Goal: Task Accomplishment & Management: Manage account settings

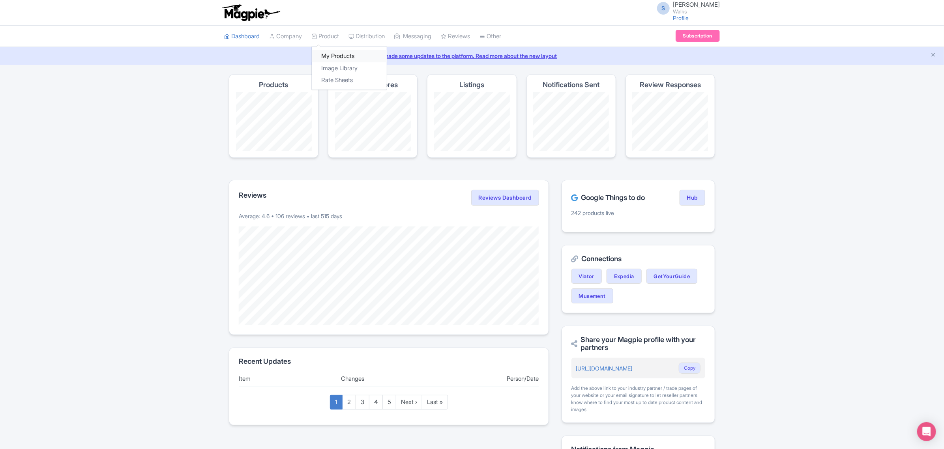
click at [336, 58] on link "My Products" at bounding box center [349, 56] width 75 height 12
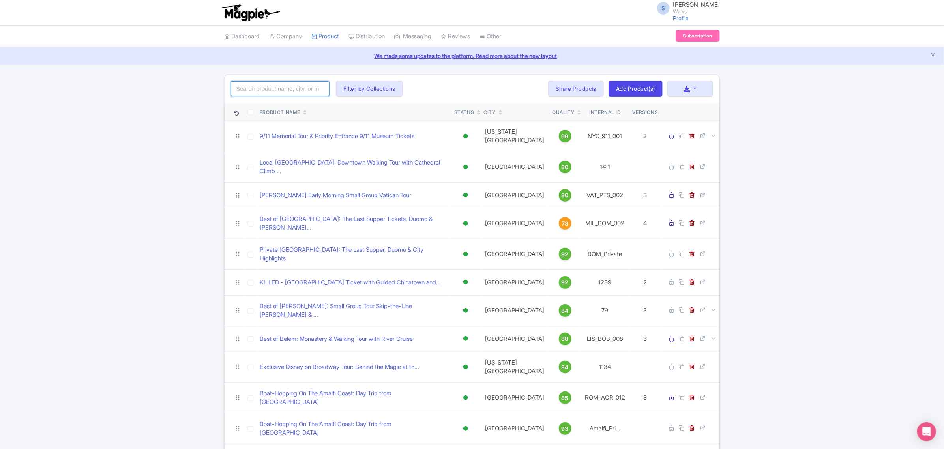
click at [311, 91] on input "search" at bounding box center [280, 88] width 99 height 15
paste input "WDC_CHT_006"
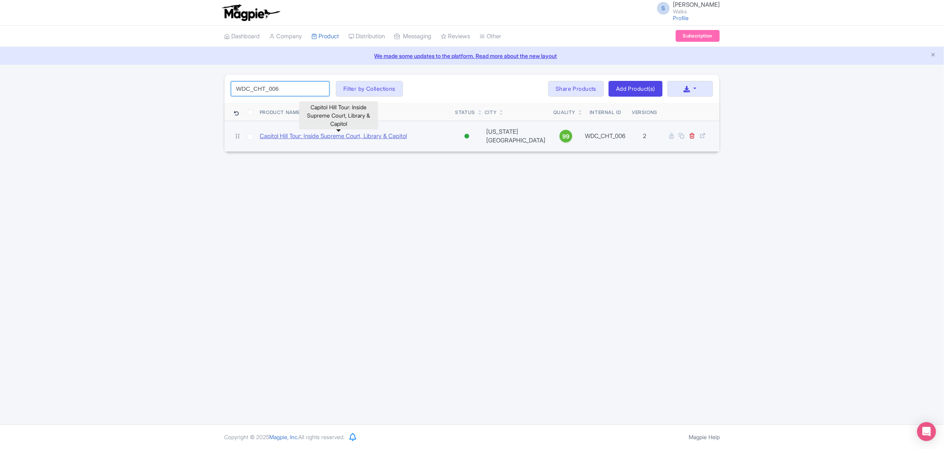
type input "WDC_CHT_006"
click at [312, 135] on link "Capitol Hill Tour: Inside Supreme Court, Library & Capitol" at bounding box center [333, 136] width 147 height 9
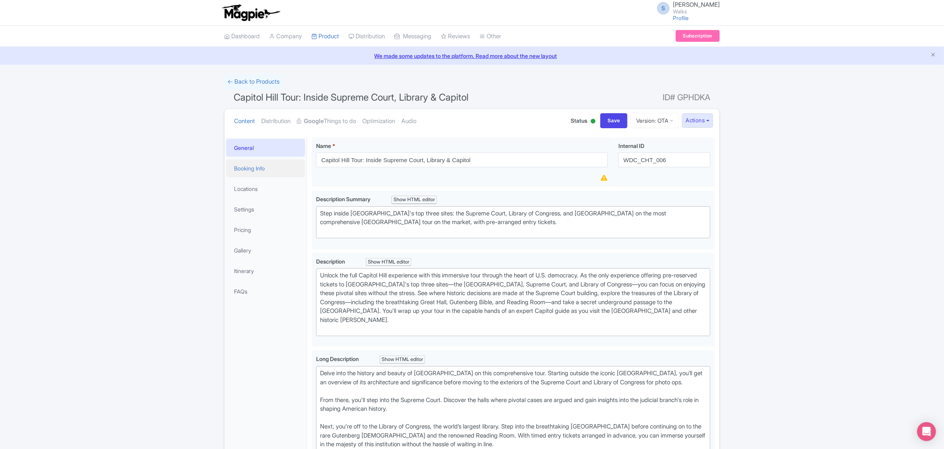
click at [261, 161] on link "Booking Info" at bounding box center [265, 169] width 79 height 18
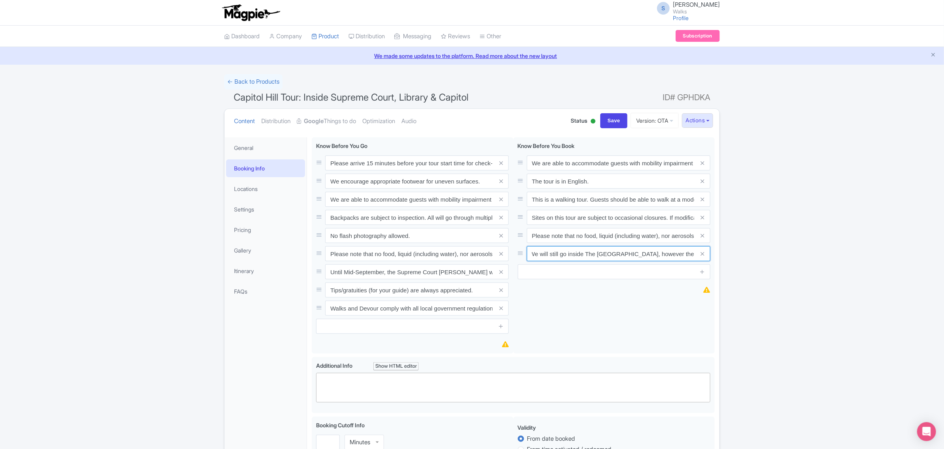
scroll to position [0, 630]
drag, startPoint x: 532, startPoint y: 253, endPoint x: 737, endPoint y: 249, distance: 205.0
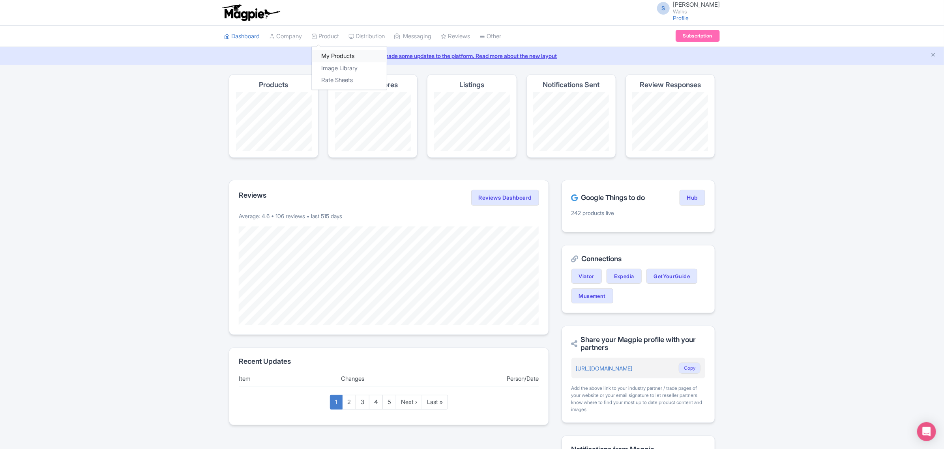
click at [332, 56] on link "My Products" at bounding box center [349, 56] width 75 height 12
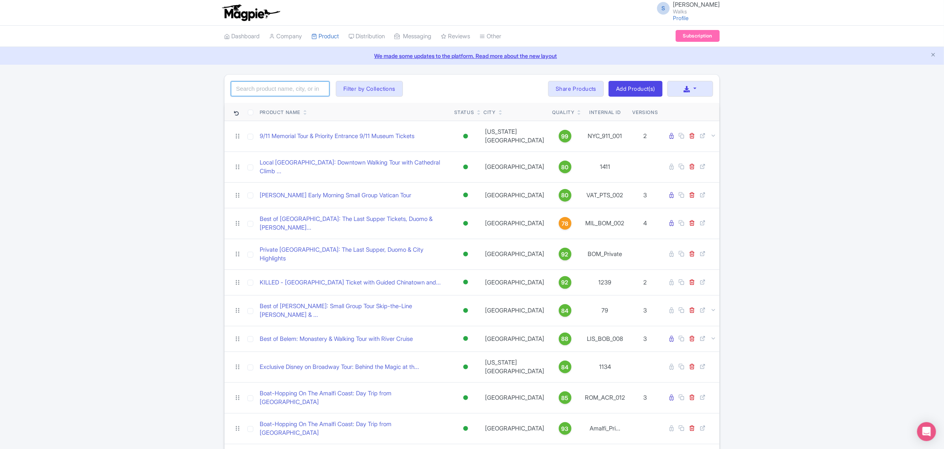
click at [297, 89] on input "search" at bounding box center [280, 88] width 99 height 15
click button "Search" at bounding box center [0, 0] width 0 height 0
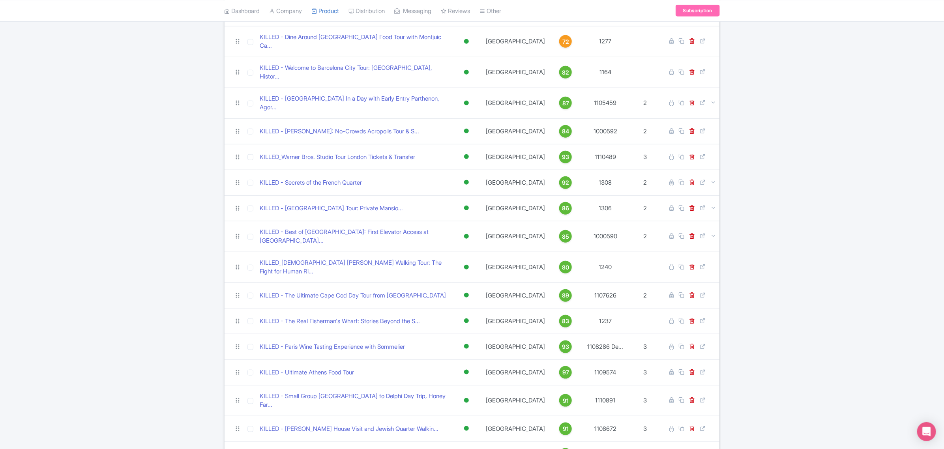
scroll to position [395, 0]
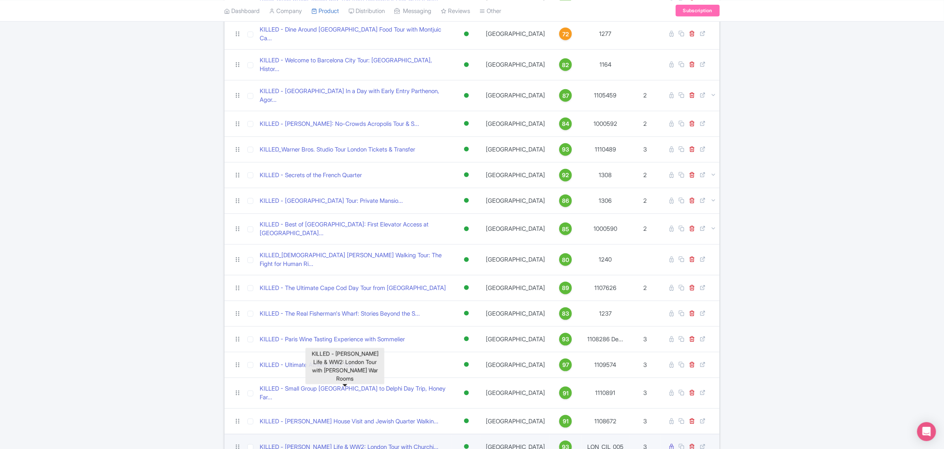
click at [409, 443] on link "KILLED - Churchill's Life & WW2: London Tour with Churchi..." at bounding box center [349, 447] width 179 height 9
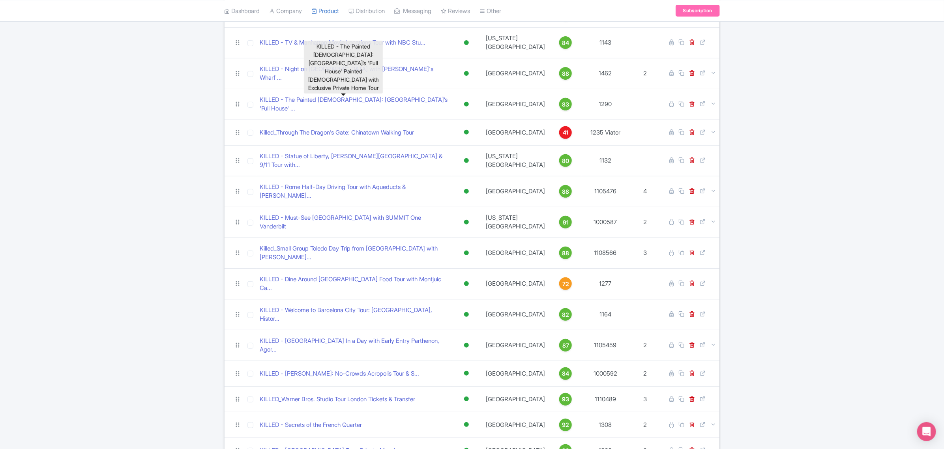
scroll to position [0, 0]
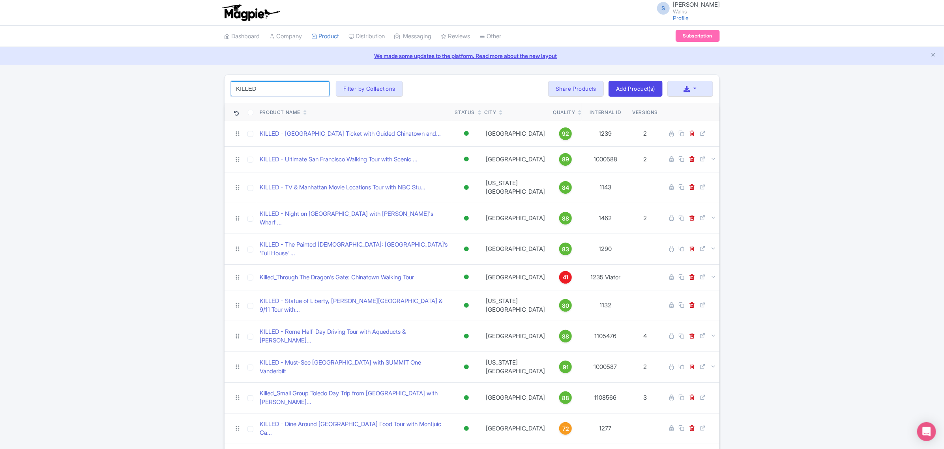
drag, startPoint x: 282, startPoint y: 88, endPoint x: 200, endPoint y: 76, distance: 82.2
paste input "LH_Private"
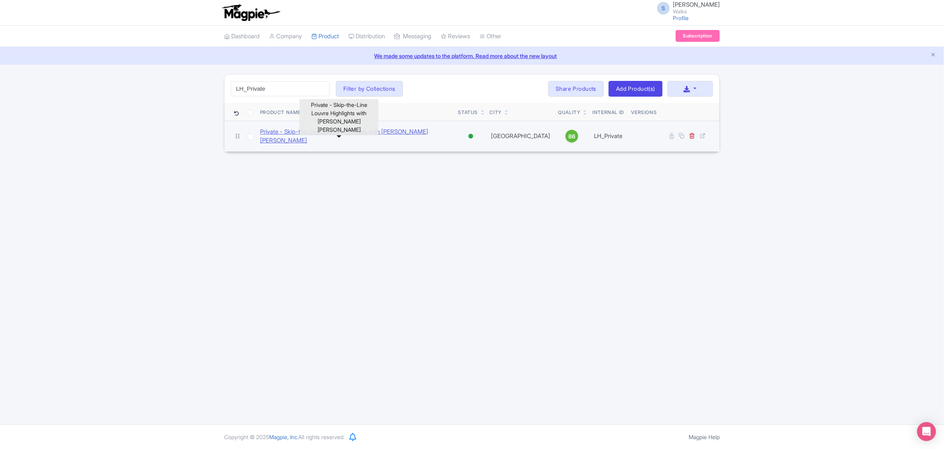
click at [295, 135] on link "Private - Skip-the-Line Louvre Highlights with Mona Lisa" at bounding box center [356, 137] width 192 height 18
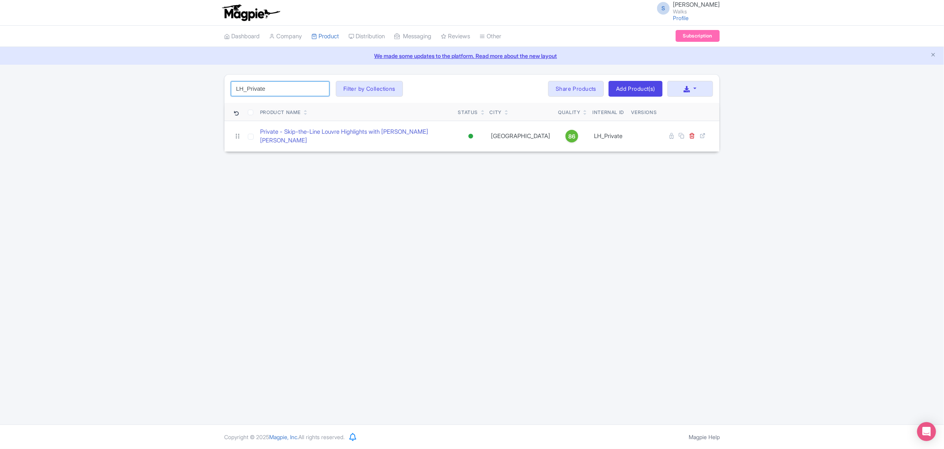
drag, startPoint x: 250, startPoint y: 89, endPoint x: 181, endPoint y: 84, distance: 68.9
click at [181, 84] on div "LH_Private Search Filter by Collections Amsterdam Athens Barcelona Bologna Bord…" at bounding box center [472, 113] width 944 height 78
paste input "ORS"
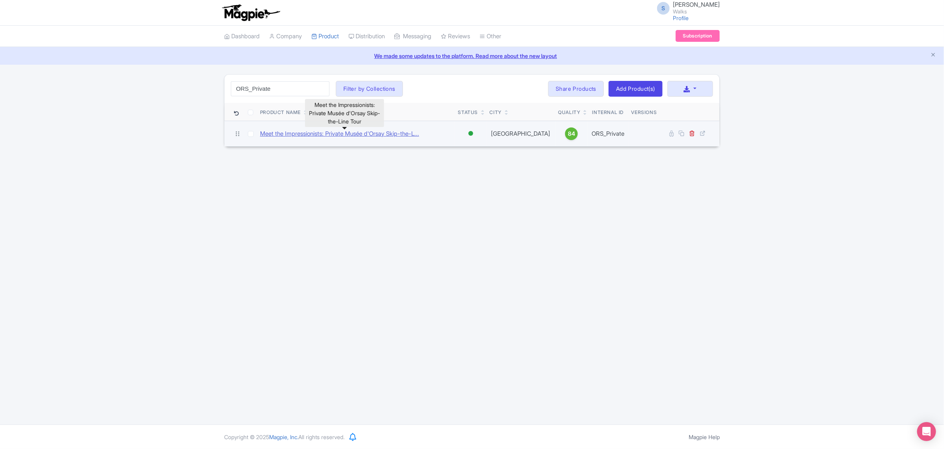
click at [276, 131] on link "Meet the Impressionists: Private Musée d'Orsay Skip-the-L..." at bounding box center [339, 134] width 159 height 9
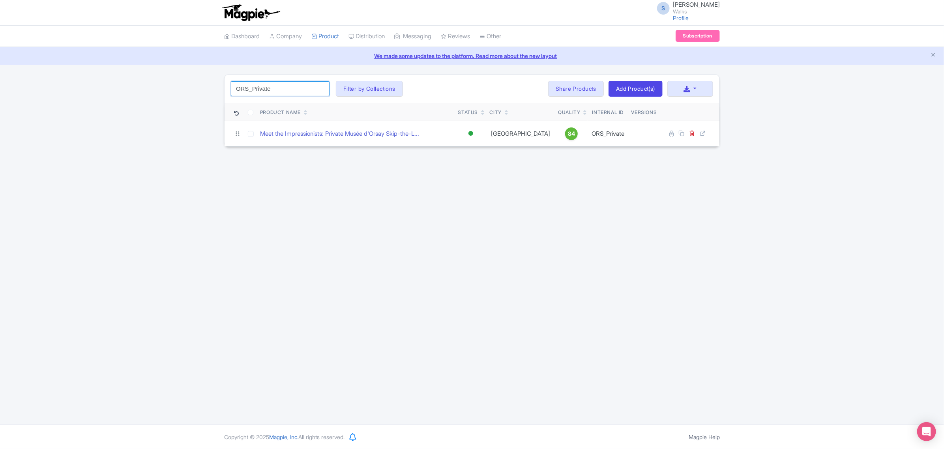
drag, startPoint x: 288, startPoint y: 87, endPoint x: 214, endPoint y: 89, distance: 73.9
click at [214, 89] on div "ORS_Private Search Filter by Collections Amsterdam Athens Barcelona Bologna Bor…" at bounding box center [472, 110] width 944 height 73
paste input "PIAD"
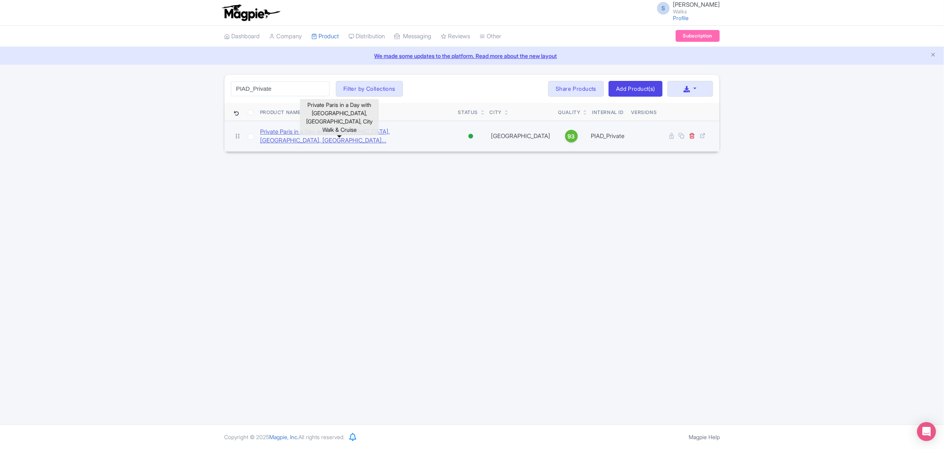
click at [271, 131] on link "Private Paris in a Day with Louvre, Eiffel Tower, City Wa..." at bounding box center [356, 137] width 192 height 18
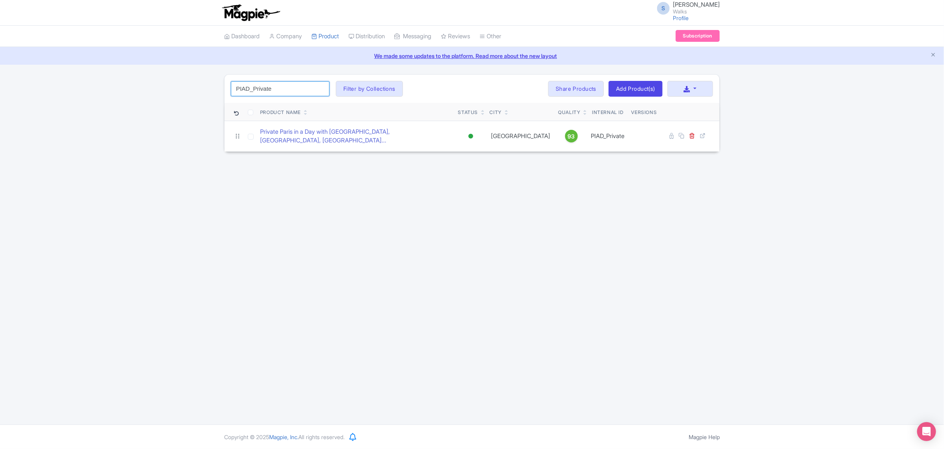
drag, startPoint x: 293, startPoint y: 88, endPoint x: 198, endPoint y: 87, distance: 95.6
click at [198, 87] on div "PIAD_Private Search Filter by Collections Amsterdam Athens Barcelona Bologna Bo…" at bounding box center [472, 113] width 944 height 78
paste input "U"
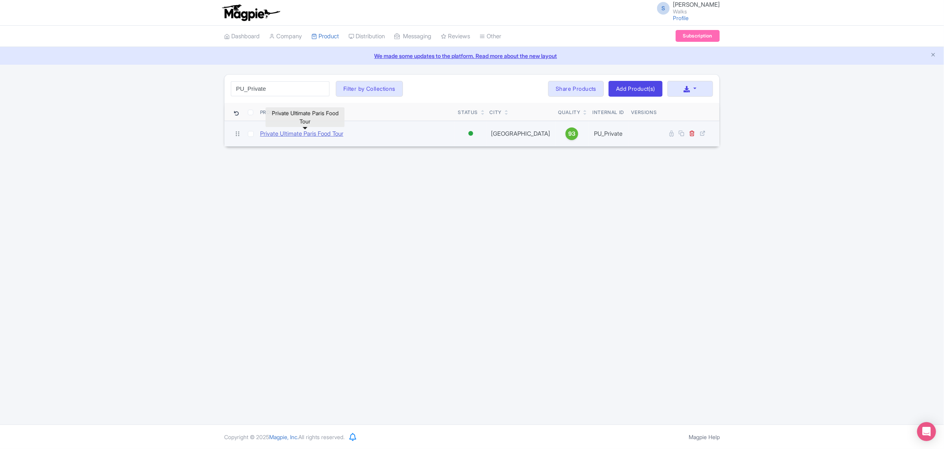
click at [280, 137] on link "Private Ultimate Paris Food Tour" at bounding box center [301, 134] width 83 height 9
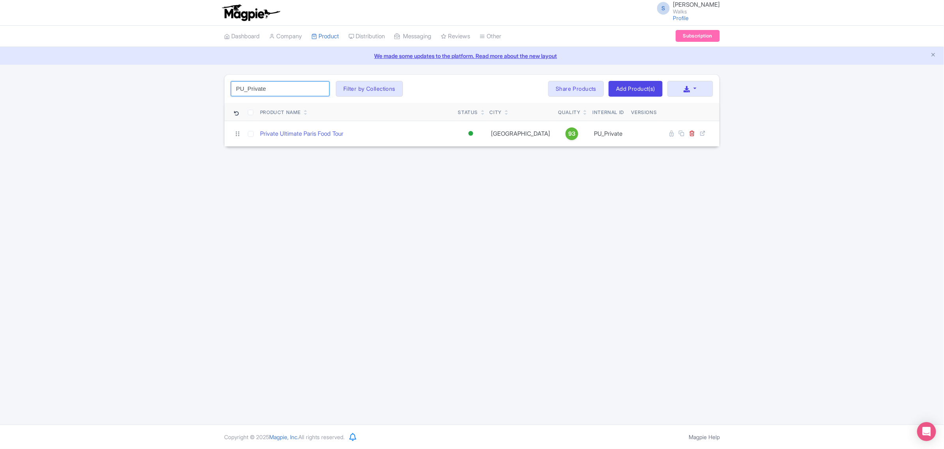
drag, startPoint x: 279, startPoint y: 85, endPoint x: 210, endPoint y: 77, distance: 69.9
click at [209, 77] on div "PU_Private Search Filter by Collections Amsterdam Athens Barcelona Bologna Bord…" at bounding box center [472, 110] width 944 height 73
paste input "DIAD"
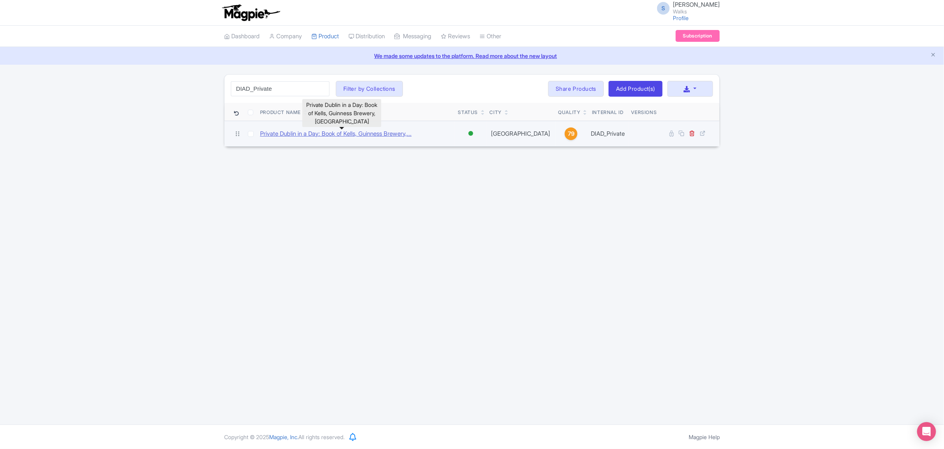
click at [284, 138] on link "Private Dublin in a Day: Book of Kells, Guinness Brewery,..." at bounding box center [336, 134] width 152 height 9
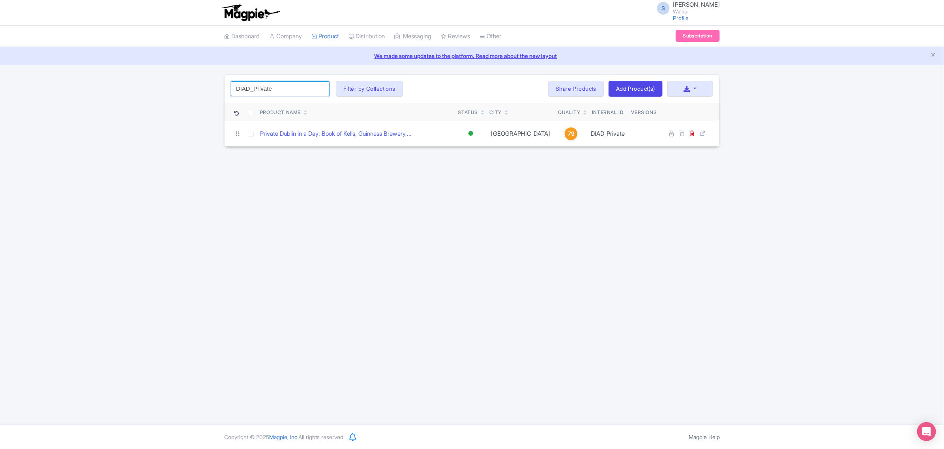
drag, startPoint x: 271, startPoint y: 89, endPoint x: 198, endPoint y: 80, distance: 73.6
click at [198, 80] on div "DIAD_Private Search Filter by Collections Amsterdam Athens Barcelona Bologna Bo…" at bounding box center [472, 110] width 944 height 73
paste input "BOF"
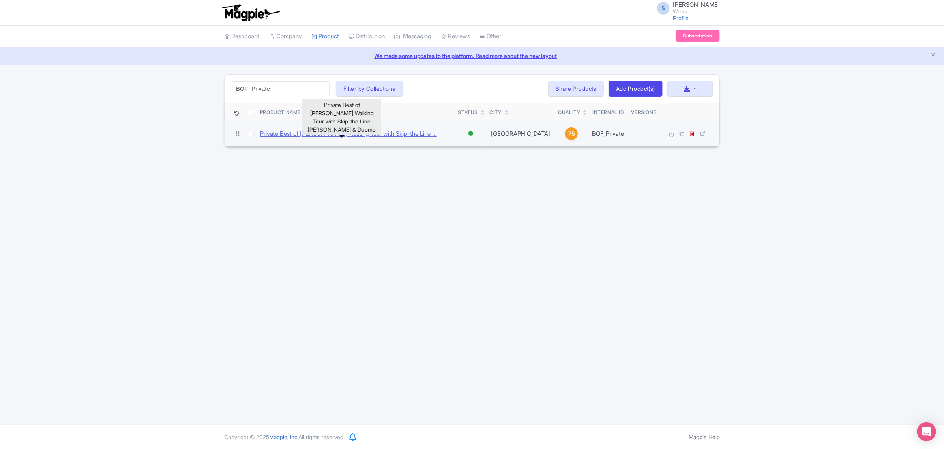
click at [310, 137] on link "Private Best of Florence Walking Tour with Skip-the Line ..." at bounding box center [348, 134] width 177 height 9
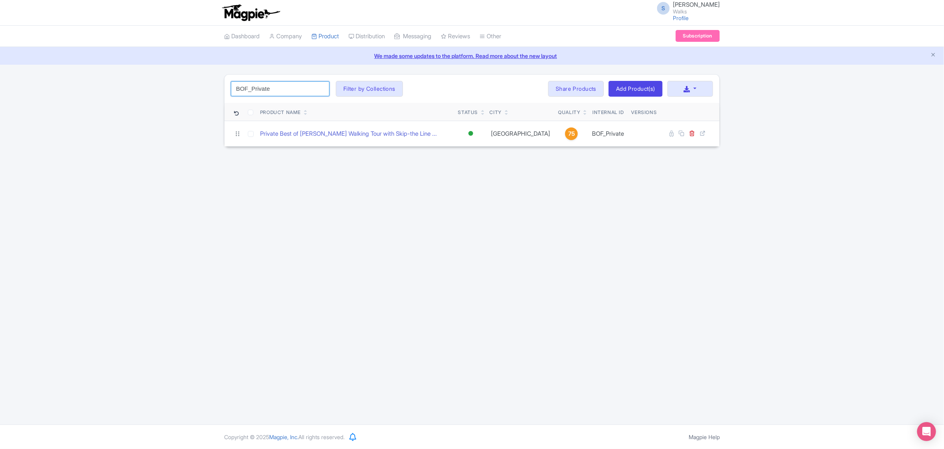
drag, startPoint x: 302, startPoint y: 84, endPoint x: 208, endPoint y: 74, distance: 94.8
click at [208, 74] on div "BOF_Private Search Filter by Collections Amsterdam Athens Barcelona Bologna Bor…" at bounding box center [472, 110] width 944 height 73
paste input "FIAD"
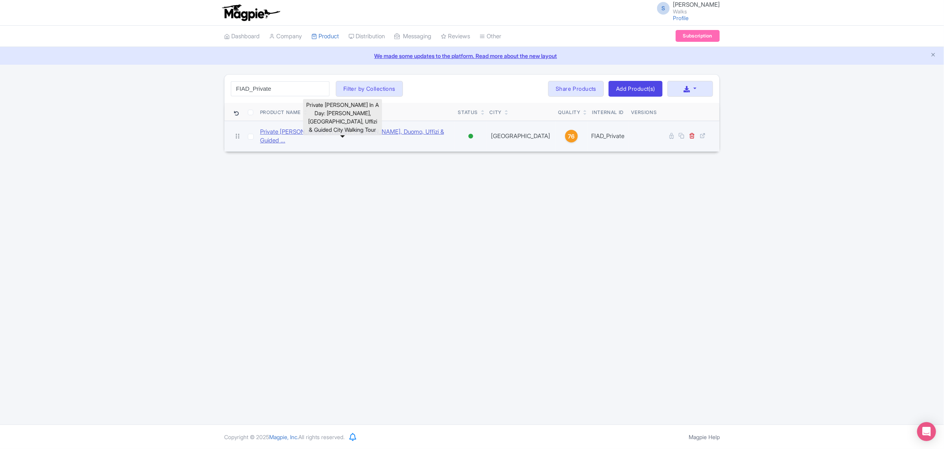
click at [260, 130] on link "Private Florence In A Day: David, Duomo, Uffizi & Guided ..." at bounding box center [356, 137] width 192 height 18
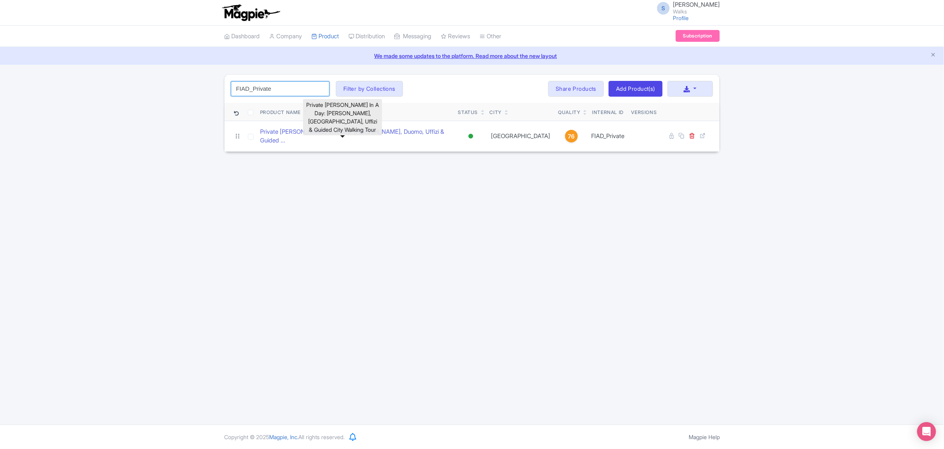
drag, startPoint x: 224, startPoint y: 87, endPoint x: 204, endPoint y: 87, distance: 20.1
click at [204, 87] on div "FIAD_Private Search Filter by Collections Amsterdam Athens Barcelona Bologna Bo…" at bounding box center [472, 113] width 944 height 78
paste input "OST"
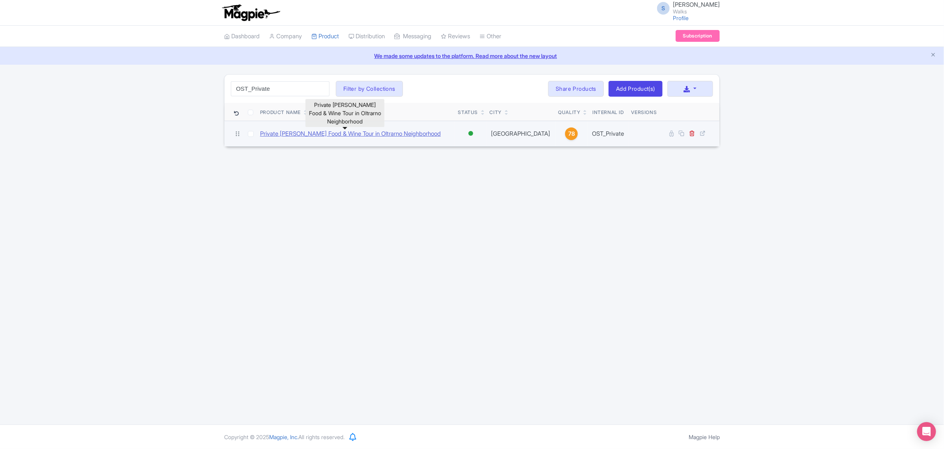
click at [286, 133] on link "Private Florence Food & Wine Tour in Oltrarno Neighborhood" at bounding box center [350, 134] width 181 height 9
click at [374, 133] on link "Private Florence Food & Wine Tour in Oltrarno Neighborhood" at bounding box center [350, 134] width 181 height 9
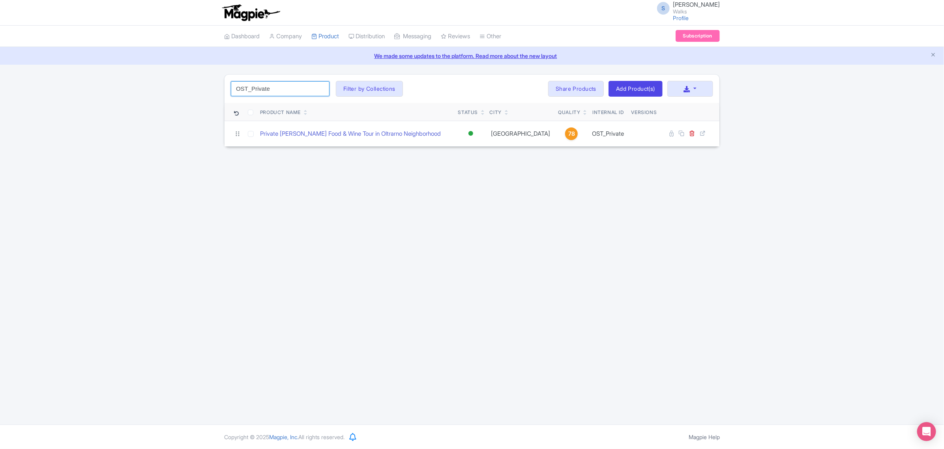
drag, startPoint x: 277, startPoint y: 89, endPoint x: 182, endPoint y: 85, distance: 95.2
click at [182, 85] on div "OST_Private Search Filter by Collections Amsterdam Athens Barcelona Bologna Bor…" at bounding box center [472, 110] width 944 height 73
paste input "TFF"
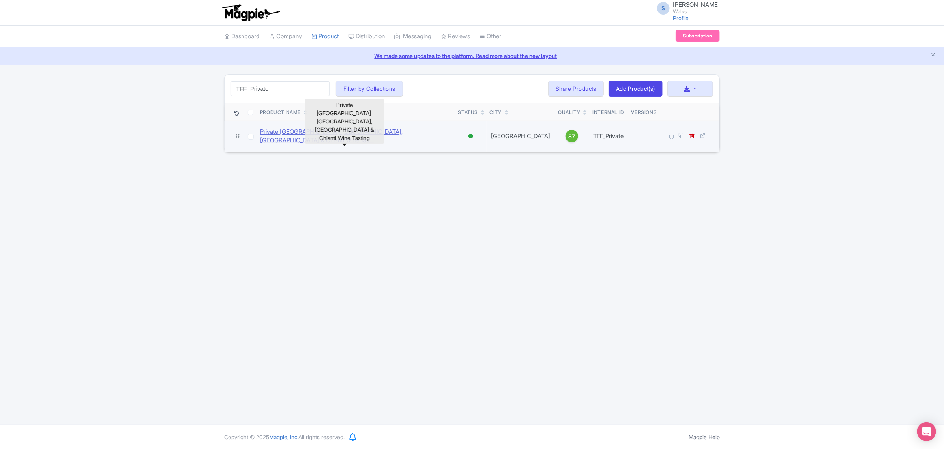
click at [346, 131] on link "Private Florence: Siena, San Gimignano & Chianti Wine Tas..." at bounding box center [356, 137] width 192 height 18
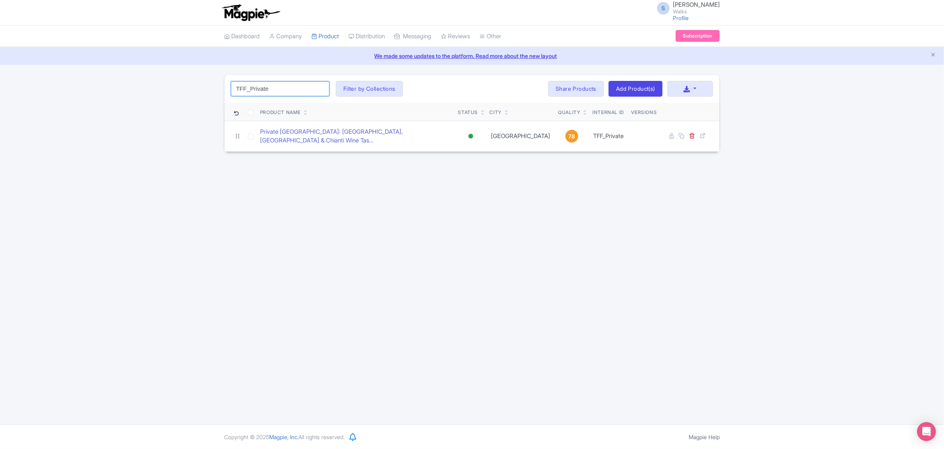
drag, startPoint x: 278, startPoint y: 87, endPoint x: 222, endPoint y: 83, distance: 56.6
click at [222, 83] on div "TFF_Private Search Filter by Collections Amsterdam Athens Barcelona Bologna Bor…" at bounding box center [472, 113] width 505 height 78
paste input "BOM"
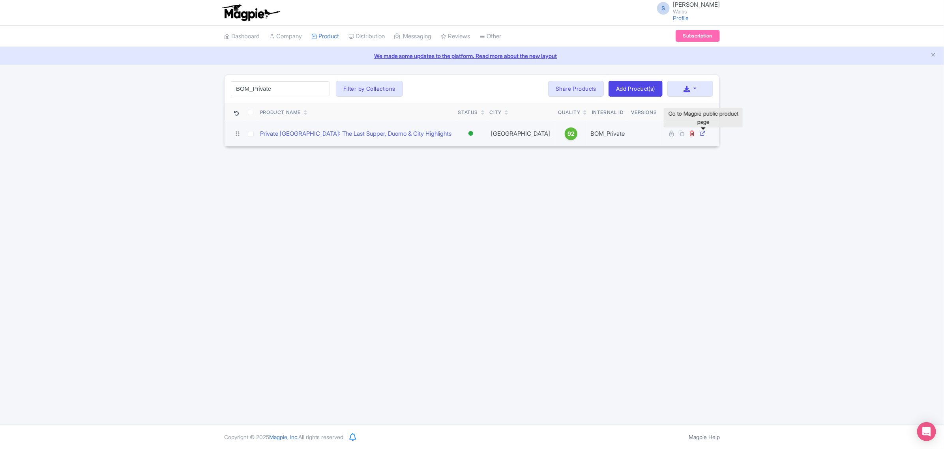
click at [702, 133] on icon at bounding box center [703, 133] width 6 height 6
click at [380, 139] on td "Private Milan: The Last Supper, Duomo & City Highlights" at bounding box center [356, 134] width 198 height 26
click at [382, 135] on link "Private Milan: The Last Supper, Duomo & City Highlights" at bounding box center [355, 134] width 191 height 9
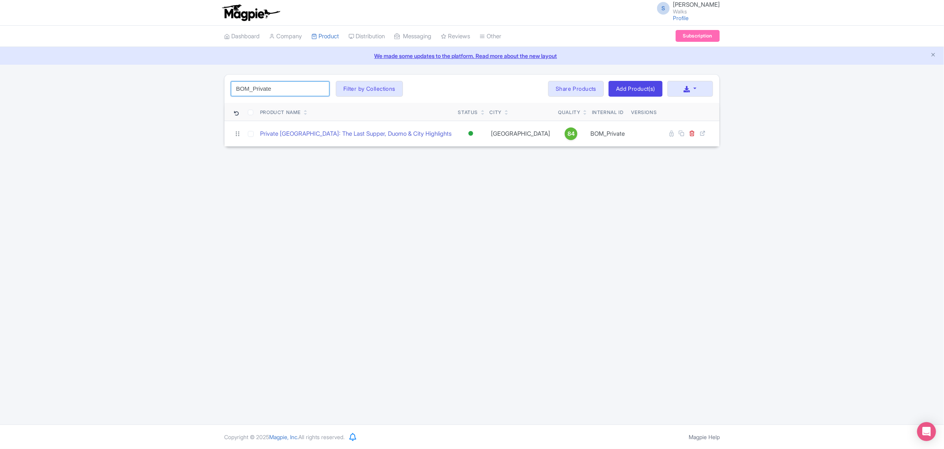
drag, startPoint x: 285, startPoint y: 89, endPoint x: 210, endPoint y: 81, distance: 75.4
click at [210, 81] on div "BOM_Private Search Filter by Collections Amsterdam Athens Barcelona Bologna Bor…" at bounding box center [472, 110] width 944 height 73
paste input "P"
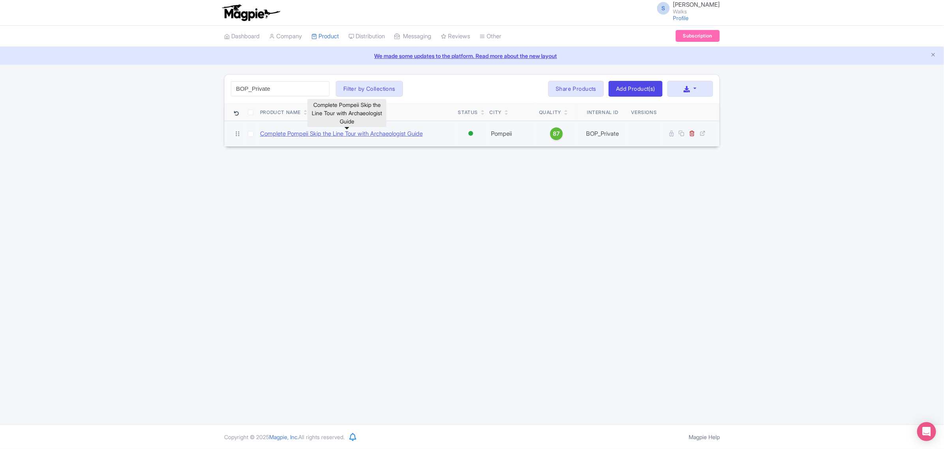
click at [315, 137] on link "Complete Pompeii Skip the Line Tour with Archaeologist Guide" at bounding box center [341, 134] width 163 height 9
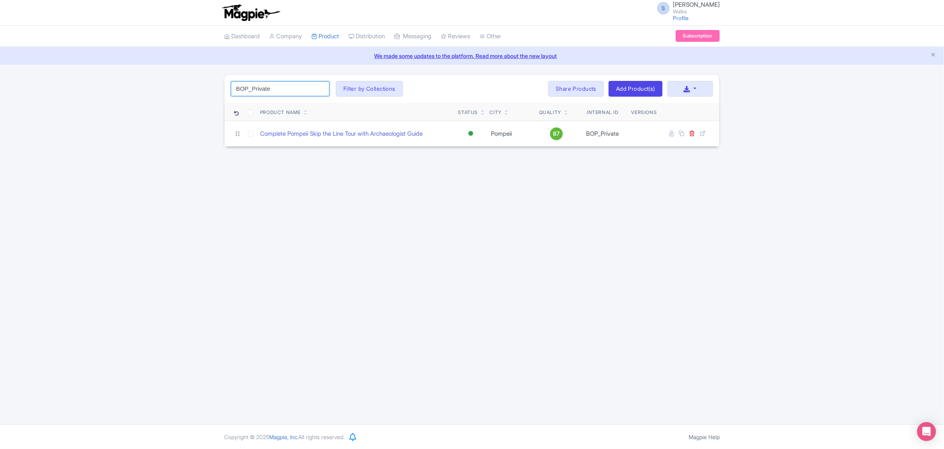
drag, startPoint x: 245, startPoint y: 89, endPoint x: 218, endPoint y: 87, distance: 27.3
click at [218, 87] on div "BOP_Private Search Filter by Collections Amsterdam Athens Barcelona Bologna Bor…" at bounding box center [472, 110] width 944 height 73
paste input "Amalfi"
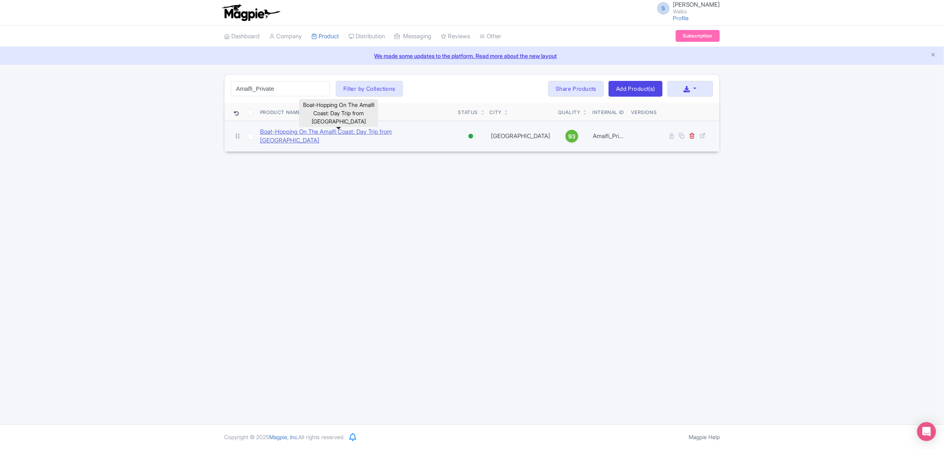
click at [265, 136] on link "Boat-Hopping On The Amalfi Coast: Day Trip from Rome" at bounding box center [356, 137] width 192 height 18
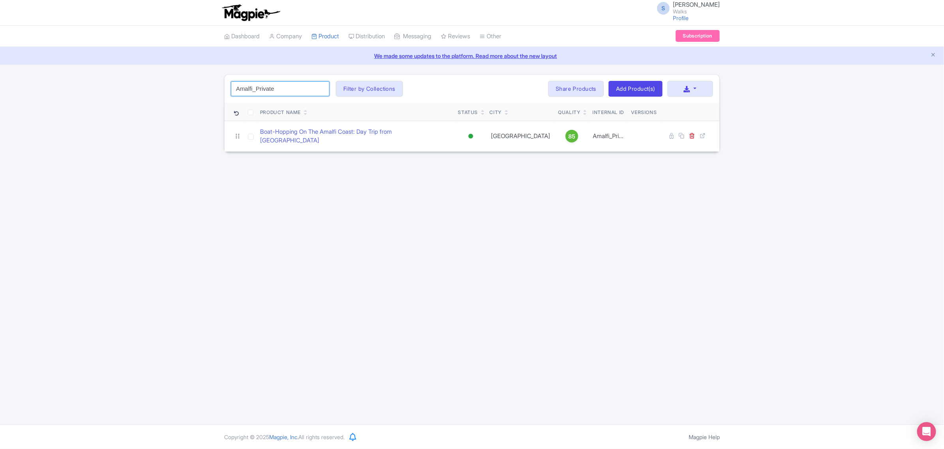
drag, startPoint x: 220, startPoint y: 91, endPoint x: 197, endPoint y: 91, distance: 22.9
click at [198, 91] on div "Amalfi_Private Search Filter by Collections Amsterdam Athens Barcelona Bologna …" at bounding box center [472, 113] width 944 height 78
paste input "rena"
click at [314, 134] on link "Private Gladiator’s Gate with Colosseum Access & Arena Floor" at bounding box center [340, 134] width 161 height 9
drag, startPoint x: 282, startPoint y: 88, endPoint x: 200, endPoint y: 85, distance: 82.2
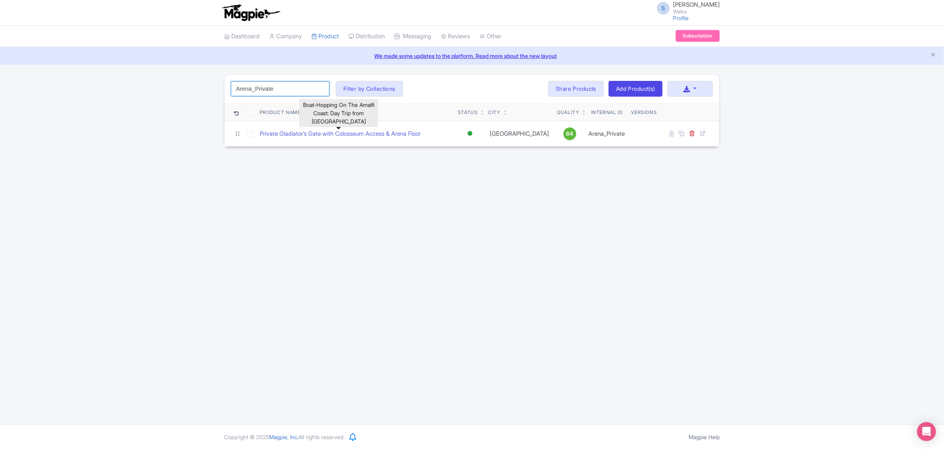
click at [200, 85] on div "Arena_Private Search Filter by Collections Amsterdam Athens Barcelona Bologna B…" at bounding box center [472, 110] width 944 height 73
paste input "Crypts"
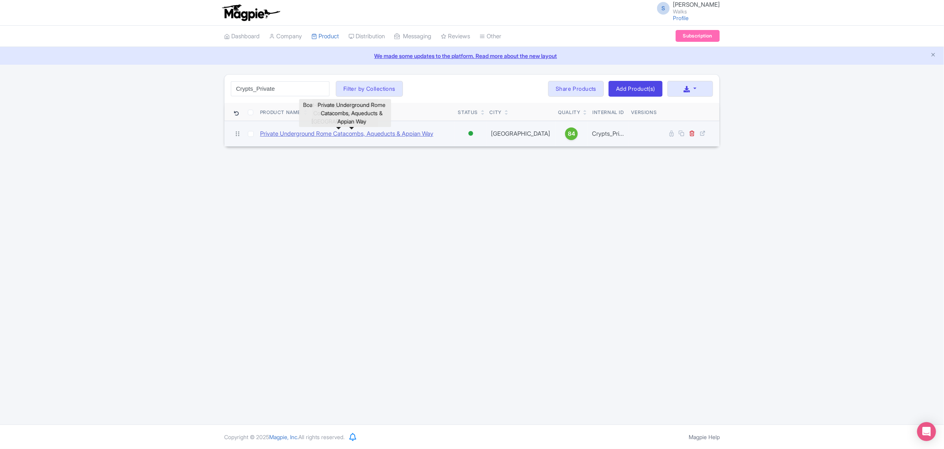
click at [278, 131] on link "Private Underground Rome Catacombs, Aqueducts & Appian Way" at bounding box center [346, 134] width 173 height 9
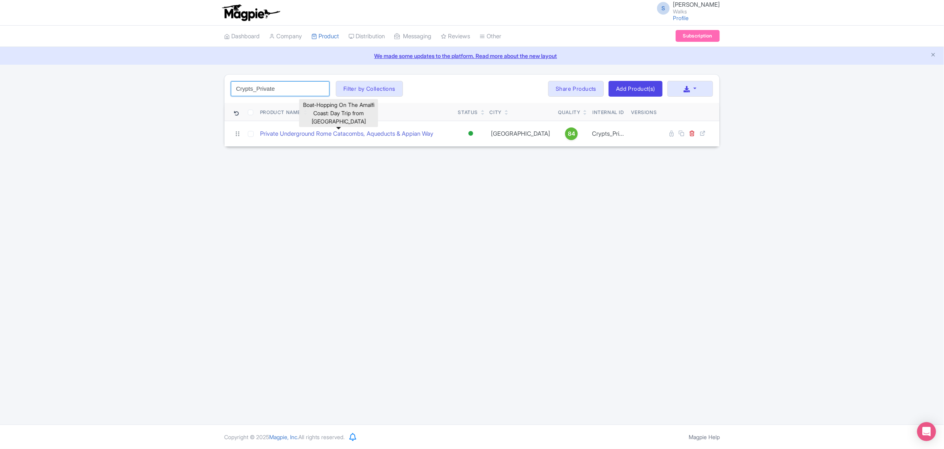
drag, startPoint x: 282, startPoint y: 92, endPoint x: 231, endPoint y: 91, distance: 50.5
click at [231, 91] on input "Crypts_Private" at bounding box center [280, 88] width 99 height 15
paste input "PC"
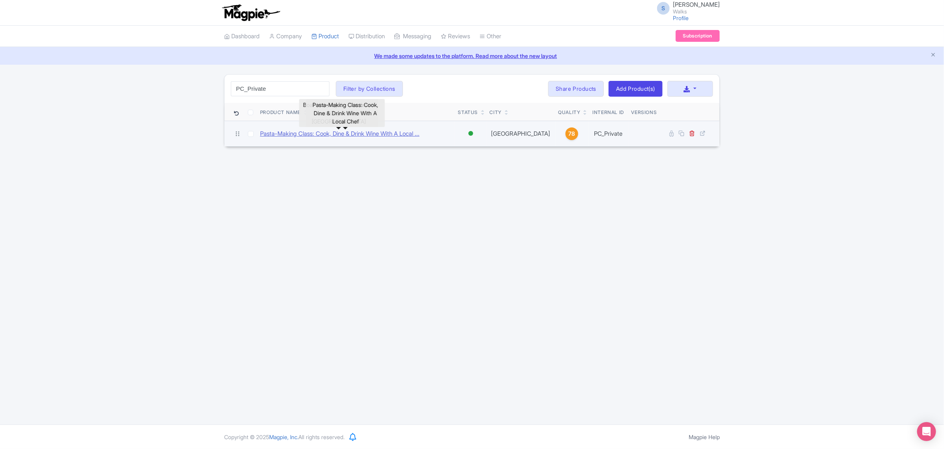
click at [291, 136] on link "Pasta-Making Class: Cook, Dine & Drink Wine With A Local ..." at bounding box center [340, 134] width 160 height 9
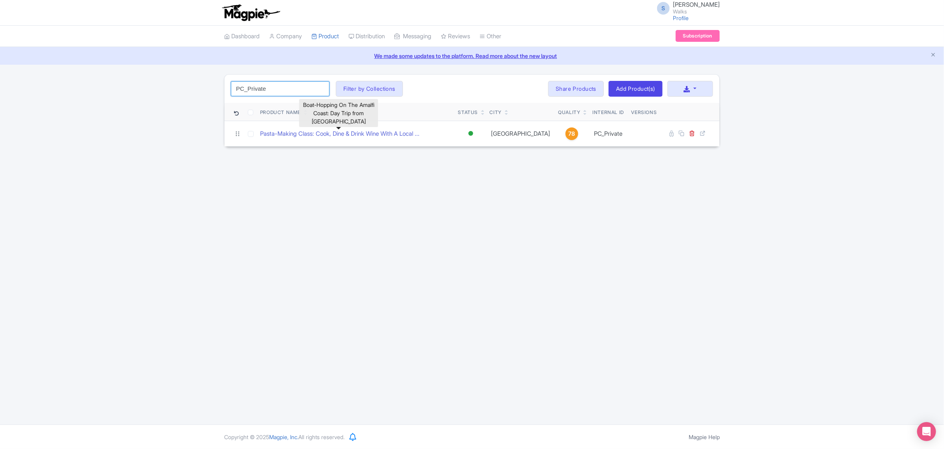
drag, startPoint x: 285, startPoint y: 86, endPoint x: 220, endPoint y: 89, distance: 65.2
click at [220, 89] on div "PC_Private Search Filter by Collections Amsterdam Athens Barcelona Bologna Bord…" at bounding box center [472, 110] width 505 height 73
paste input "omAm"
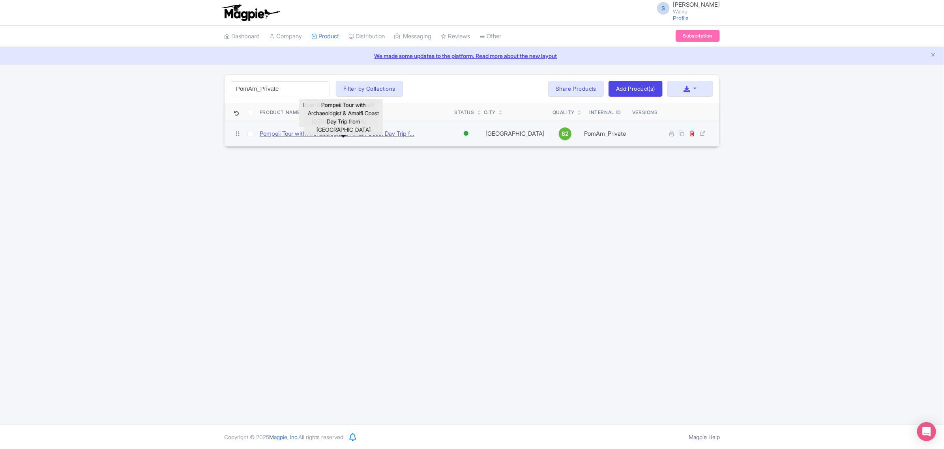
click at [364, 137] on link "Pompeii Tour with Archaeologist & Amalfi Coast Day Trip f..." at bounding box center [337, 134] width 155 height 9
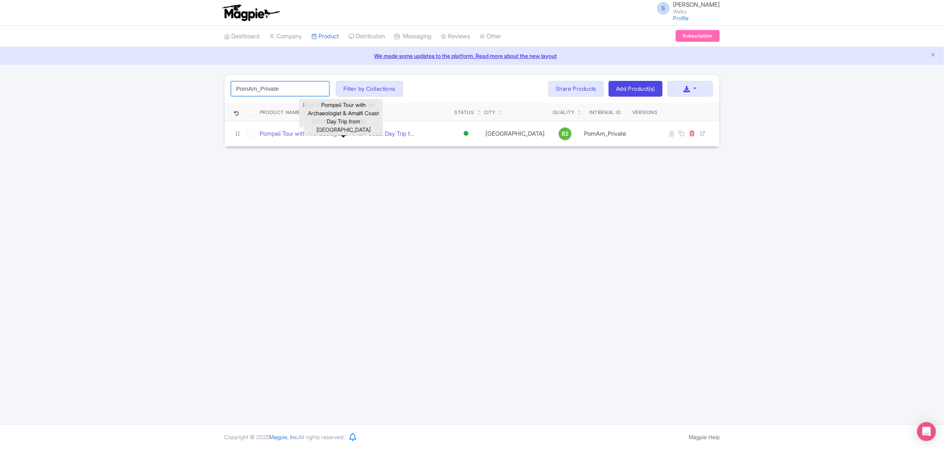
drag, startPoint x: 291, startPoint y: 91, endPoint x: 209, endPoint y: 83, distance: 82.1
click at [209, 83] on div "PomAm_Private Search Filter by Collections Amsterdam Athens Barcelona Bologna B…" at bounding box center [472, 110] width 944 height 73
paste input "RC"
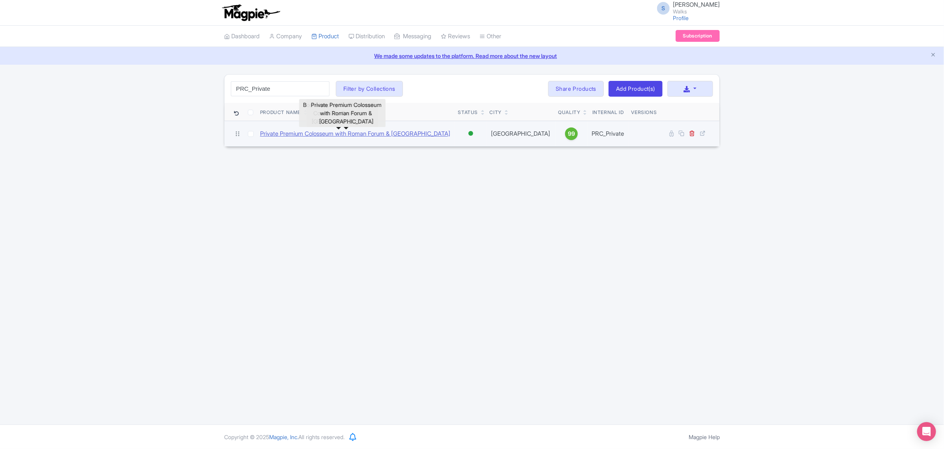
click at [297, 135] on link "Private Premium Colosseum with Roman Forum & Palatine Hill" at bounding box center [355, 134] width 190 height 9
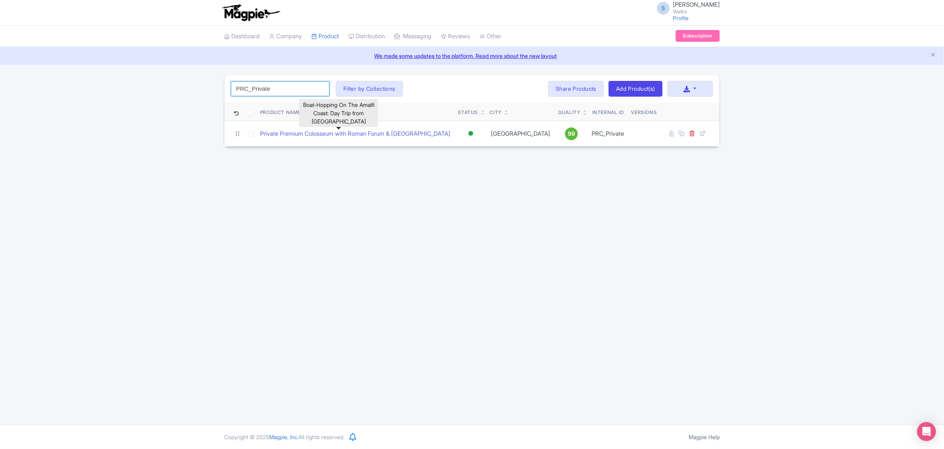
drag, startPoint x: 278, startPoint y: 89, endPoint x: 230, endPoint y: 82, distance: 49.1
click at [230, 82] on div "PRC_Private Search Filter by Collections Amsterdam Athens Barcelona Bologna Bor…" at bounding box center [472, 89] width 495 height 28
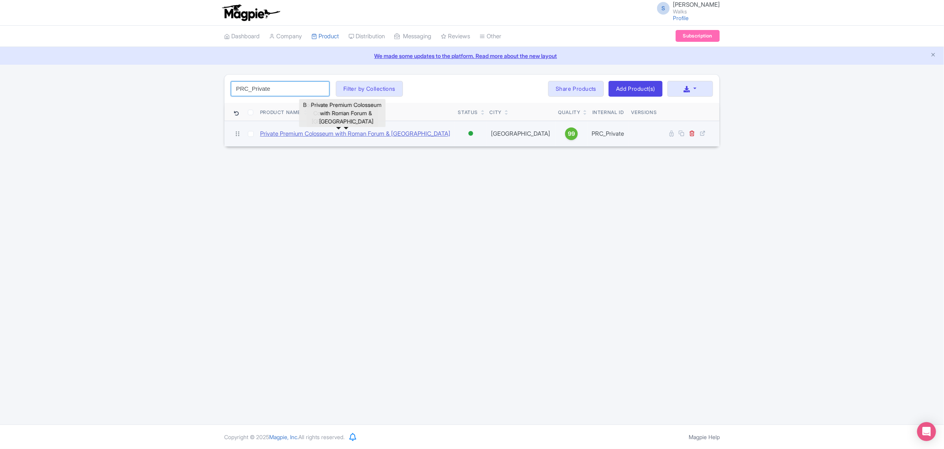
paste input "S"
drag, startPoint x: 243, startPoint y: 85, endPoint x: 188, endPoint y: 76, distance: 55.6
click at [188, 76] on div "PRCS_Private Search Filter by Collections Amsterdam Athens Barcelona Bologna Bo…" at bounding box center [472, 97] width 944 height 47
paste input "RIAD"
click at [389, 137] on link "Rome in a Day Tour with Vatican, Colosseum & Historic Center" at bounding box center [333, 134] width 146 height 9
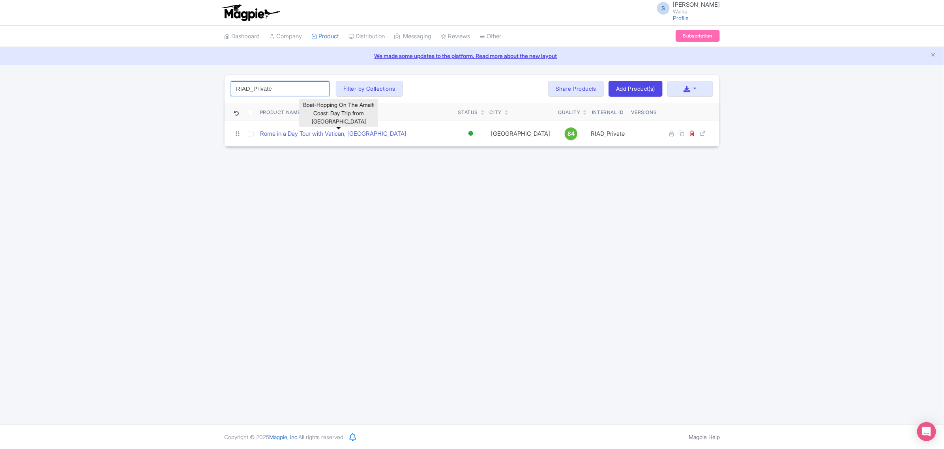
click at [213, 89] on div "RIAD_Private Search Filter by Collections Amsterdam Athens Barcelona Bologna Bo…" at bounding box center [472, 110] width 944 height 73
paste input "CV"
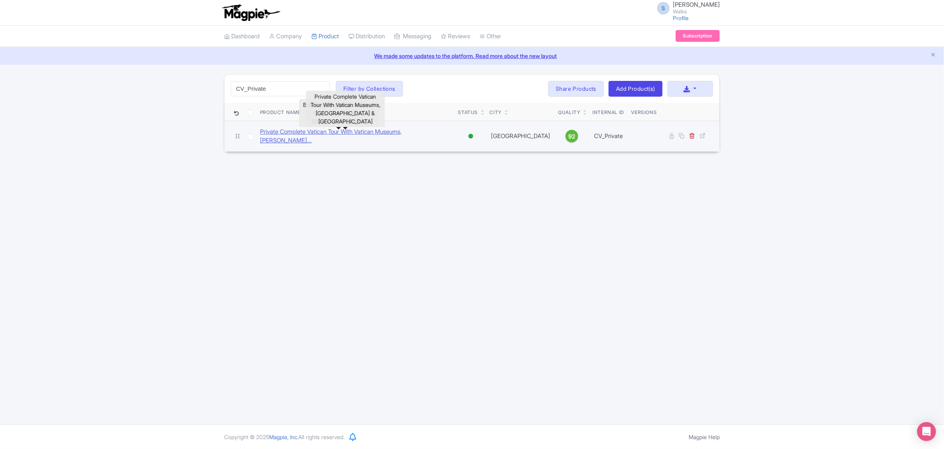
click at [277, 133] on link "Private Complete Vatican Tour With Vatican Museums, Sisti..." at bounding box center [356, 137] width 192 height 18
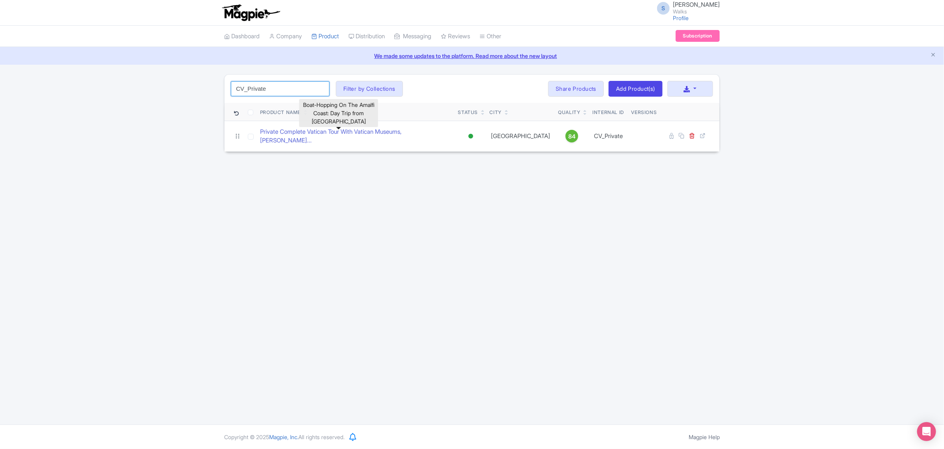
drag, startPoint x: 223, startPoint y: 87, endPoint x: 214, endPoint y: 87, distance: 9.5
click at [214, 87] on div "CV_Private Search Filter by Collections Amsterdam Athens Barcelona Bologna Bord…" at bounding box center [472, 113] width 944 height 78
paste input "L"
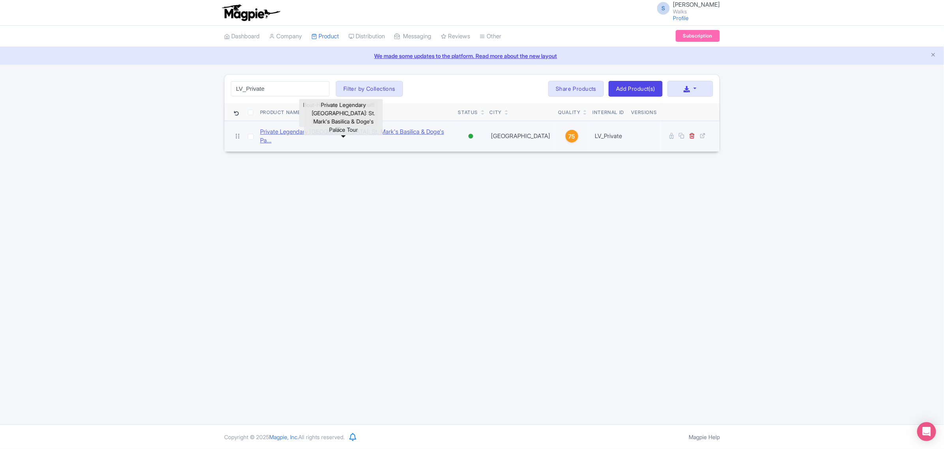
click at [289, 135] on link "Private Legendary Venice: St. Mark's Basilica & Doge's Pa..." at bounding box center [356, 137] width 192 height 18
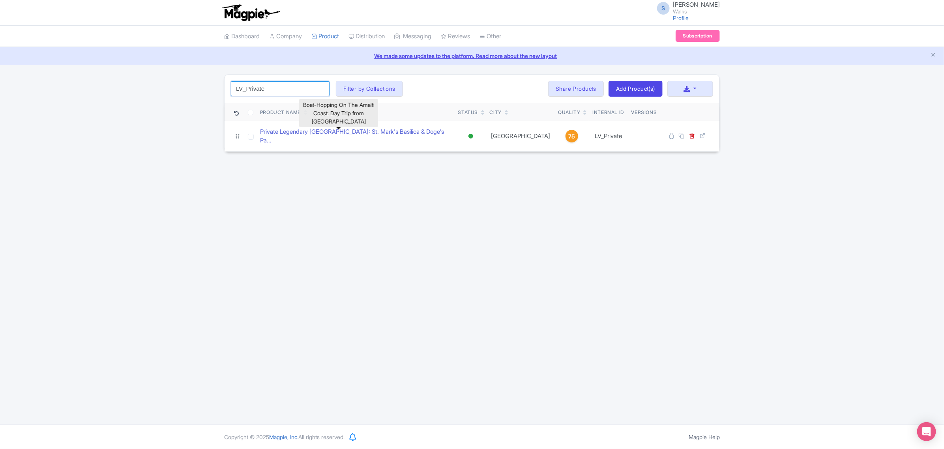
drag, startPoint x: 276, startPoint y: 86, endPoint x: 200, endPoint y: 89, distance: 76.7
click at [200, 89] on div "LV_Private Search Filter by Collections Amsterdam Athens Barcelona Bologna Bord…" at bounding box center [472, 113] width 944 height 78
paste input "VIAD"
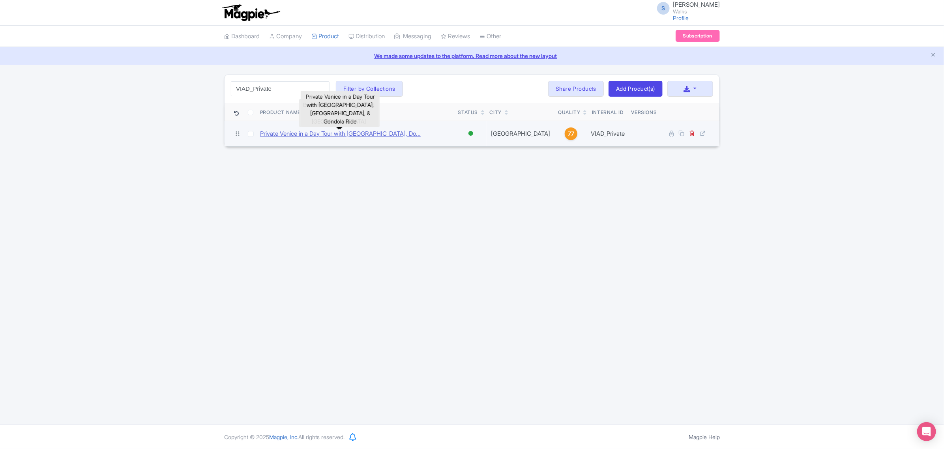
click at [282, 135] on link "Private Venice in a Day Tour with St. Mark's Basilica, Do..." at bounding box center [340, 134] width 161 height 9
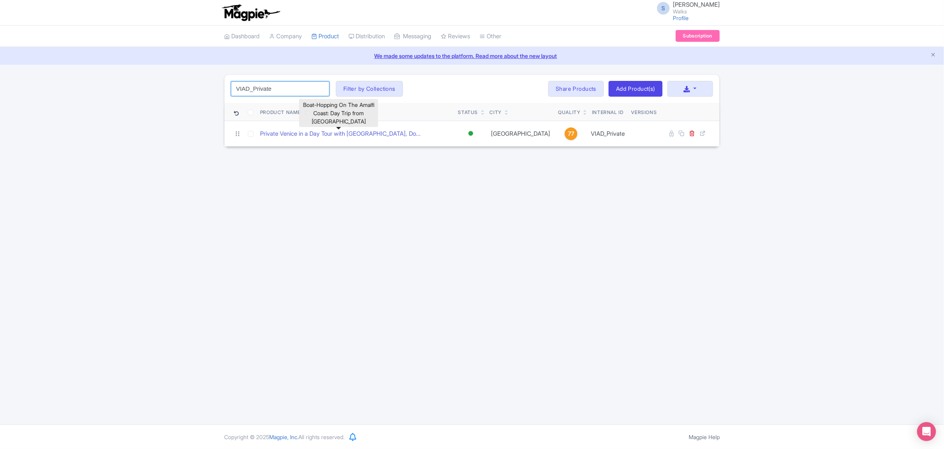
drag, startPoint x: 284, startPoint y: 92, endPoint x: 229, endPoint y: 86, distance: 55.6
click at [229, 86] on div "VIAD_Private Search Filter by Collections Amsterdam Athens Barcelona Bologna Bo…" at bounding box center [472, 89] width 495 height 28
paste input "ST"
type input "VST_Private"
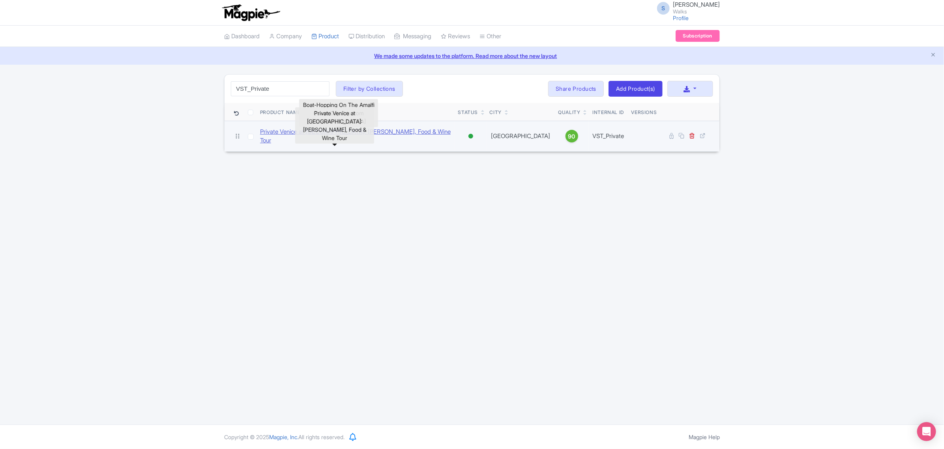
click at [268, 130] on link "Private Venice at Sunset: Cicchetti, Food & Wine Tour" at bounding box center [356, 137] width 192 height 18
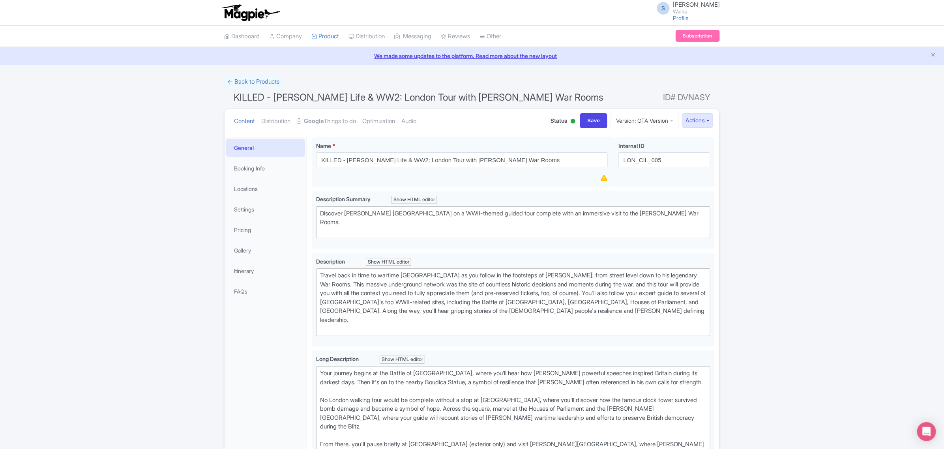
type trix-editor "<div>Your journey begins at the Battle of Britain Monument, where you’ll hear h…"
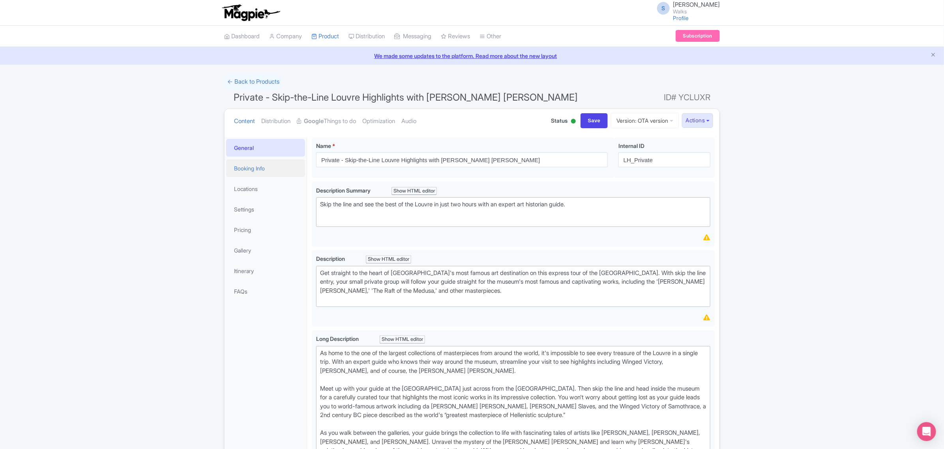
click at [246, 165] on link "Booking Info" at bounding box center [265, 169] width 79 height 18
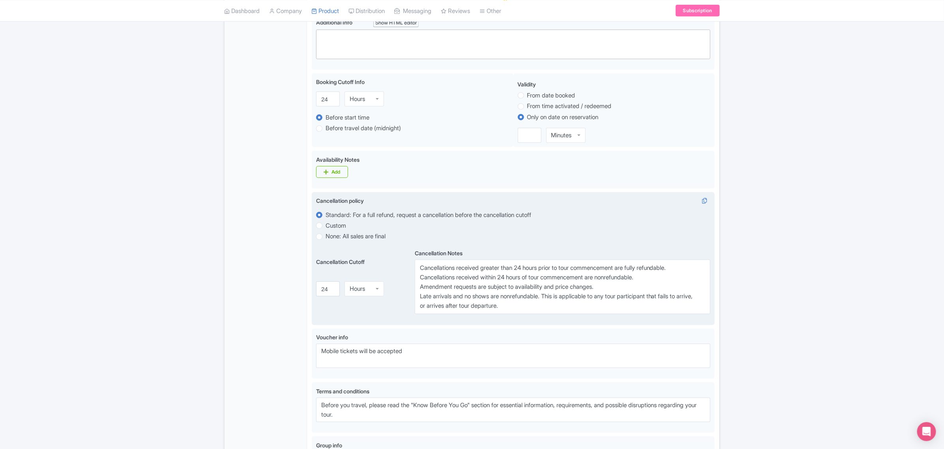
scroll to position [345, 0]
drag, startPoint x: 329, startPoint y: 287, endPoint x: 320, endPoint y: 287, distance: 8.7
click at [320, 287] on input "37" at bounding box center [328, 287] width 24 height 15
type input "3"
type input "7"
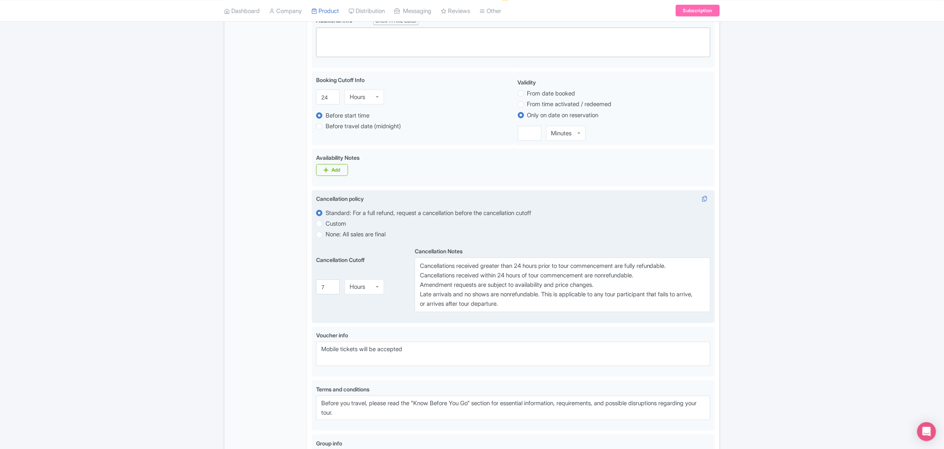
click at [371, 287] on div "Hours" at bounding box center [364, 287] width 39 height 15
click at [519, 267] on textarea "Cancellations received greater than 24 hours prior to tour commencement are ful…" at bounding box center [563, 285] width 296 height 55
paste textarea "7 days"
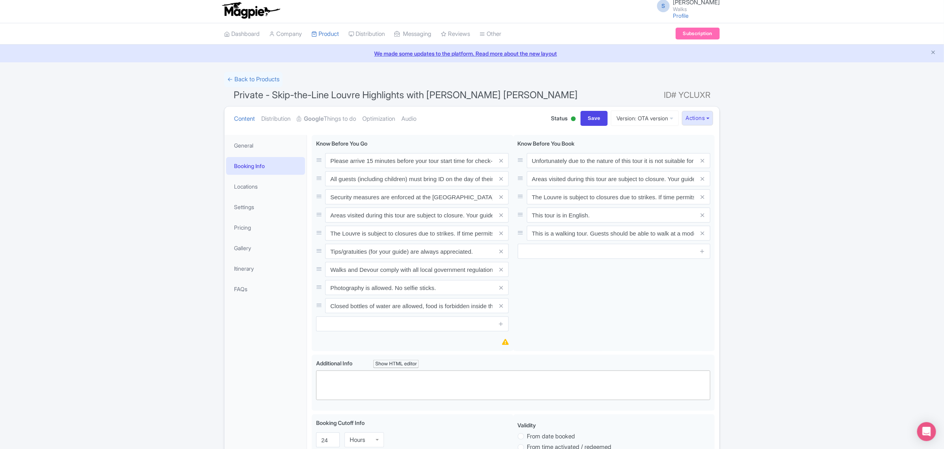
scroll to position [0, 0]
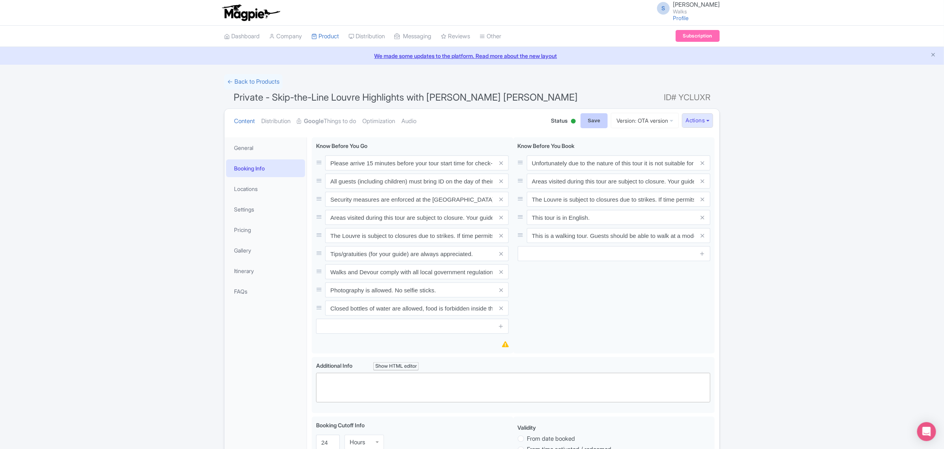
type textarea "Cancellations received greater than 7 days prior to tour commencement are fully…"
click at [584, 124] on input "Save" at bounding box center [595, 120] width 28 height 15
type input "Saving..."
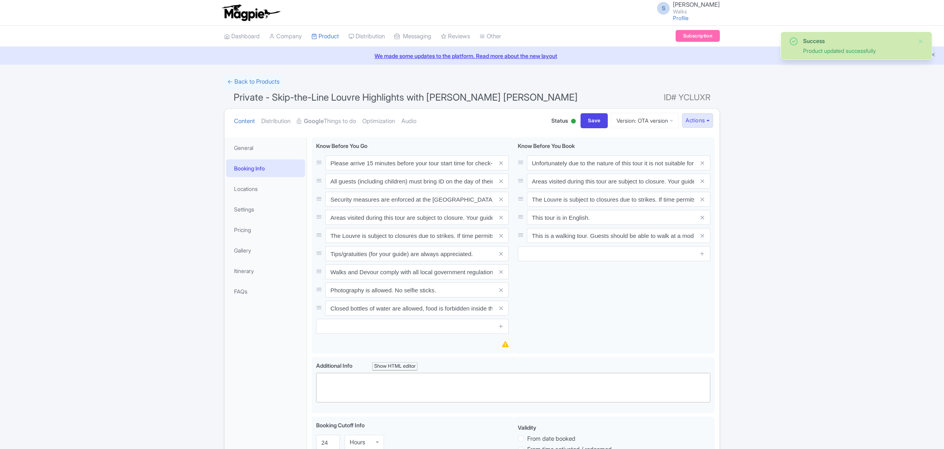
scroll to position [137, 0]
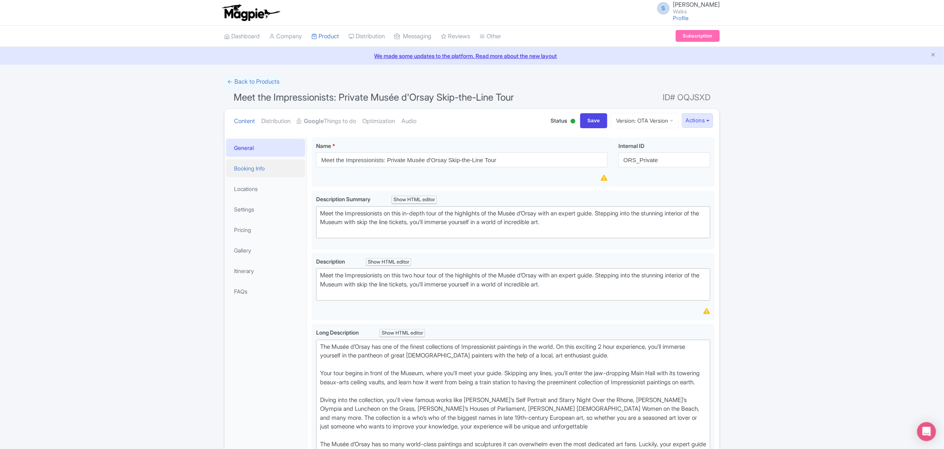
click at [252, 170] on link "Booking Info" at bounding box center [265, 169] width 79 height 18
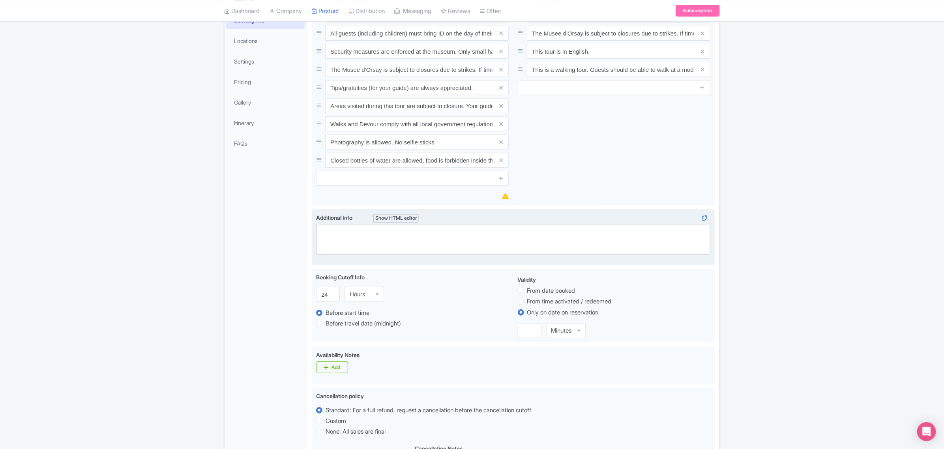
scroll to position [247, 0]
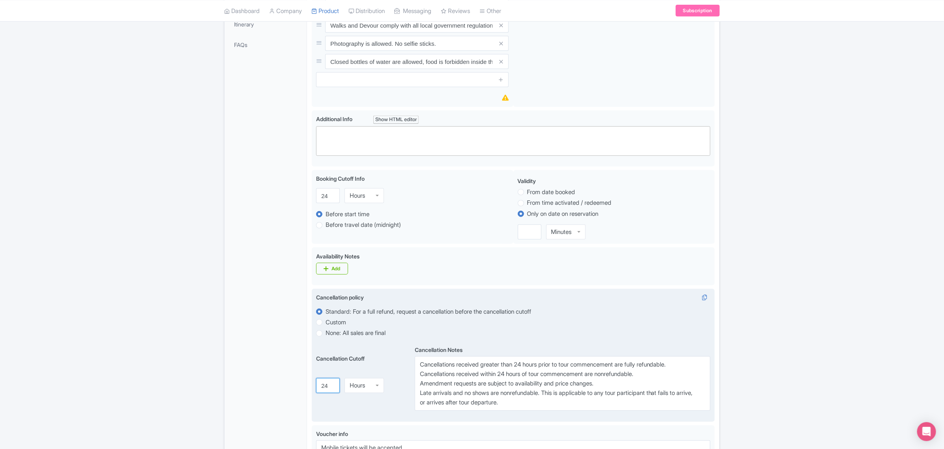
click at [327, 387] on input "24" at bounding box center [328, 386] width 24 height 15
type input "2"
type input "7"
click at [360, 385] on div "Hours" at bounding box center [357, 386] width 15 height 7
click at [521, 368] on textarea "Cancellations received greater than 24 hours prior to tour commencement are ful…" at bounding box center [563, 384] width 296 height 55
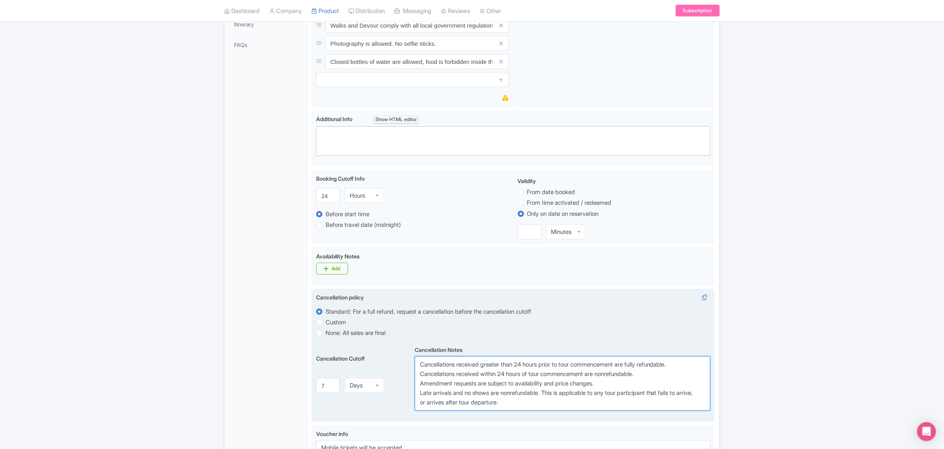
paste textarea "7 days"
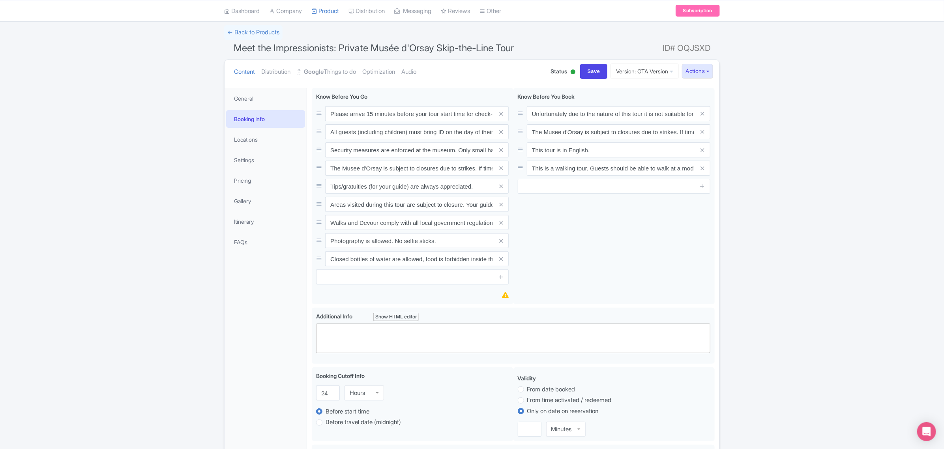
scroll to position [0, 0]
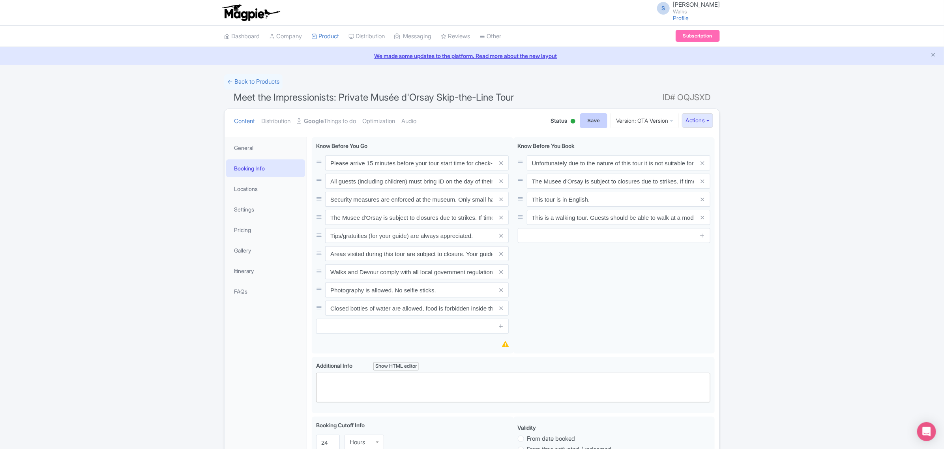
type textarea "Cancellations received greater than 7 days prior to tour commencement are fully…"
click at [591, 121] on input "Save" at bounding box center [594, 120] width 28 height 15
type input "Saving..."
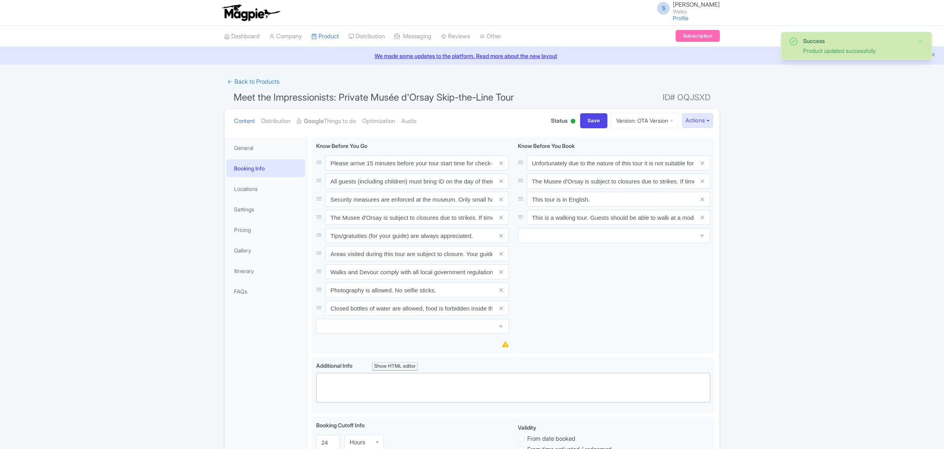
scroll to position [137, 0]
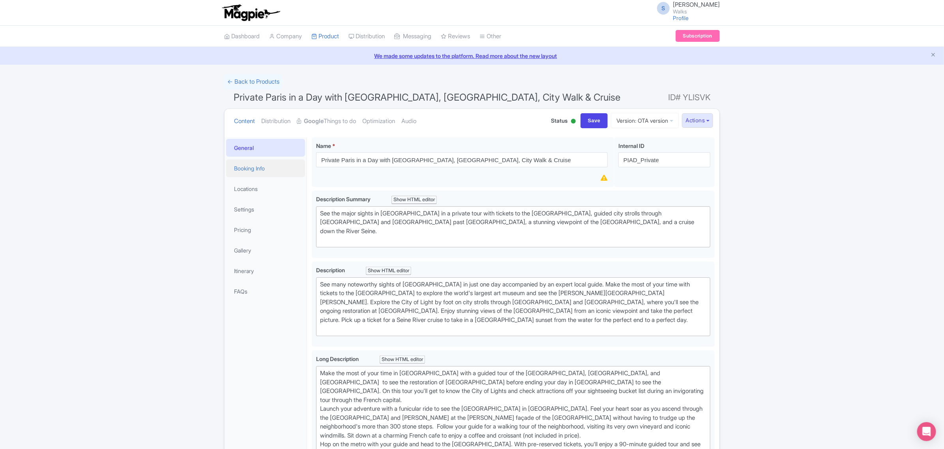
click at [265, 166] on link "Booking Info" at bounding box center [265, 169] width 79 height 18
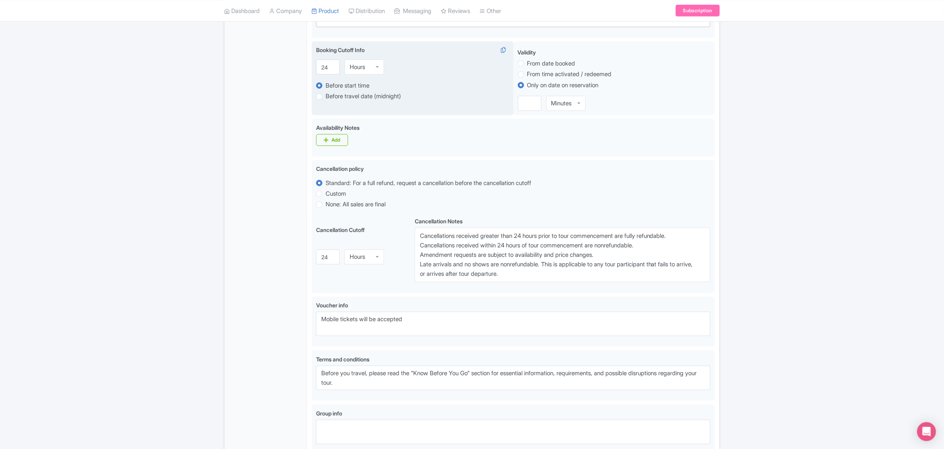
scroll to position [395, 0]
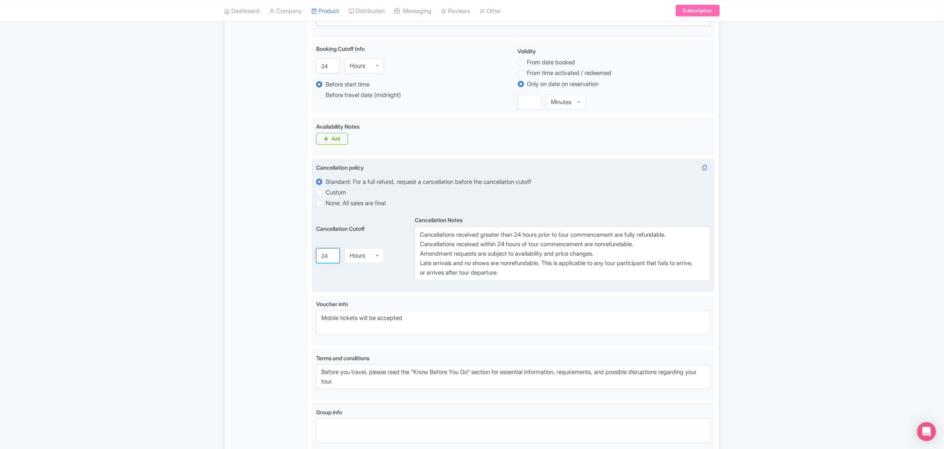
drag, startPoint x: 328, startPoint y: 256, endPoint x: 316, endPoint y: 255, distance: 11.9
click at [316, 255] on div "Cancellation policy i Standard: For a full refund, request a cancellation befor…" at bounding box center [513, 225] width 403 height 133
type input "7"
click at [356, 256] on div "Hours" at bounding box center [357, 252] width 15 height 7
click at [521, 237] on textarea "Cancellations received greater than 24 hours prior to tour commencement are ful…" at bounding box center [563, 254] width 296 height 55
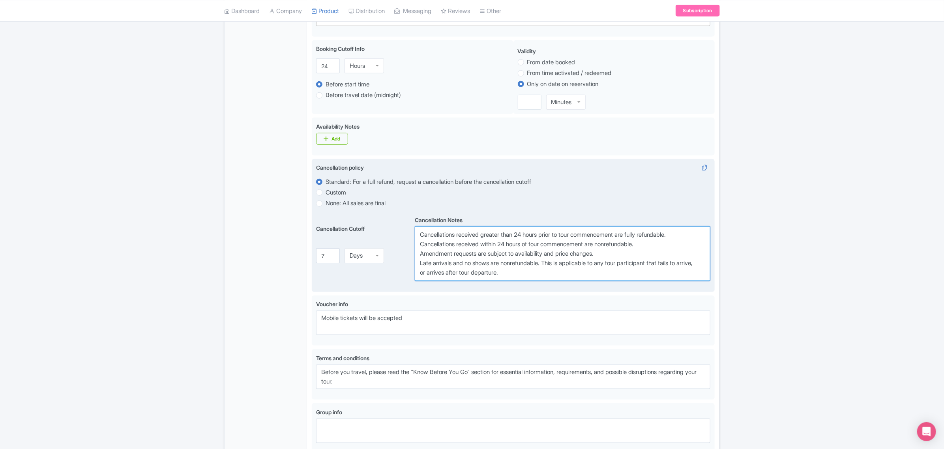
paste textarea "7 days"
click at [504, 246] on textarea "Cancellations received greater than 24 hours prior to tour commencement are ful…" at bounding box center [563, 254] width 296 height 55
paste textarea "7 days"
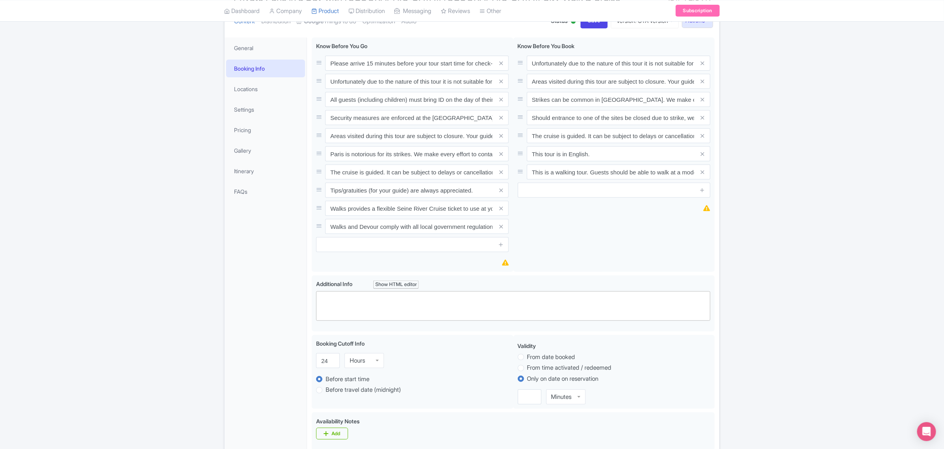
scroll to position [99, 0]
type textarea "Cancellations received greater than 7 days prior to tour commencement are fully…"
click at [581, 24] on input "Save" at bounding box center [595, 22] width 28 height 15
type input "Saving..."
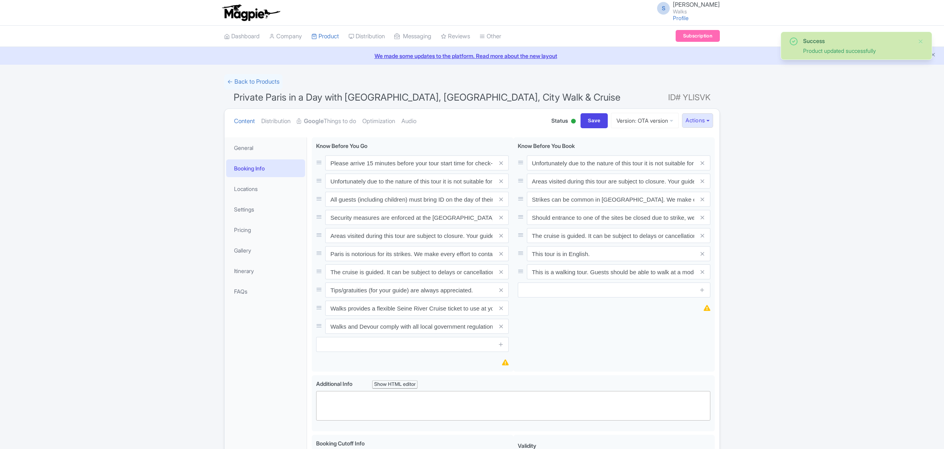
scroll to position [137, 0]
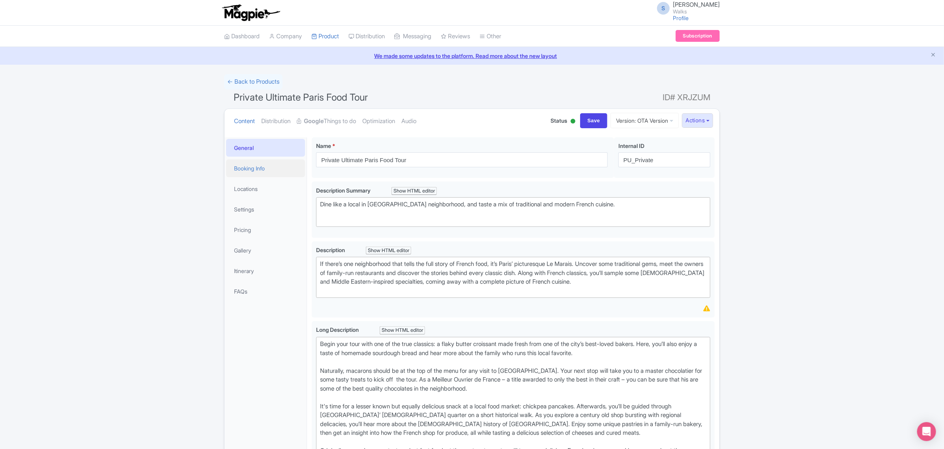
click at [254, 167] on link "Booking Info" at bounding box center [265, 169] width 79 height 18
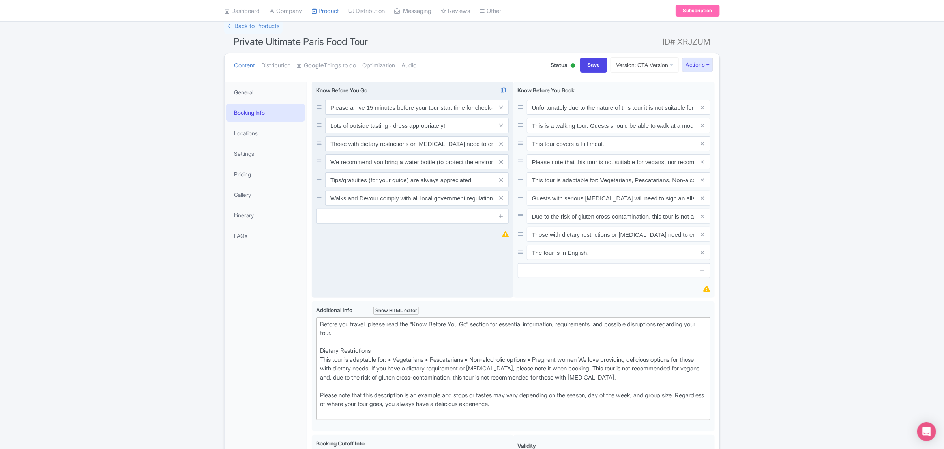
scroll to position [49, 0]
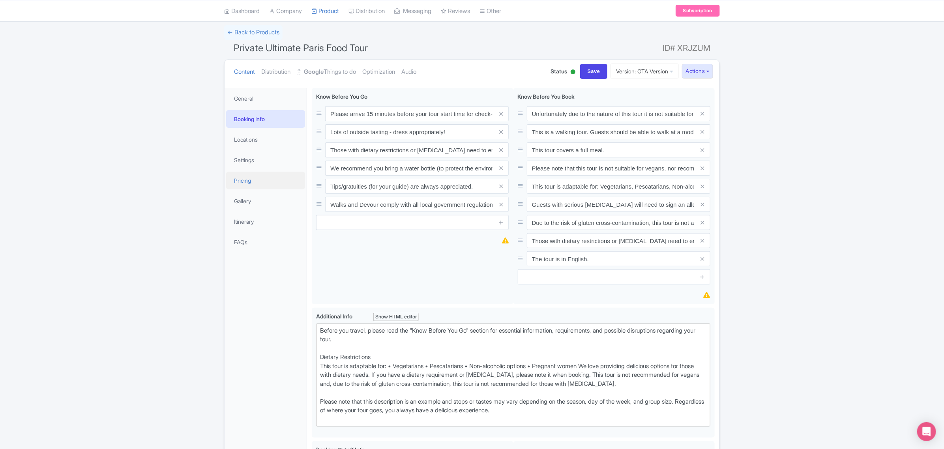
click at [256, 186] on link "Pricing" at bounding box center [265, 181] width 79 height 18
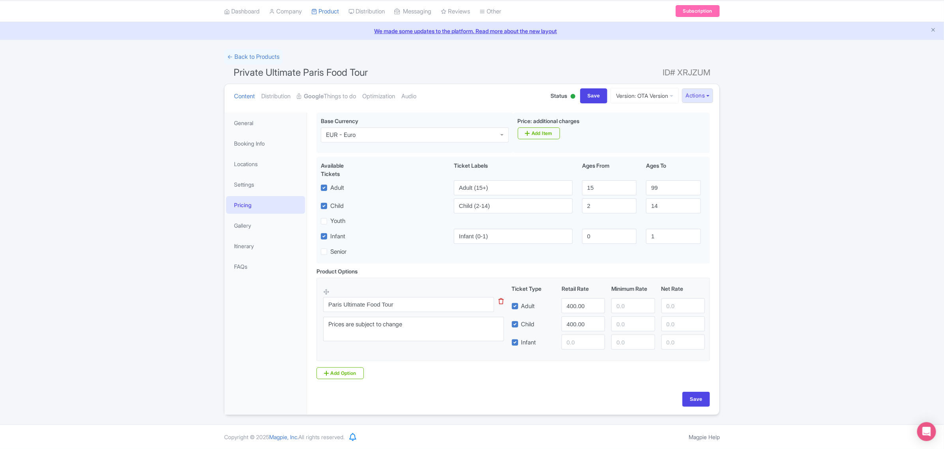
scroll to position [28, 0]
click at [260, 143] on link "Booking Info" at bounding box center [265, 144] width 79 height 18
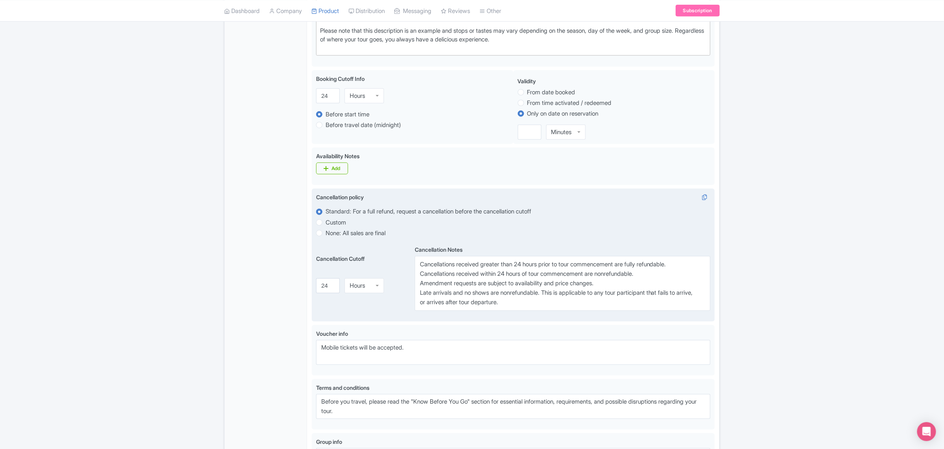
scroll to position [422, 0]
drag, startPoint x: 328, startPoint y: 286, endPoint x: 321, endPoint y: 286, distance: 7.1
click at [321, 286] on input "24" at bounding box center [328, 283] width 24 height 15
type input "7"
click at [362, 282] on div "Hours" at bounding box center [357, 283] width 15 height 7
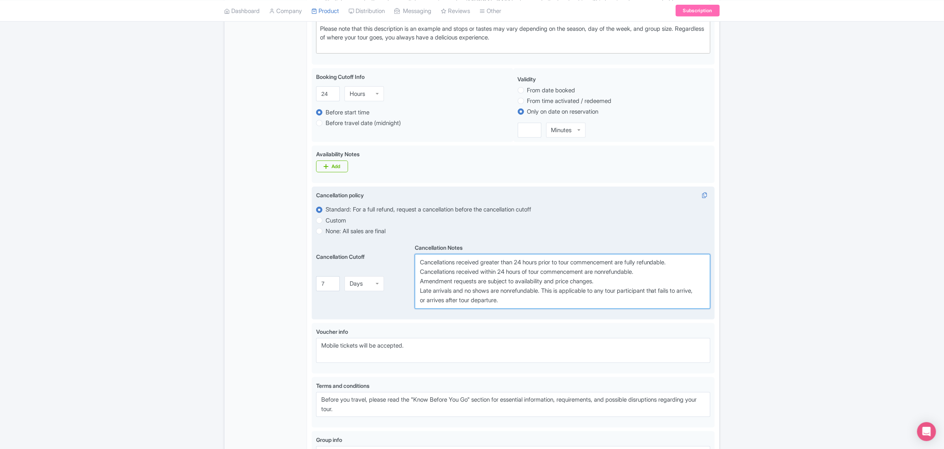
drag, startPoint x: 519, startPoint y: 265, endPoint x: 545, endPoint y: 266, distance: 26.1
click at [545, 266] on textarea "Cancellations received greater than 24 hours prior to tour commencement are ful…" at bounding box center [563, 281] width 296 height 55
paste textarea "7 days"
drag, startPoint x: 503, startPoint y: 272, endPoint x: 527, endPoint y: 275, distance: 24.6
click at [527, 275] on textarea "Cancellations received greater than 24 hours prior to tour commencement are ful…" at bounding box center [563, 281] width 296 height 55
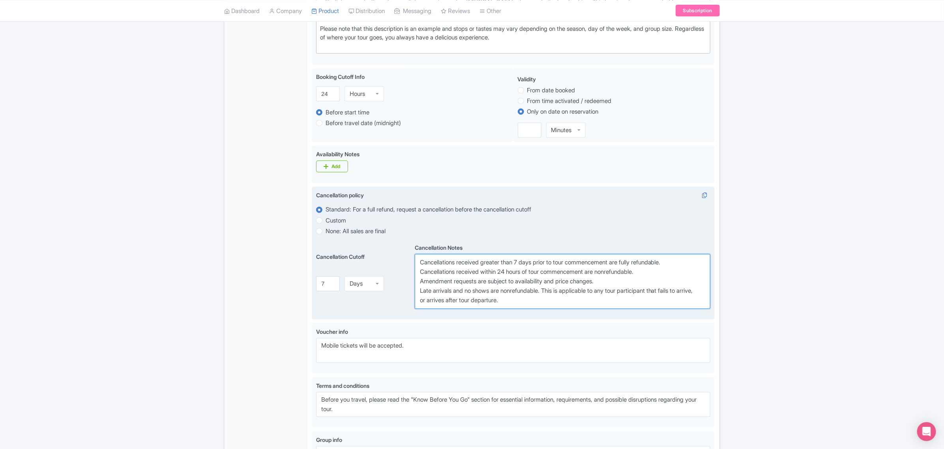
paste textarea "7 day"
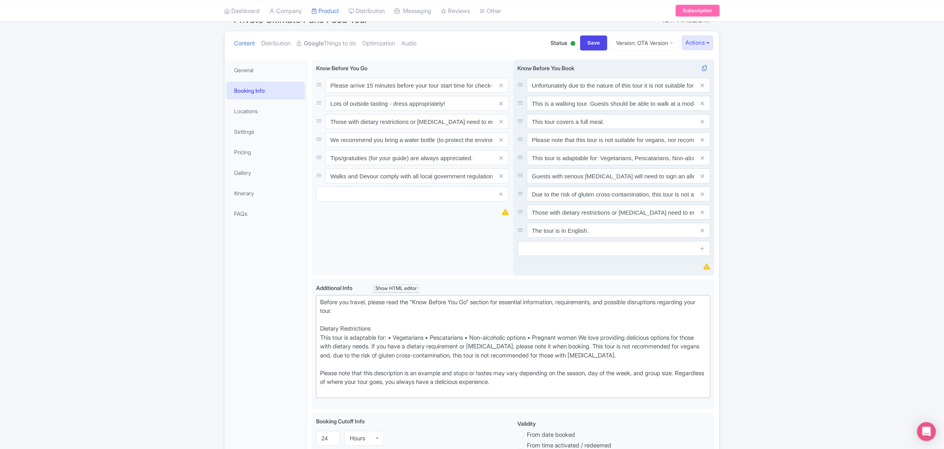
scroll to position [77, 0]
type textarea "Cancellations received greater than 7 days prior to tour commencement are fully…"
click at [590, 51] on input "Save" at bounding box center [594, 43] width 28 height 15
type input "Saving..."
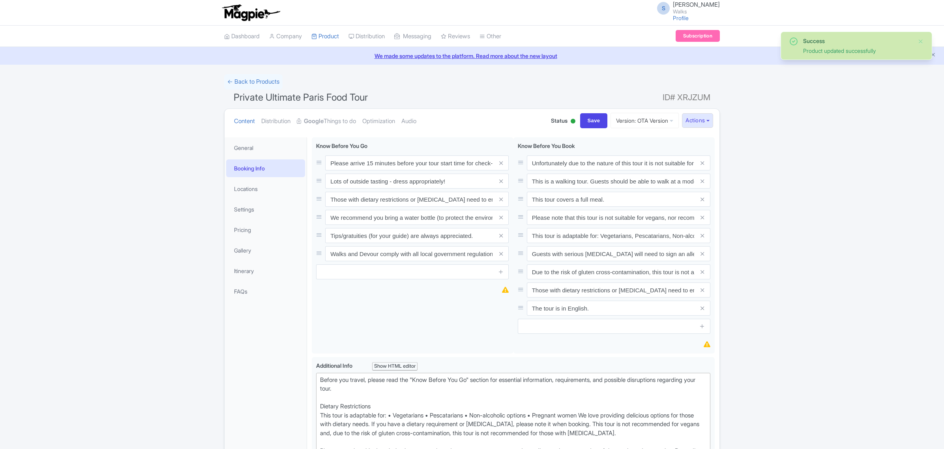
scroll to position [137, 0]
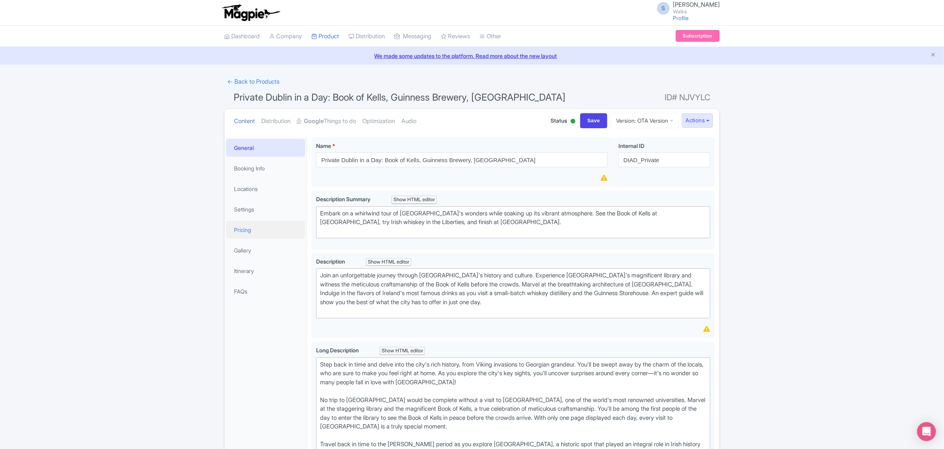
click at [245, 226] on link "Pricing" at bounding box center [265, 230] width 79 height 18
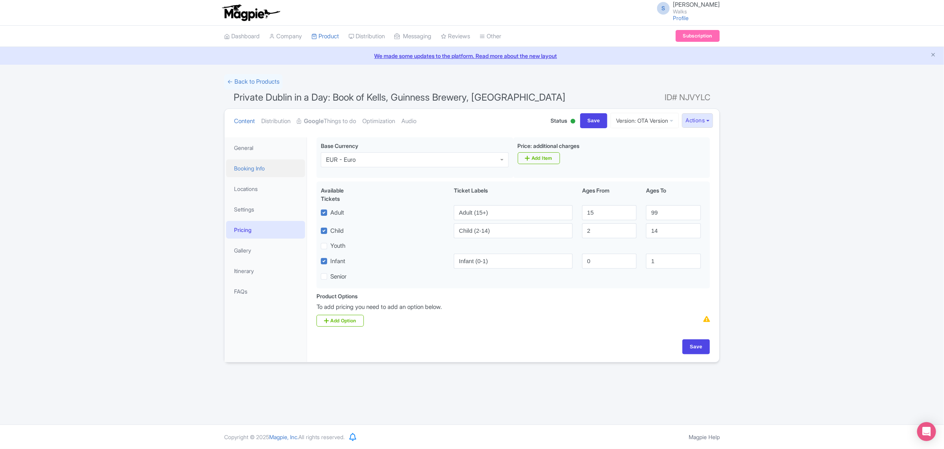
click at [256, 168] on link "Booking Info" at bounding box center [265, 169] width 79 height 18
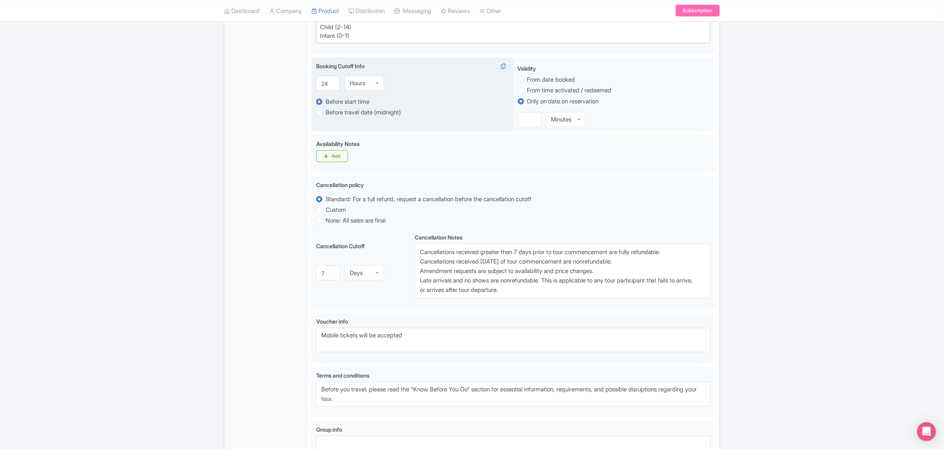
scroll to position [345, 0]
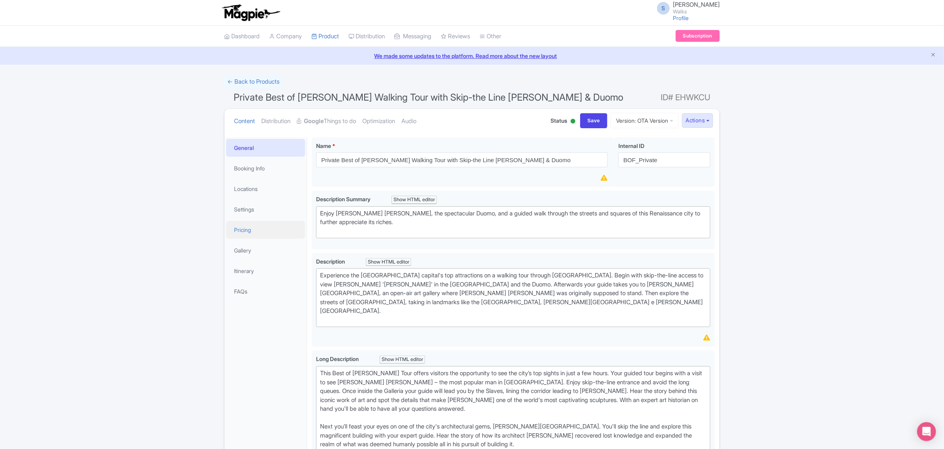
click at [243, 228] on link "Pricing" at bounding box center [265, 230] width 79 height 18
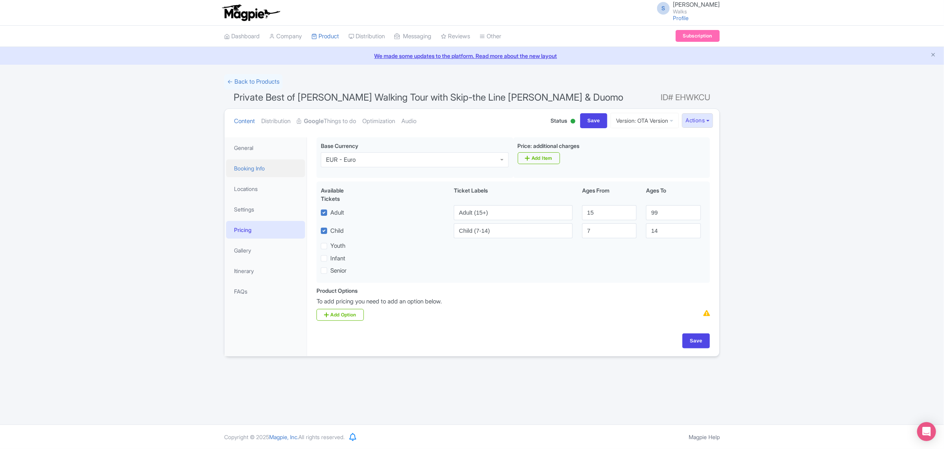
click at [255, 177] on link "Booking Info" at bounding box center [265, 169] width 79 height 18
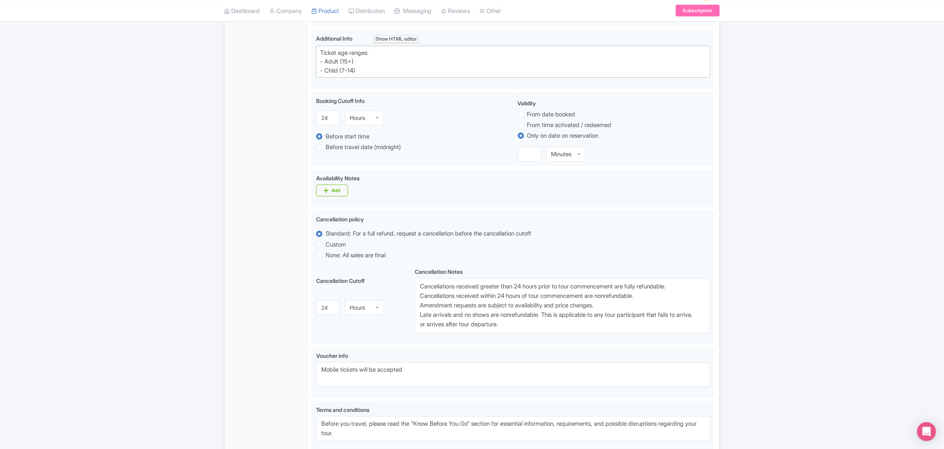
scroll to position [395, 0]
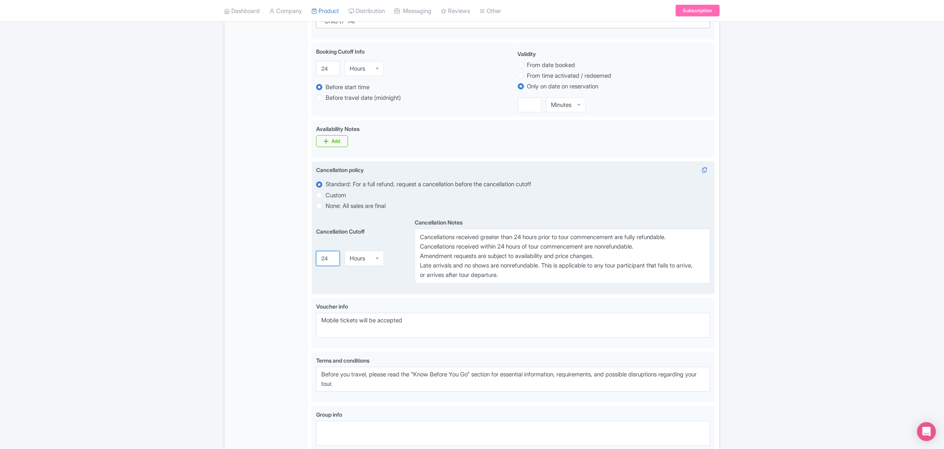
drag, startPoint x: 328, startPoint y: 261, endPoint x: 321, endPoint y: 261, distance: 6.8
click at [321, 261] on input "24" at bounding box center [328, 258] width 24 height 15
type input "7"
click at [360, 257] on div "Hours" at bounding box center [357, 258] width 15 height 7
click at [521, 240] on textarea "Cancellations received greater than 24 hours prior to tour commencement are ful…" at bounding box center [563, 256] width 296 height 55
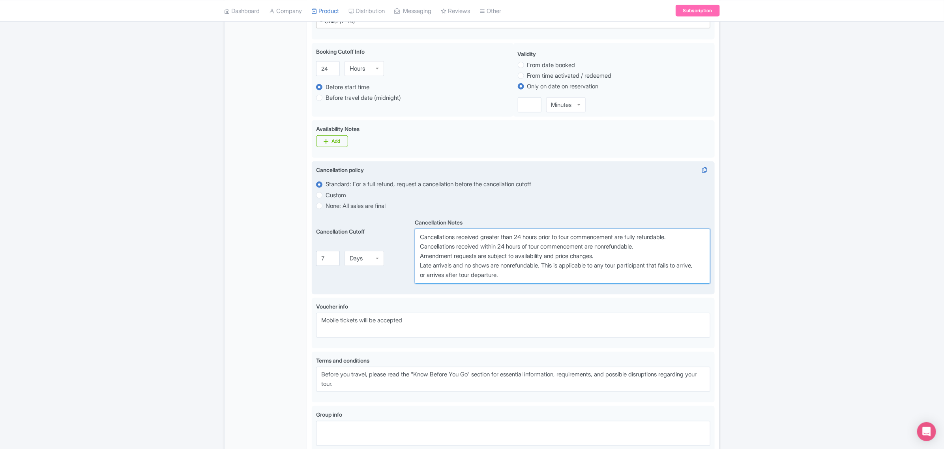
paste textarea "7 days"
click at [503, 249] on textarea "Cancellations received greater than 24 hours prior to tour commencement are ful…" at bounding box center [563, 256] width 296 height 55
paste textarea "7 days"
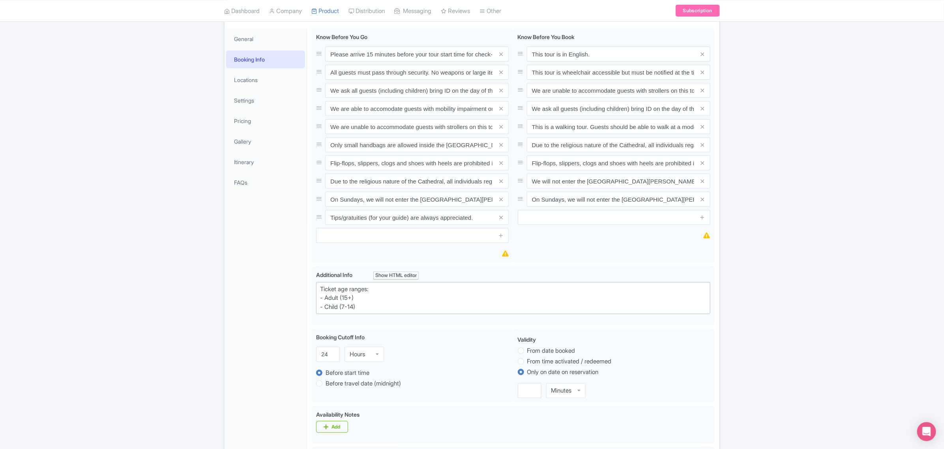
scroll to position [0, 0]
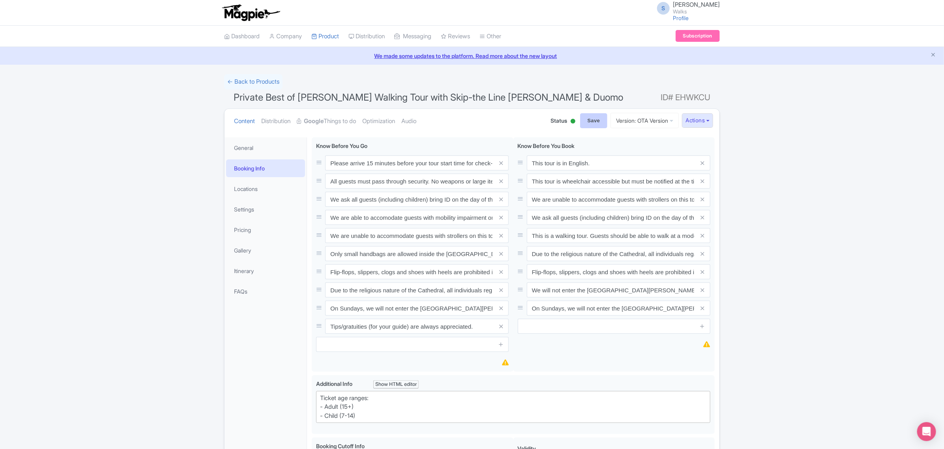
type textarea "Cancellations received greater than 7 days prior to tour commencement are fully…"
click at [588, 120] on input "Save" at bounding box center [594, 120] width 28 height 15
type input "Saving..."
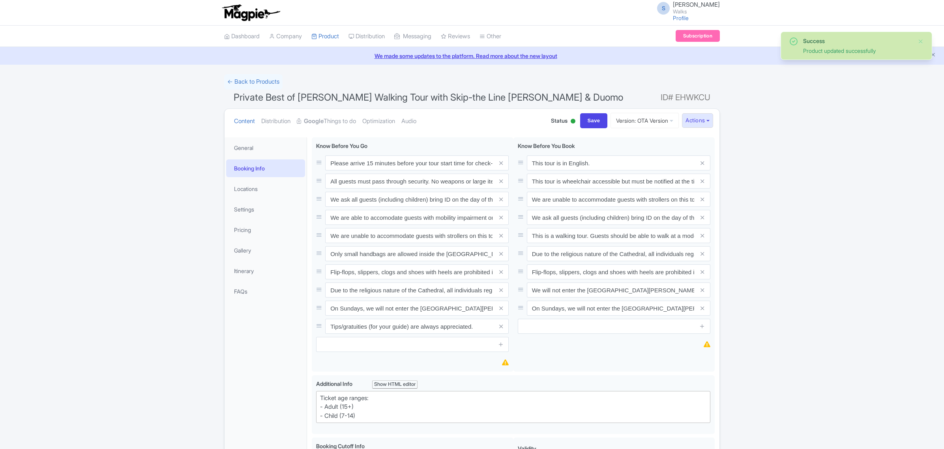
scroll to position [137, 0]
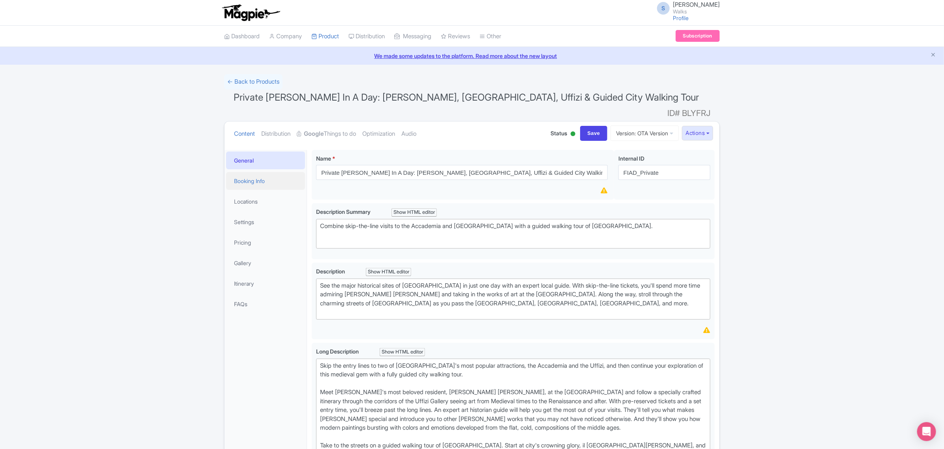
click at [245, 172] on link "Booking Info" at bounding box center [265, 181] width 79 height 18
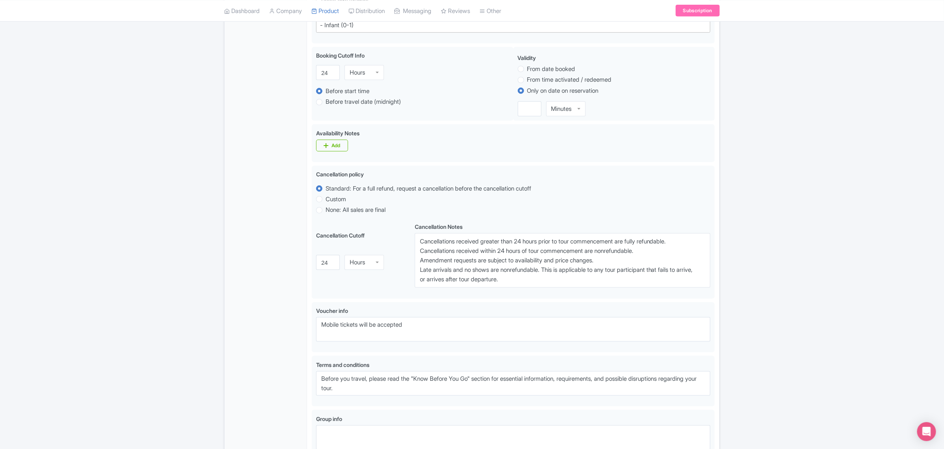
scroll to position [395, 0]
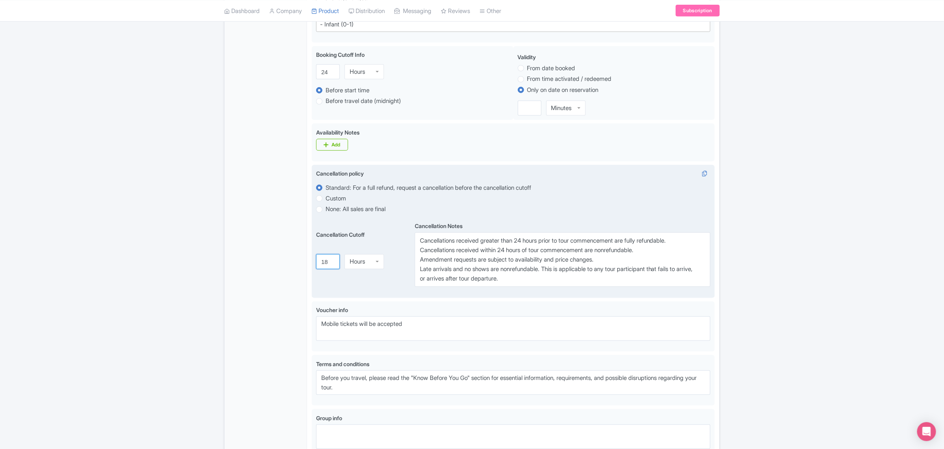
drag, startPoint x: 328, startPoint y: 251, endPoint x: 323, endPoint y: 253, distance: 6.4
click at [323, 255] on input "18" at bounding box center [328, 262] width 24 height 15
type input "1"
type input "7"
click at [367, 253] on div "Hours" at bounding box center [364, 258] width 39 height 15
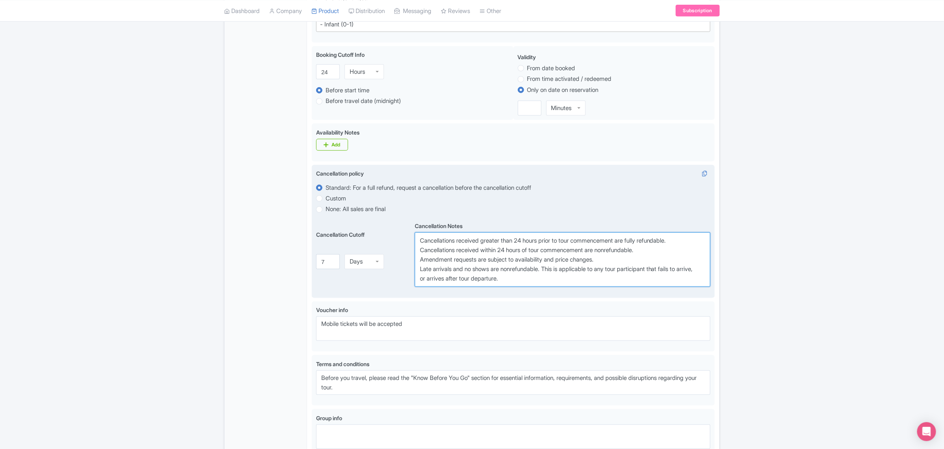
click at [522, 233] on textarea "Cancellations received greater than 24 hours prior to tour commencement are ful…" at bounding box center [563, 260] width 296 height 55
paste textarea "7 days"
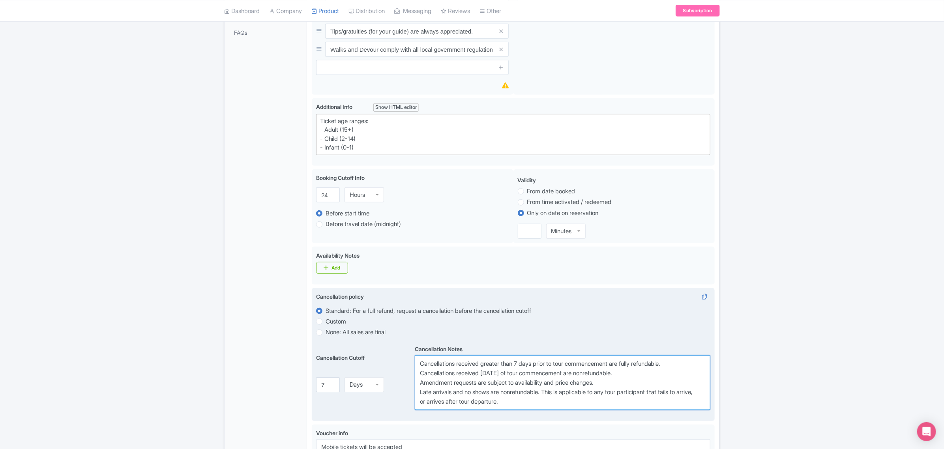
scroll to position [0, 0]
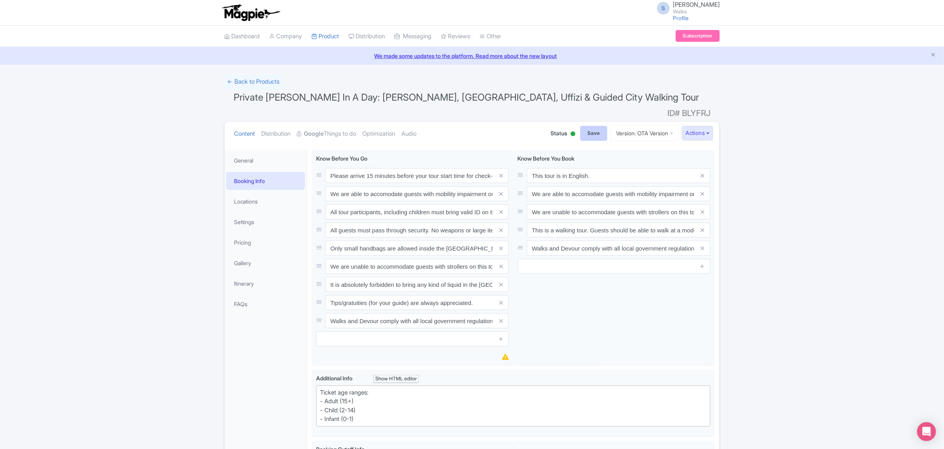
type textarea "Cancellations received greater than 7 days prior to tour commencement are fully…"
click at [580, 126] on input "Save" at bounding box center [594, 133] width 28 height 15
type input "Saving..."
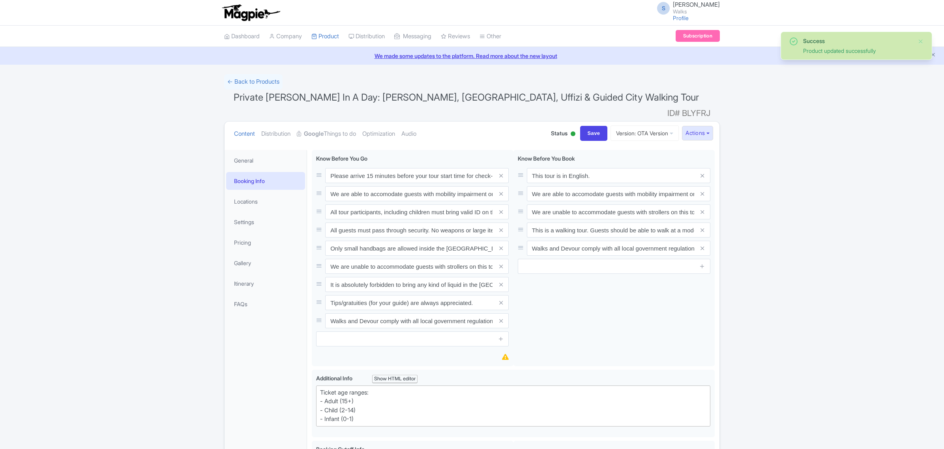
scroll to position [137, 0]
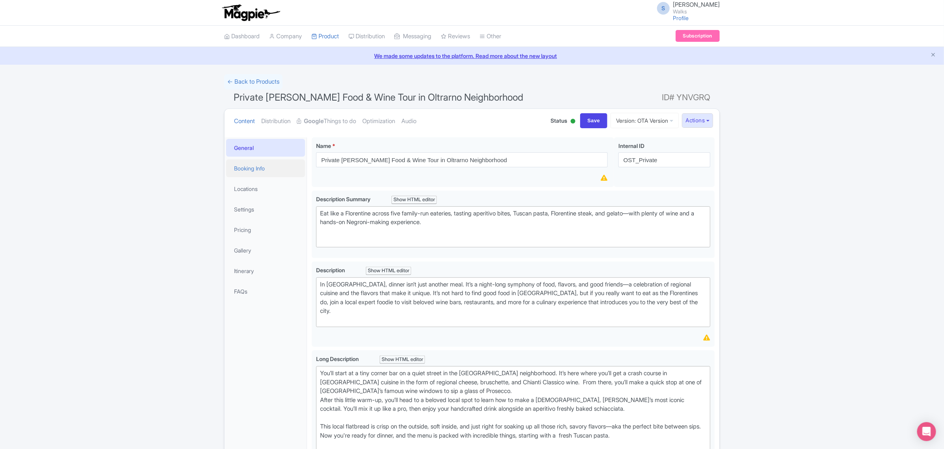
click at [245, 170] on link "Booking Info" at bounding box center [265, 169] width 79 height 18
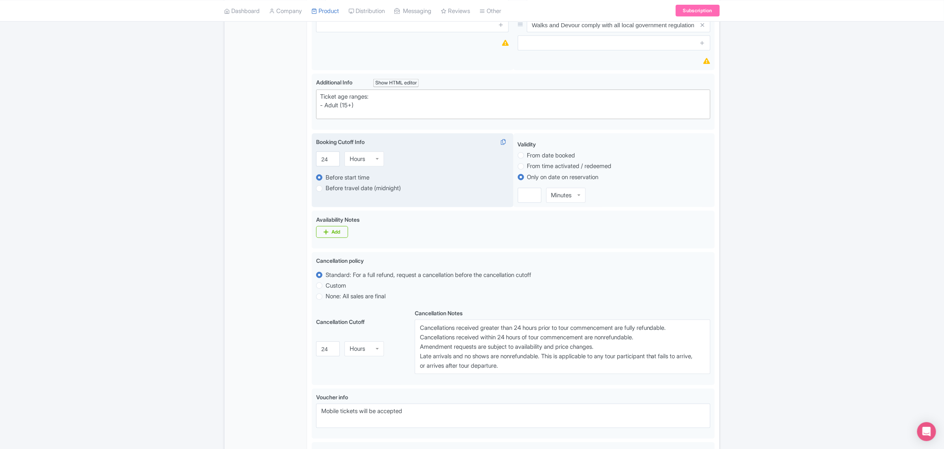
scroll to position [296, 0]
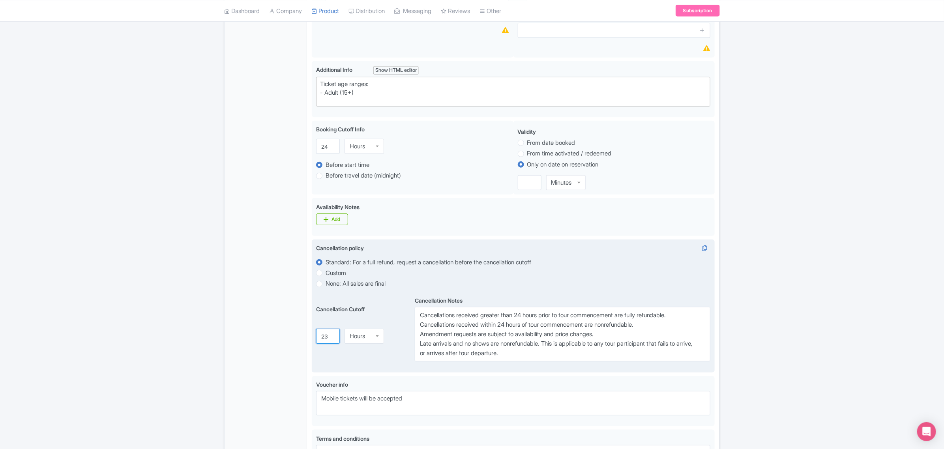
click at [328, 338] on input "23" at bounding box center [328, 336] width 24 height 15
type input "2"
type input "7"
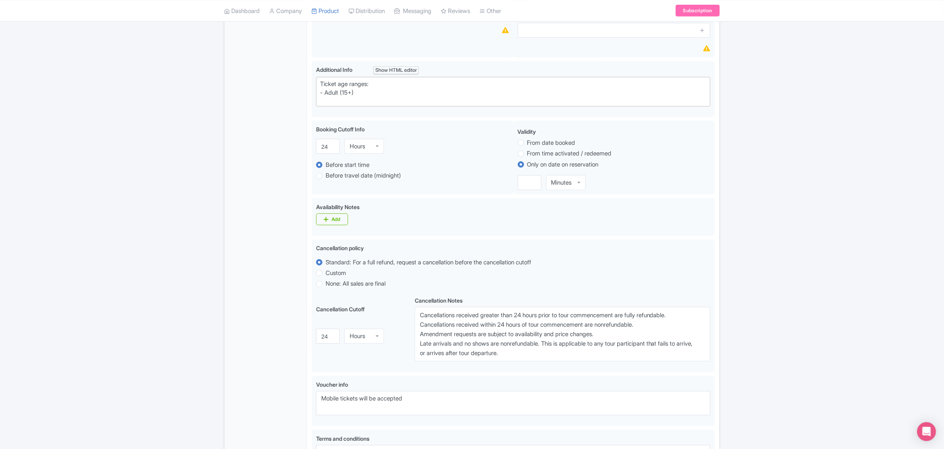
click at [273, 412] on div "General Booking Info Locations Settings Pricing Gallery Itinerary FAQs" at bounding box center [266, 204] width 83 height 726
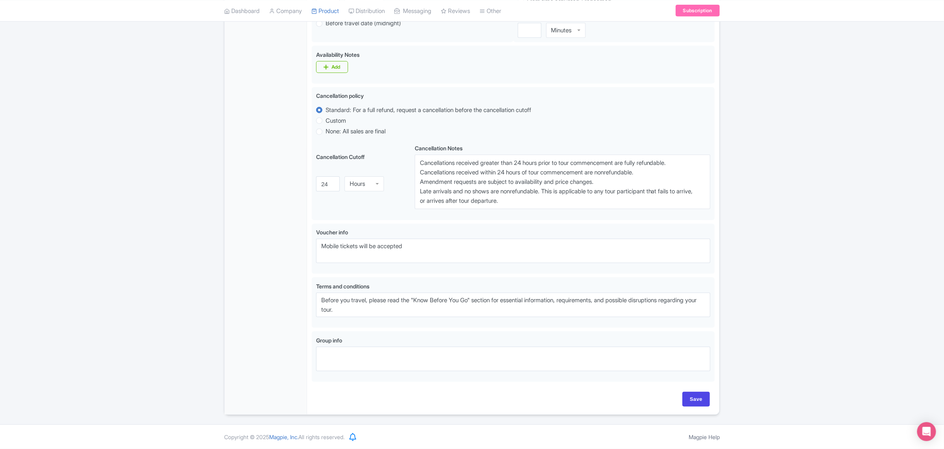
scroll to position [451, 0]
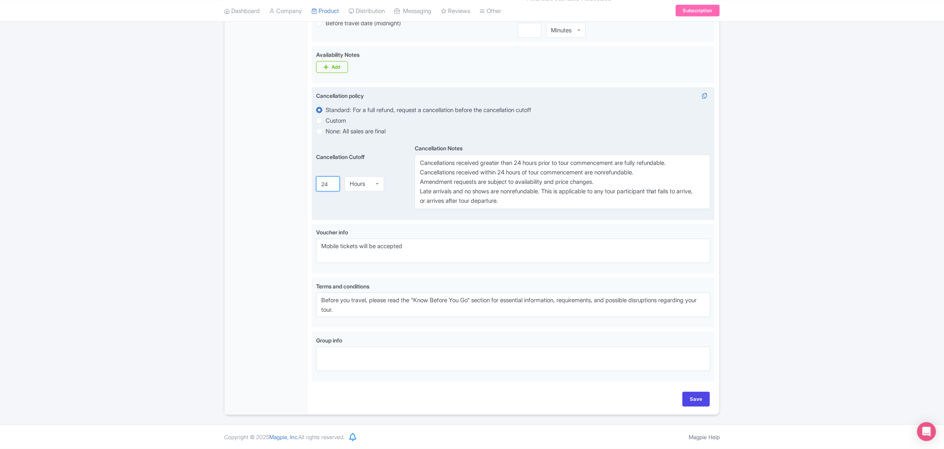
click at [325, 186] on input "24" at bounding box center [328, 184] width 24 height 15
type input "4"
type input "7"
click at [356, 185] on div "Hours" at bounding box center [364, 184] width 39 height 15
click at [520, 163] on textarea "Cancellations received greater than 24 hours prior to tour commencement are ful…" at bounding box center [563, 182] width 296 height 55
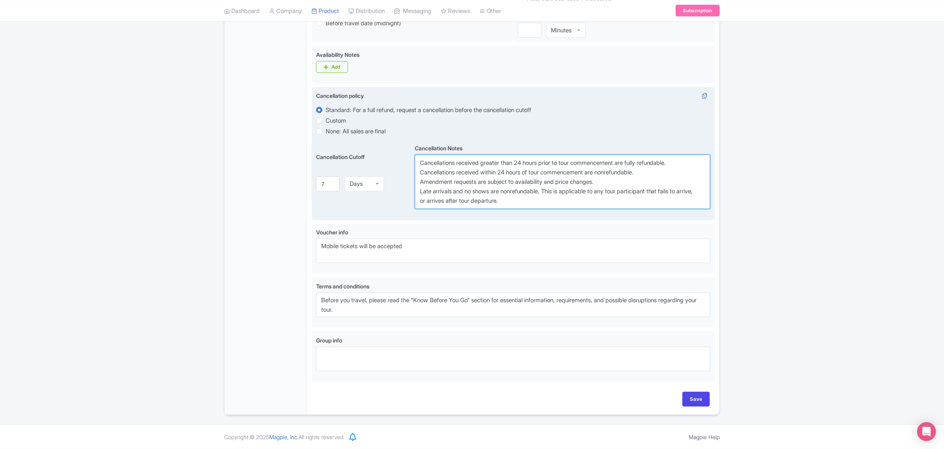
click at [518, 158] on textarea "Cancellations received greater than 24 hours prior to tour commencement are ful…" at bounding box center [563, 182] width 296 height 55
paste textarea "7 days"
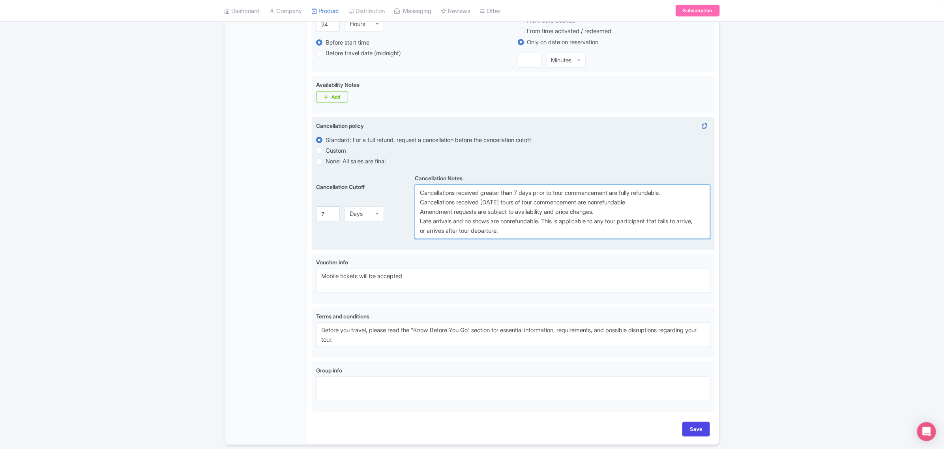
scroll to position [401, 0]
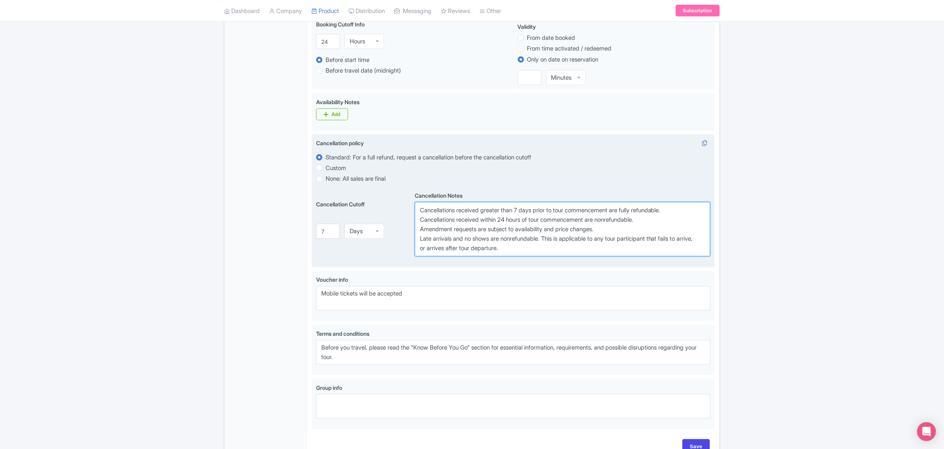
paste textarea "7 day"
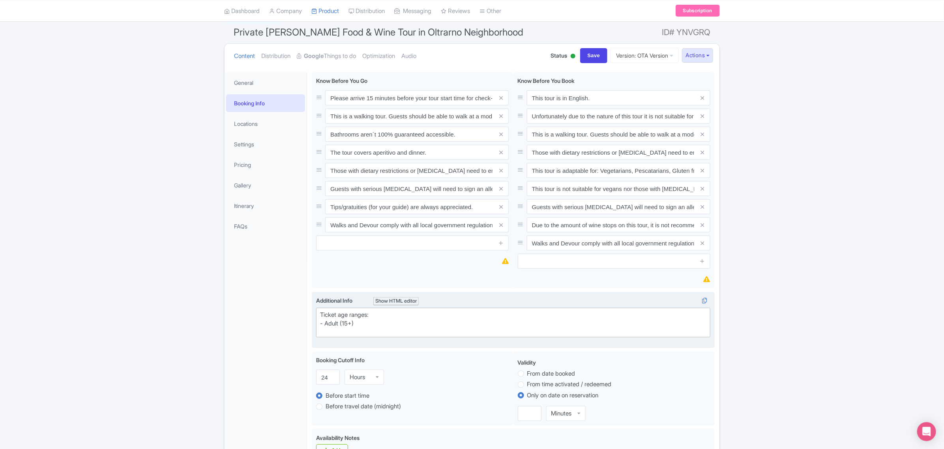
scroll to position [56, 0]
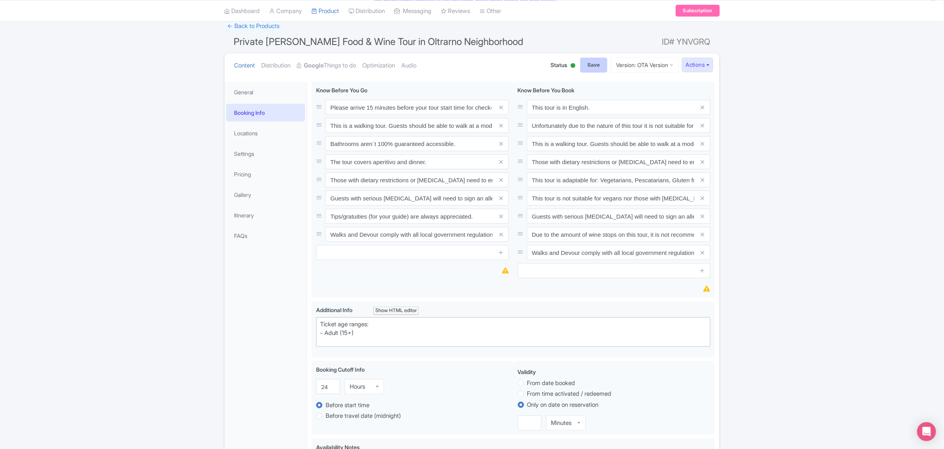
type textarea "Cancellations received greater than 7 days prior to tour commencement are fully…"
click at [583, 60] on input "Save" at bounding box center [594, 65] width 28 height 15
type input "Saving..."
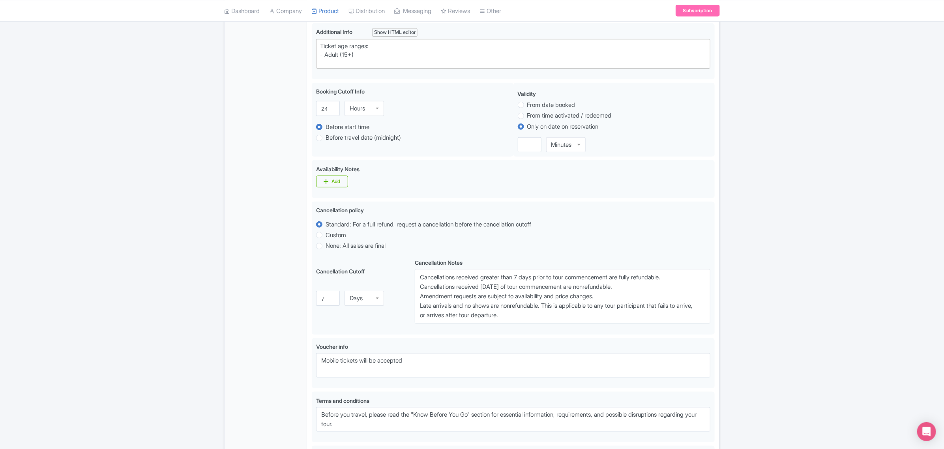
scroll to position [335, 0]
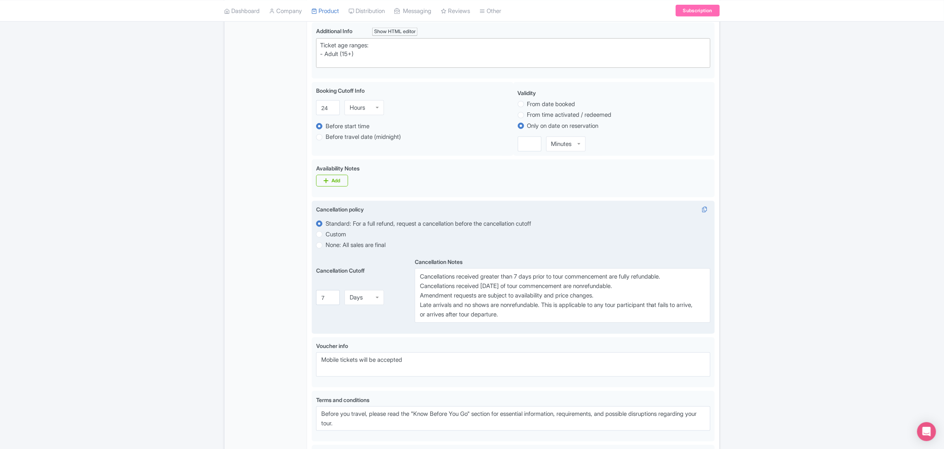
click at [326, 236] on label "Custom" at bounding box center [336, 234] width 21 height 9
click at [326, 236] on input "Custom" at bounding box center [330, 234] width 8 height 8
radio input "true"
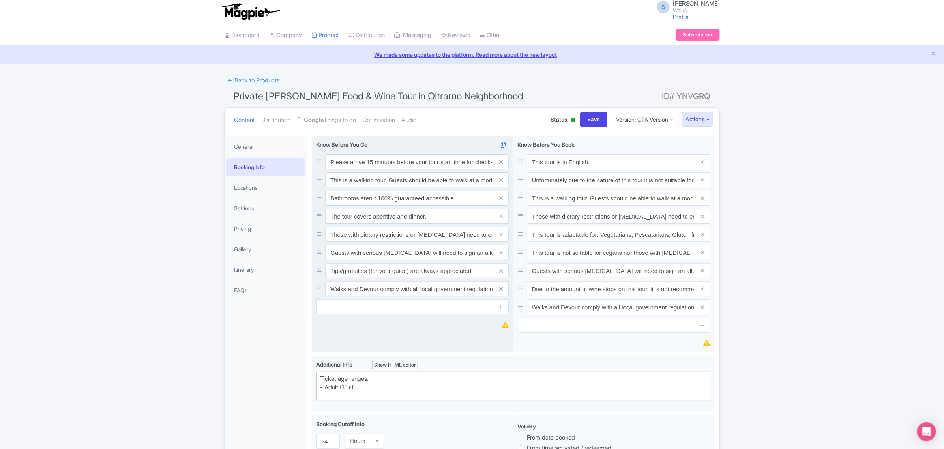
scroll to position [0, 0]
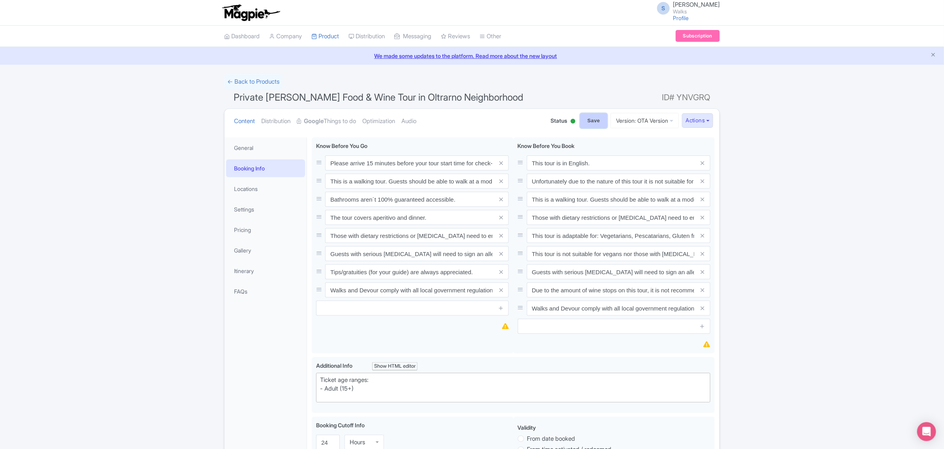
click at [589, 123] on input "Save" at bounding box center [594, 120] width 28 height 15
type input "Update Product"
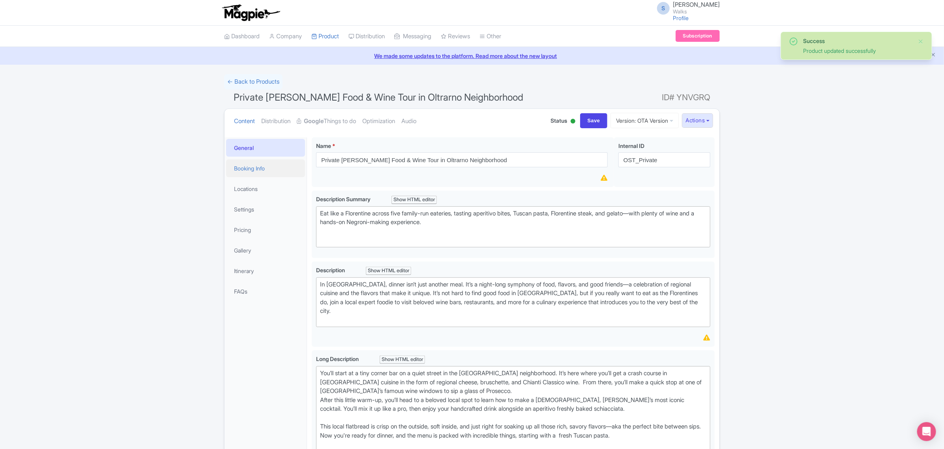
click at [255, 174] on link "Booking Info" at bounding box center [265, 169] width 79 height 18
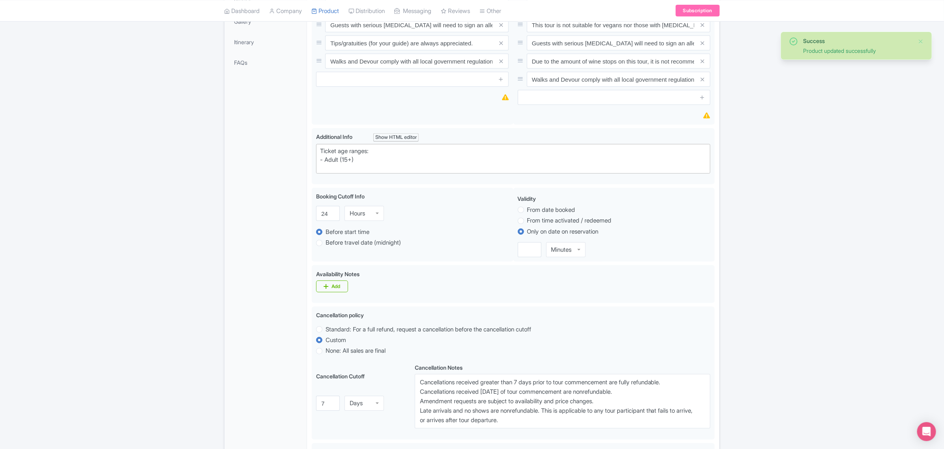
scroll to position [247, 0]
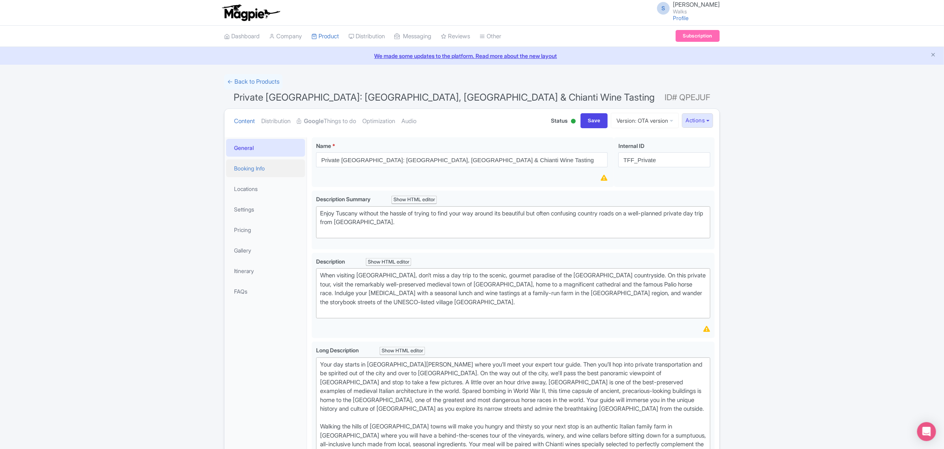
click at [253, 172] on link "Booking Info" at bounding box center [265, 169] width 79 height 18
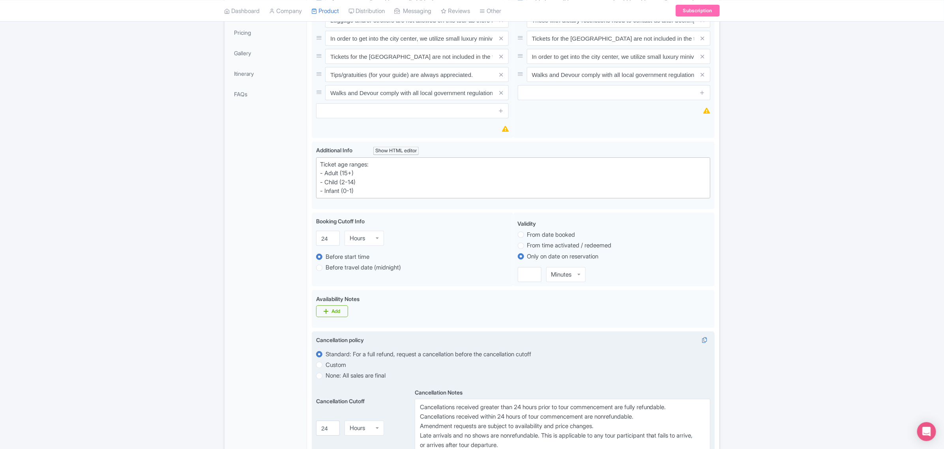
scroll to position [247, 0]
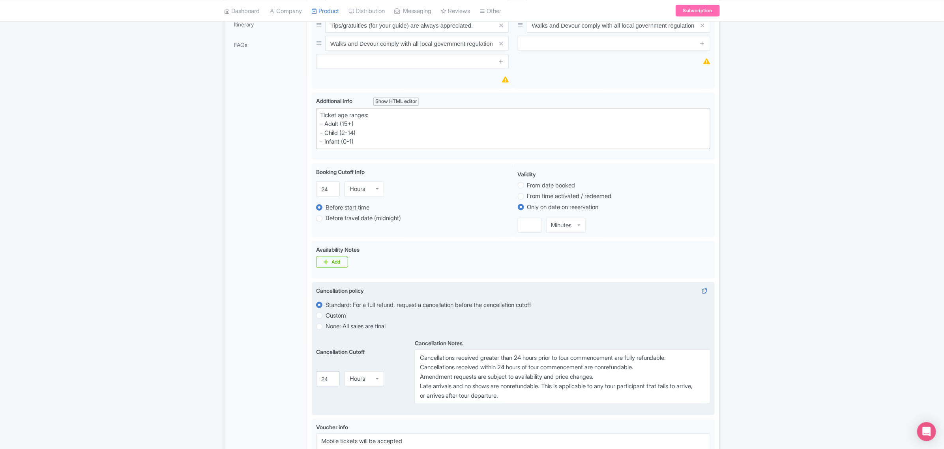
click at [326, 316] on label "Custom" at bounding box center [336, 316] width 21 height 9
click at [326, 316] on input "Custom" at bounding box center [330, 315] width 8 height 8
radio input "true"
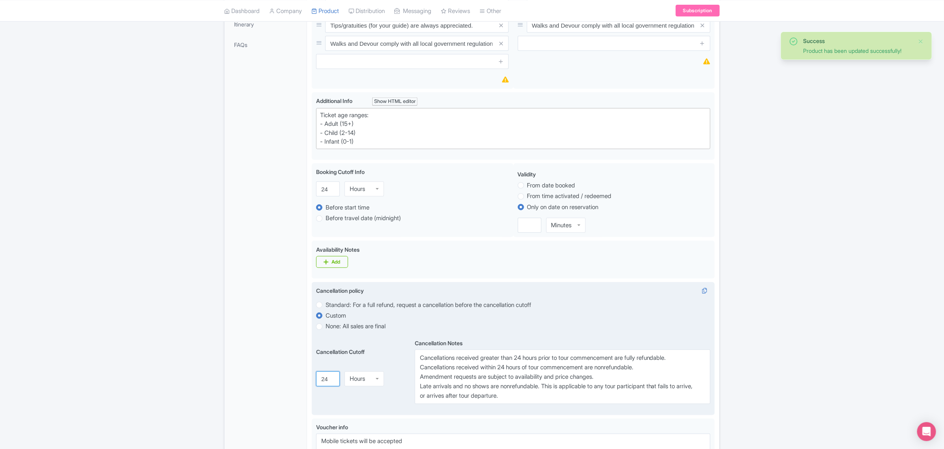
click at [324, 379] on input "24" at bounding box center [328, 379] width 24 height 15
type input "4"
type input "7"
click at [362, 379] on div "Hours" at bounding box center [357, 375] width 15 height 7
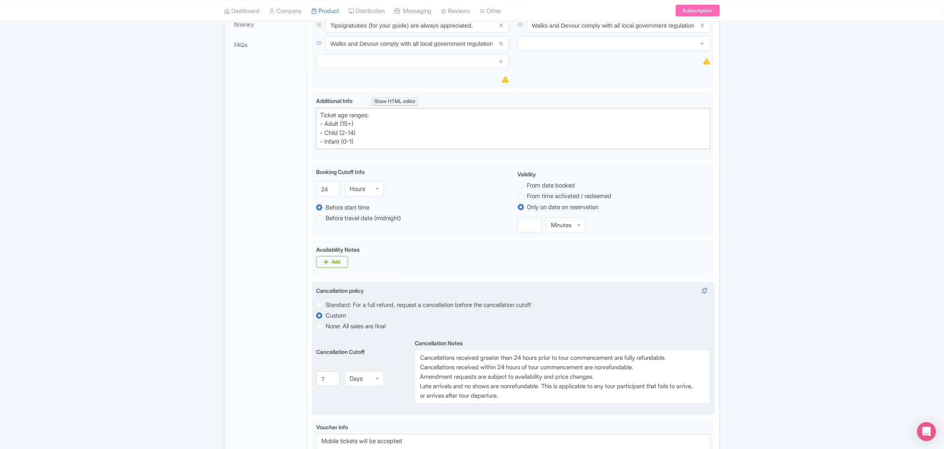
click at [374, 411] on div "Cancellation policy i Standard: For a full refund, request a cancellation befor…" at bounding box center [513, 348] width 403 height 133
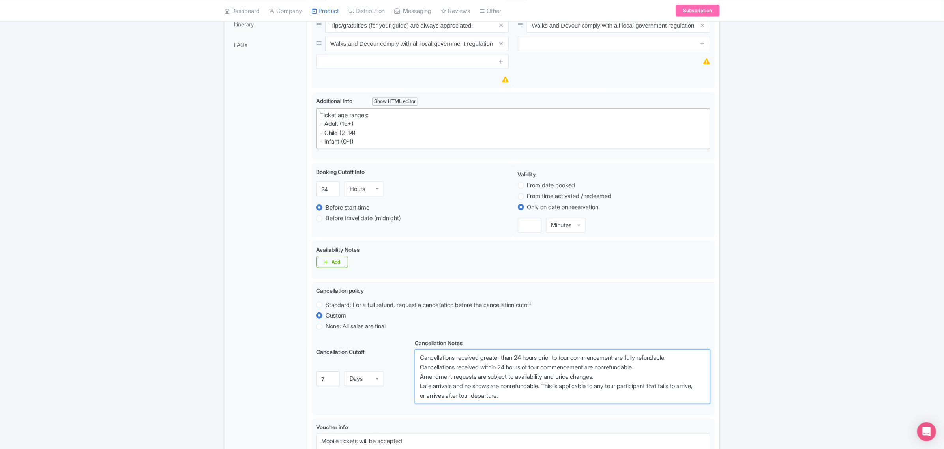
click at [521, 359] on textarea "Cancellations received greater than 24 hours prior to tour commencement are ful…" at bounding box center [563, 377] width 296 height 55
paste textarea "7 days"
click at [504, 368] on textarea "Cancellations received greater than 24 hours prior to tour commencement are ful…" at bounding box center [563, 377] width 296 height 55
paste textarea "7 days"
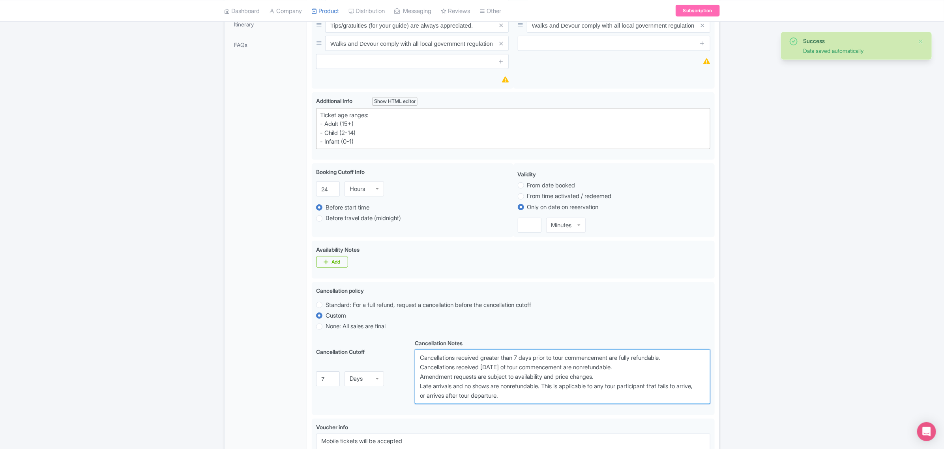
type textarea "Cancellations received greater than 7 days prior to tour commencement are fully…"
click at [728, 249] on div "Success Data saved automatically ← Back to Products Private Florence: Siena, Sa…" at bounding box center [472, 218] width 944 height 783
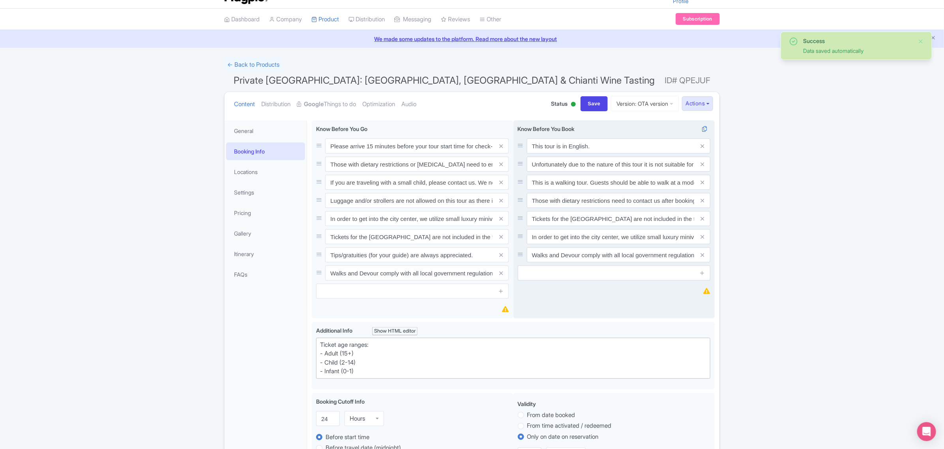
scroll to position [0, 0]
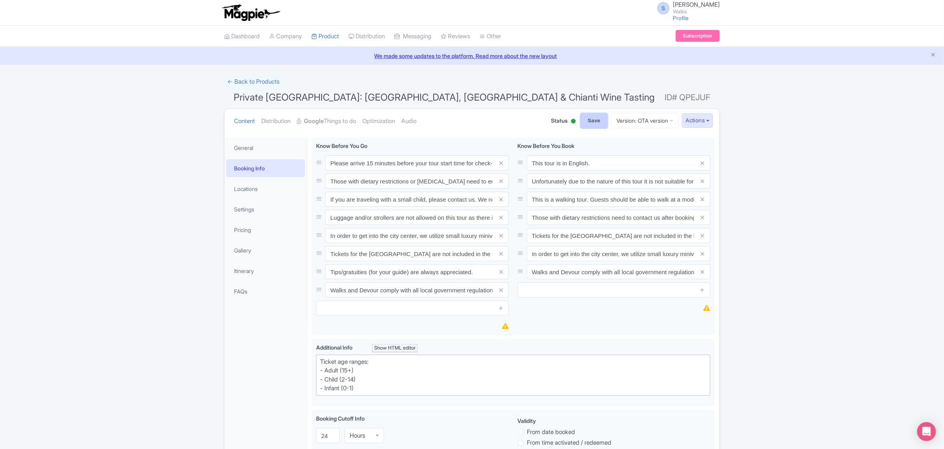
click at [591, 121] on input "Save" at bounding box center [595, 120] width 28 height 15
type input "Update Product"
click at [693, 120] on button "Actions" at bounding box center [697, 120] width 31 height 15
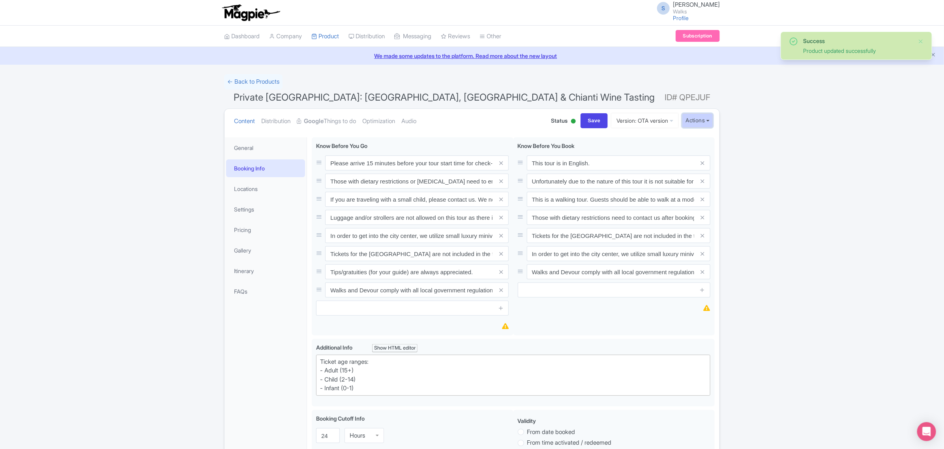
click at [693, 117] on button "Actions" at bounding box center [697, 120] width 31 height 15
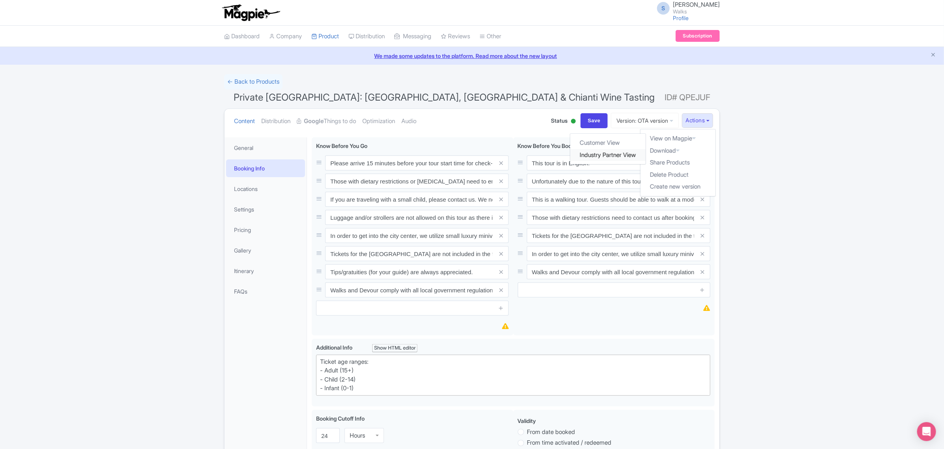
click at [626, 151] on link "Industry Partner View" at bounding box center [608, 155] width 75 height 12
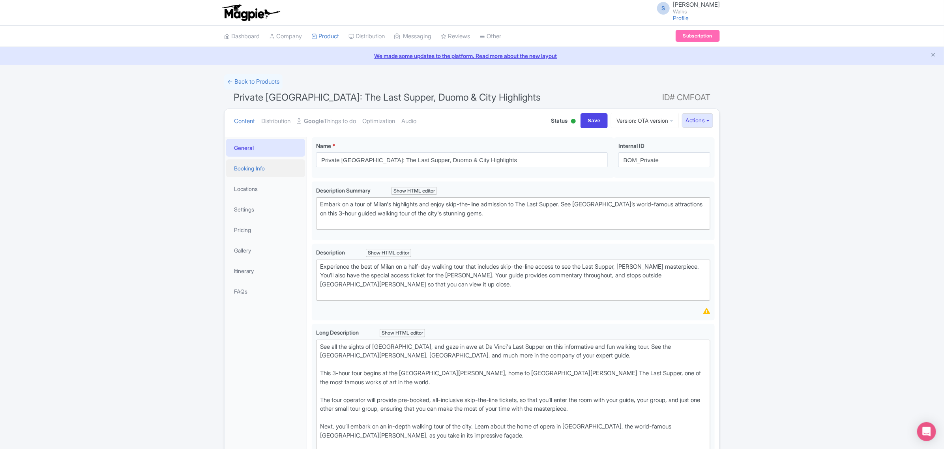
click at [261, 165] on link "Booking Info" at bounding box center [265, 169] width 79 height 18
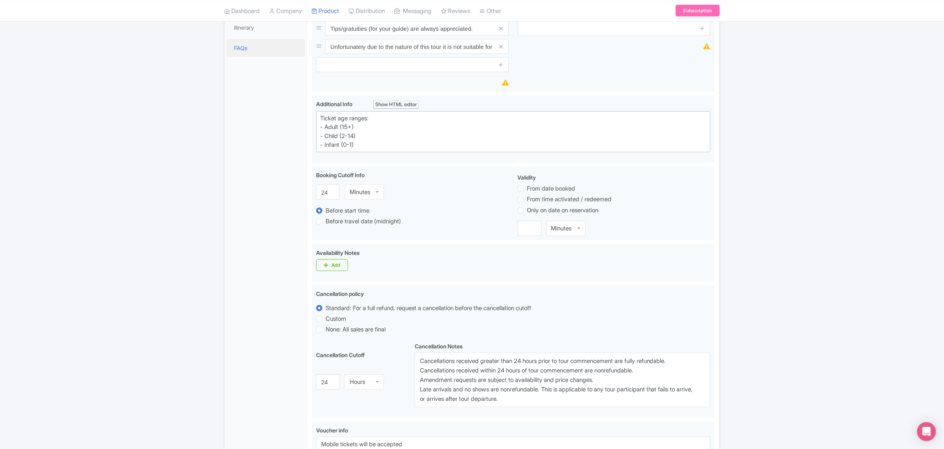
scroll to position [296, 0]
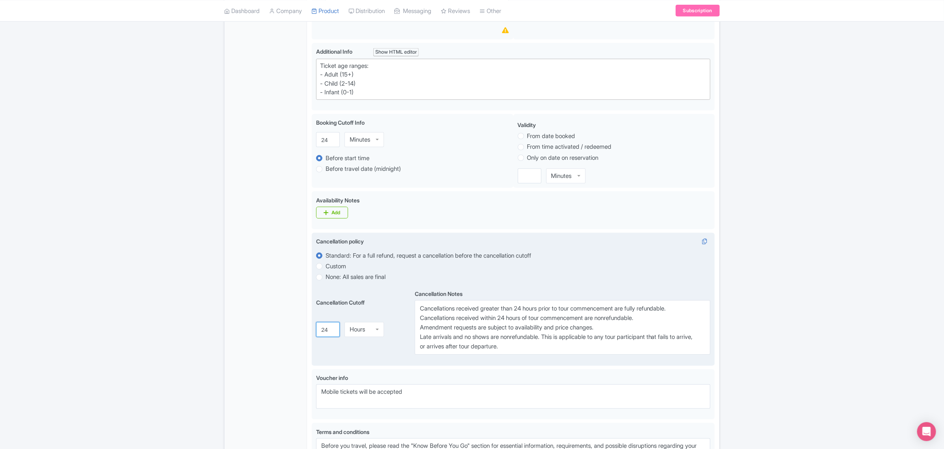
drag, startPoint x: 327, startPoint y: 331, endPoint x: 319, endPoint y: 330, distance: 8.4
click at [319, 330] on input "24" at bounding box center [328, 330] width 24 height 15
type input "7"
click at [356, 328] on div "Hours" at bounding box center [357, 326] width 15 height 7
drag, startPoint x: 521, startPoint y: 311, endPoint x: 544, endPoint y: 312, distance: 23.0
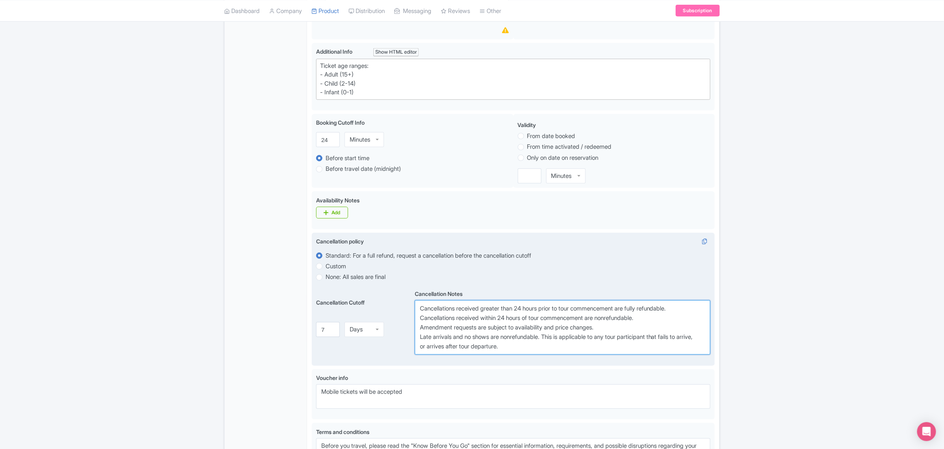
click at [544, 312] on textarea "Cancellations received greater than 24 hours prior to tour commencement are ful…" at bounding box center [563, 327] width 296 height 55
paste textarea "7 day"
drag, startPoint x: 504, startPoint y: 319, endPoint x: 527, endPoint y: 319, distance: 22.9
click at [527, 319] on textarea "Cancellations received greater than 24 hours prior to tour commencement are ful…" at bounding box center [563, 327] width 296 height 55
paste textarea "7 day"
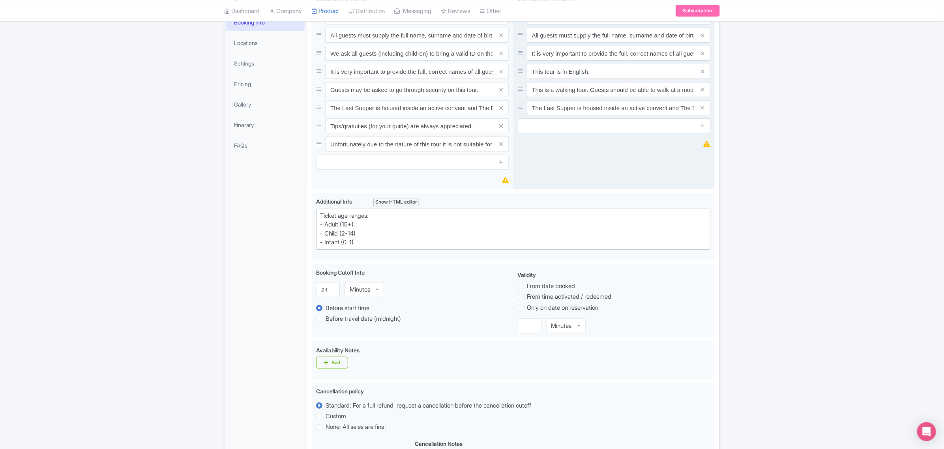
scroll to position [99, 0]
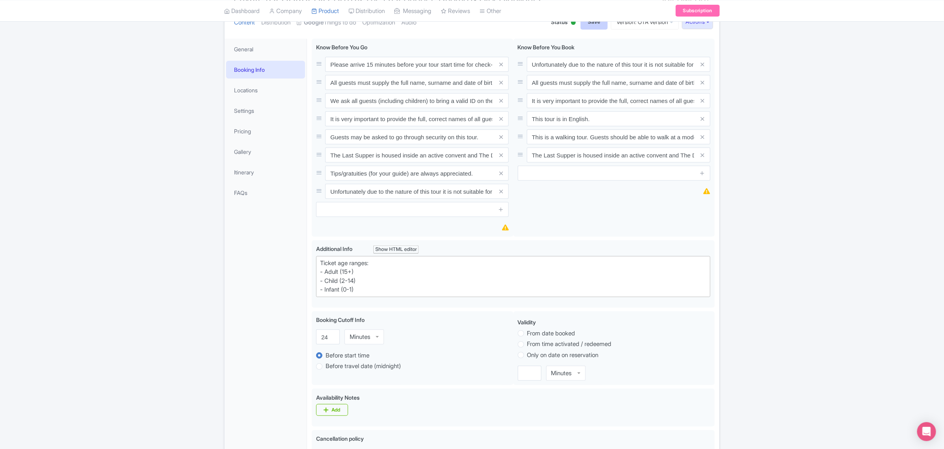
type textarea "Cancellations received greater than 7 days prior to tour commencement are fully…"
click at [587, 24] on input "Save" at bounding box center [595, 22] width 28 height 15
type input "Saving..."
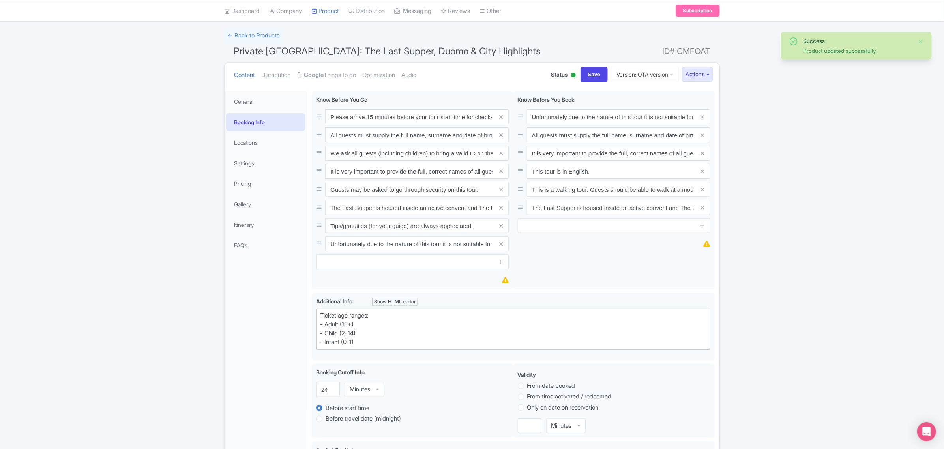
scroll to position [39, 0]
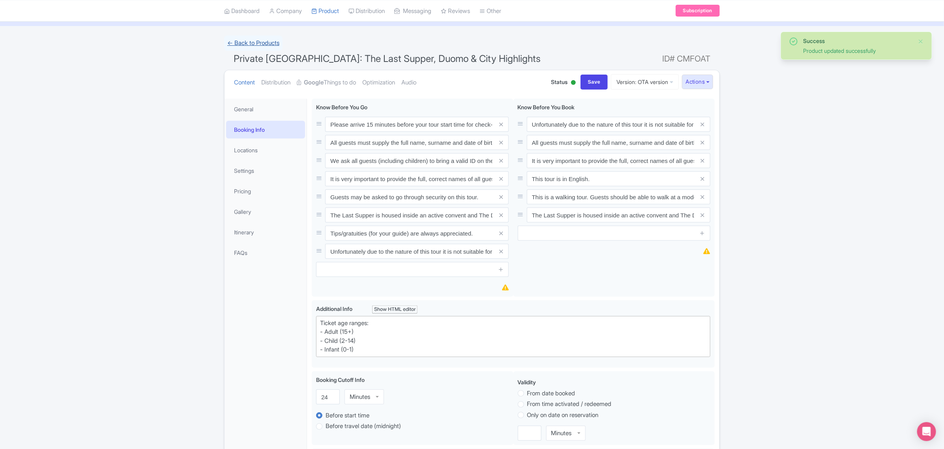
click at [272, 40] on link "← Back to Products" at bounding box center [253, 43] width 58 height 15
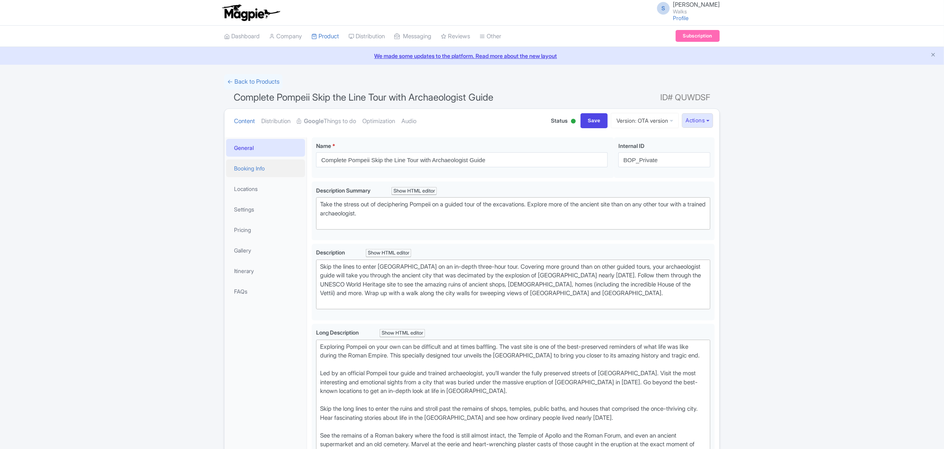
click at [242, 165] on link "Booking Info" at bounding box center [265, 169] width 79 height 18
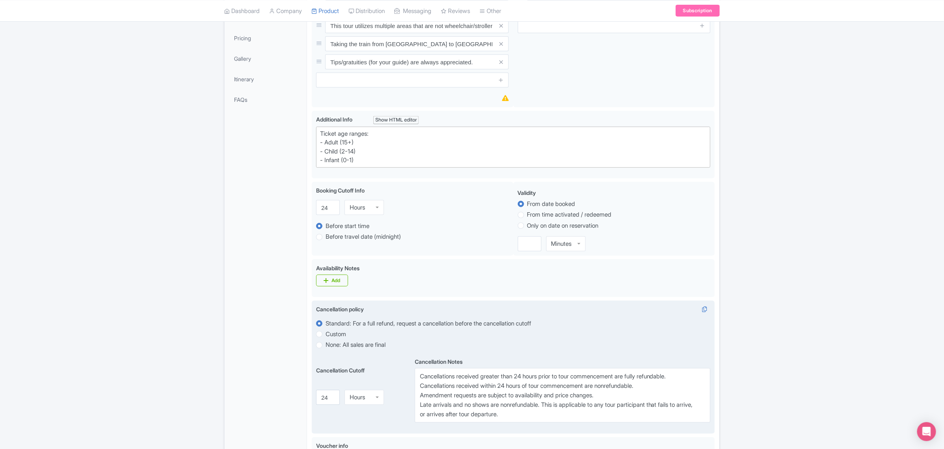
scroll to position [247, 0]
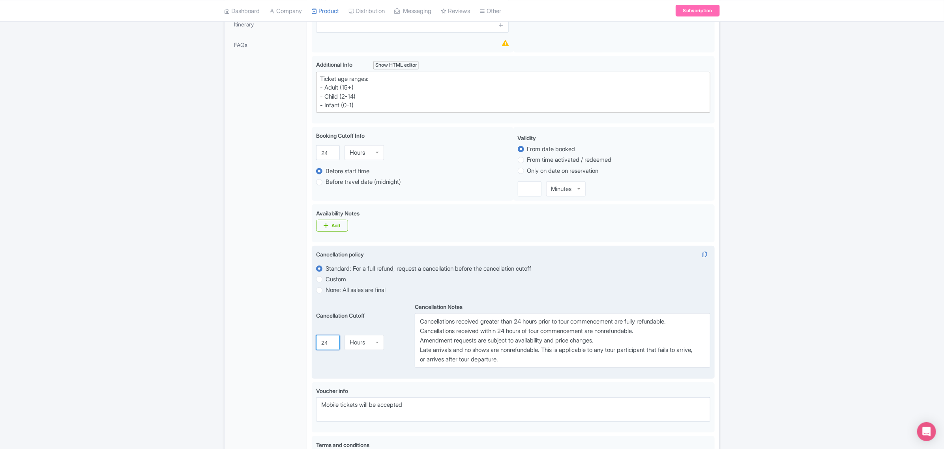
click at [326, 345] on input "24" at bounding box center [328, 343] width 24 height 15
type input "4"
type input "7"
click at [357, 350] on div "Hours" at bounding box center [364, 343] width 39 height 15
drag, startPoint x: 522, startPoint y: 324, endPoint x: 544, endPoint y: 324, distance: 22.5
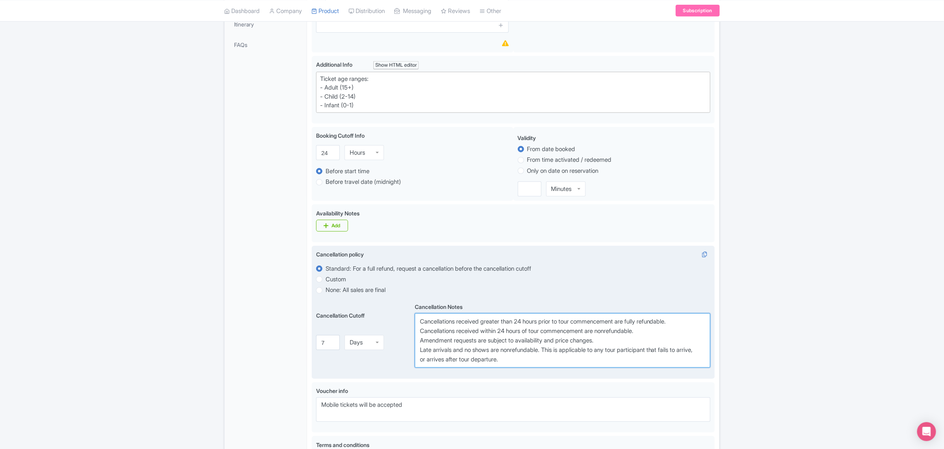
click at [544, 324] on textarea "Cancellations received greater than 24 hours prior to tour commencement are ful…" at bounding box center [563, 340] width 296 height 55
paste textarea "7 day"
drag, startPoint x: 503, startPoint y: 332, endPoint x: 527, endPoint y: 332, distance: 24.9
click at [527, 332] on textarea "Cancellations received greater than 24 hours prior to tour commencement are ful…" at bounding box center [563, 340] width 296 height 55
paste textarea "7 day"
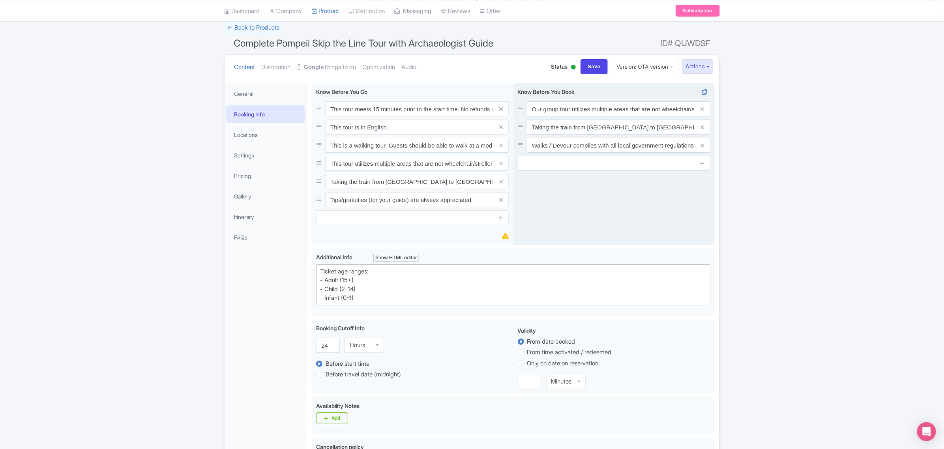
scroll to position [0, 0]
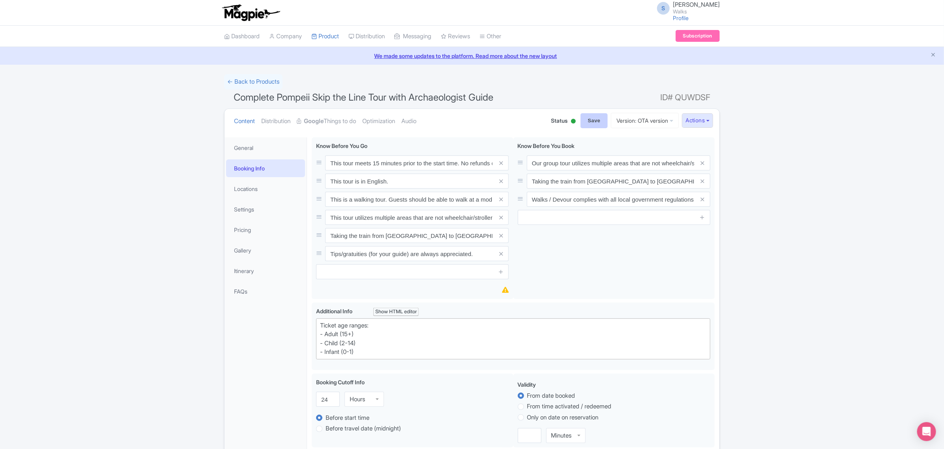
type textarea "Cancellations received greater than 7 days prior to tour commencement are fully…"
click at [588, 121] on input "Save" at bounding box center [595, 120] width 28 height 15
type input "Saving..."
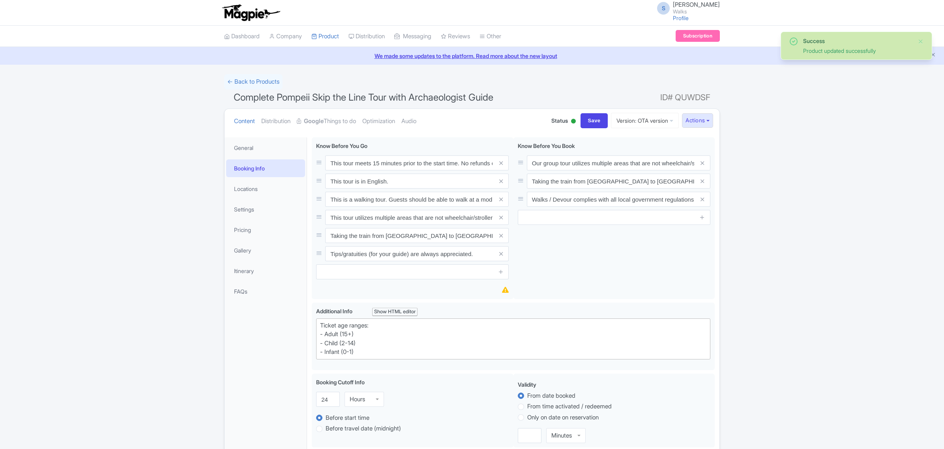
scroll to position [137, 0]
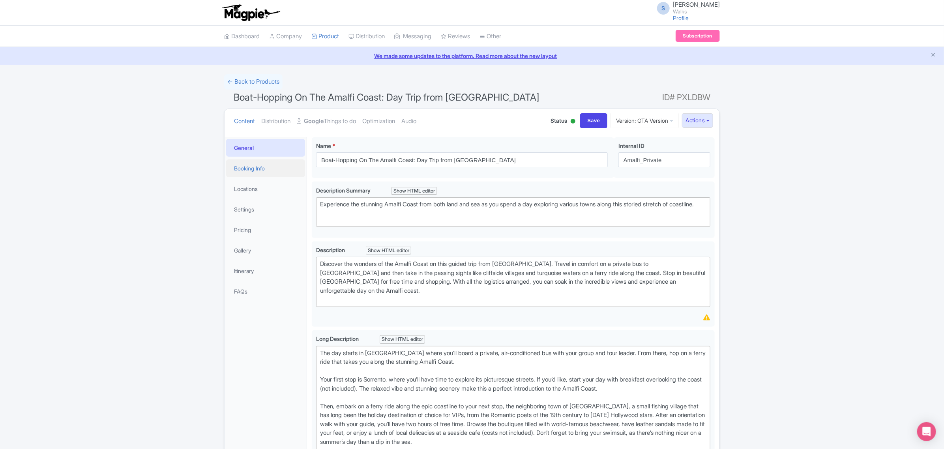
click at [247, 168] on link "Booking Info" at bounding box center [265, 169] width 79 height 18
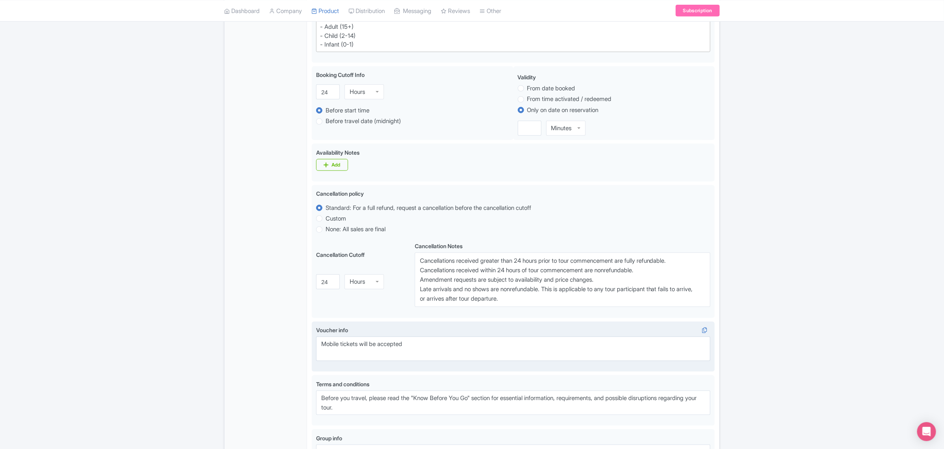
scroll to position [345, 0]
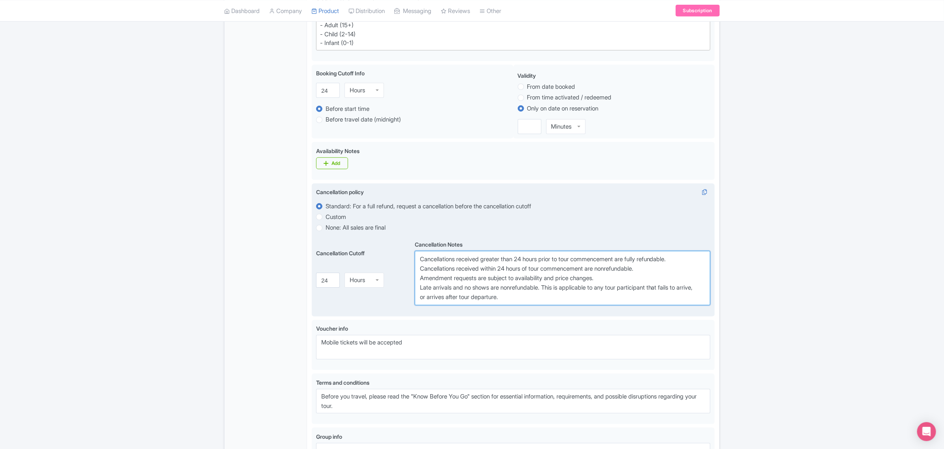
drag, startPoint x: 522, startPoint y: 259, endPoint x: 545, endPoint y: 259, distance: 23.7
click at [545, 259] on textarea "Cancellations received greater than 24 hours prior to tour commencement are ful…" at bounding box center [563, 278] width 296 height 55
paste textarea "7 day"
drag, startPoint x: 505, startPoint y: 273, endPoint x: 527, endPoint y: 273, distance: 22.9
click at [527, 273] on textarea "Cancellations received greater than 24 hours prior to tour commencement are ful…" at bounding box center [563, 278] width 296 height 55
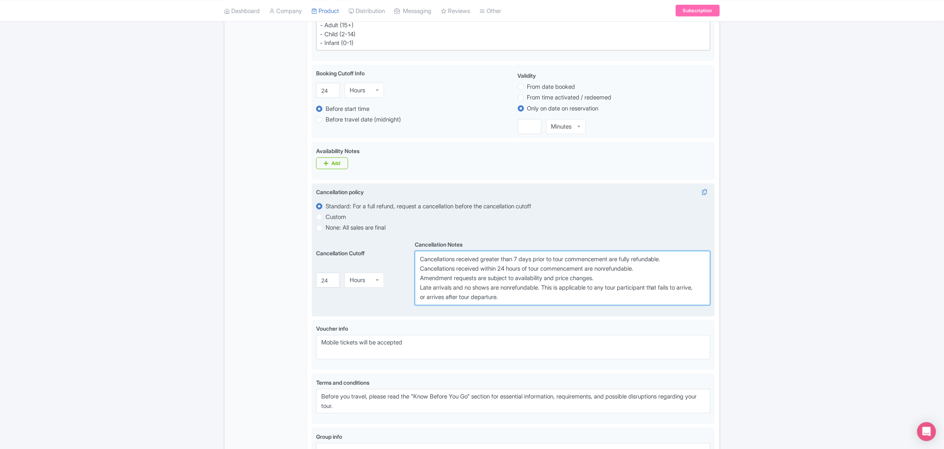
paste textarea "7 day"
type textarea "Cancellations received greater than 7 days prior to tour commencement are fully…"
click at [370, 283] on div "Hours" at bounding box center [364, 277] width 39 height 15
click at [327, 282] on input "24" at bounding box center [328, 280] width 24 height 15
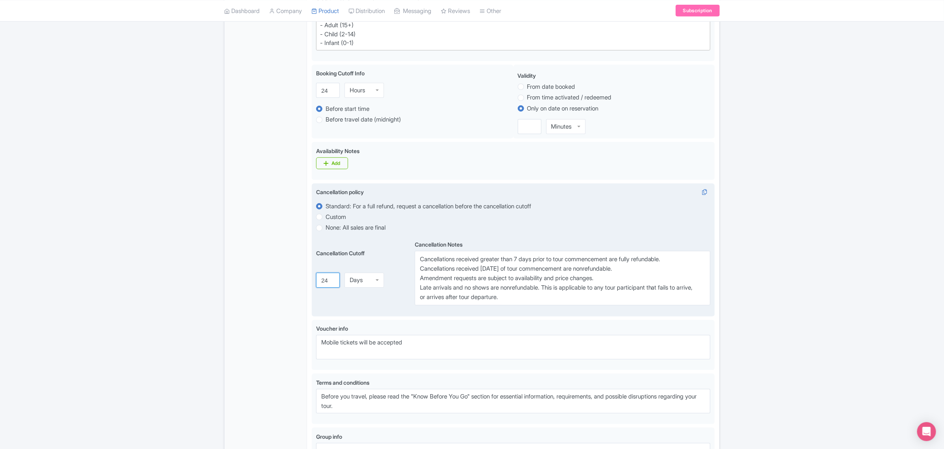
click at [326, 282] on input "24" at bounding box center [328, 280] width 24 height 15
type input "7"
click at [327, 302] on div "Cancellation Cutoff i 7 Days Days Minutes Hours Days" at bounding box center [365, 272] width 99 height 67
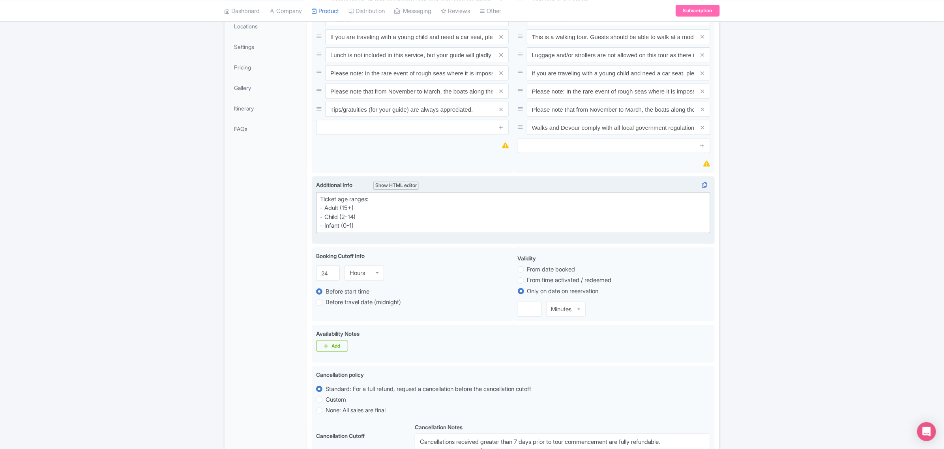
scroll to position [49, 0]
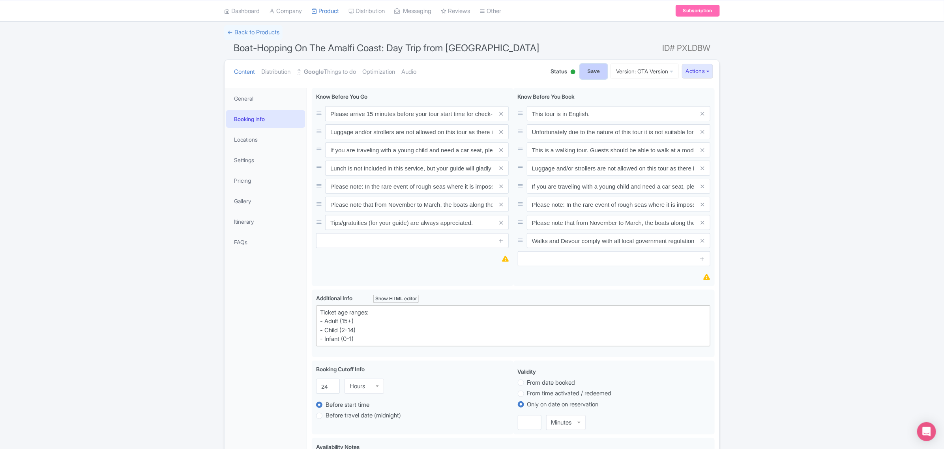
click at [585, 66] on input "Save" at bounding box center [594, 71] width 28 height 15
type input "Saving..."
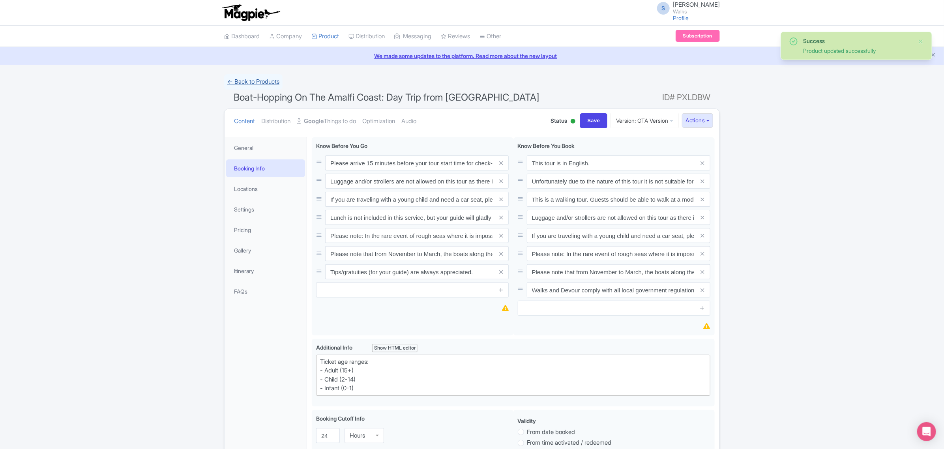
click at [261, 80] on link "← Back to Products" at bounding box center [253, 81] width 58 height 15
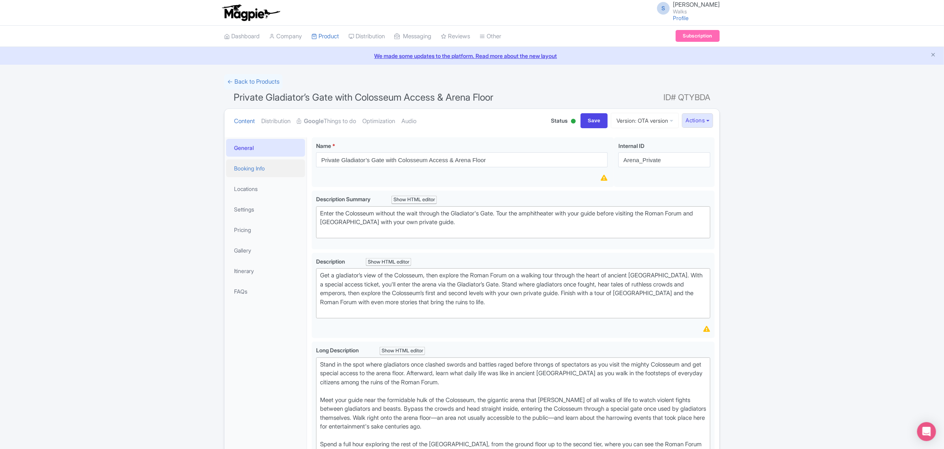
click at [247, 167] on link "Booking Info" at bounding box center [265, 169] width 79 height 18
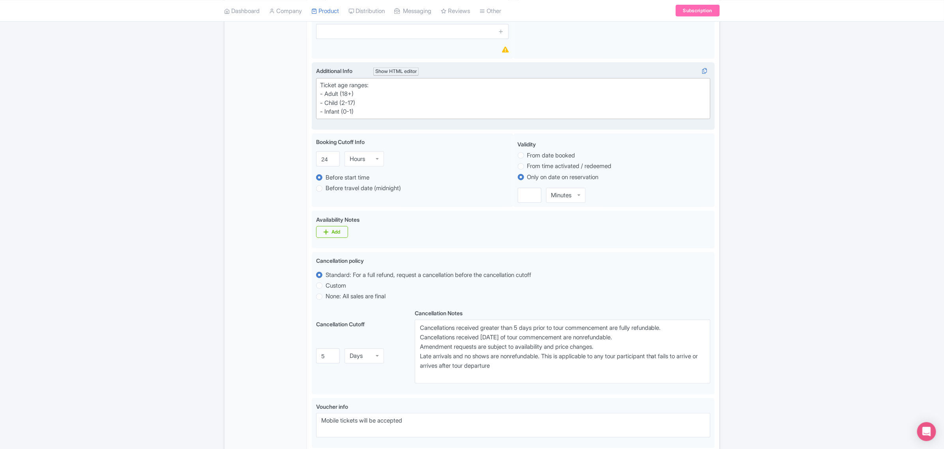
scroll to position [296, 0]
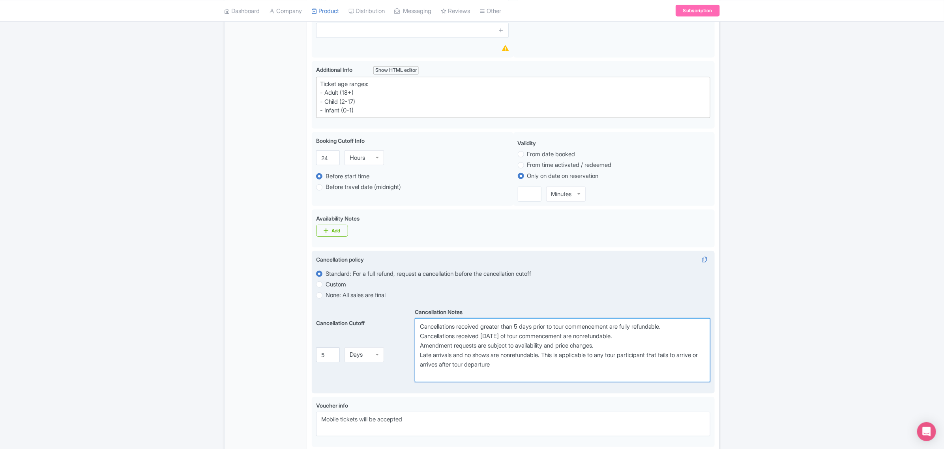
drag, startPoint x: 520, startPoint y: 331, endPoint x: 539, endPoint y: 330, distance: 19.0
click at [539, 330] on textarea "Cancellations received greater than 5 days prior to tour commencement are fully…" at bounding box center [563, 351] width 296 height 64
paste textarea "7"
drag, startPoint x: 503, startPoint y: 336, endPoint x: 522, endPoint y: 338, distance: 19.4
click at [522, 338] on textarea "Cancellations received greater than 5 days prior to tour commencement are fully…" at bounding box center [563, 351] width 296 height 64
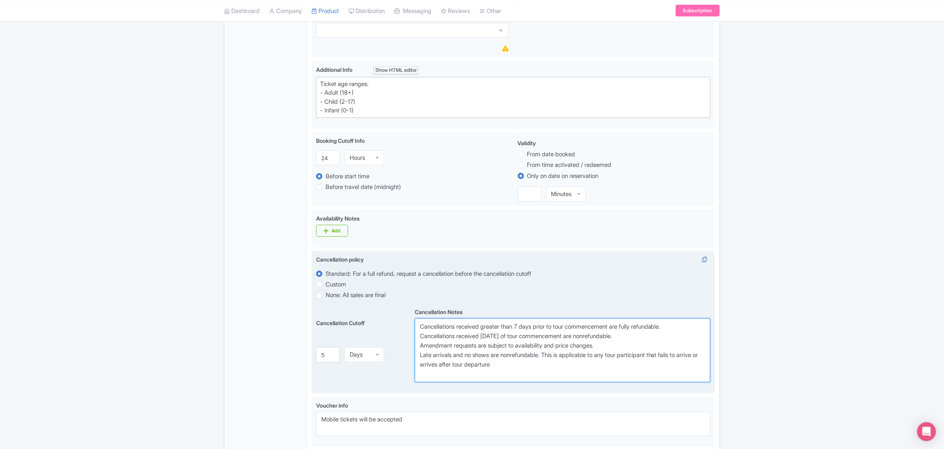
paste textarea "7"
type textarea "Cancellations received greater than 7 days prior to tour commencement are fully…"
click at [325, 357] on input "5" at bounding box center [328, 355] width 24 height 15
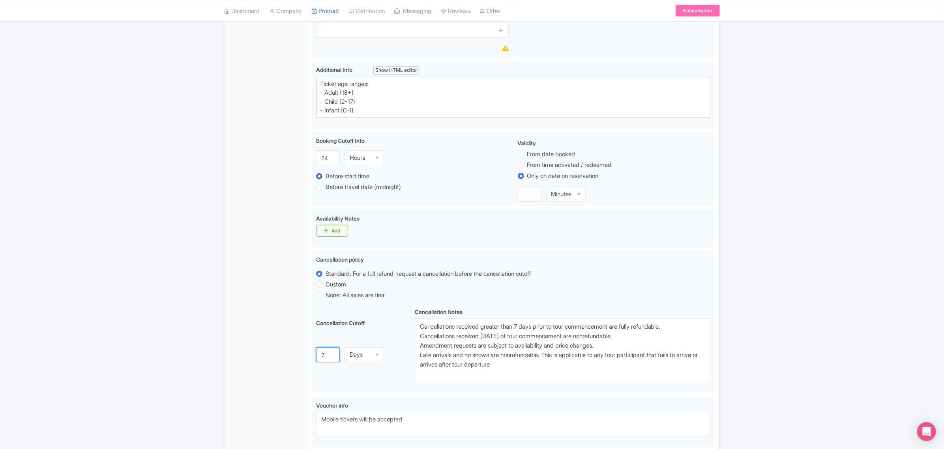
type input "7"
click at [785, 362] on div "← Back to Products Private Gladiator’s Gate with Colosseum Access & Arena Floor…" at bounding box center [472, 183] width 944 height 811
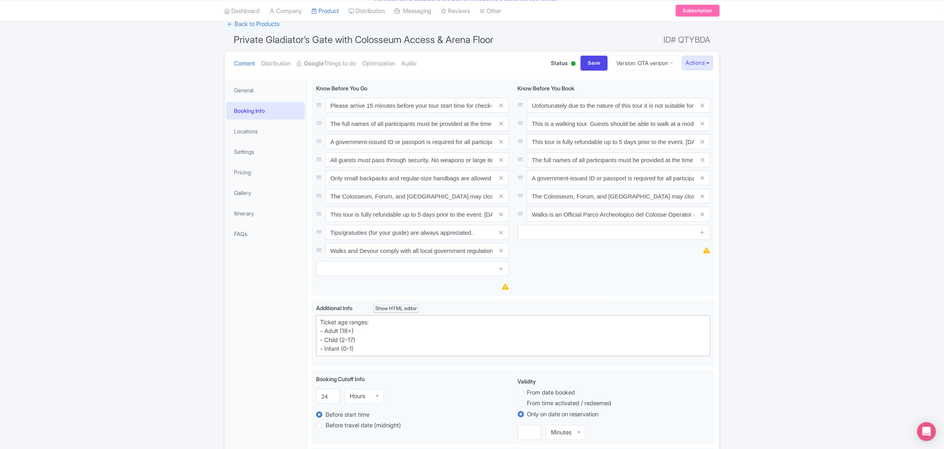
scroll to position [49, 0]
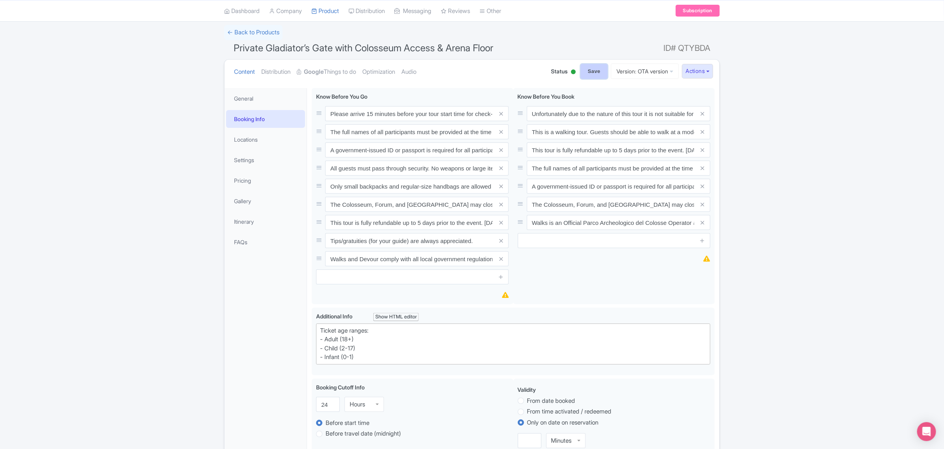
click at [597, 74] on input "Save" at bounding box center [595, 71] width 28 height 15
type input "Saving..."
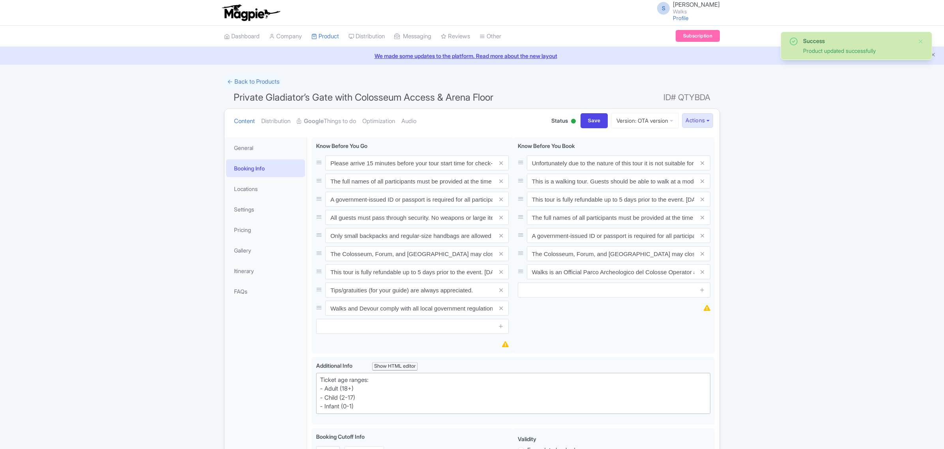
scroll to position [137, 0]
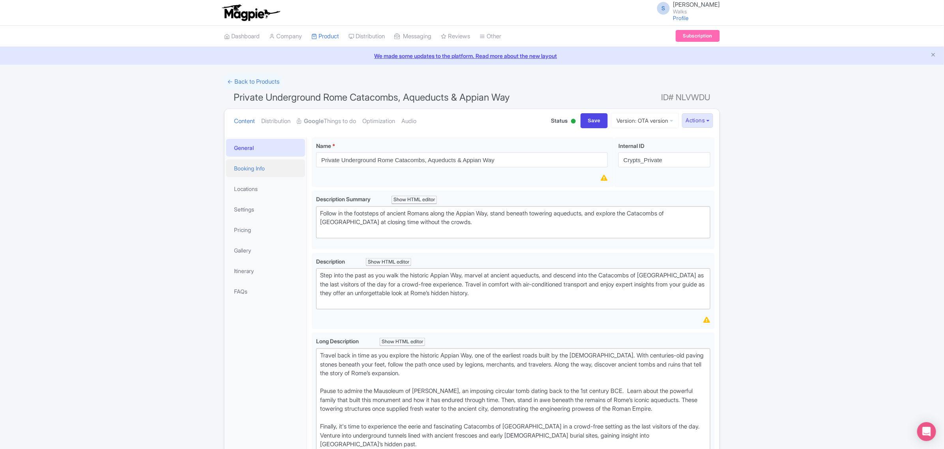
click at [250, 168] on link "Booking Info" at bounding box center [265, 169] width 79 height 18
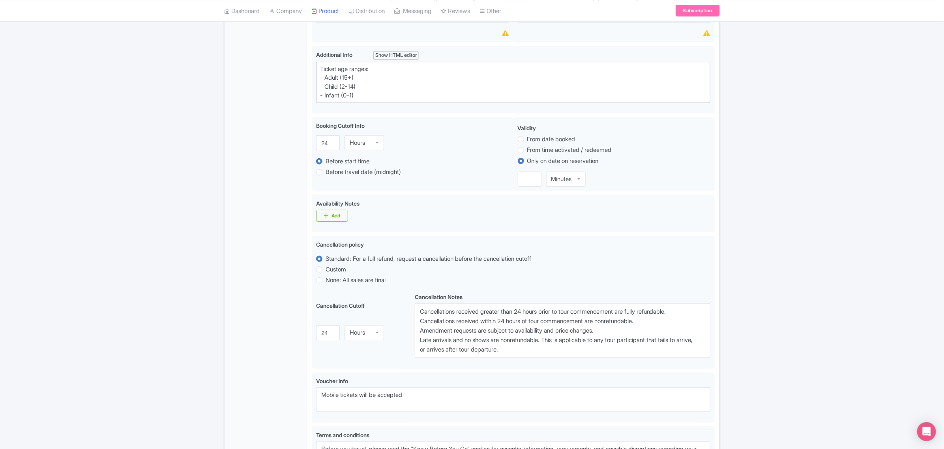
scroll to position [345, 0]
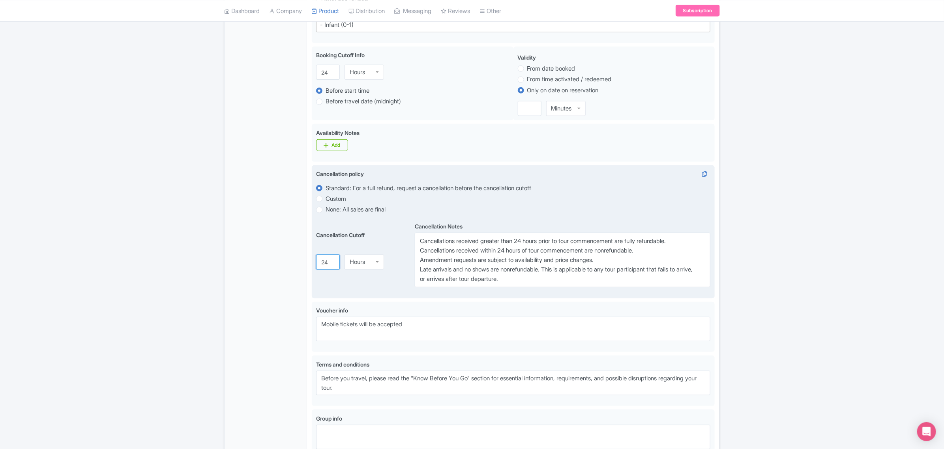
click at [323, 263] on input "24" at bounding box center [328, 262] width 24 height 15
type input "7"
click at [359, 263] on div "Hours" at bounding box center [357, 258] width 15 height 7
click at [520, 241] on textarea "Cancellations received greater than 24 hours prior to tour commencement are ful…" at bounding box center [563, 260] width 296 height 55
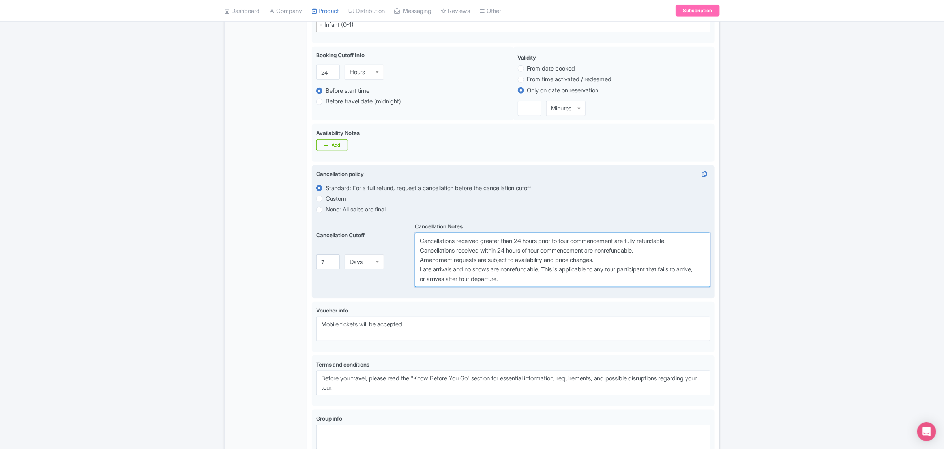
paste textarea "7 days"
drag, startPoint x: 528, startPoint y: 253, endPoint x: 504, endPoint y: 255, distance: 24.1
click at [504, 255] on textarea "Cancellations received greater than 24 hours prior to tour commencement are ful…" at bounding box center [563, 260] width 296 height 55
paste textarea "7 day"
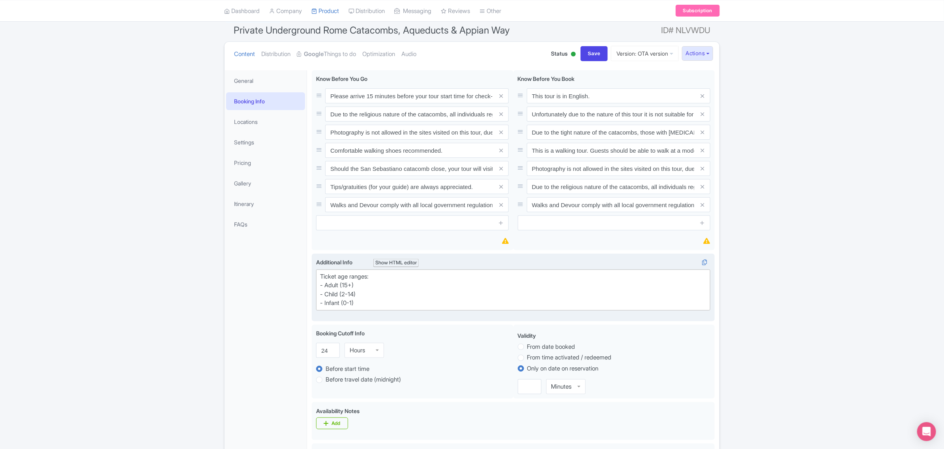
scroll to position [0, 0]
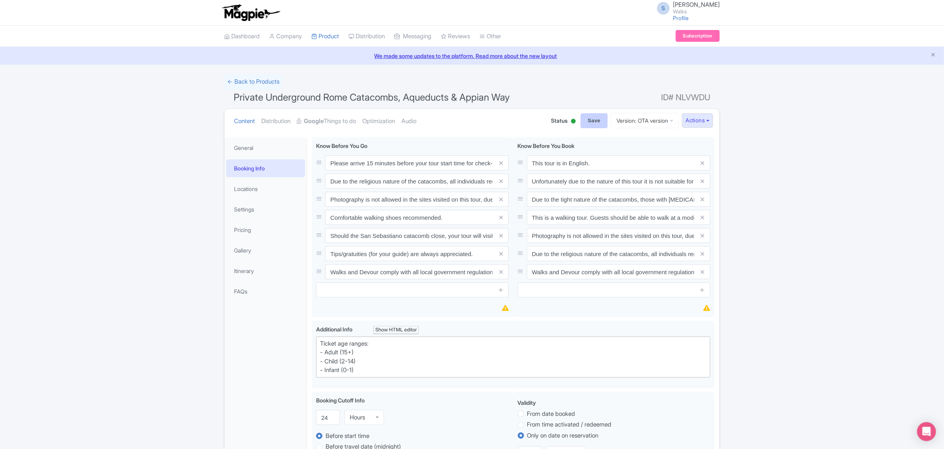
type textarea "Cancellations received greater than 7 days prior to tour commencement are fully…"
click at [587, 119] on input "Save" at bounding box center [595, 120] width 28 height 15
type input "Saving..."
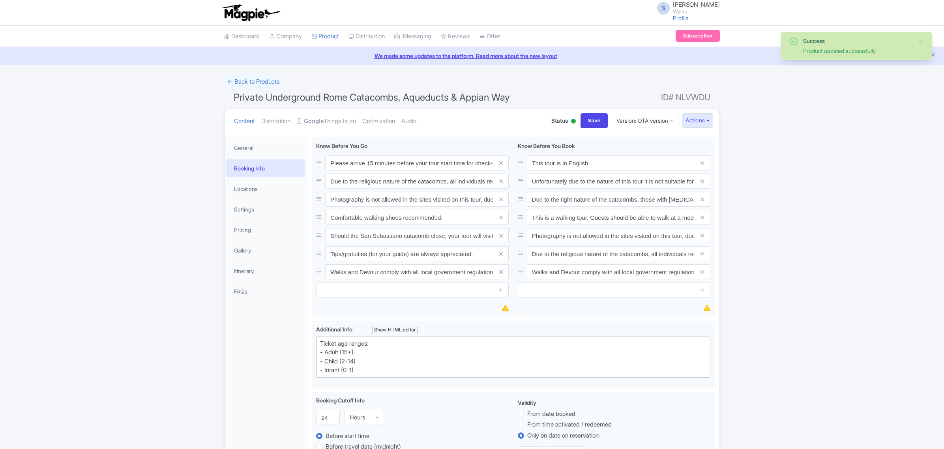
scroll to position [137, 0]
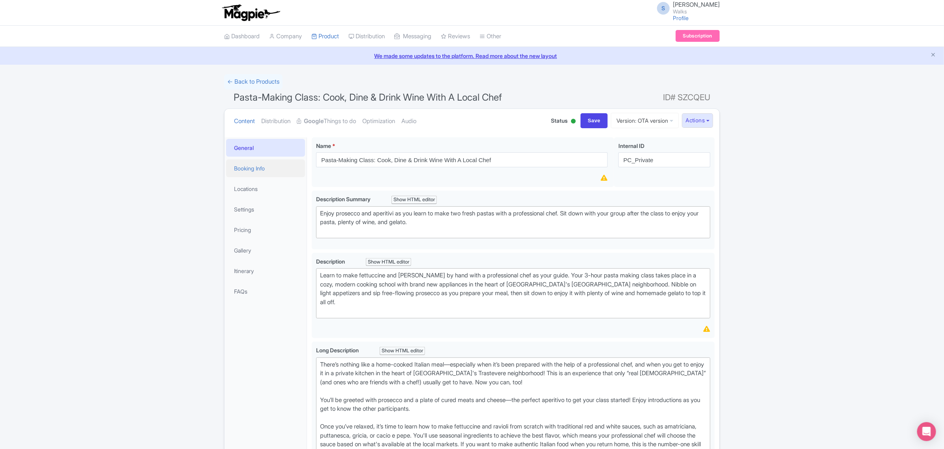
click at [263, 171] on link "Booking Info" at bounding box center [265, 169] width 79 height 18
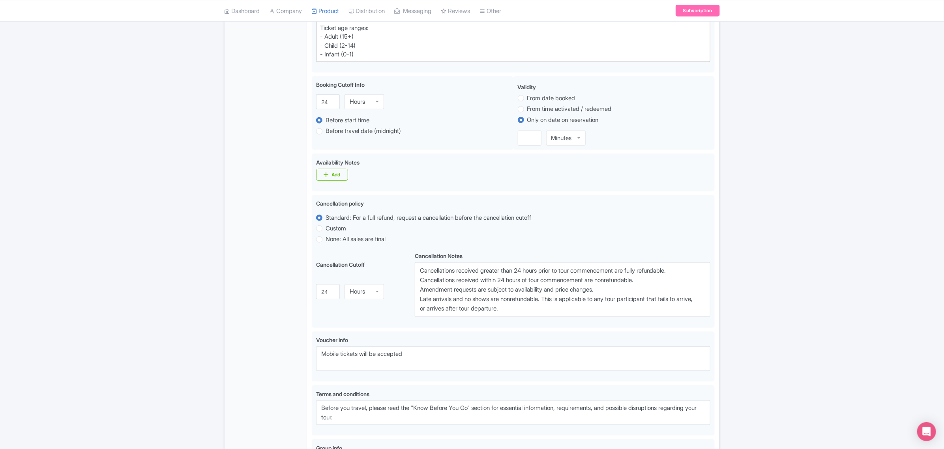
scroll to position [345, 0]
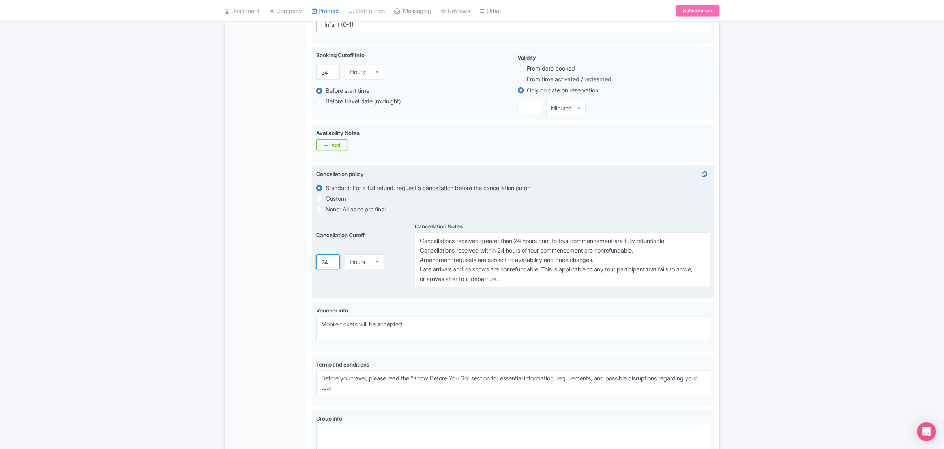
drag, startPoint x: 326, startPoint y: 264, endPoint x: 315, endPoint y: 264, distance: 11.1
click at [315, 264] on div "Cancellation policy i Standard: For a full refund, request a cancellation befor…" at bounding box center [513, 231] width 403 height 133
type input "4"
type input "7"
click at [356, 263] on div "Hours" at bounding box center [357, 262] width 15 height 7
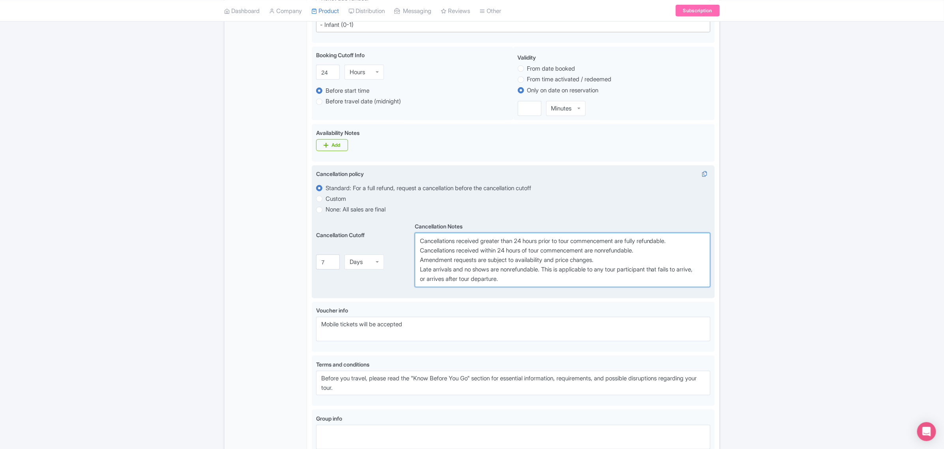
click at [521, 244] on textarea "Cancellations received greater than 24 hours prior to tour commencement are ful…" at bounding box center [563, 260] width 296 height 55
paste textarea "7 days"
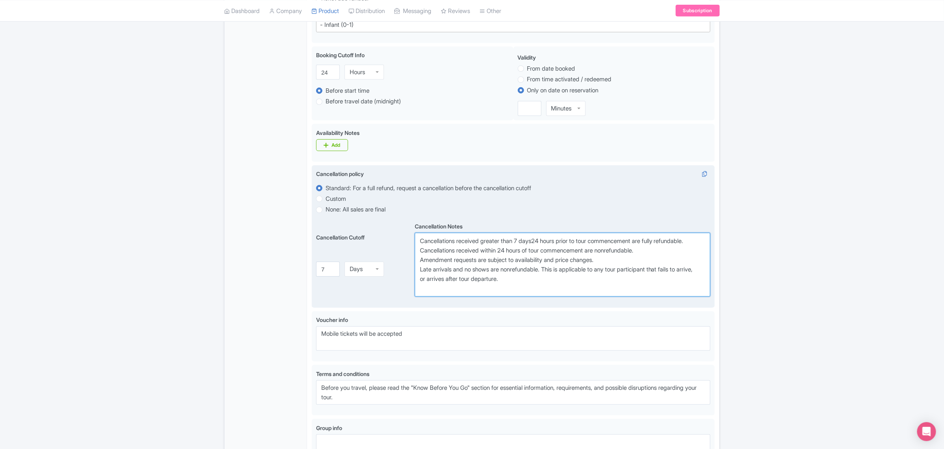
drag, startPoint x: 539, startPoint y: 243, endPoint x: 562, endPoint y: 245, distance: 23.0
click at [562, 245] on textarea "Cancellations received greater than 24 hours prior to tour commencement are ful…" at bounding box center [563, 265] width 296 height 64
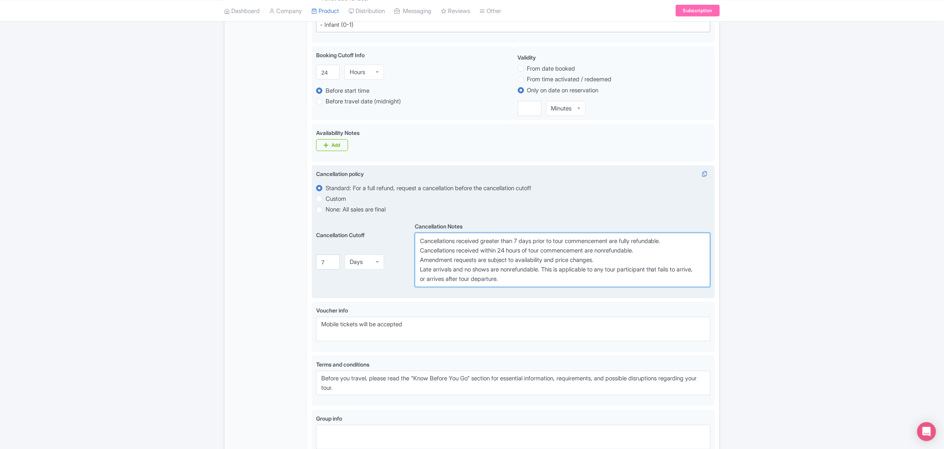
drag, startPoint x: 503, startPoint y: 252, endPoint x: 528, endPoint y: 256, distance: 25.6
click at [528, 256] on textarea "Cancellations received greater than 24 hours prior to tour commencement are ful…" at bounding box center [563, 260] width 296 height 55
paste textarea "7 day"
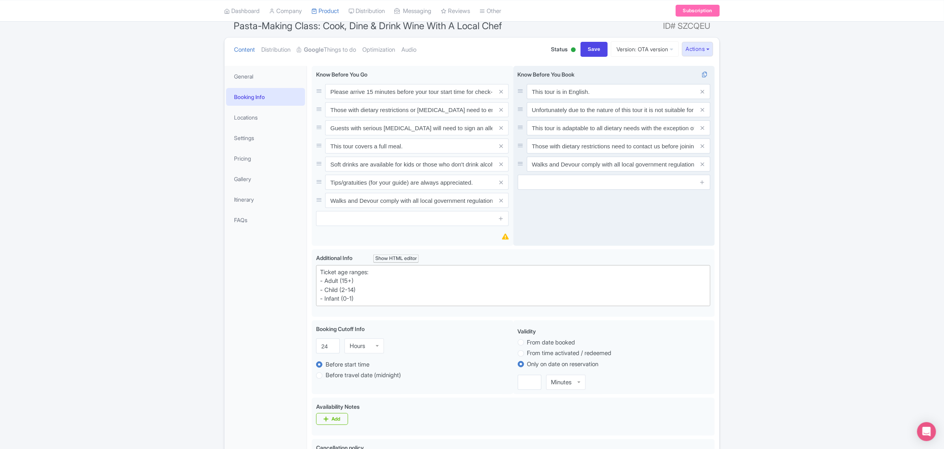
scroll to position [0, 0]
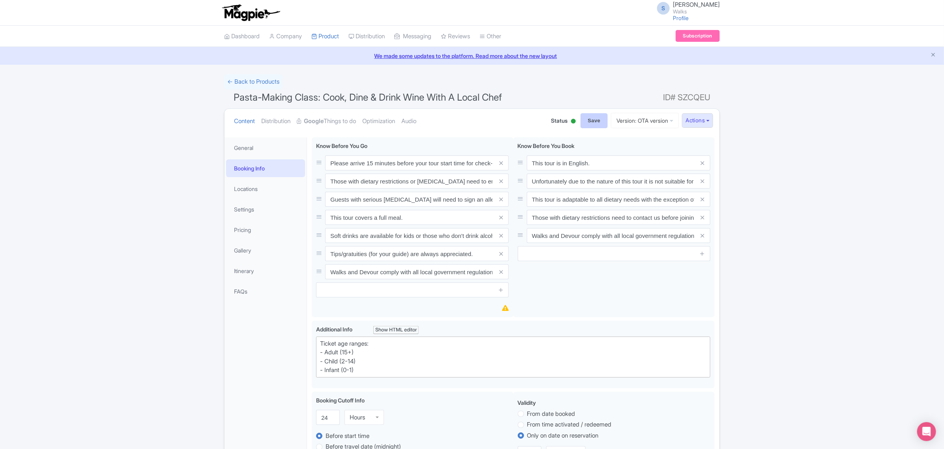
type textarea "Cancellations received greater than 7 days prior to tour commencement are fully…"
click at [591, 121] on input "Save" at bounding box center [595, 120] width 28 height 15
type input "Saving..."
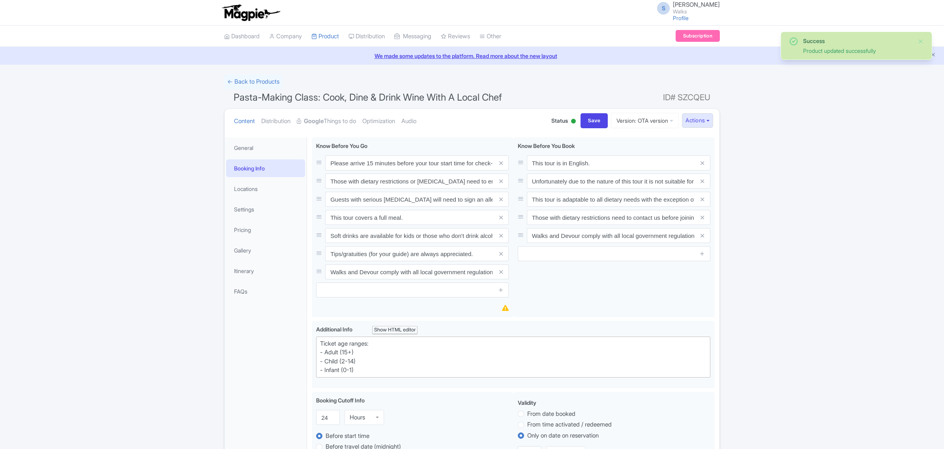
scroll to position [137, 0]
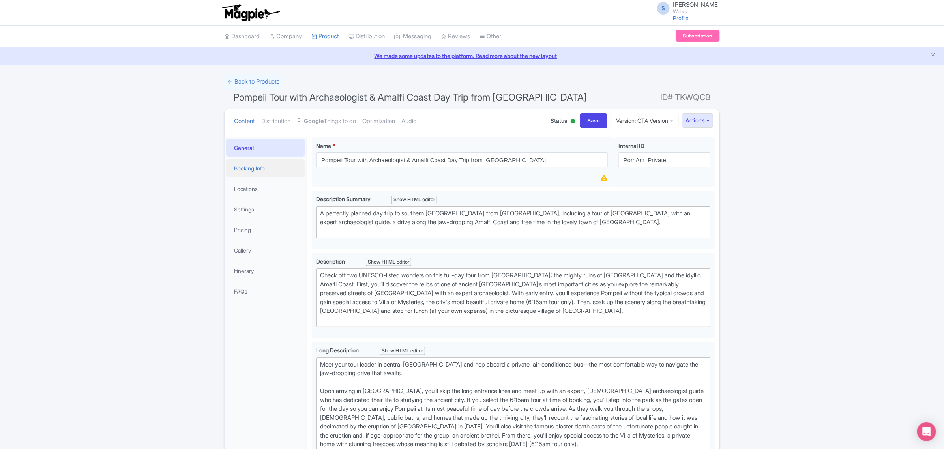
click at [246, 169] on link "Booking Info" at bounding box center [265, 169] width 79 height 18
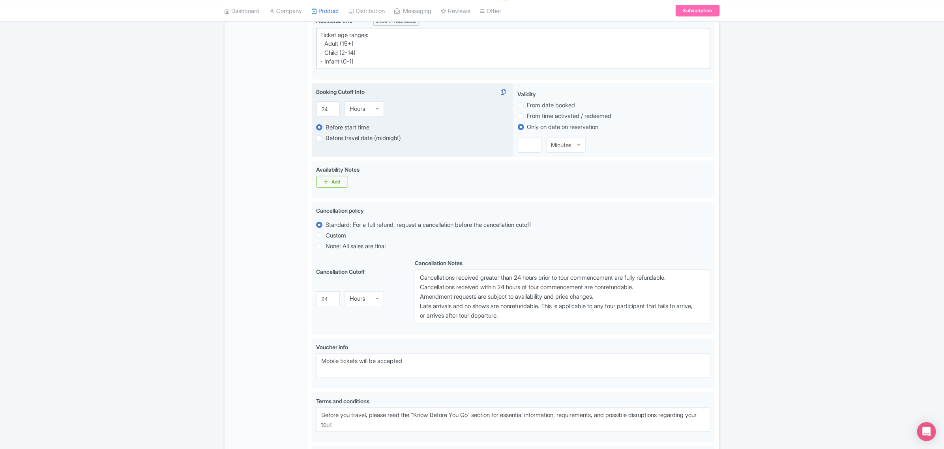
scroll to position [345, 0]
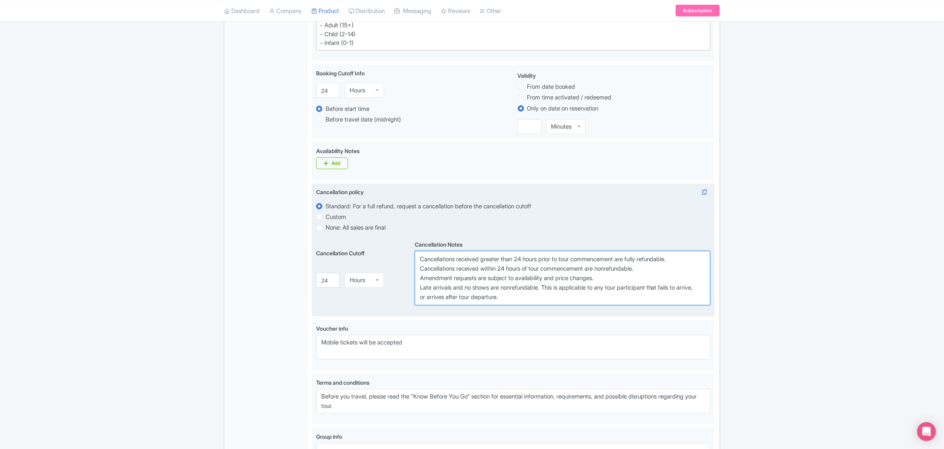
drag, startPoint x: 520, startPoint y: 261, endPoint x: 544, endPoint y: 261, distance: 23.7
click at [544, 261] on textarea "Cancellations received greater than 24 hours prior to tour commencement are ful…" at bounding box center [563, 278] width 296 height 55
paste textarea "7 day"
drag, startPoint x: 504, startPoint y: 271, endPoint x: 527, endPoint y: 271, distance: 23.7
click at [527, 271] on textarea "Cancellations received greater than 24 hours prior to tour commencement are ful…" at bounding box center [563, 278] width 296 height 55
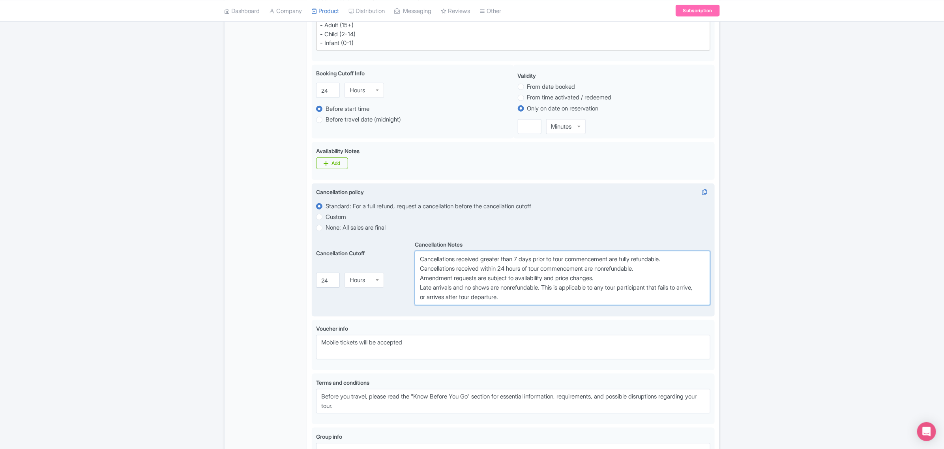
paste textarea "7 day"
type textarea "Cancellations received greater than 7 days prior to tour commencement are fully…"
click at [330, 282] on input "25" at bounding box center [328, 280] width 24 height 15
click at [328, 282] on input "26" at bounding box center [328, 280] width 24 height 15
type input "2"
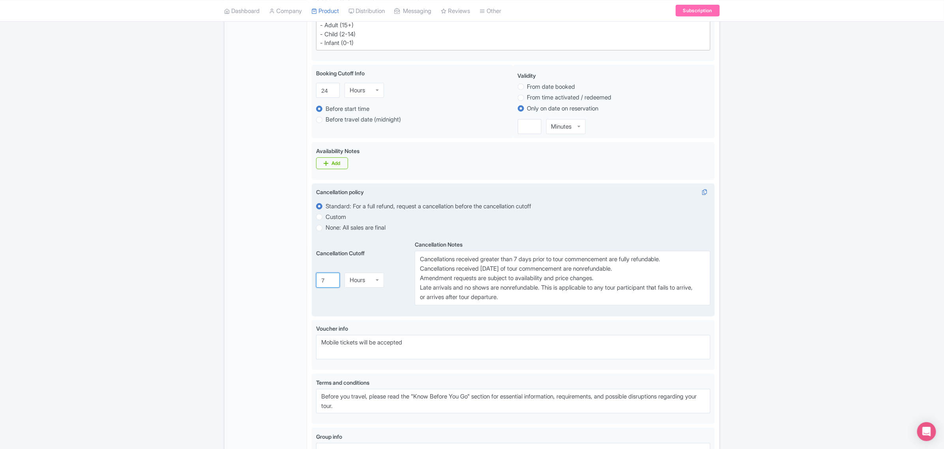
type input "7"
click at [366, 277] on div "Hours" at bounding box center [364, 280] width 39 height 15
click at [387, 292] on div "Cancellation Cutoff i 7 Days Days Minutes Hours Days" at bounding box center [365, 272] width 99 height 67
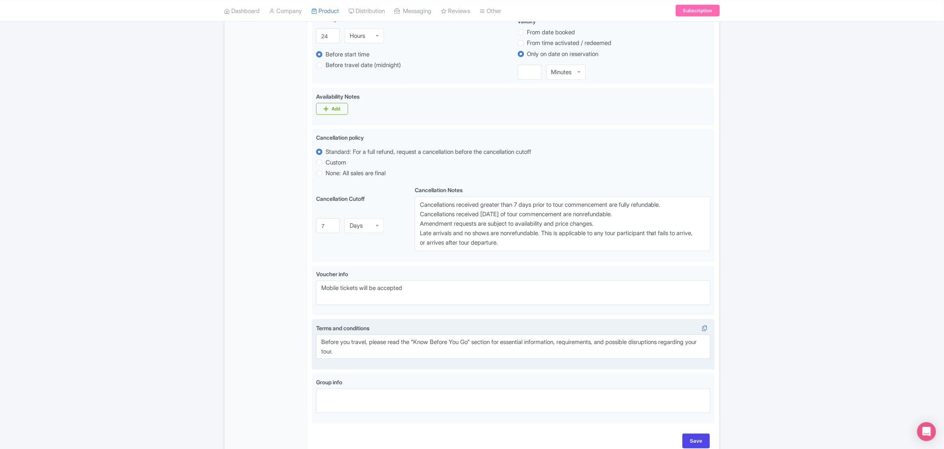
scroll to position [444, 0]
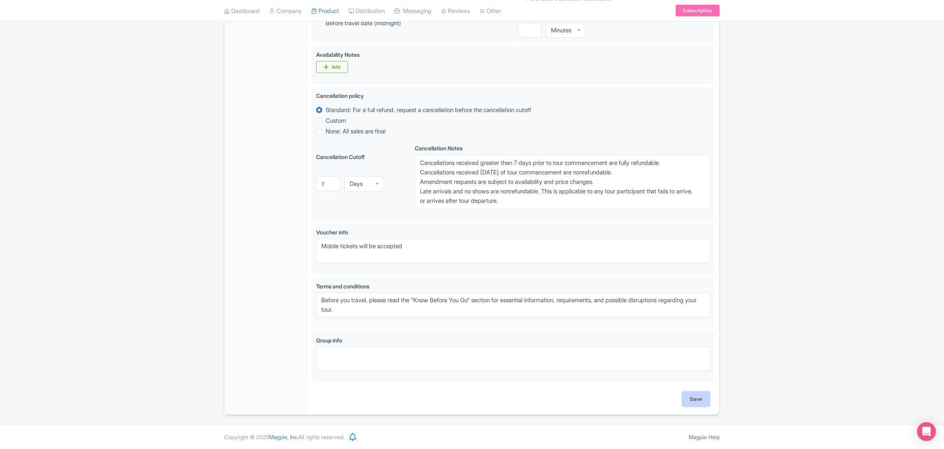
click at [691, 397] on input "Save" at bounding box center [697, 399] width 28 height 15
type input "Saving..."
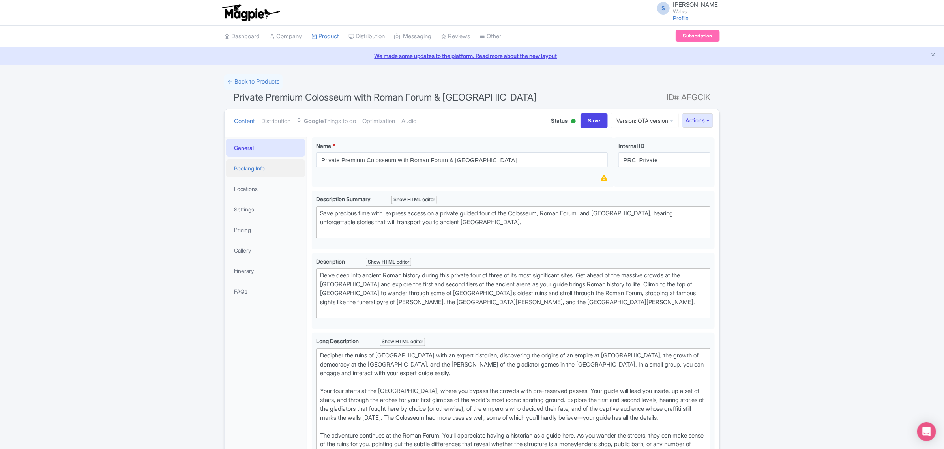
click at [260, 166] on link "Booking Info" at bounding box center [265, 169] width 79 height 18
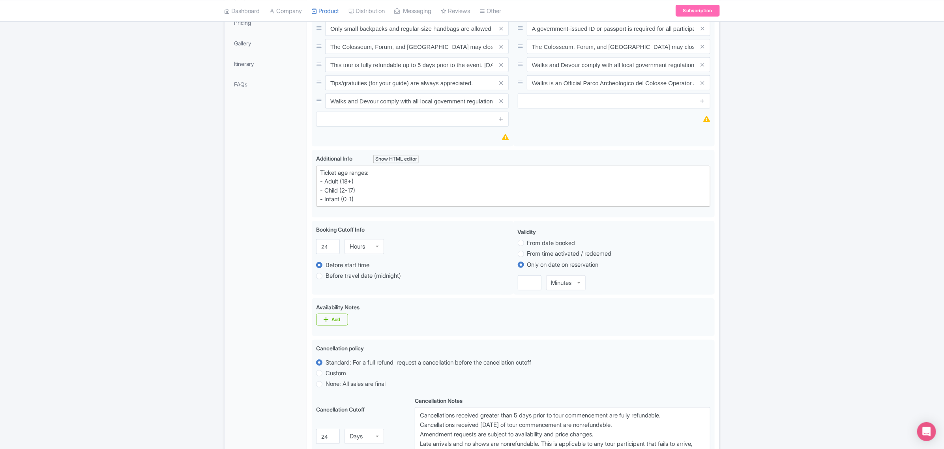
scroll to position [296, 0]
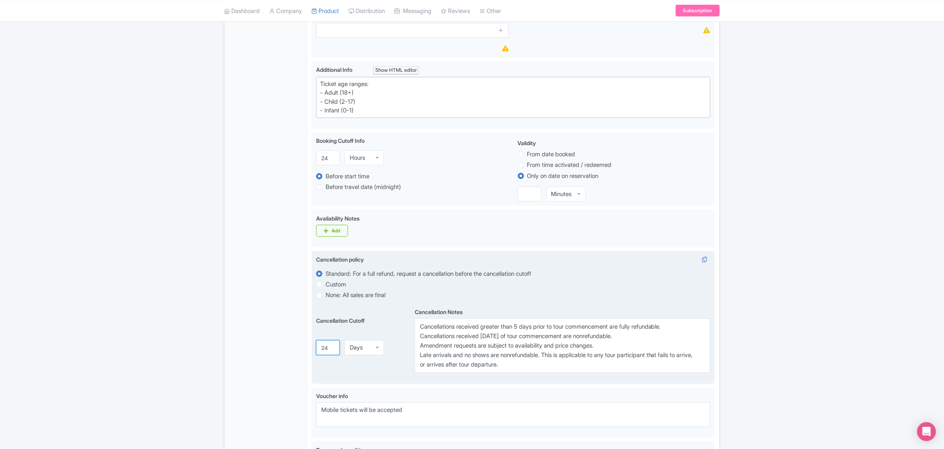
drag, startPoint x: 327, startPoint y: 349, endPoint x: 320, endPoint y: 349, distance: 7.1
click at [320, 349] on input "24" at bounding box center [328, 348] width 24 height 15
type input "7"
drag, startPoint x: 520, startPoint y: 329, endPoint x: 538, endPoint y: 330, distance: 18.2
click at [538, 330] on textarea "Cancellations received greater than 5 days prior to tour commencement are fully…" at bounding box center [563, 346] width 296 height 55
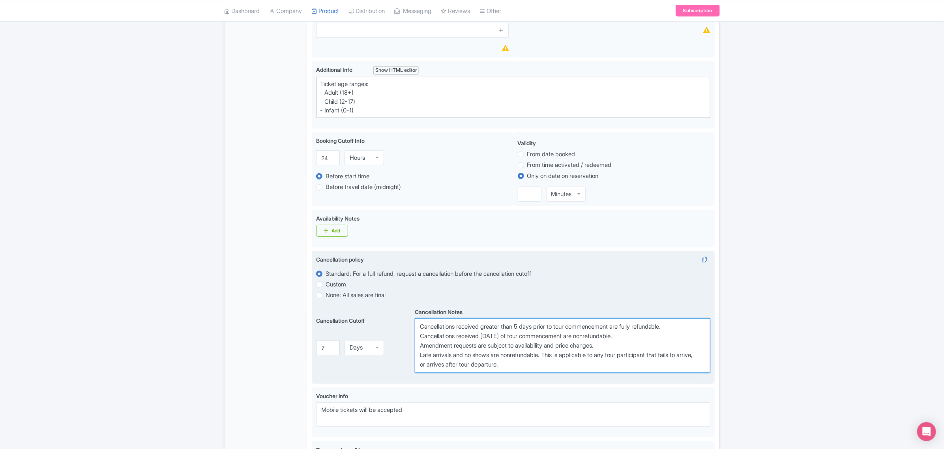
paste textarea "PRC_Private"
paste textarea "7"
click at [518, 329] on textarea "Cancellations received greater than 5 days prior to tour commencement are fully…" at bounding box center [563, 346] width 296 height 55
click at [504, 339] on textarea "Cancellations received greater than 5 days prior to tour commencement are fully…" at bounding box center [563, 346] width 296 height 55
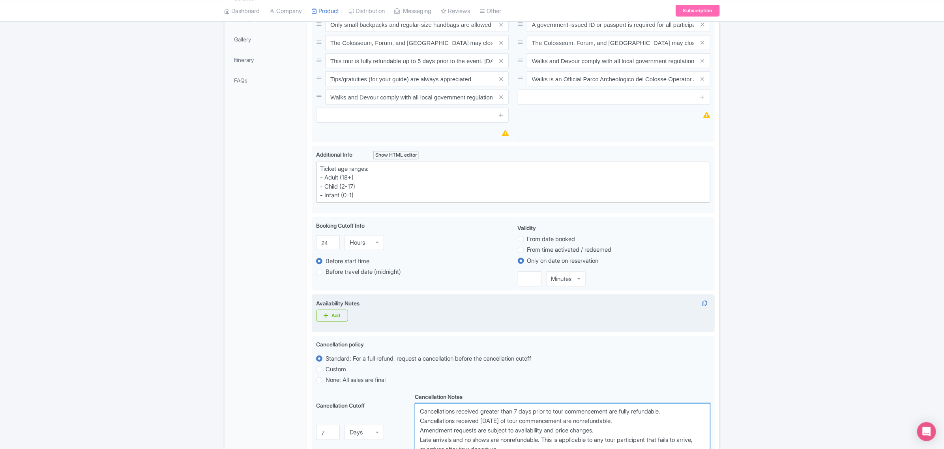
scroll to position [49, 0]
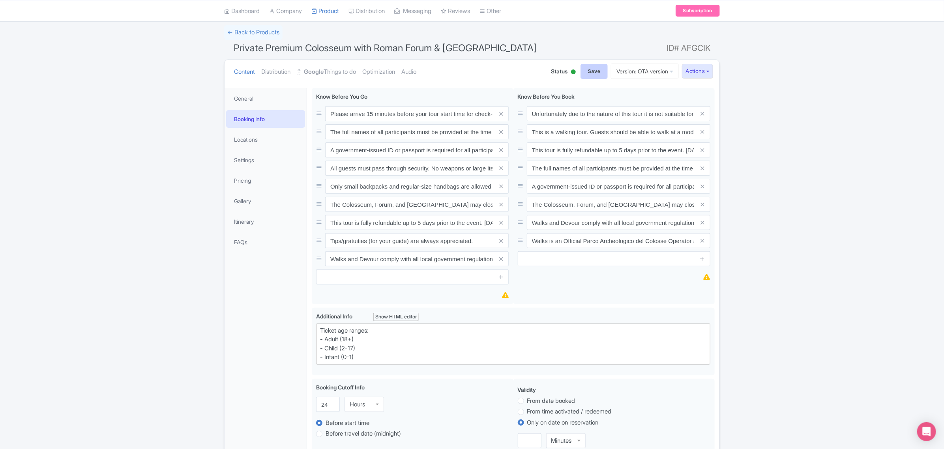
type textarea "Cancellations received greater than 7 days prior to tour commencement are fully…"
click at [590, 69] on input "Save" at bounding box center [595, 71] width 28 height 15
type input "Saving..."
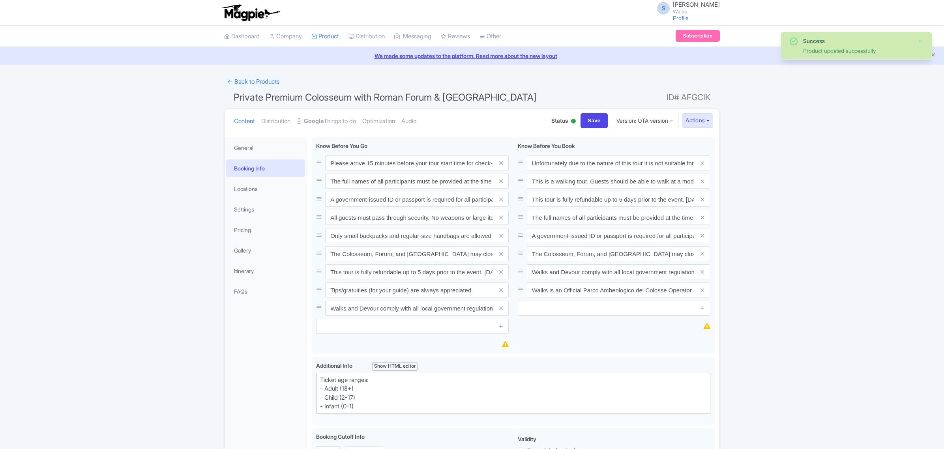
scroll to position [137, 0]
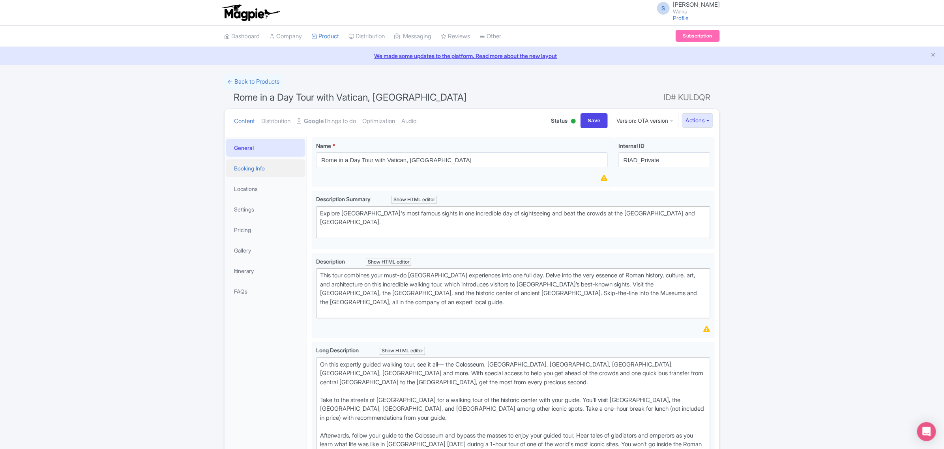
click at [265, 171] on link "Booking Info" at bounding box center [265, 169] width 79 height 18
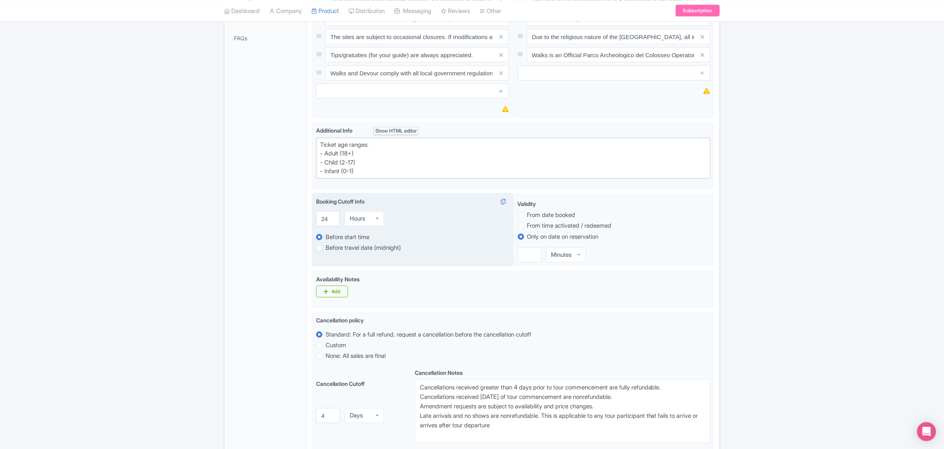
scroll to position [296, 0]
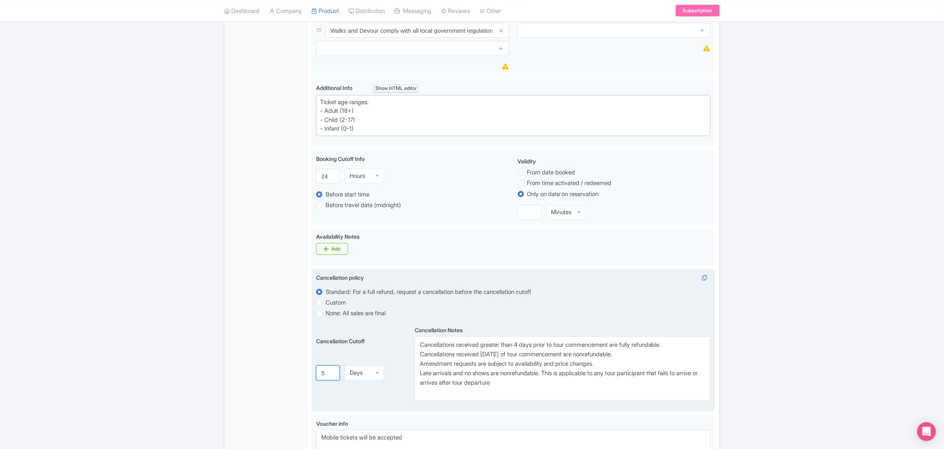
click at [332, 372] on input "5" at bounding box center [328, 373] width 24 height 15
click at [332, 372] on input "6" at bounding box center [328, 373] width 24 height 15
type input "7"
click at [332, 372] on input "7" at bounding box center [328, 373] width 24 height 15
drag, startPoint x: 520, startPoint y: 347, endPoint x: 540, endPoint y: 346, distance: 19.4
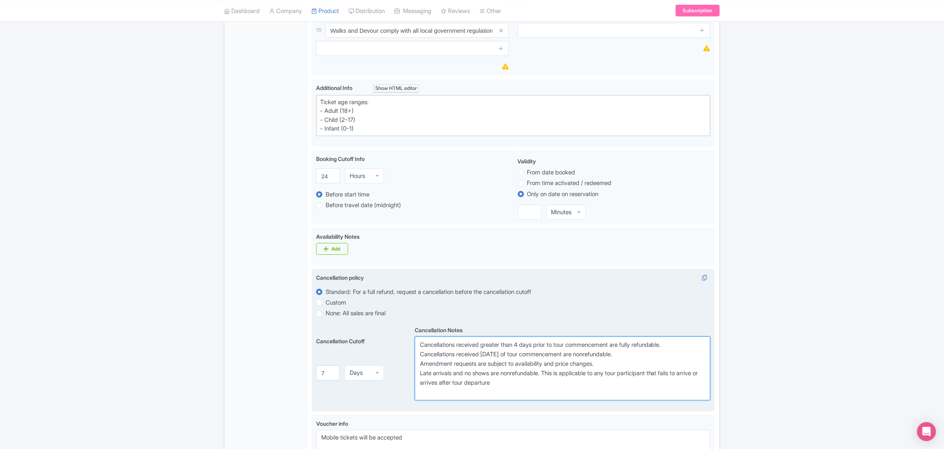
click at [540, 346] on textarea "Cancellations received greater than 4 days prior to tour commencement are fully…" at bounding box center [563, 369] width 296 height 64
paste textarea "7"
click at [503, 354] on textarea "Cancellations received greater than 4 days prior to tour commencement are fully…" at bounding box center [563, 369] width 296 height 64
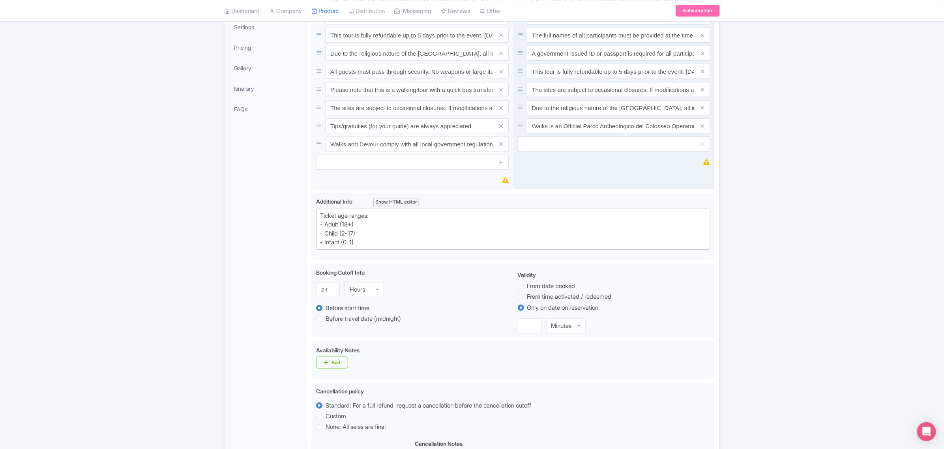
scroll to position [0, 0]
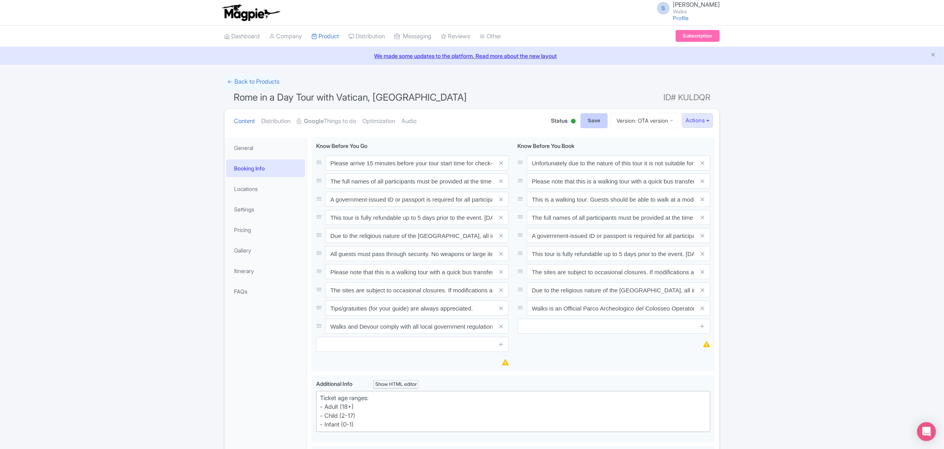
type textarea "Cancellations received greater than 7 days prior to tour commencement are fully…"
click at [585, 121] on input "Save" at bounding box center [595, 120] width 28 height 15
type input "Saving..."
click at [591, 118] on input "Save" at bounding box center [595, 120] width 28 height 15
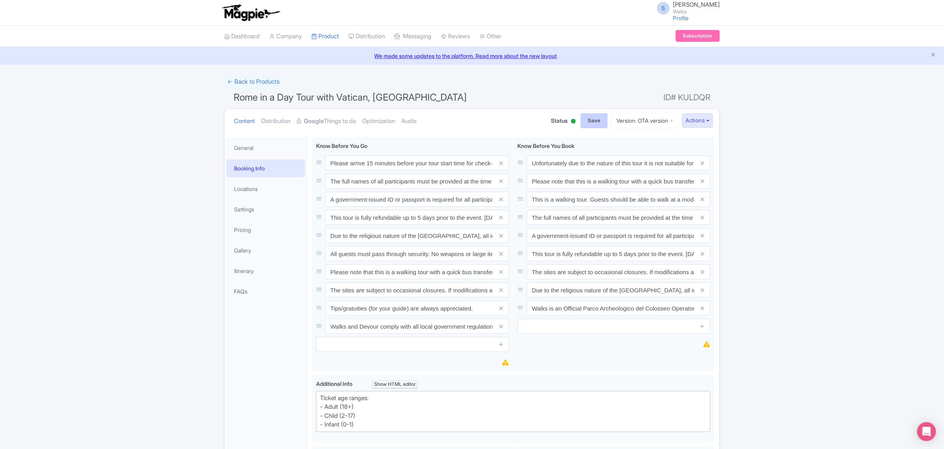
type input "Saving..."
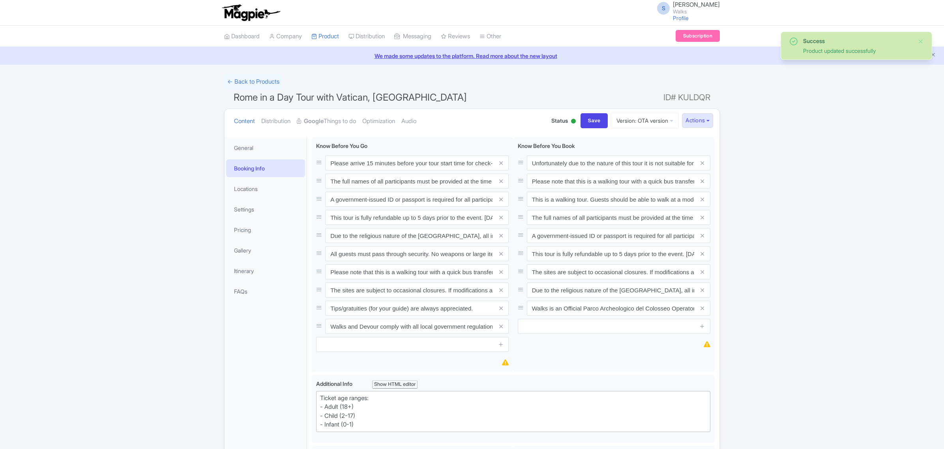
scroll to position [137, 0]
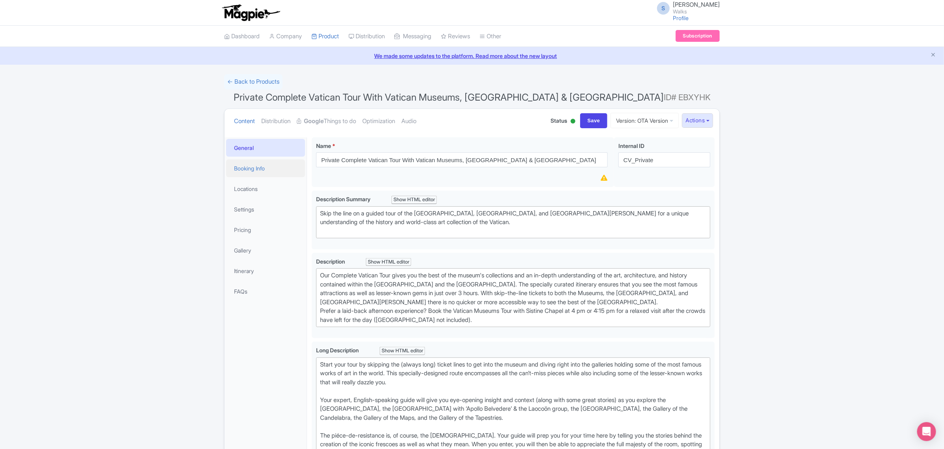
click at [257, 170] on link "Booking Info" at bounding box center [265, 169] width 79 height 18
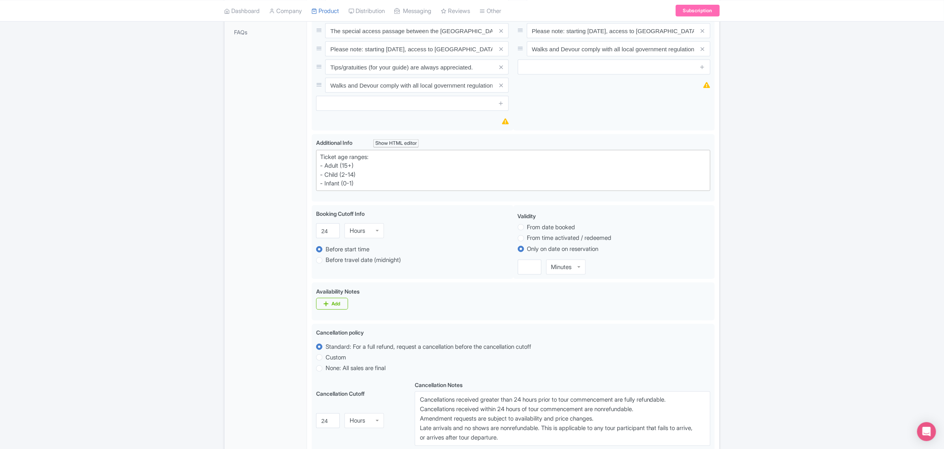
scroll to position [345, 0]
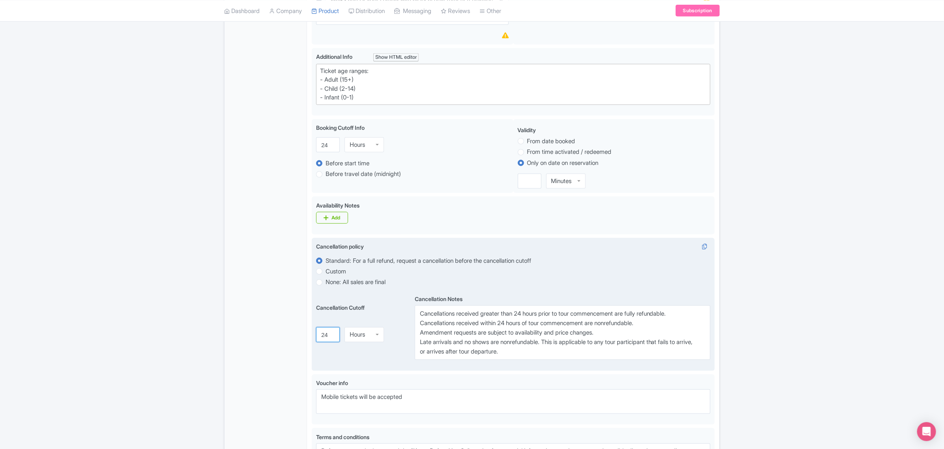
click at [328, 334] on input "24" at bounding box center [328, 335] width 24 height 15
type input "2"
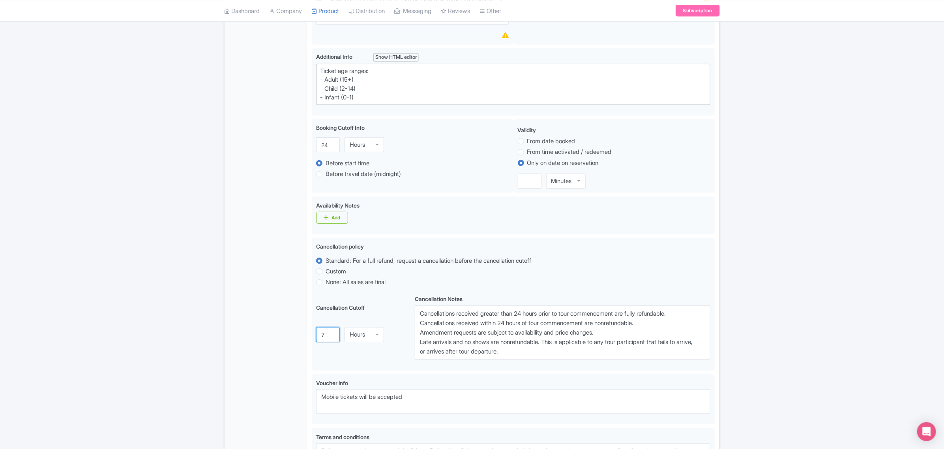
type input "7"
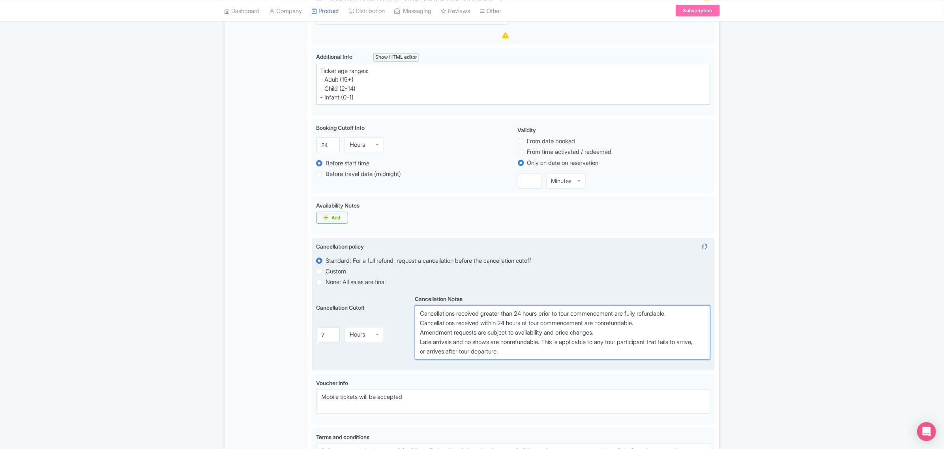
drag, startPoint x: 521, startPoint y: 315, endPoint x: 545, endPoint y: 315, distance: 24.1
click at [545, 315] on textarea "Cancellations received greater than 24 hours prior to tour commencement are ful…" at bounding box center [563, 333] width 296 height 55
paste textarea "7 day"
drag, startPoint x: 504, startPoint y: 325, endPoint x: 528, endPoint y: 326, distance: 24.5
click at [528, 326] on textarea "Cancellations received greater than 24 hours prior to tour commencement are ful…" at bounding box center [563, 333] width 296 height 55
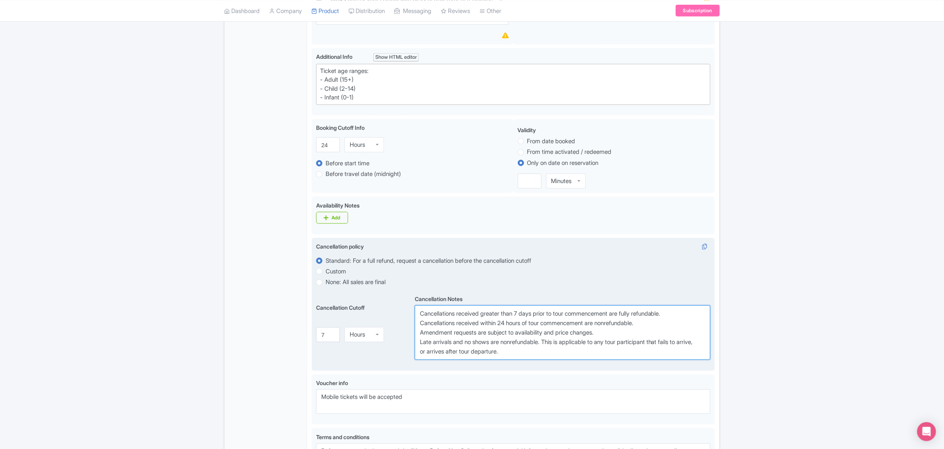
paste textarea "7 day"
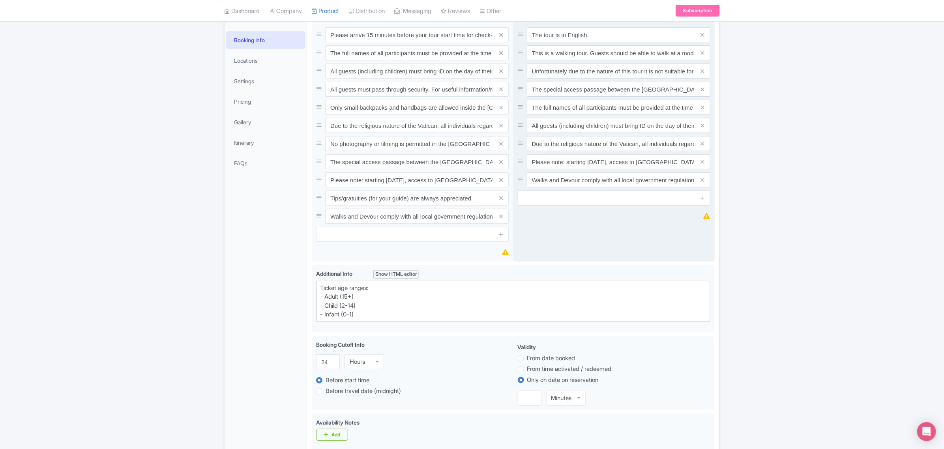
scroll to position [0, 0]
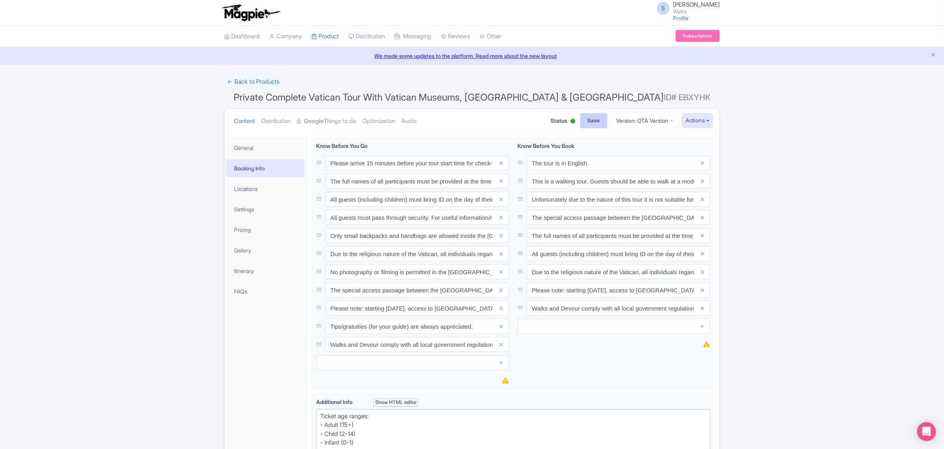
type textarea "Cancellations received greater than 7 days prior to tour commencement are fully…"
click at [587, 125] on input "Save" at bounding box center [594, 120] width 28 height 15
type input "Saving..."
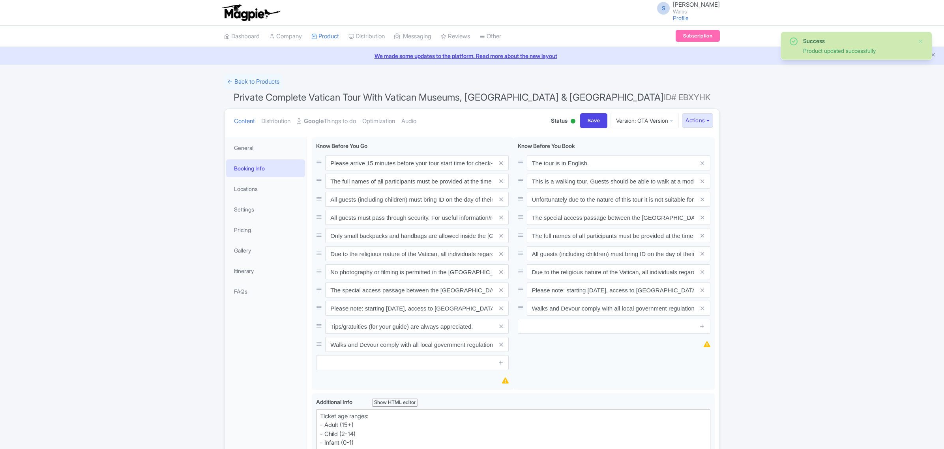
scroll to position [137, 0]
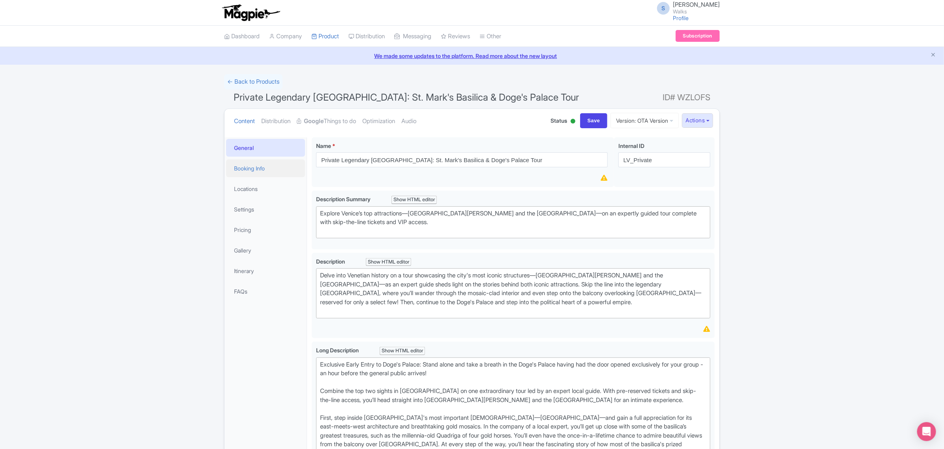
click at [265, 171] on link "Booking Info" at bounding box center [265, 169] width 79 height 18
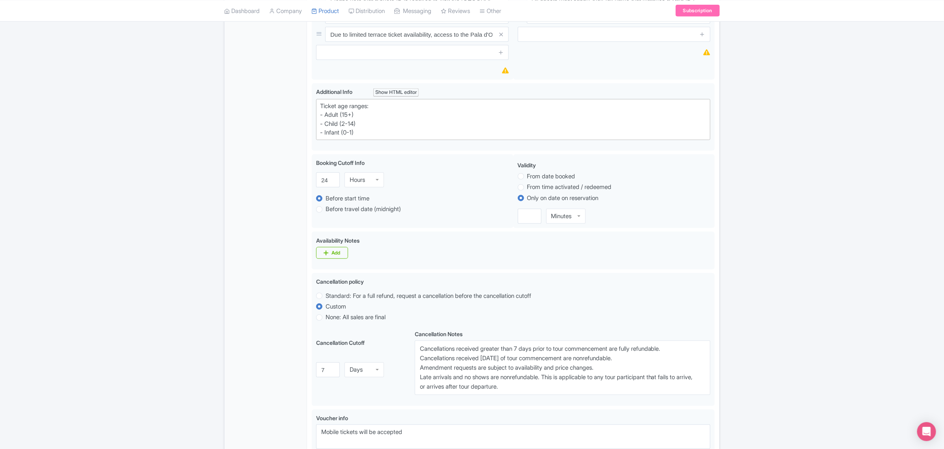
scroll to position [395, 0]
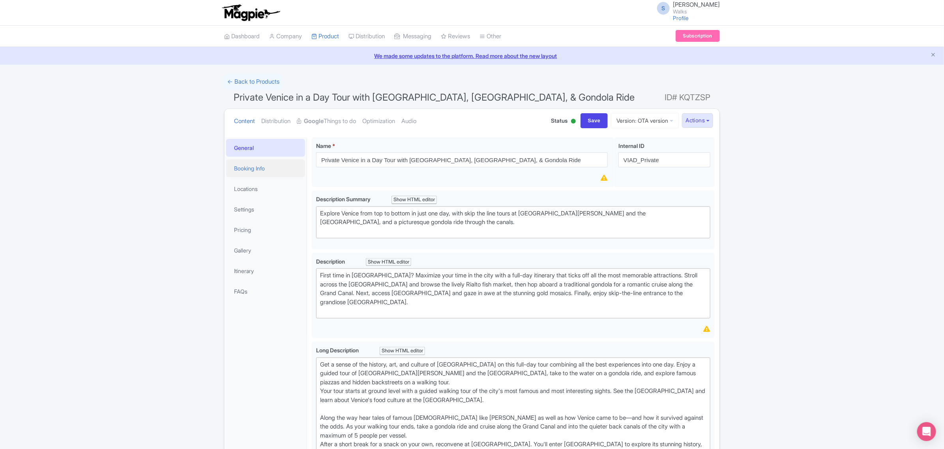
click at [259, 169] on link "Booking Info" at bounding box center [265, 169] width 79 height 18
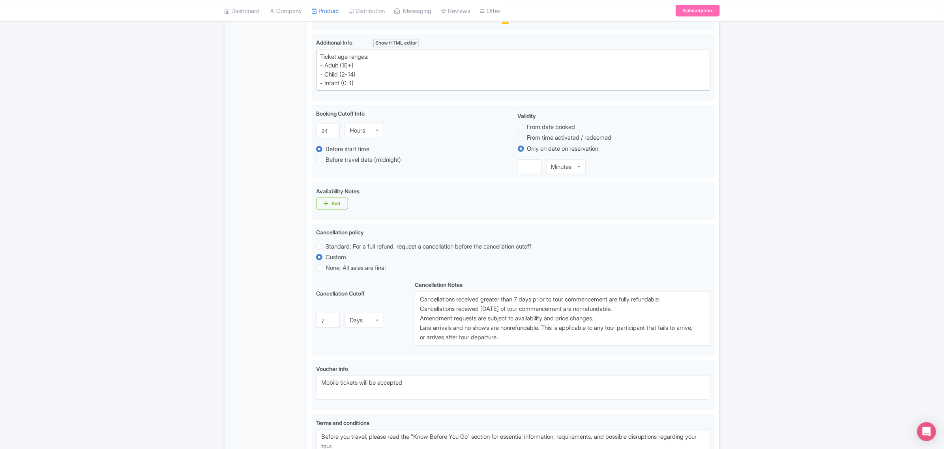
scroll to position [345, 0]
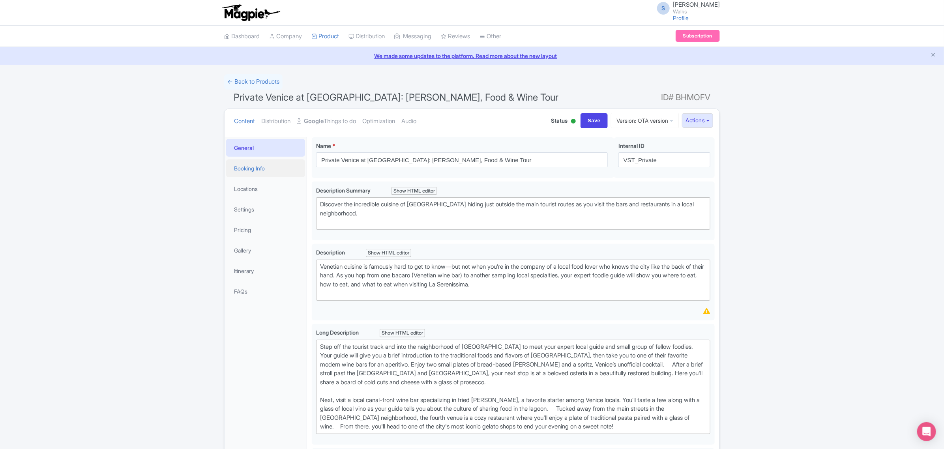
click at [257, 165] on link "Booking Info" at bounding box center [265, 169] width 79 height 18
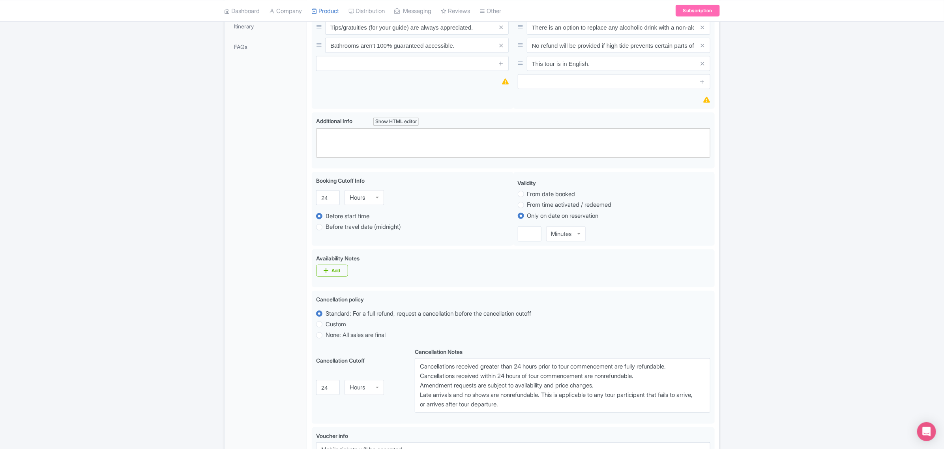
scroll to position [247, 0]
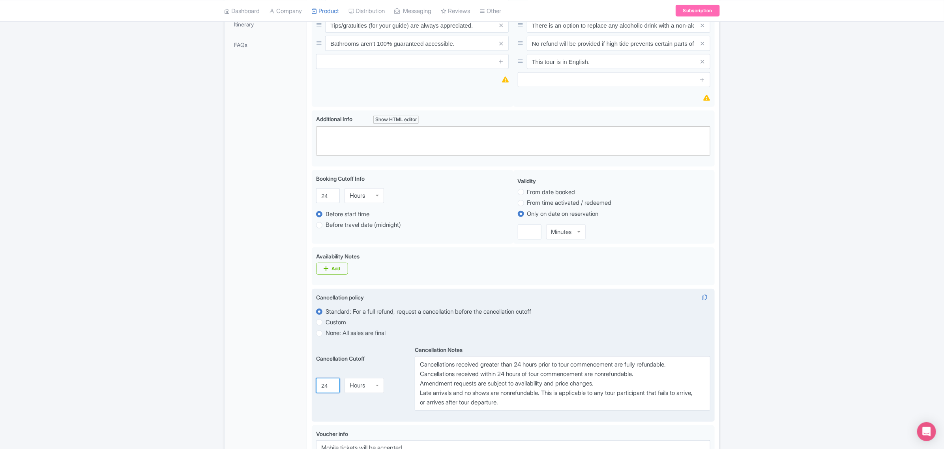
click at [325, 387] on input "24" at bounding box center [328, 386] width 24 height 15
click at [324, 387] on input "24" at bounding box center [328, 386] width 24 height 15
type input "7"
click at [364, 388] on div "Hours" at bounding box center [364, 386] width 39 height 15
drag, startPoint x: 520, startPoint y: 366, endPoint x: 545, endPoint y: 366, distance: 25.3
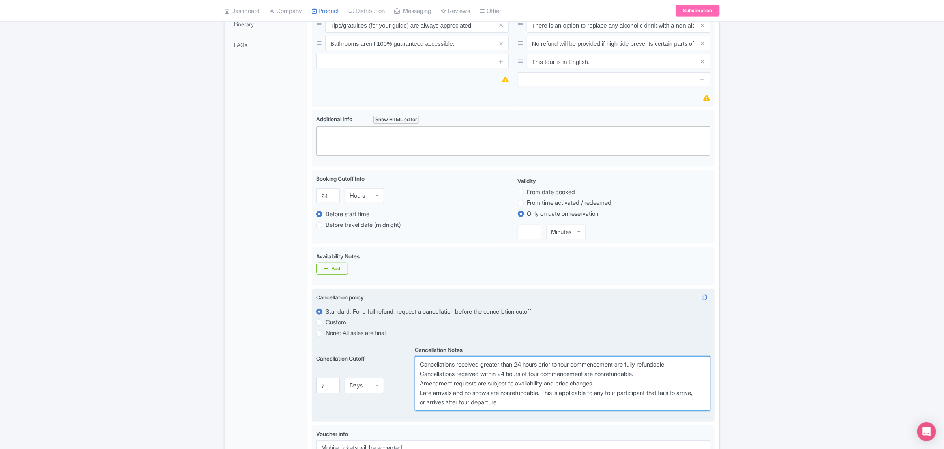
click at [545, 366] on textarea "Cancellations received greater than 24 hours prior to tour commencement are ful…" at bounding box center [563, 384] width 296 height 55
paste textarea "7 day"
drag, startPoint x: 504, startPoint y: 375, endPoint x: 527, endPoint y: 378, distance: 23.0
click at [527, 378] on textarea "Cancellations received greater than 24 hours prior to tour commencement are ful…" at bounding box center [563, 384] width 296 height 55
paste textarea "7 day"
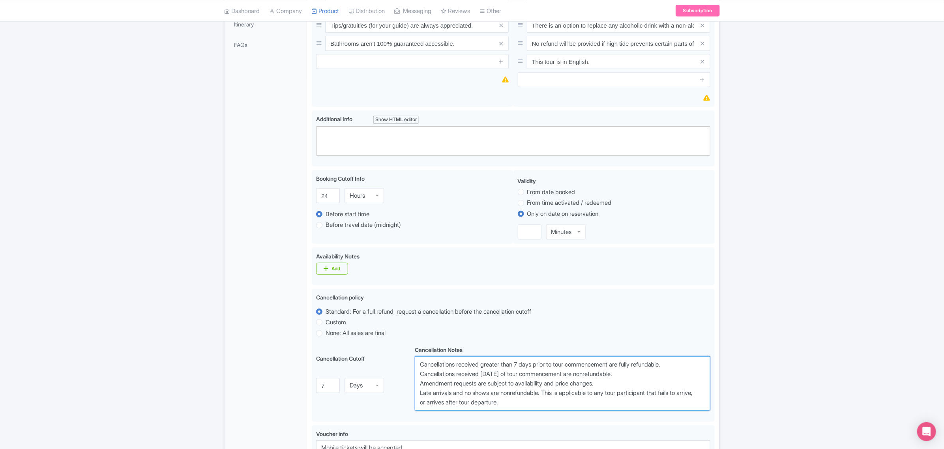
type textarea "Cancellations received greater than 7 days prior to tour commencement are fully…"
click at [558, 289] on div "Please arrive 15 minutes before your tour start time for check-in. Out of court…" at bounding box center [513, 242] width 403 height 703
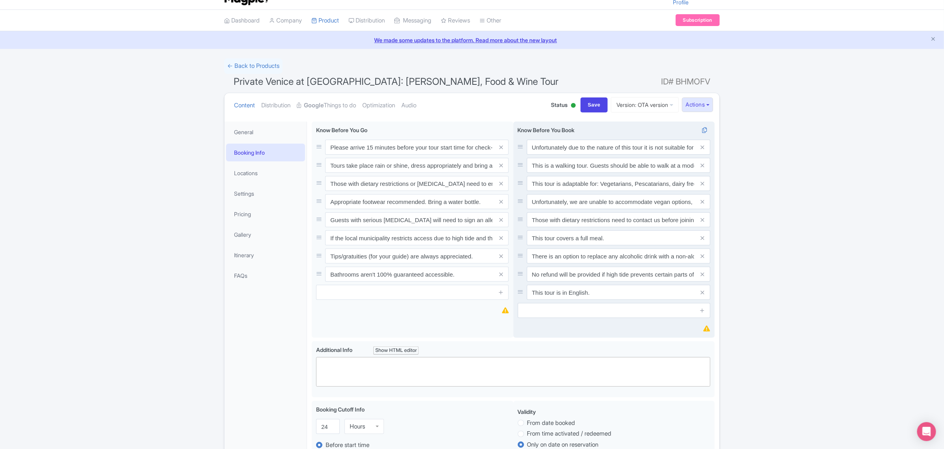
scroll to position [0, 0]
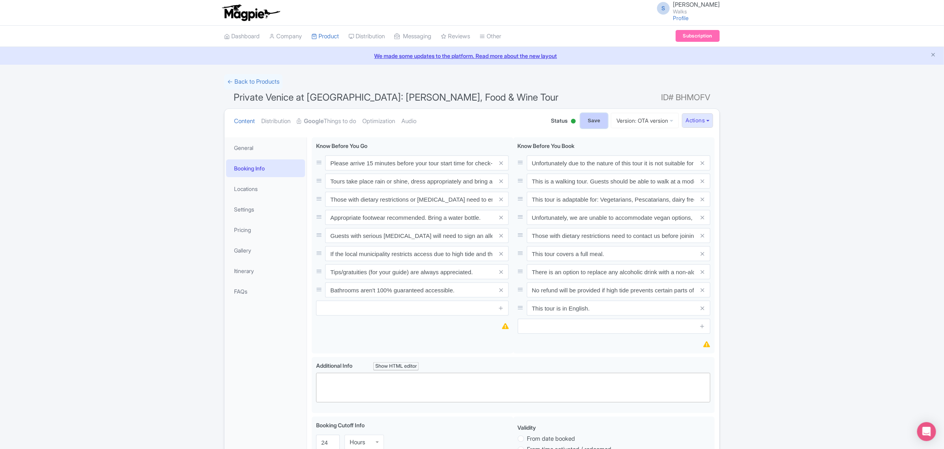
click at [595, 123] on input "Save" at bounding box center [595, 120] width 28 height 15
type input "Saving..."
click at [332, 53] on link "My Products" at bounding box center [349, 56] width 75 height 12
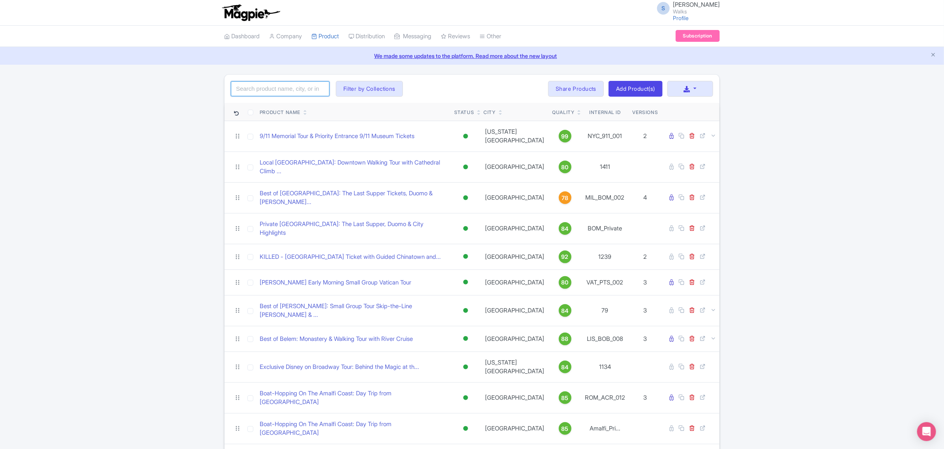
click at [298, 84] on input "search" at bounding box center [280, 88] width 99 height 15
paste input "WTV_Private"
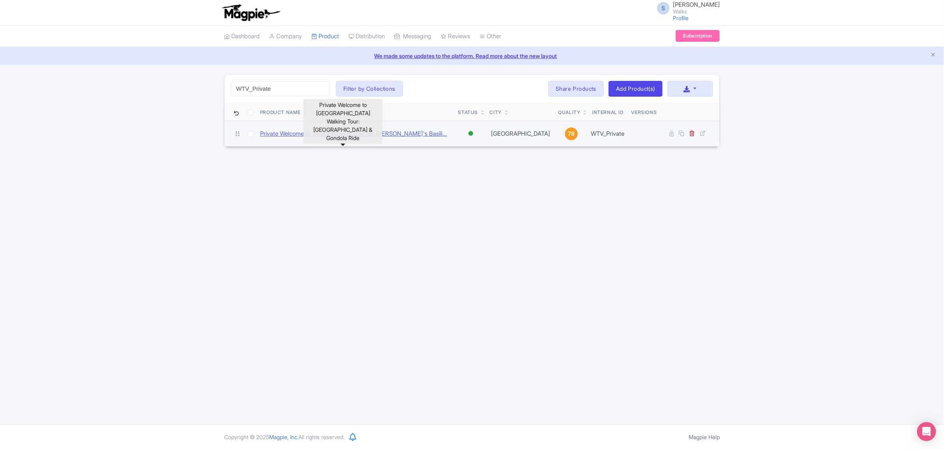
click at [314, 132] on link "Private Welcome to Venice Walking Tour: St. Mark's Basili..." at bounding box center [353, 134] width 187 height 9
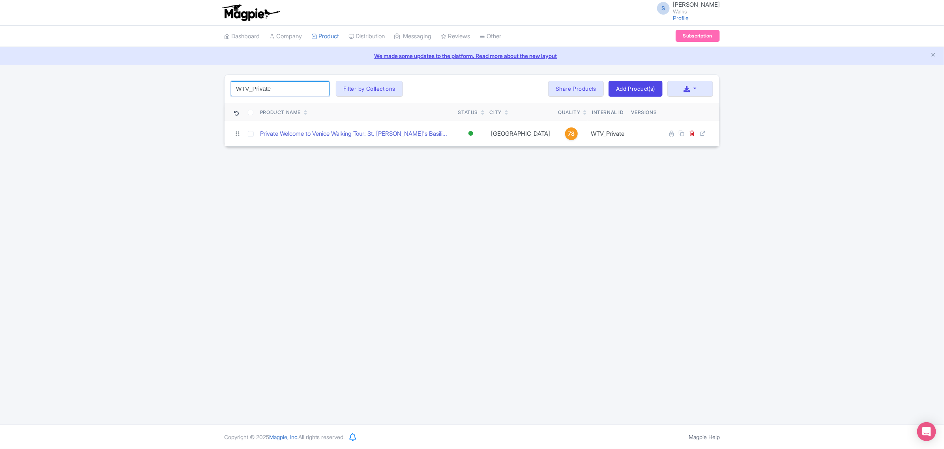
drag, startPoint x: 242, startPoint y: 85, endPoint x: 222, endPoint y: 83, distance: 20.2
click at [222, 83] on div "WTV_Private Search Filter by Collections Amsterdam Athens Barcelona Bologna Bor…" at bounding box center [472, 110] width 505 height 73
paste input "LTT"
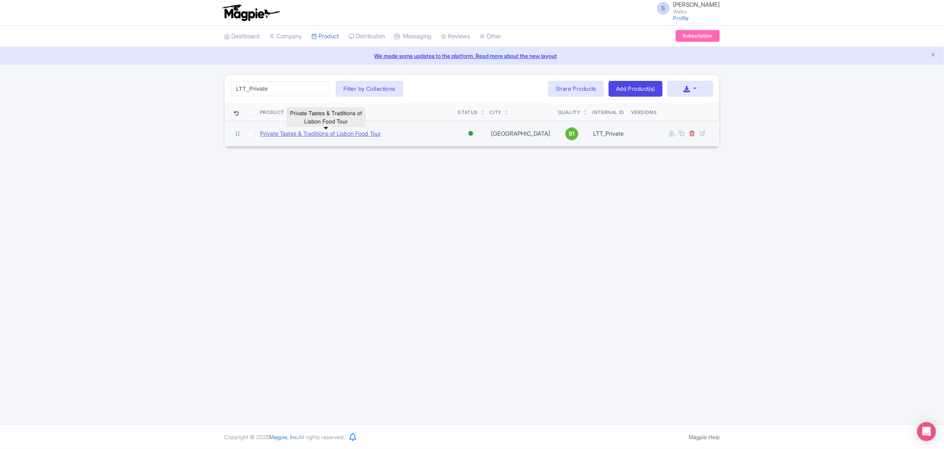
click at [278, 135] on link "Private Tastes & Traditions of Lisbon Food Tour" at bounding box center [320, 134] width 121 height 9
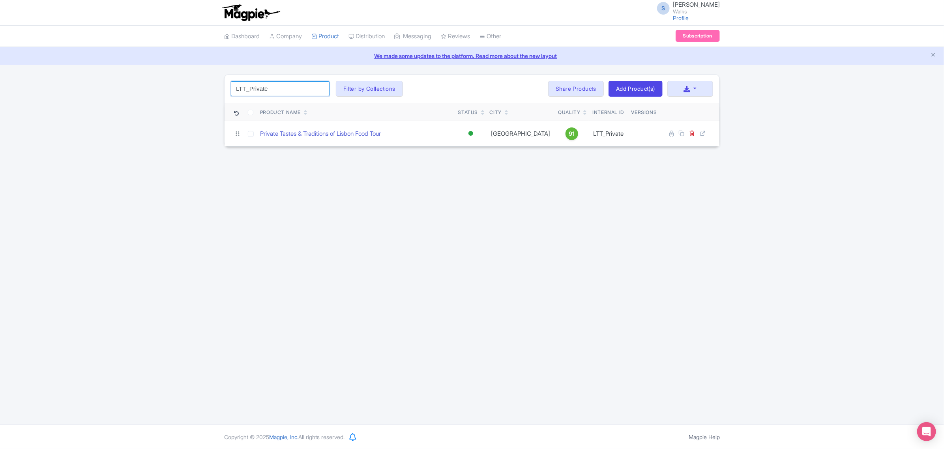
drag, startPoint x: 278, startPoint y: 92, endPoint x: 218, endPoint y: 83, distance: 60.2
click at [218, 83] on div "LTT_Private Search Filter by Collections Amsterdam Athens Barcelona Bologna Bor…" at bounding box center [472, 110] width 944 height 73
paste input "BTH"
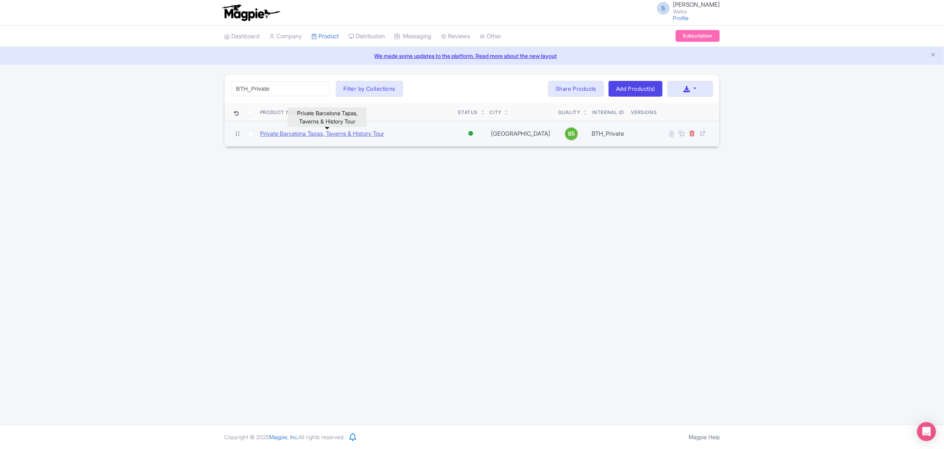
click at [291, 133] on link "Private Barcelona Tapas, Taverns & History Tour" at bounding box center [322, 134] width 124 height 9
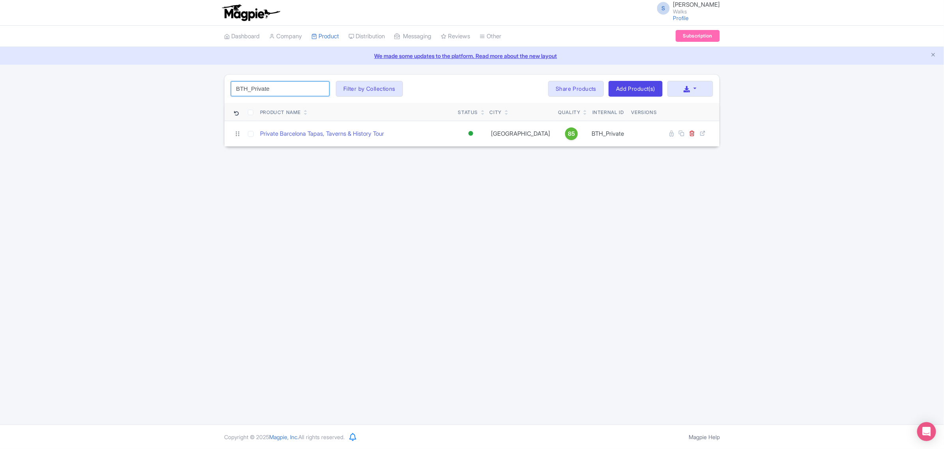
drag, startPoint x: 268, startPoint y: 89, endPoint x: 210, endPoint y: 86, distance: 57.3
click at [210, 86] on div "BTH_Private Search Filter by Collections Amsterdam Athens Barcelona Bologna Bor…" at bounding box center [472, 110] width 944 height 73
paste input "COG"
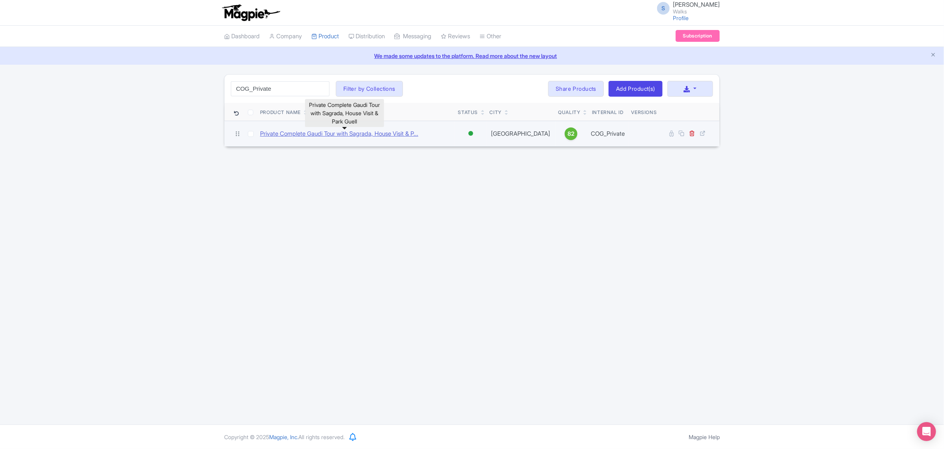
click at [300, 133] on link "Private Complete Gaudi Tour with Sagrada, House Visit & P..." at bounding box center [339, 134] width 158 height 9
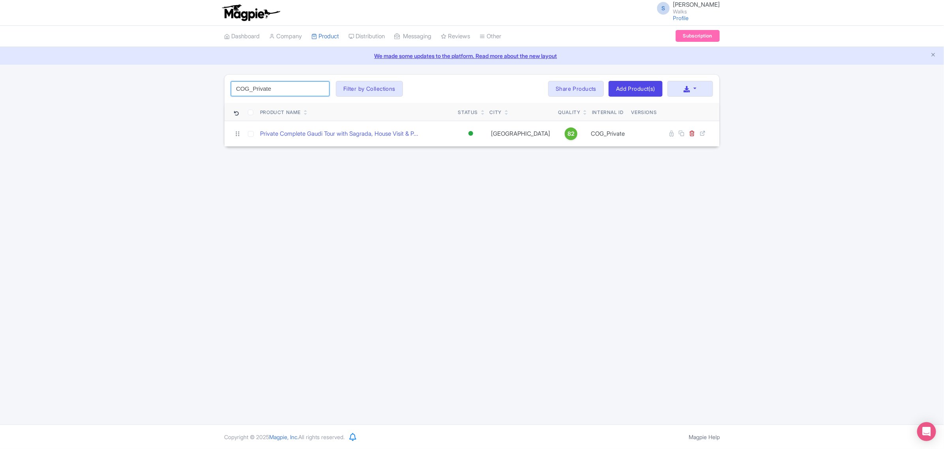
drag, startPoint x: 275, startPoint y: 89, endPoint x: 222, endPoint y: 84, distance: 53.2
click at [222, 84] on div "COG_Private Search Filter by Collections Amsterdam Athens Barcelona Bologna Bor…" at bounding box center [472, 110] width 505 height 73
paste input "MIAD"
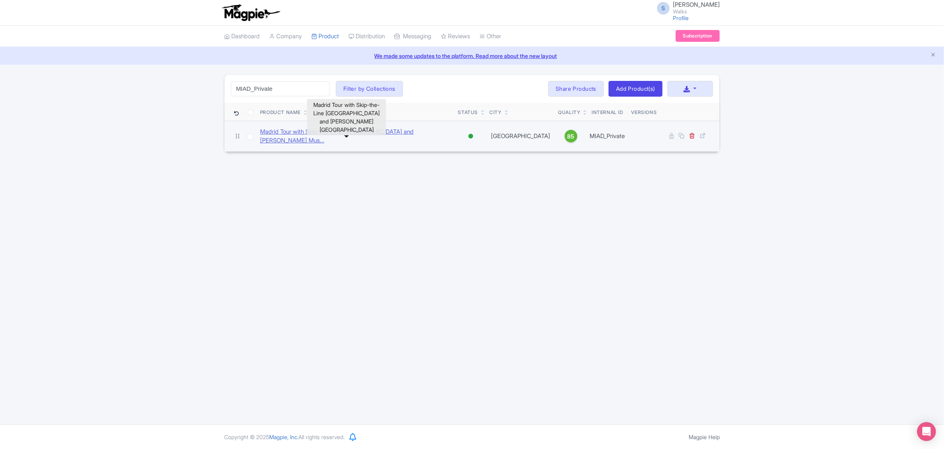
click at [388, 136] on link "Madrid Tour with Skip-the-Line Royal Palace and Prado Mus..." at bounding box center [356, 137] width 192 height 18
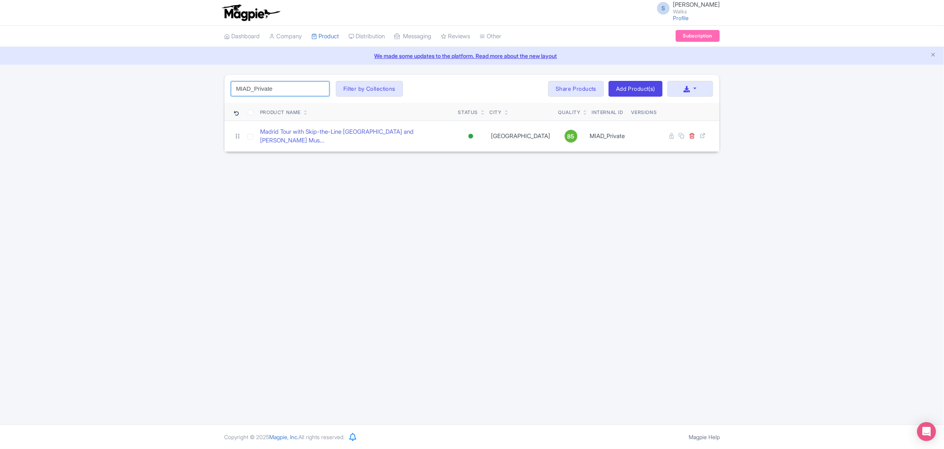
drag, startPoint x: 285, startPoint y: 90, endPoint x: 212, endPoint y: 84, distance: 73.3
click at [212, 84] on div "MIAD_Private Search Filter by Collections Amsterdam Athens Barcelona Bologna Bo…" at bounding box center [472, 113] width 944 height 78
paste input "TH"
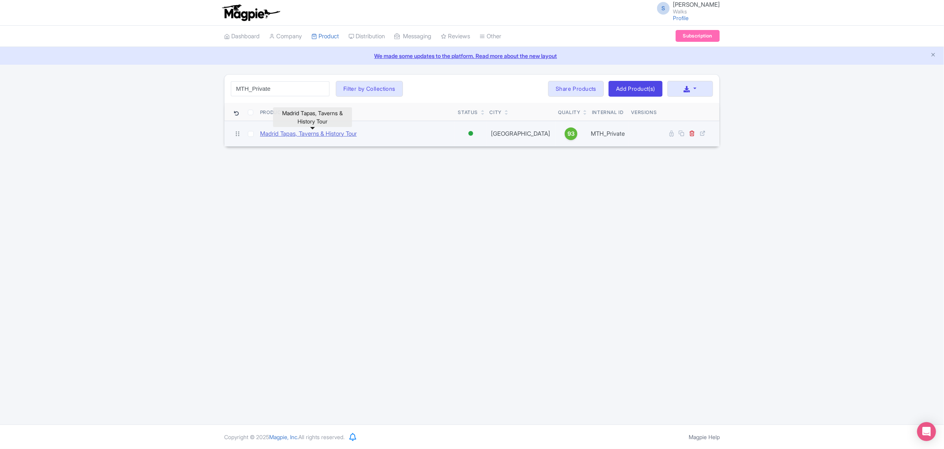
click at [327, 137] on link "Madrid Tapas, Taverns & History Tour" at bounding box center [308, 134] width 97 height 9
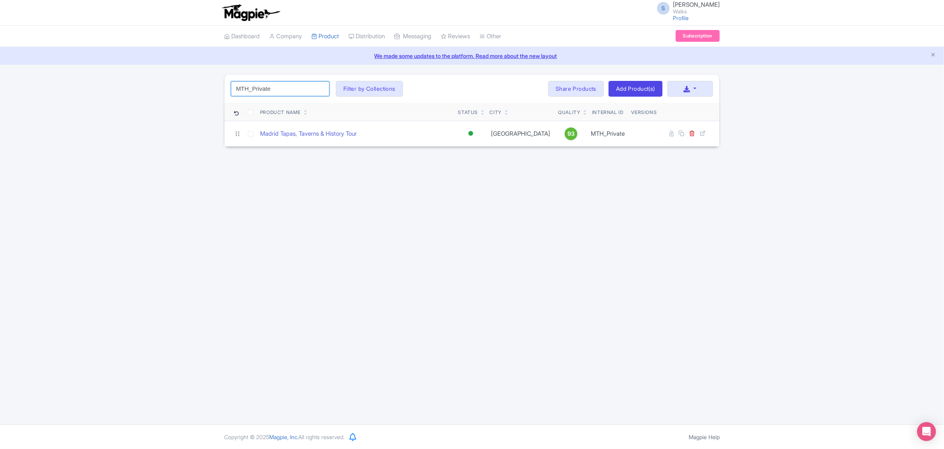
drag, startPoint x: 234, startPoint y: 92, endPoint x: 221, endPoint y: 94, distance: 13.1
click at [221, 94] on div "MTH_Private Search Filter by Collections Amsterdam Athens Barcelona Bologna Bor…" at bounding box center [472, 110] width 505 height 73
paste input "STF"
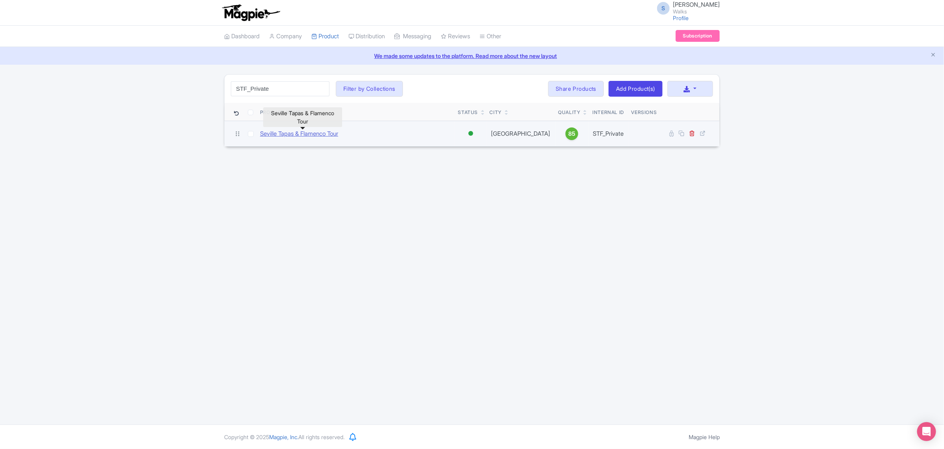
click at [330, 130] on link "Seville Tapas & Flamenco Tour" at bounding box center [299, 134] width 78 height 9
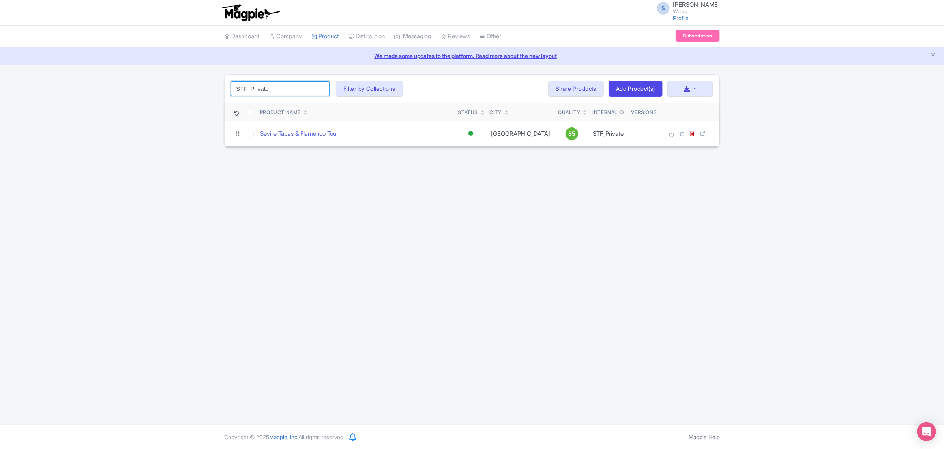
drag, startPoint x: 273, startPoint y: 86, endPoint x: 212, endPoint y: 81, distance: 60.6
click at [212, 81] on div "STF_Private Search Filter by Collections Amsterdam Athens Barcelona Bologna Bor…" at bounding box center [472, 110] width 944 height 73
paste input "LIAD"
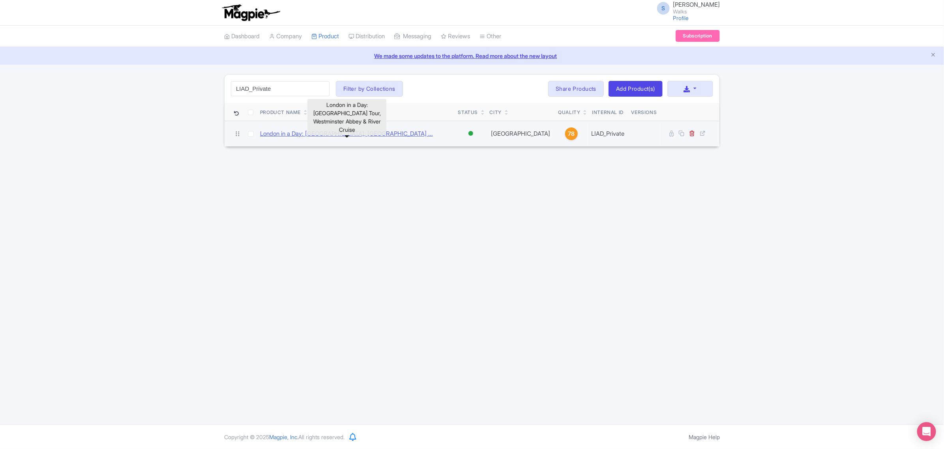
click at [368, 137] on link "London in a Day: Tower of London Tour, Westminster Abbey ..." at bounding box center [346, 134] width 173 height 9
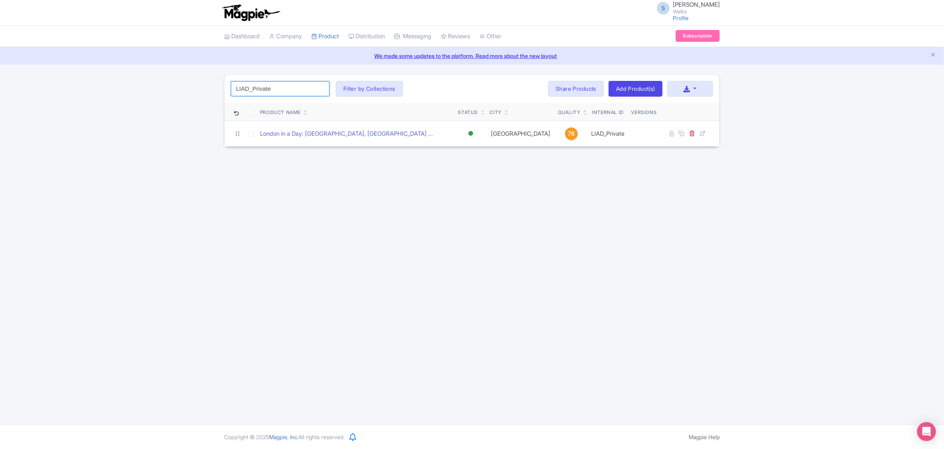
drag, startPoint x: 285, startPoint y: 89, endPoint x: 203, endPoint y: 89, distance: 81.3
click at [203, 89] on div "LIAD_Private Search Filter by Collections Amsterdam Athens Barcelona Bologna Bo…" at bounding box center [472, 110] width 944 height 73
paste input "MAT"
paste input "MAT_Private"
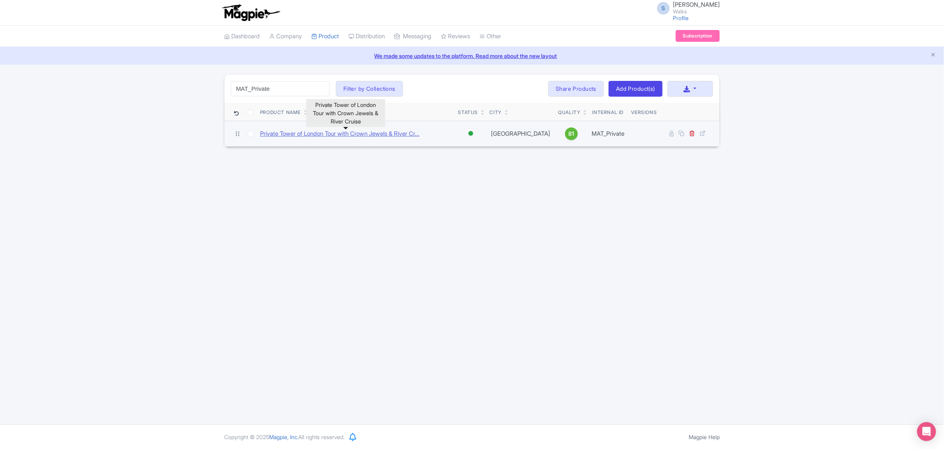
click at [344, 134] on link "Private Tower of London Tour with Crown Jewels & River Cr..." at bounding box center [340, 134] width 160 height 9
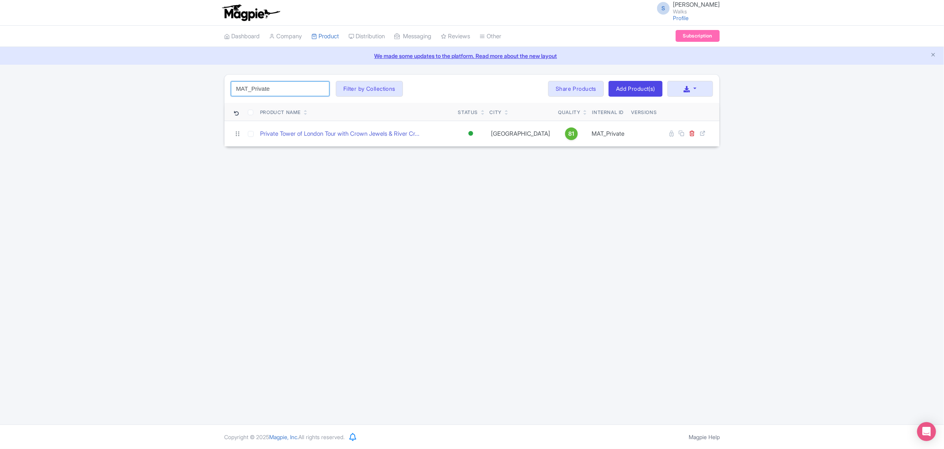
drag, startPoint x: 286, startPoint y: 87, endPoint x: 214, endPoint y: 86, distance: 71.9
click at [214, 86] on div "MAT_Private Search Filter by Collections Amsterdam Athens Barcelona Bologna Bor…" at bounding box center [472, 110] width 944 height 73
paste input "GC"
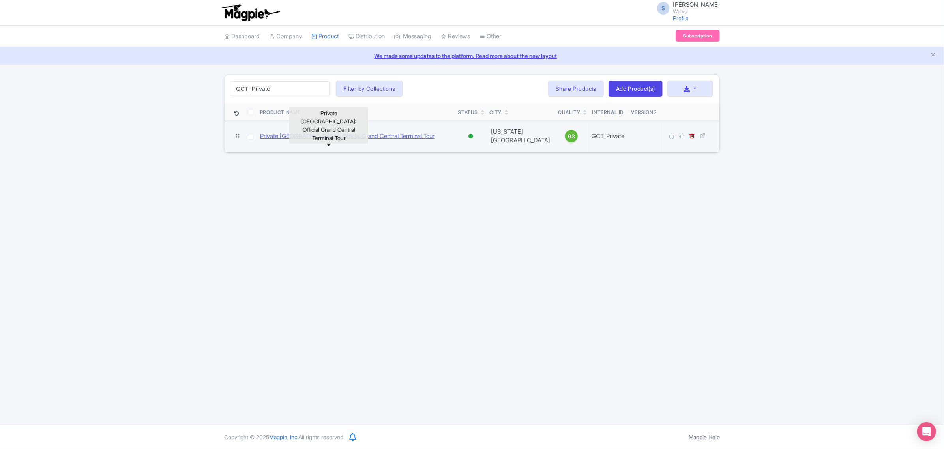
click at [300, 137] on link "Private NYC: Official Grand Central Terminal Tour" at bounding box center [347, 136] width 175 height 9
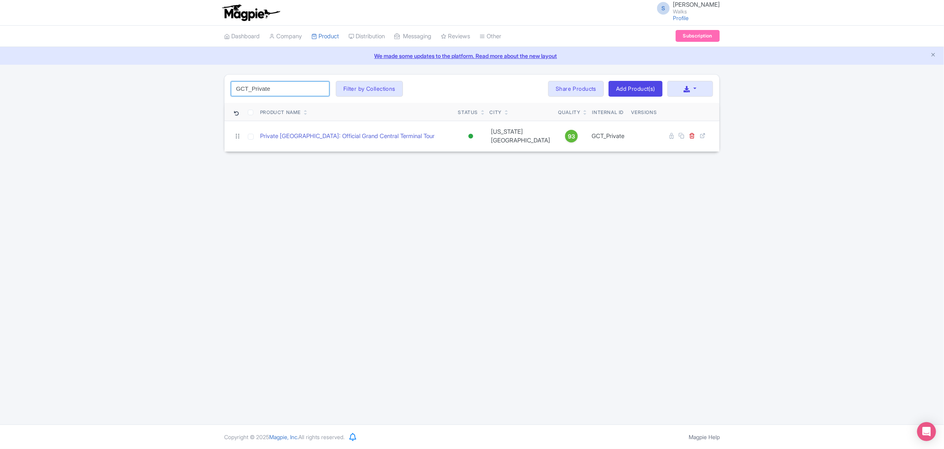
drag, startPoint x: 277, startPoint y: 86, endPoint x: 220, endPoint y: 85, distance: 56.5
click at [220, 85] on div "GCT_Private Search Filter by Collections Amsterdam Athens Barcelona Bologna Bor…" at bounding box center [472, 113] width 505 height 78
paste input "ME"
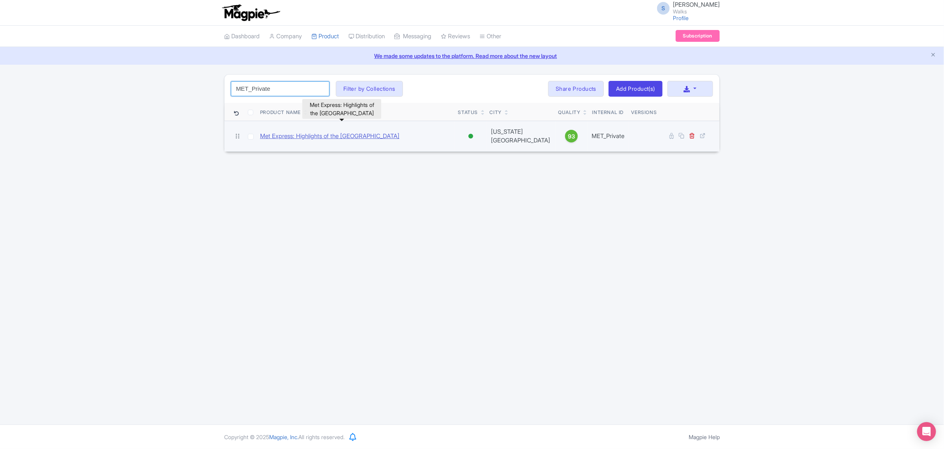
type input "MET_Private"
click at [310, 132] on link "Met Express: Highlights of the Metropolitan Museum of Art" at bounding box center [329, 136] width 139 height 9
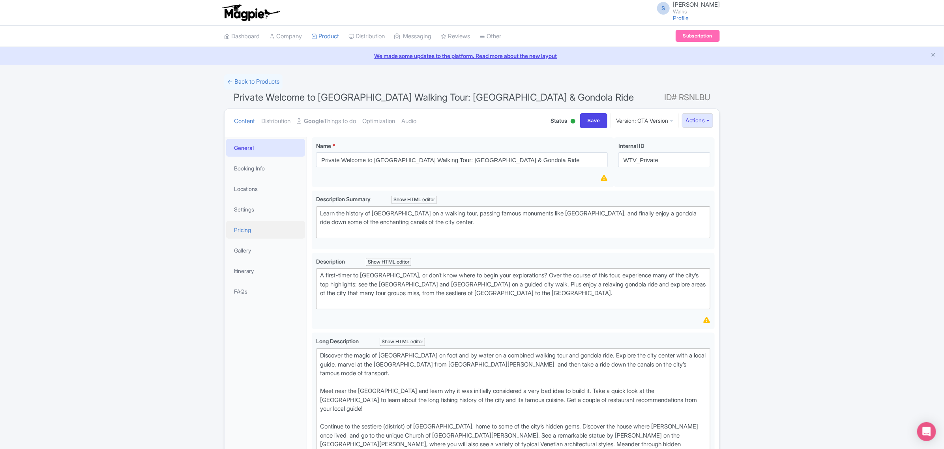
click at [229, 227] on link "Pricing" at bounding box center [265, 230] width 79 height 18
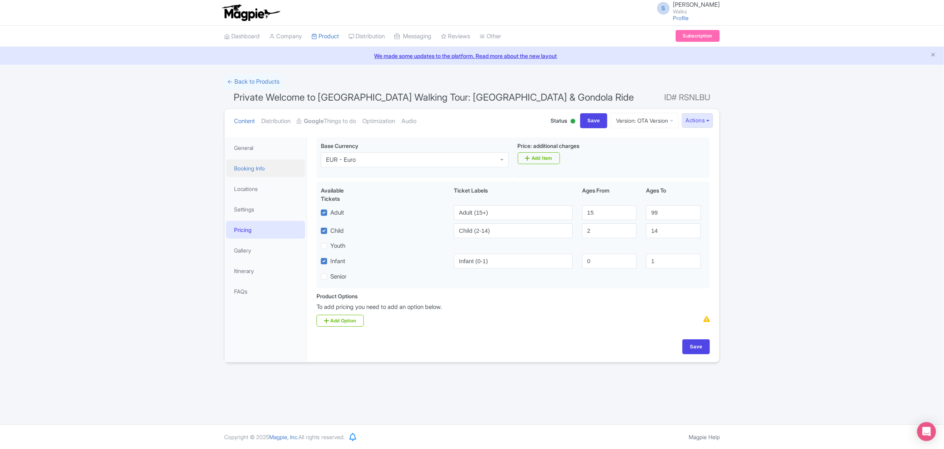
click at [251, 172] on link "Booking Info" at bounding box center [265, 169] width 79 height 18
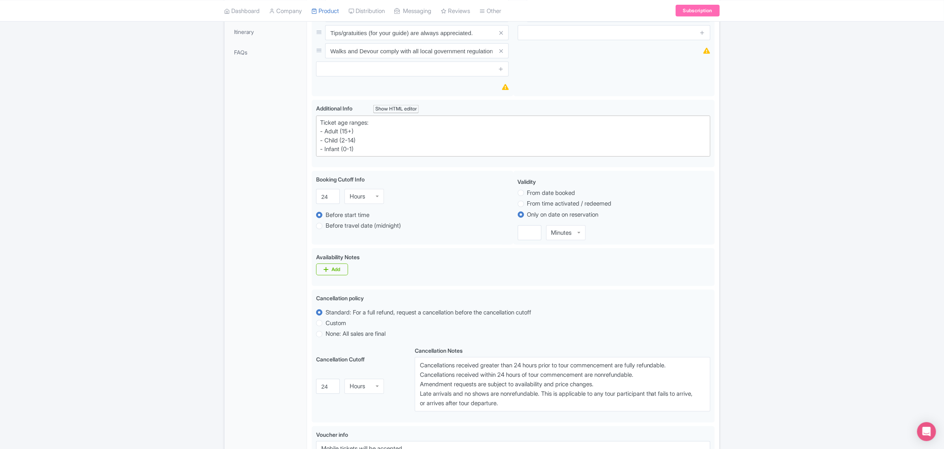
scroll to position [296, 0]
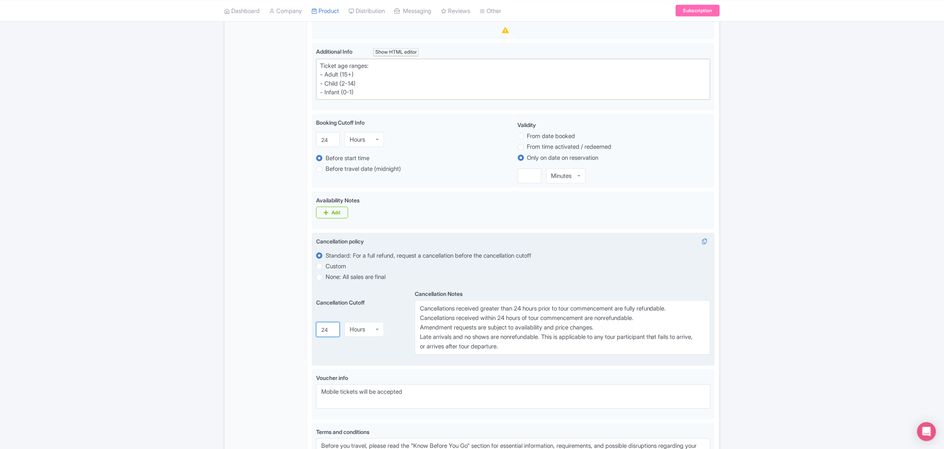
click at [324, 328] on input "24" at bounding box center [328, 330] width 24 height 15
type input "7"
click at [353, 332] on div "Hours" at bounding box center [357, 330] width 15 height 7
drag, startPoint x: 521, startPoint y: 310, endPoint x: 544, endPoint y: 311, distance: 22.9
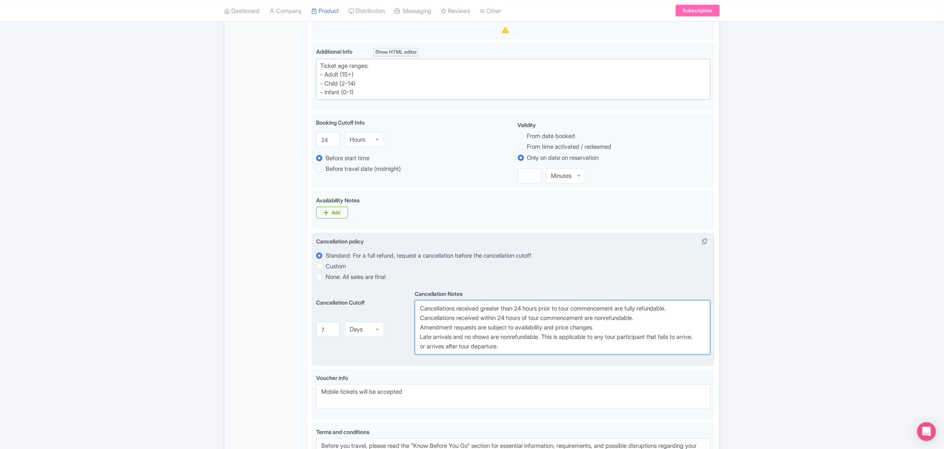
click at [544, 311] on textarea "Cancellations received greater than 24 hours prior to tour commencement are ful…" at bounding box center [563, 327] width 296 height 55
paste textarea "7 day"
drag, startPoint x: 505, startPoint y: 321, endPoint x: 527, endPoint y: 319, distance: 22.6
click at [527, 319] on textarea "Cancellations received greater than 24 hours prior to tour commencement are ful…" at bounding box center [563, 327] width 296 height 55
paste textarea "7 day"
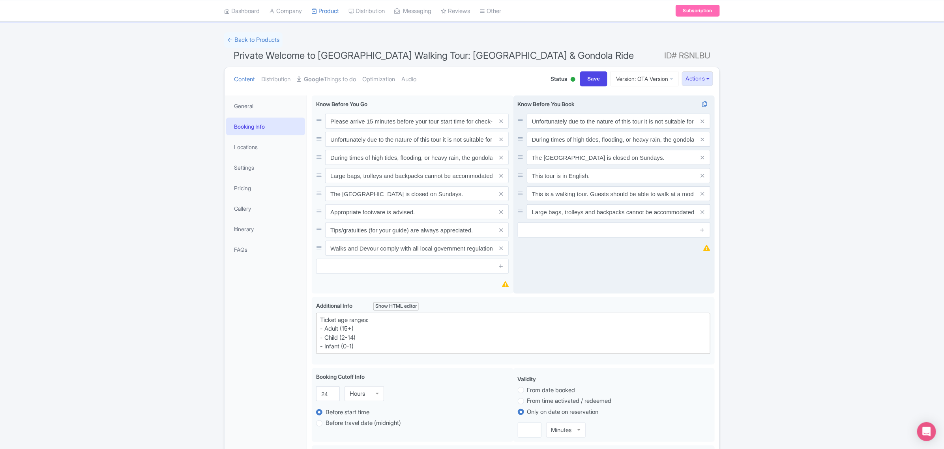
scroll to position [0, 0]
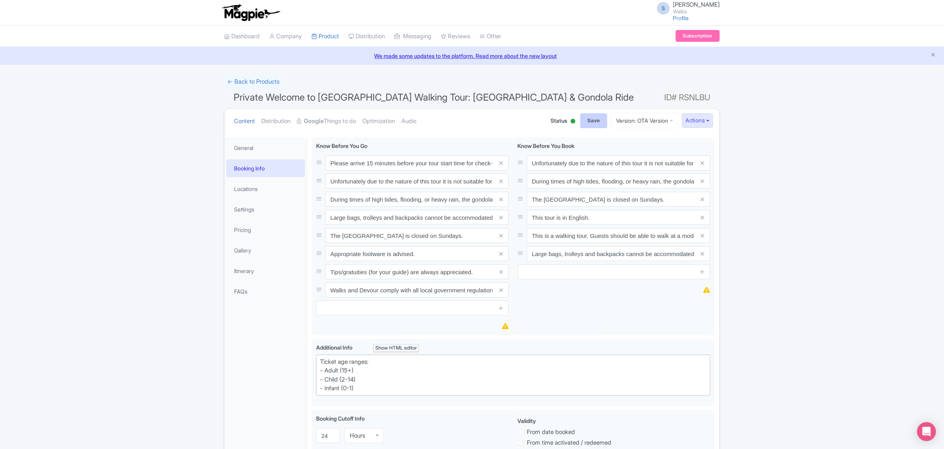
type textarea "Cancellations received greater than 7 days prior to tour commencement are fully…"
click at [582, 121] on input "Save" at bounding box center [594, 120] width 28 height 15
type input "Saving..."
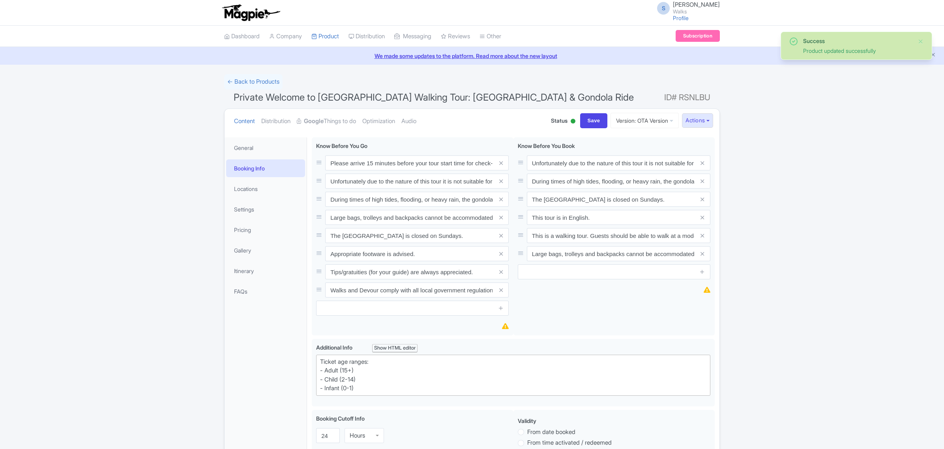
scroll to position [137, 0]
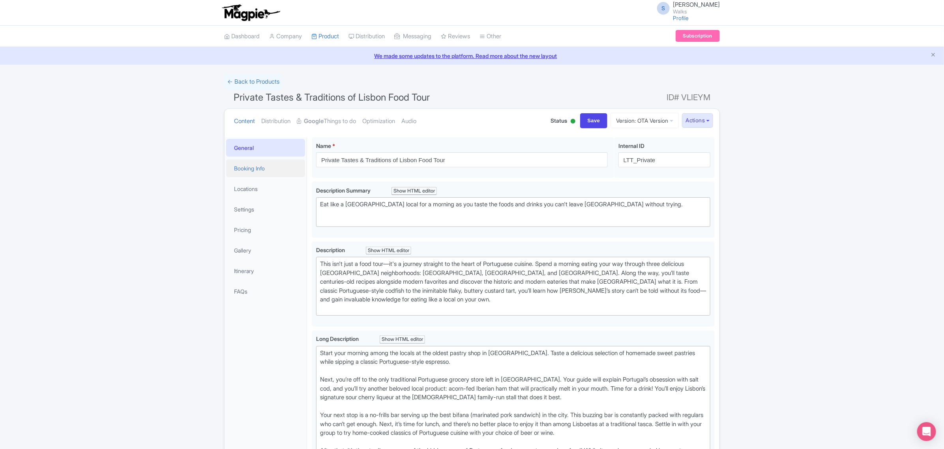
click at [244, 172] on link "Booking Info" at bounding box center [265, 169] width 79 height 18
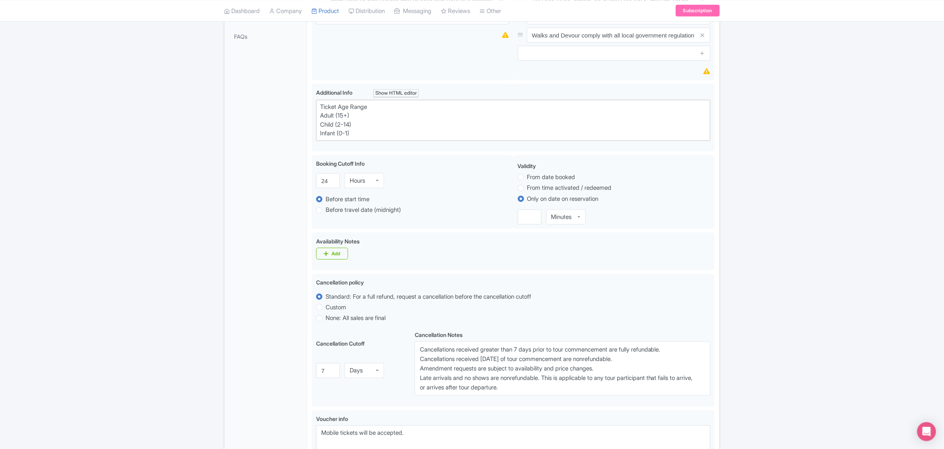
scroll to position [345, 0]
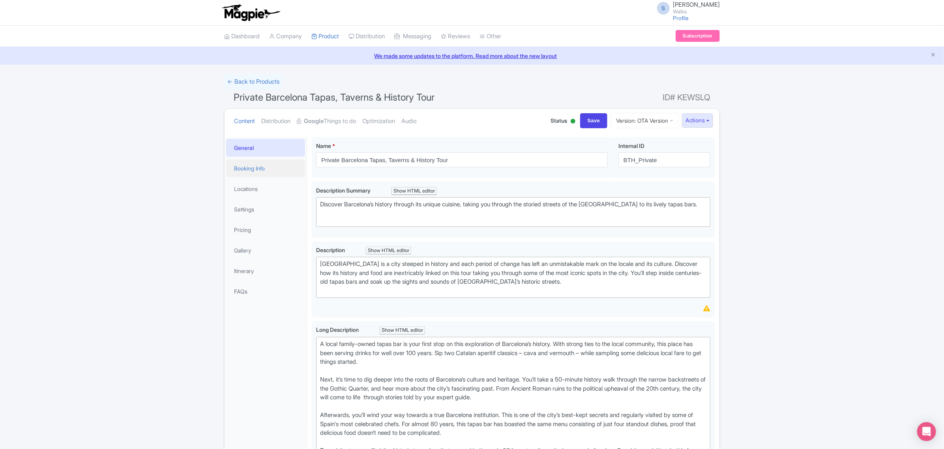
click at [239, 170] on link "Booking Info" at bounding box center [265, 169] width 79 height 18
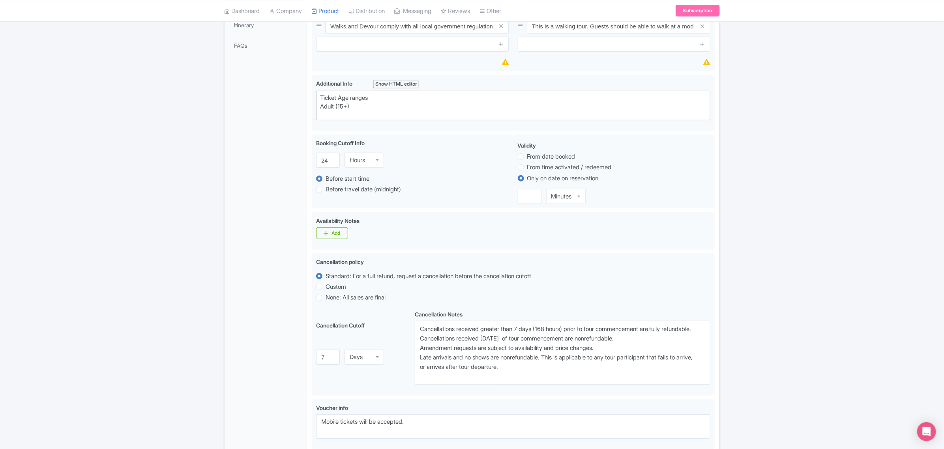
scroll to position [247, 0]
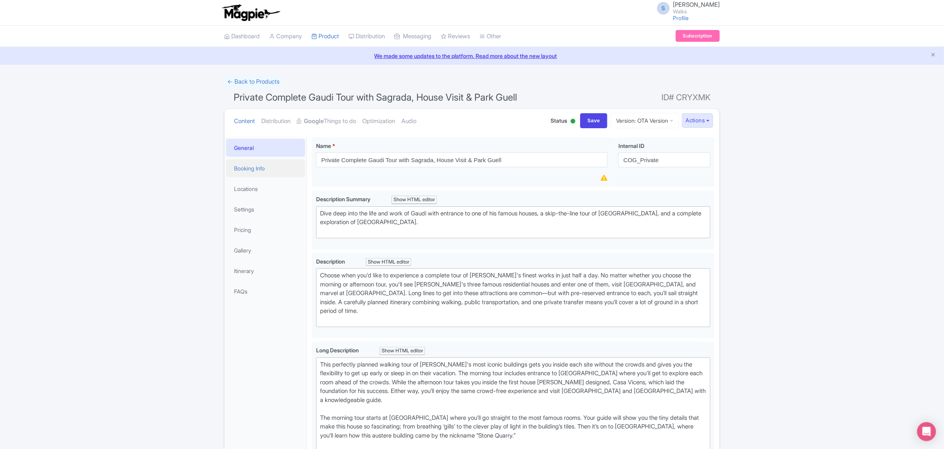
click at [261, 164] on link "Booking Info" at bounding box center [265, 169] width 79 height 18
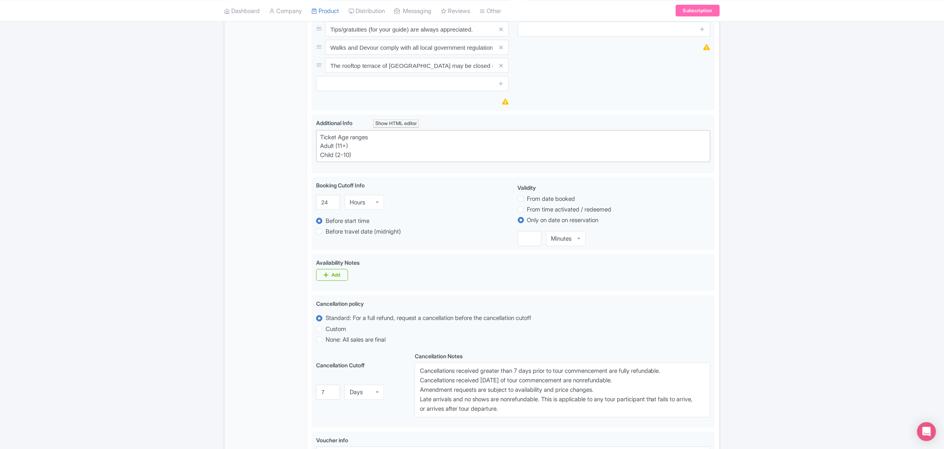
scroll to position [296, 0]
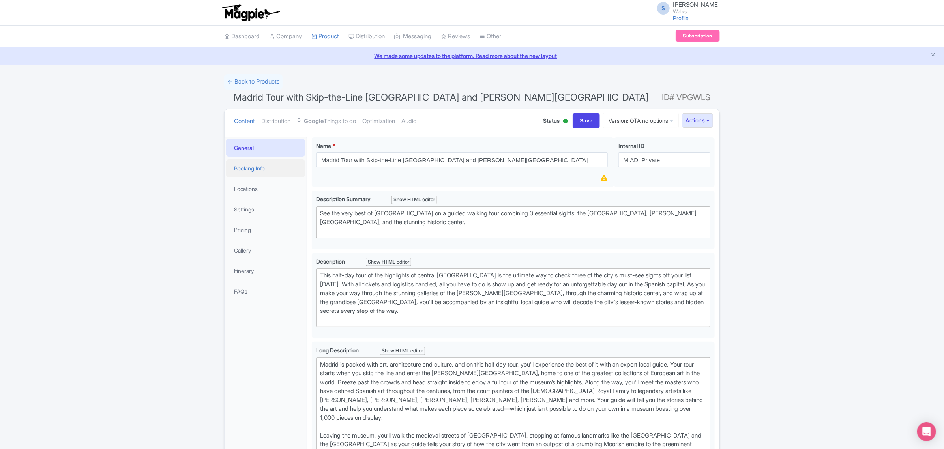
click at [261, 163] on link "Booking Info" at bounding box center [265, 169] width 79 height 18
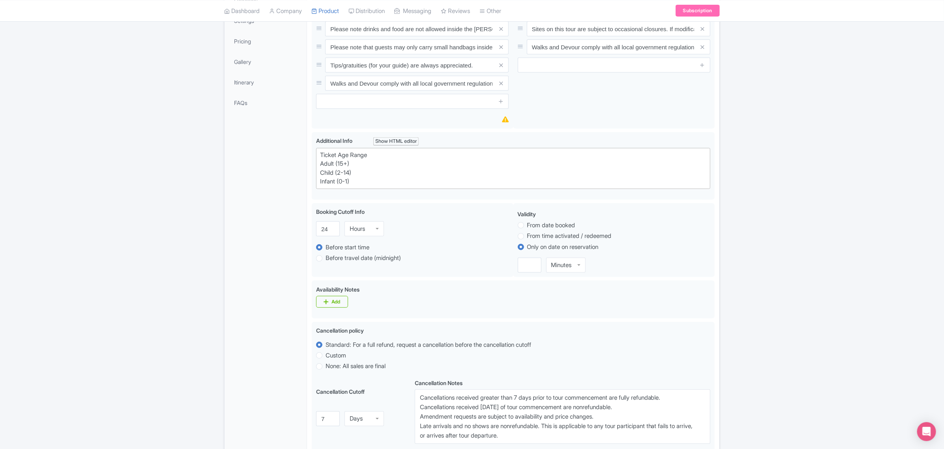
scroll to position [197, 0]
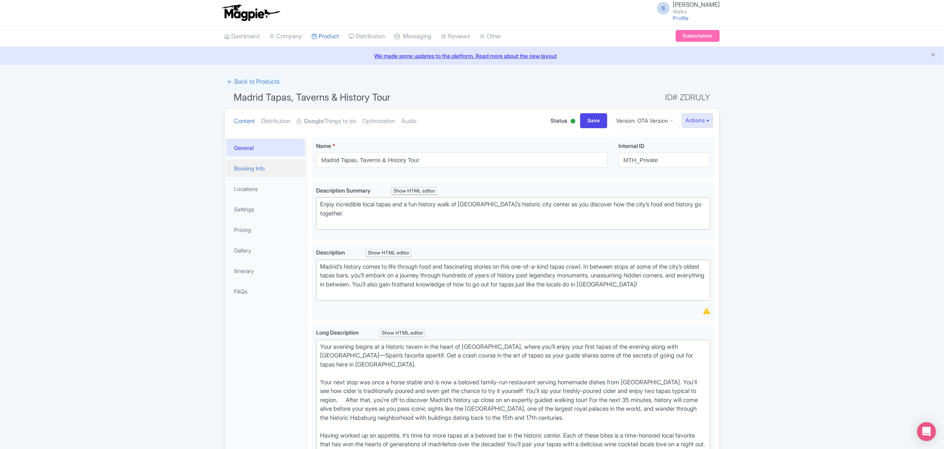
click at [272, 160] on link "Booking Info" at bounding box center [265, 169] width 79 height 18
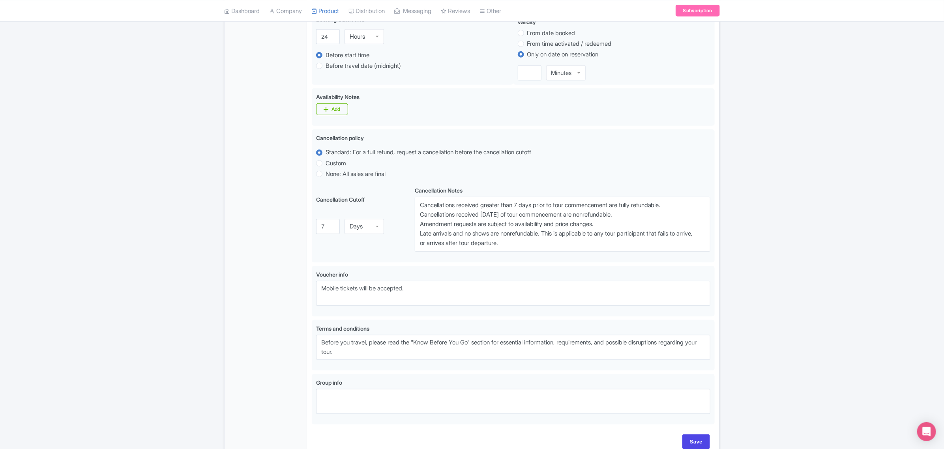
scroll to position [395, 0]
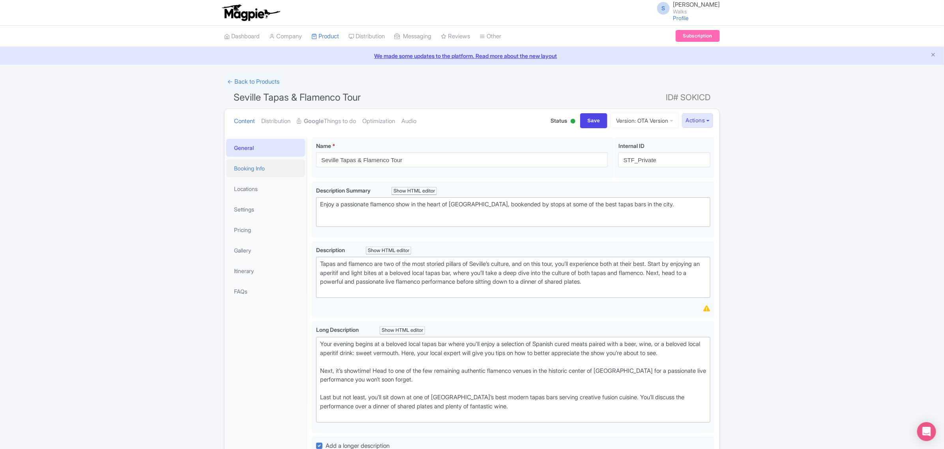
click at [256, 169] on link "Booking Info" at bounding box center [265, 169] width 79 height 18
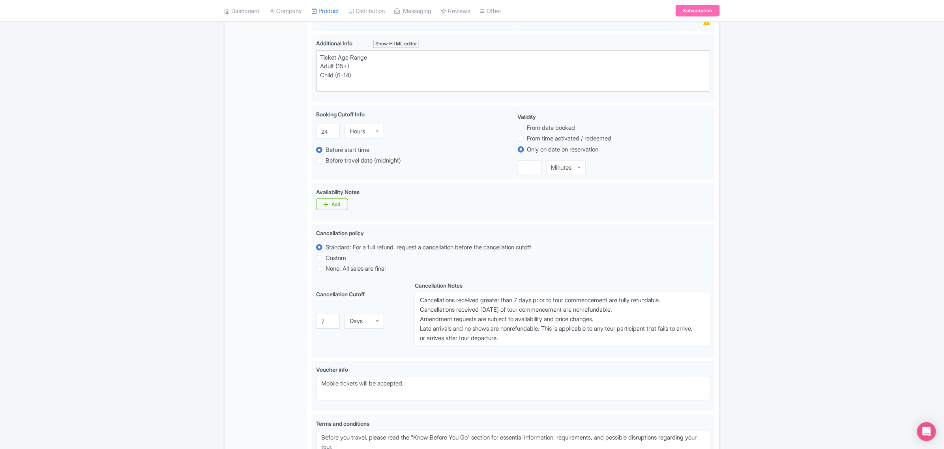
scroll to position [345, 0]
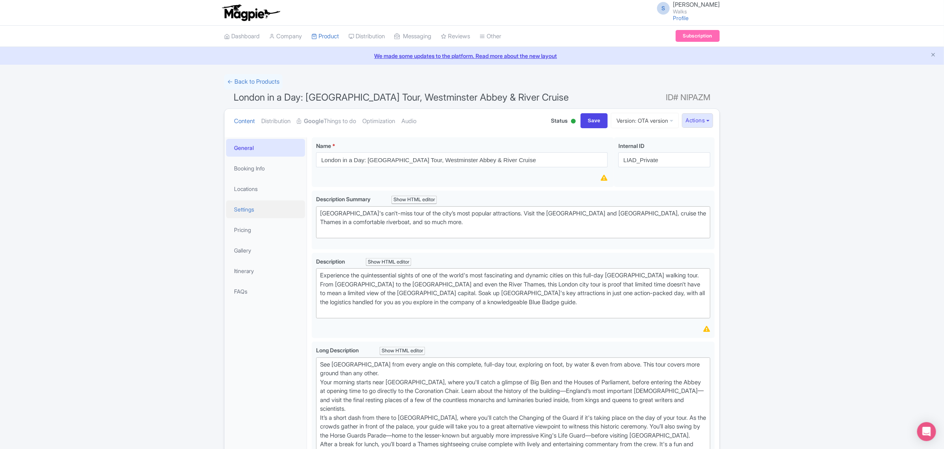
click at [253, 211] on link "Settings" at bounding box center [265, 210] width 79 height 18
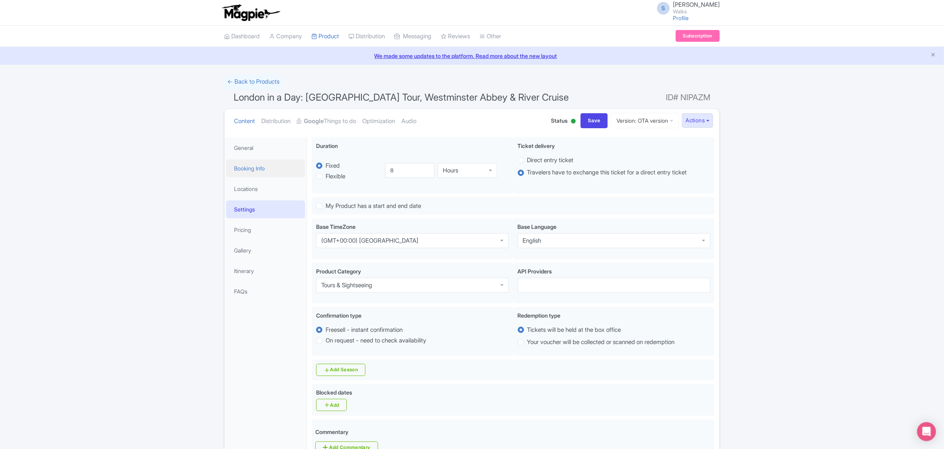
click at [259, 163] on link "Booking Info" at bounding box center [265, 169] width 79 height 18
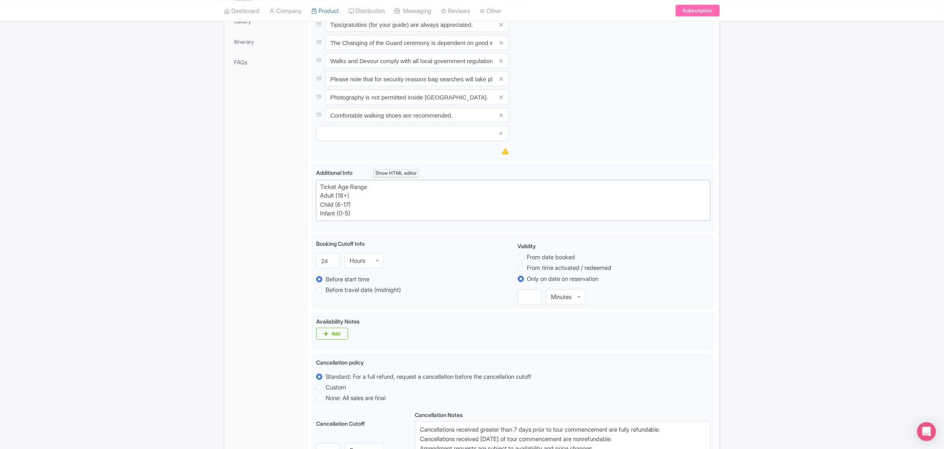
scroll to position [247, 0]
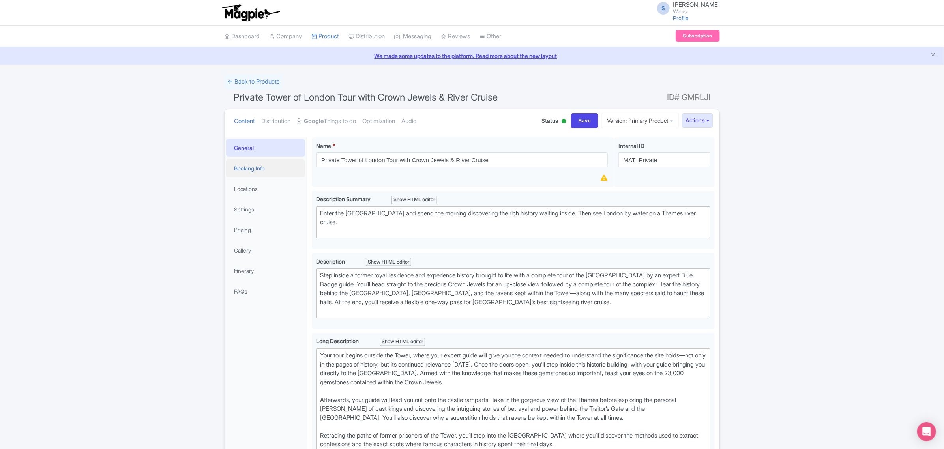
click at [253, 173] on link "Booking Info" at bounding box center [265, 169] width 79 height 18
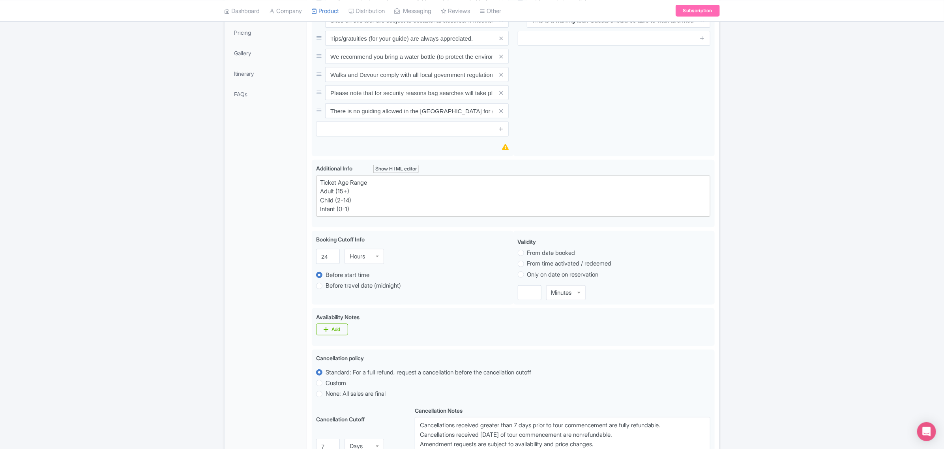
scroll to position [345, 0]
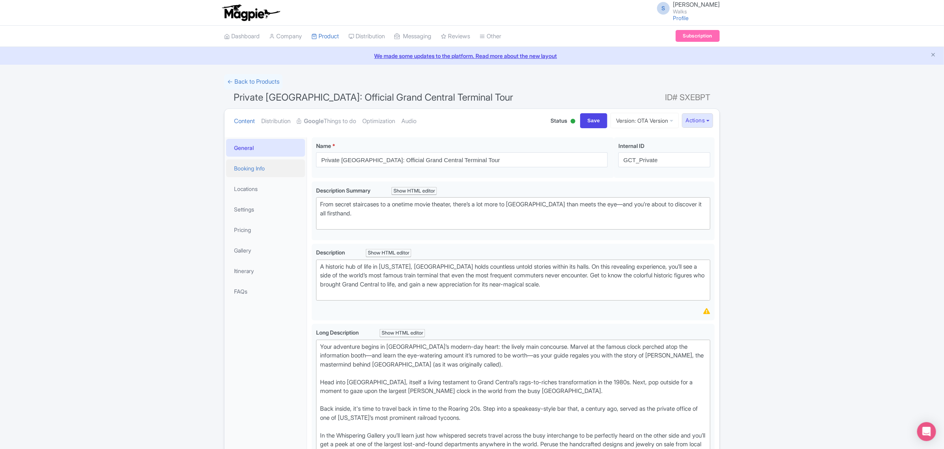
click at [275, 167] on link "Booking Info" at bounding box center [265, 169] width 79 height 18
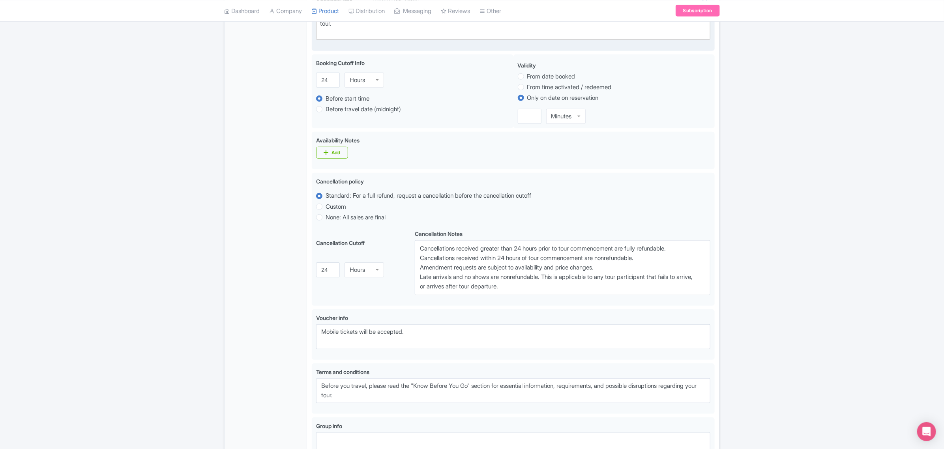
scroll to position [345, 0]
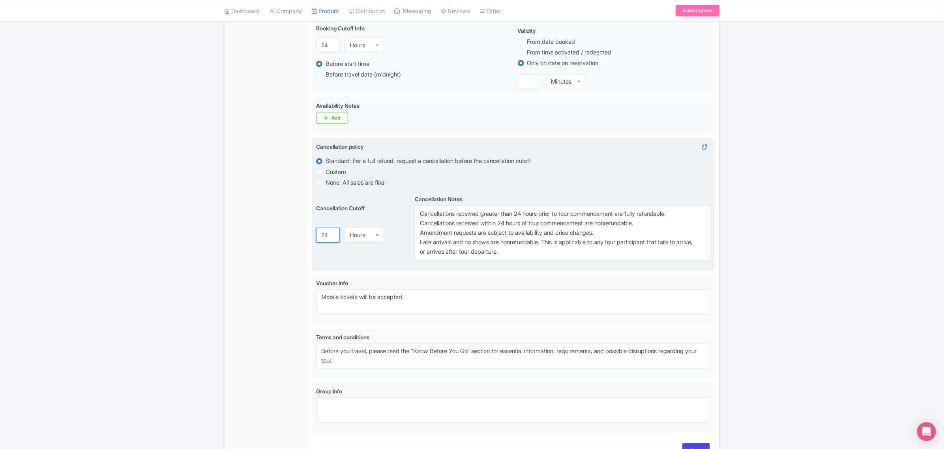
click at [324, 235] on input "24" at bounding box center [328, 235] width 24 height 15
type input "7"
click at [356, 243] on div "Hours" at bounding box center [364, 235] width 39 height 15
drag, startPoint x: 356, startPoint y: 270, endPoint x: 359, endPoint y: 267, distance: 5.3
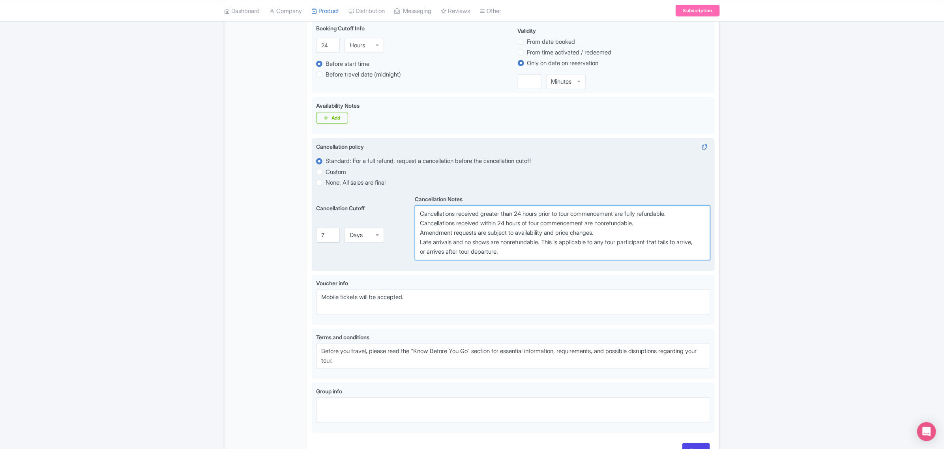
drag, startPoint x: 522, startPoint y: 219, endPoint x: 545, endPoint y: 218, distance: 23.3
click at [545, 218] on textarea "Cancellations received greater than 24 hours prior to tour commencement are ful…" at bounding box center [563, 233] width 296 height 55
paste textarea "7 day"
drag, startPoint x: 503, startPoint y: 225, endPoint x: 528, endPoint y: 224, distance: 24.5
click at [528, 224] on textarea "Cancellations received greater than 24 hours prior to tour commencement are ful…" at bounding box center [563, 233] width 296 height 55
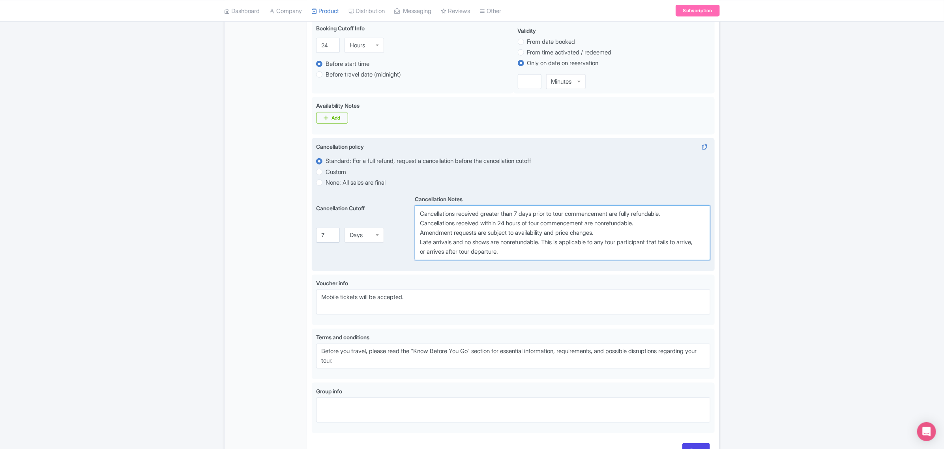
paste textarea "7 day"
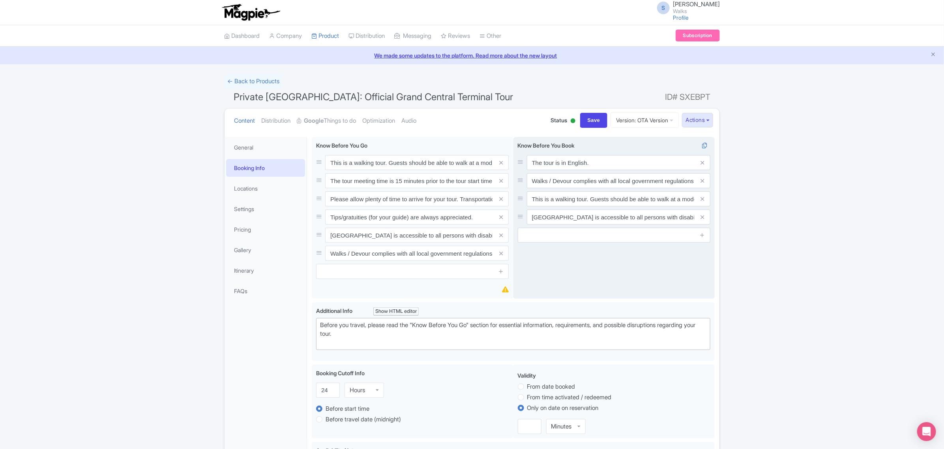
scroll to position [0, 0]
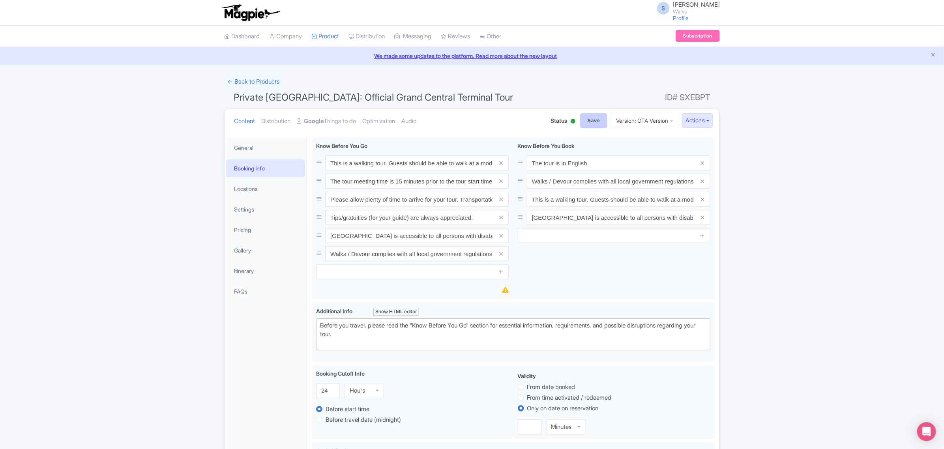
type textarea "Cancellations received greater than 7 days prior to tour commencement are fully…"
click at [584, 119] on input "Save" at bounding box center [594, 120] width 28 height 15
type input "Saving..."
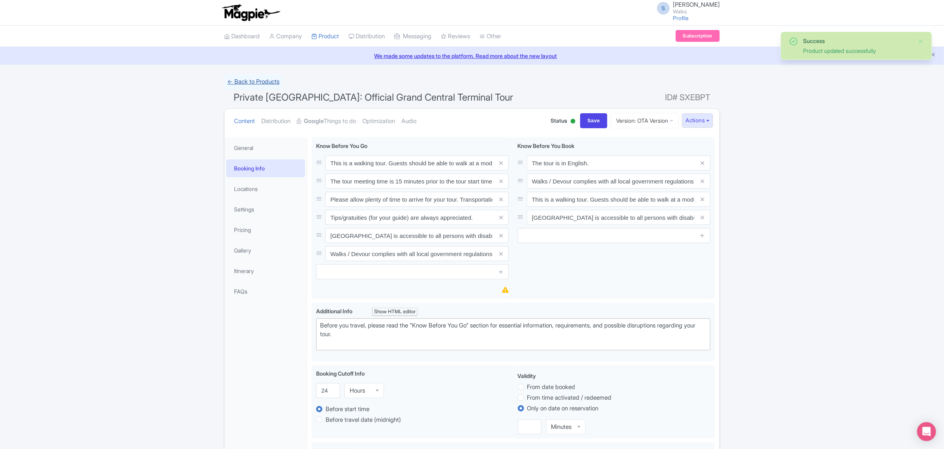
click at [267, 82] on link "← Back to Products" at bounding box center [253, 81] width 58 height 15
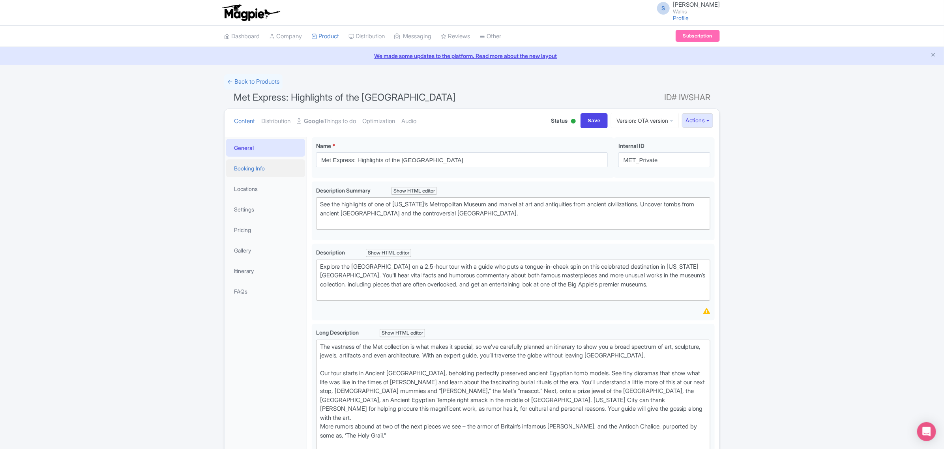
click at [261, 164] on link "Booking Info" at bounding box center [265, 169] width 79 height 18
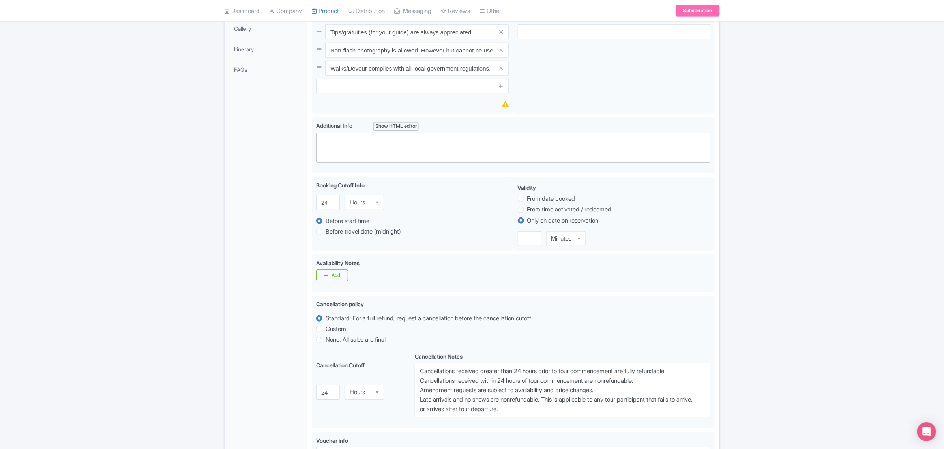
scroll to position [345, 0]
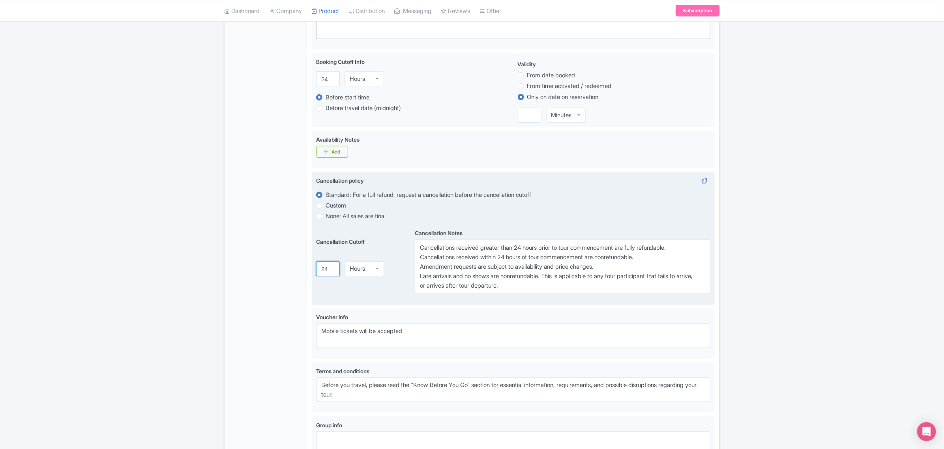
click at [324, 270] on input "24" at bounding box center [328, 269] width 24 height 15
type input "7"
drag, startPoint x: 520, startPoint y: 250, endPoint x: 545, endPoint y: 251, distance: 24.9
click at [545, 251] on textarea "Cancellations received greater than 24 hours prior to tour commencement are ful…" at bounding box center [563, 267] width 296 height 55
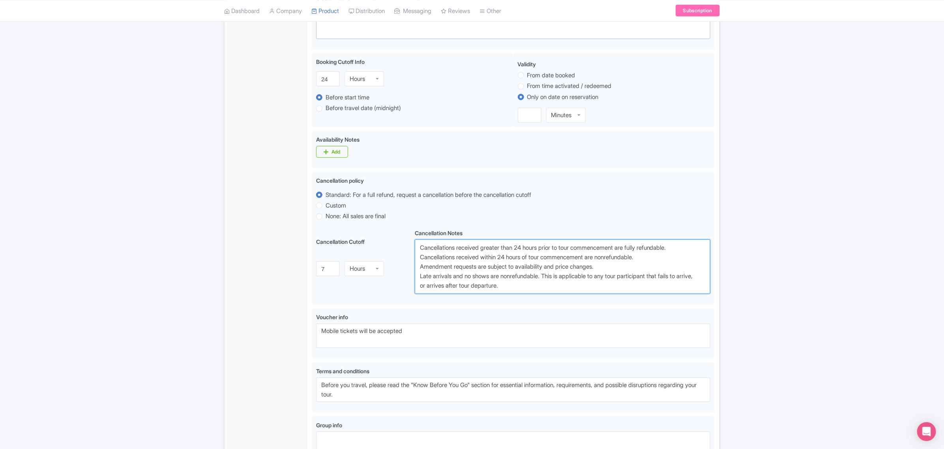
paste textarea "7 day"
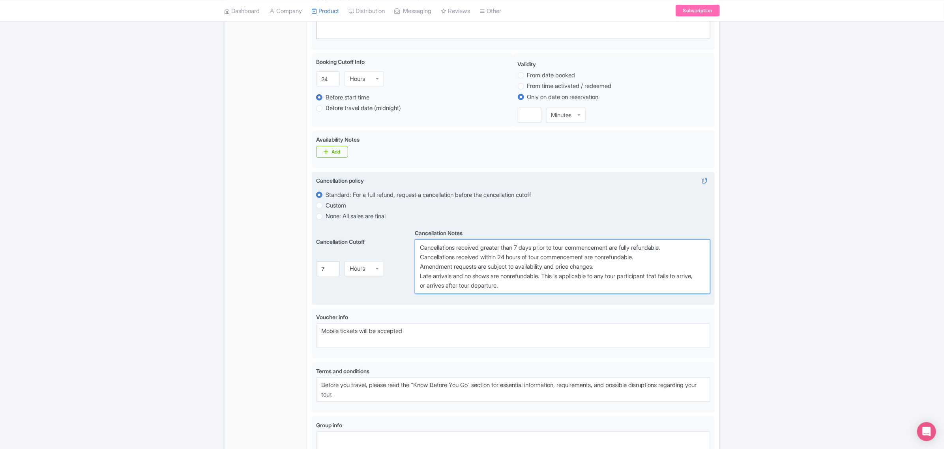
drag, startPoint x: 504, startPoint y: 258, endPoint x: 528, endPoint y: 261, distance: 24.2
click at [528, 261] on textarea "Cancellations received greater than 24 hours prior to tour commencement are ful…" at bounding box center [563, 267] width 296 height 55
paste textarea "7 day"
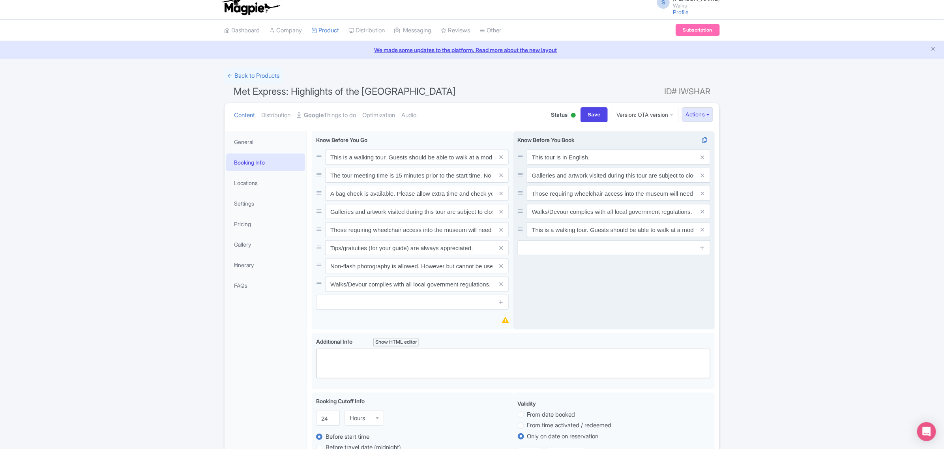
scroll to position [0, 0]
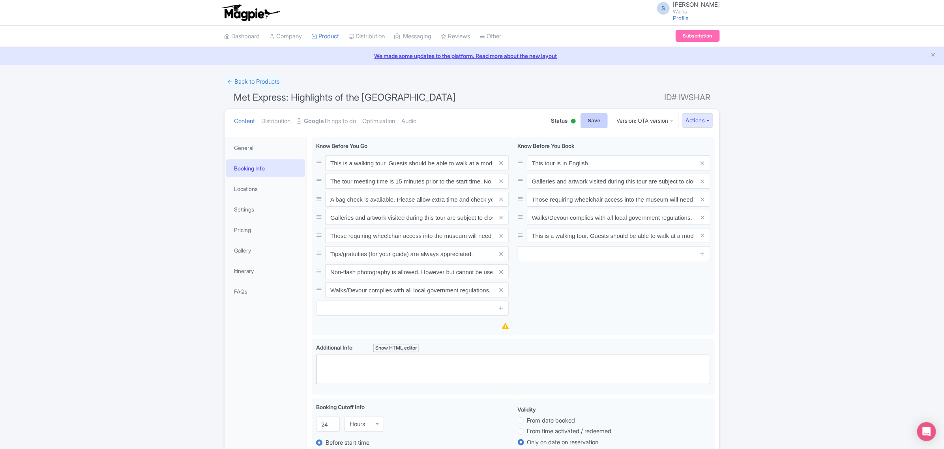
type textarea "Cancellations received greater than 7 days prior to tour commencement are fully…"
click at [591, 123] on input "Save" at bounding box center [595, 120] width 28 height 15
type input "Saving..."
click at [581, 125] on input "Save" at bounding box center [595, 120] width 28 height 15
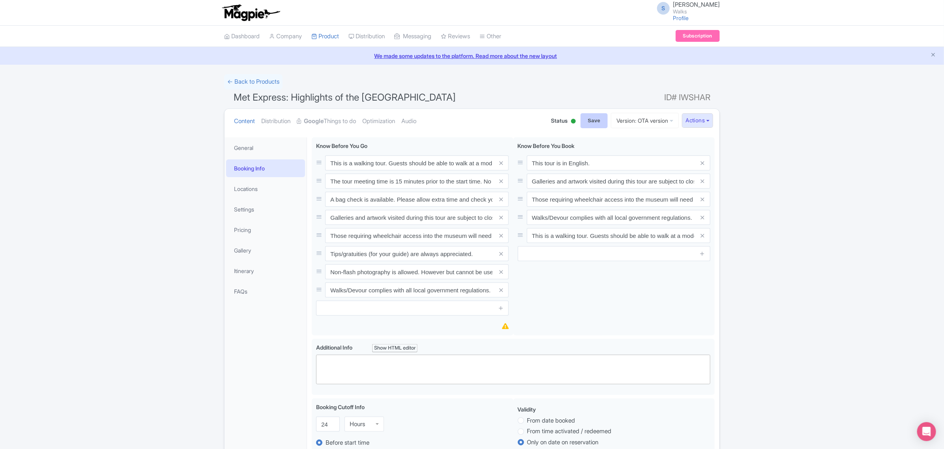
type input "Saving..."
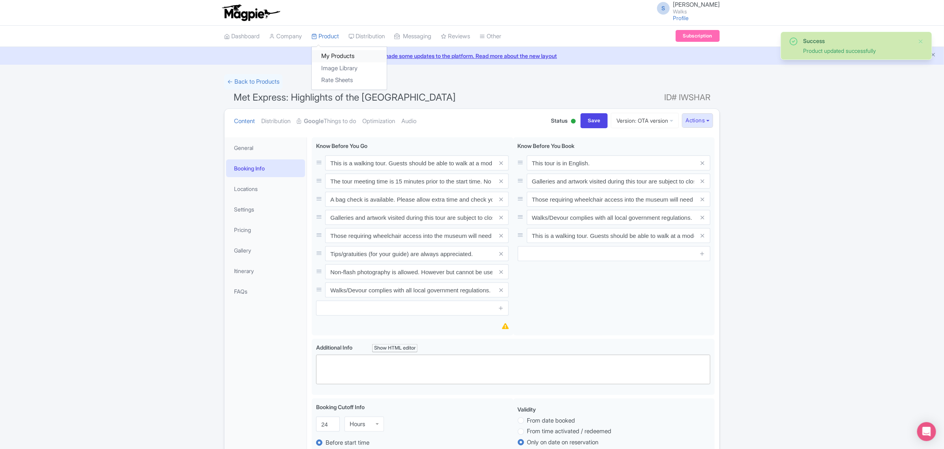
click at [330, 58] on link "My Products" at bounding box center [349, 56] width 75 height 12
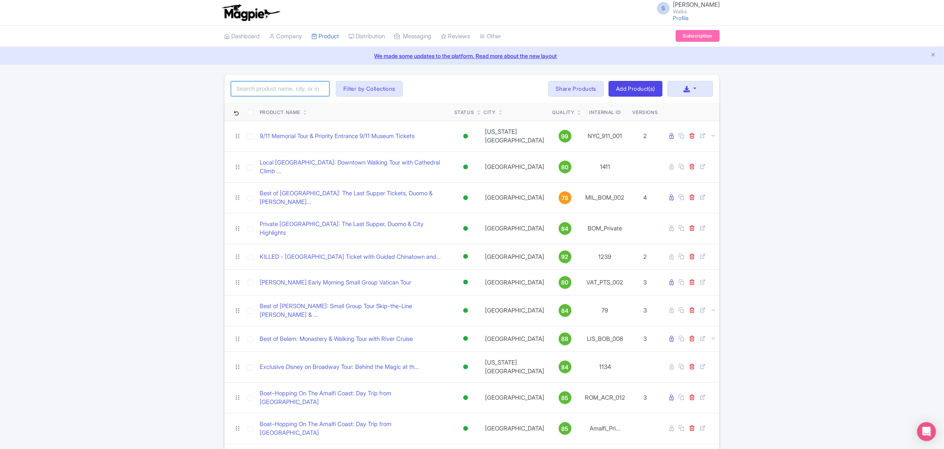
click at [290, 87] on input "search" at bounding box center [280, 88] width 99 height 15
paste input "SOL_Private"
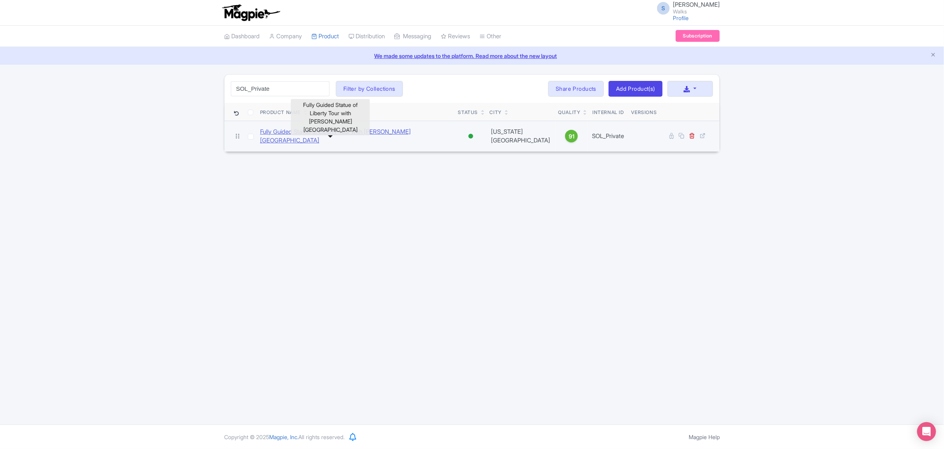
click at [301, 135] on link "Fully Guided Statue of Liberty Tour with [PERSON_NAME][GEOGRAPHIC_DATA]" at bounding box center [356, 137] width 192 height 18
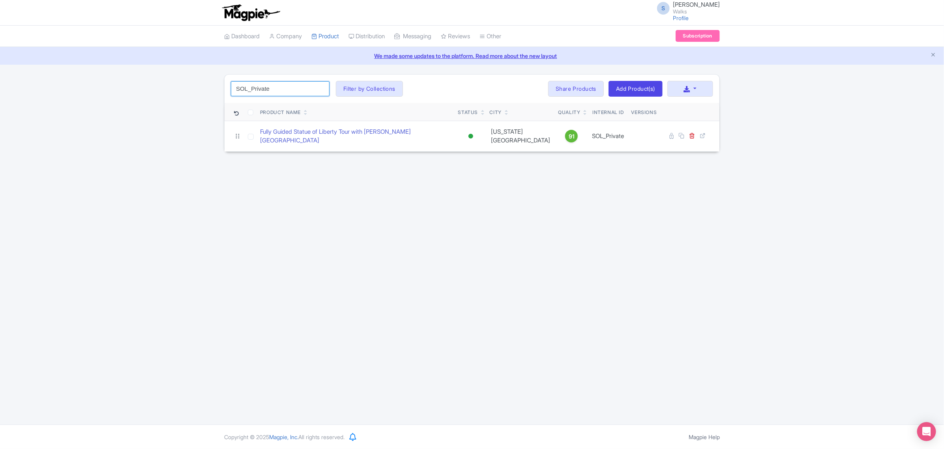
drag, startPoint x: 277, startPoint y: 88, endPoint x: 221, endPoint y: 82, distance: 56.3
click at [221, 82] on div "SOL_Private Search Filter by Collections [GEOGRAPHIC_DATA] [GEOGRAPHIC_DATA] [G…" at bounding box center [472, 113] width 505 height 78
paste input "ROM_ARX_021"
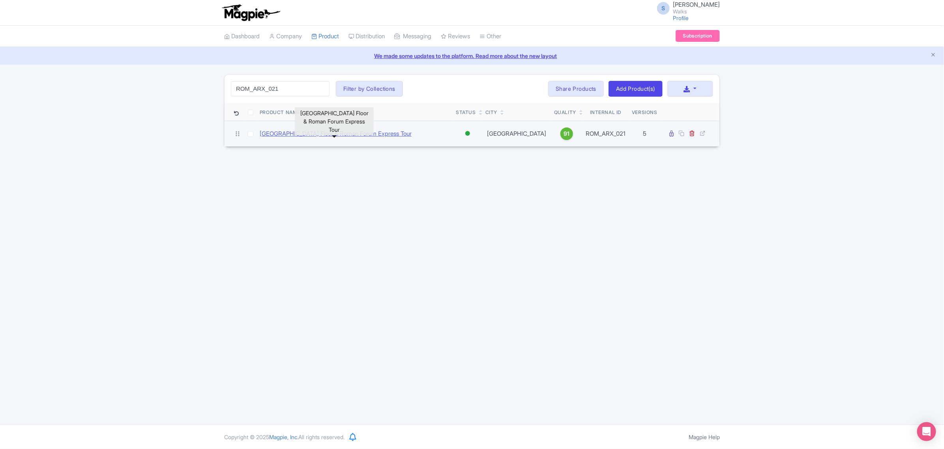
click at [281, 131] on link "[GEOGRAPHIC_DATA] Floor & Roman Forum Express Tour" at bounding box center [336, 134] width 152 height 9
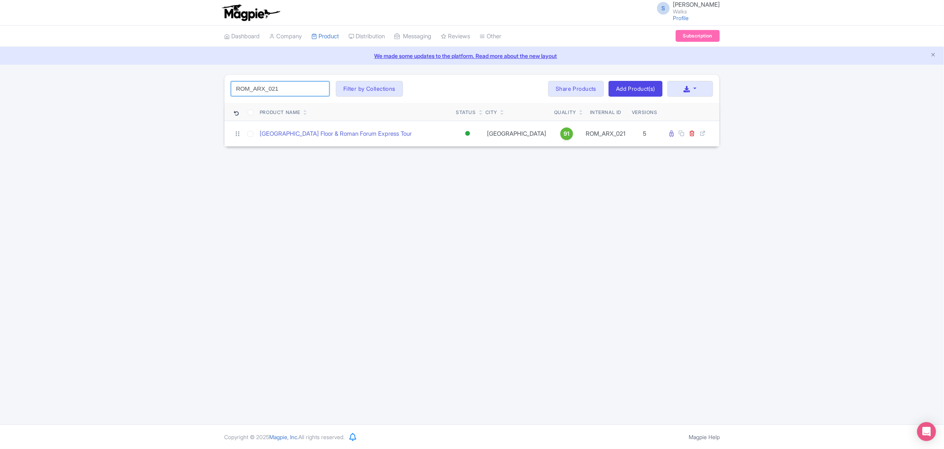
drag, startPoint x: 272, startPoint y: 88, endPoint x: 213, endPoint y: 85, distance: 58.5
click at [213, 85] on div "ROM_ARX_021 Search Filter by Collections [GEOGRAPHIC_DATA] [GEOGRAPHIC_DATA] [G…" at bounding box center [472, 110] width 944 height 73
paste input "CAR_00"
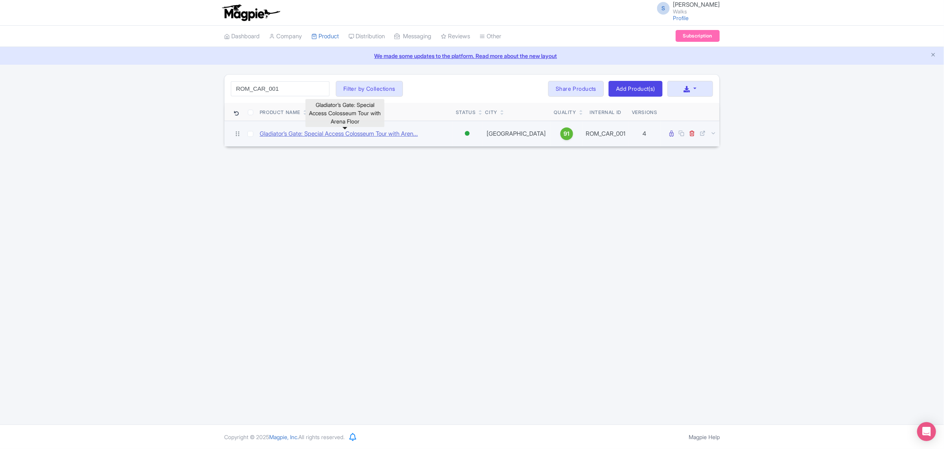
click at [286, 132] on link "Gladiator’s Gate: Special Access Colosseum Tour with Aren..." at bounding box center [339, 134] width 158 height 9
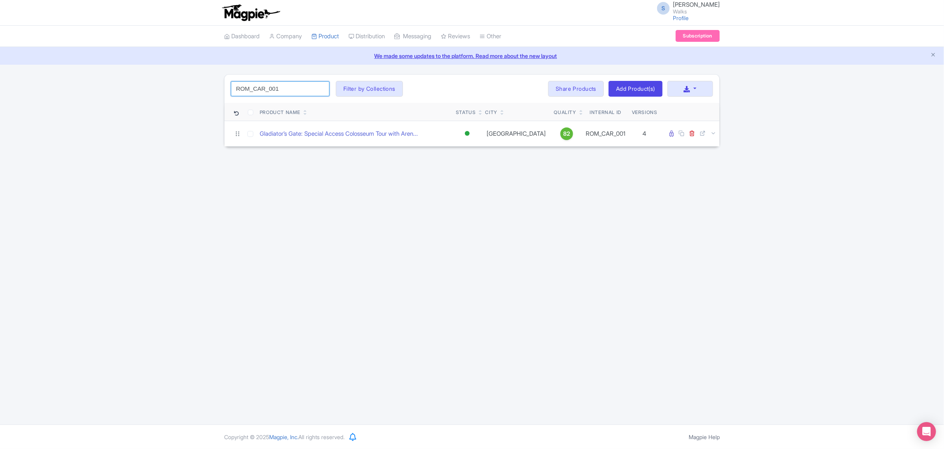
drag, startPoint x: 278, startPoint y: 90, endPoint x: 211, endPoint y: 84, distance: 66.6
click at [211, 84] on div "ROM_CAR_001 Search Filter by Collections [GEOGRAPHIC_DATA] [GEOGRAPHIC_DATA] [G…" at bounding box center [472, 110] width 944 height 73
paste input "BOR_017"
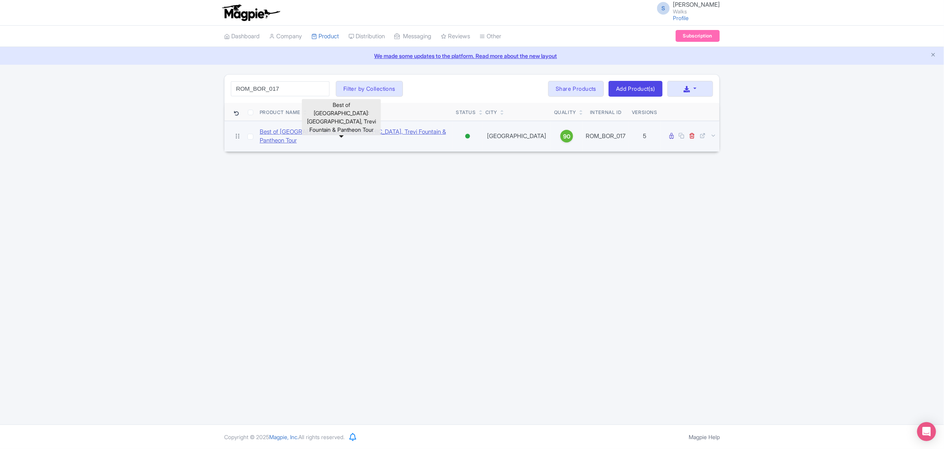
click at [384, 133] on link "Best of Rome: Colosseum, Trevi Fountain & Pantheon Tour" at bounding box center [355, 137] width 190 height 18
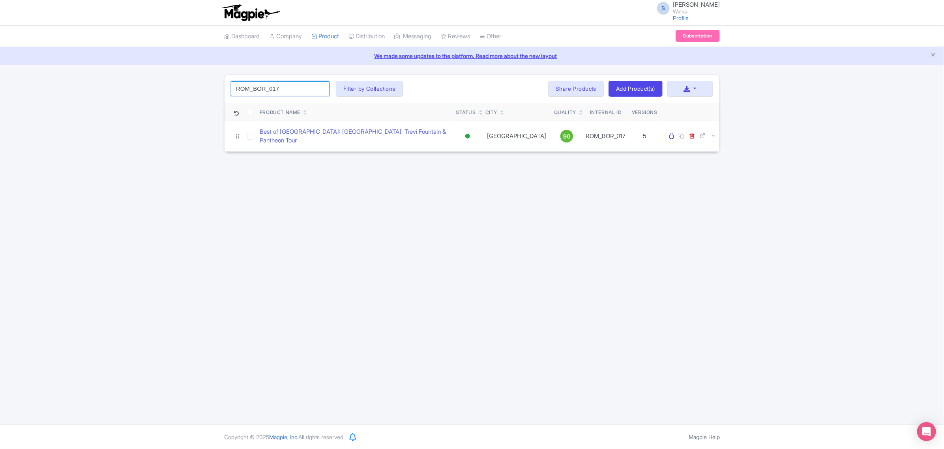
drag, startPoint x: 289, startPoint y: 91, endPoint x: 218, endPoint y: 92, distance: 70.7
click at [218, 92] on div "ROM_BOR_017 Search Filter by Collections Amsterdam Athens Barcelona Bologna Bor…" at bounding box center [472, 113] width 944 height 78
paste input "CAR_001"
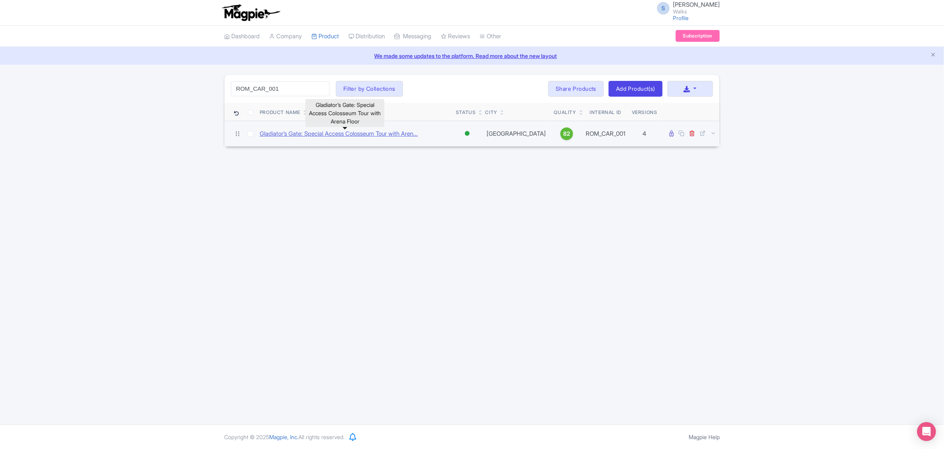
click at [343, 137] on link "Gladiator’s Gate: Special Access Colosseum Tour with Aren..." at bounding box center [339, 134] width 158 height 9
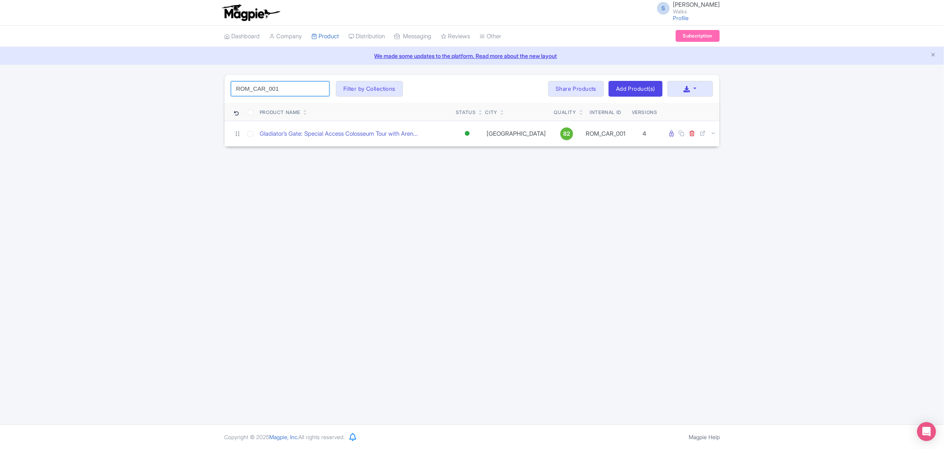
drag, startPoint x: 298, startPoint y: 90, endPoint x: 212, endPoint y: 86, distance: 86.2
click at [212, 86] on div "ROM_CAR_001 Search Filter by Collections Amsterdam Athens Barcelona Bologna Bor…" at bounding box center [472, 110] width 944 height 73
paste input "PCL_007"
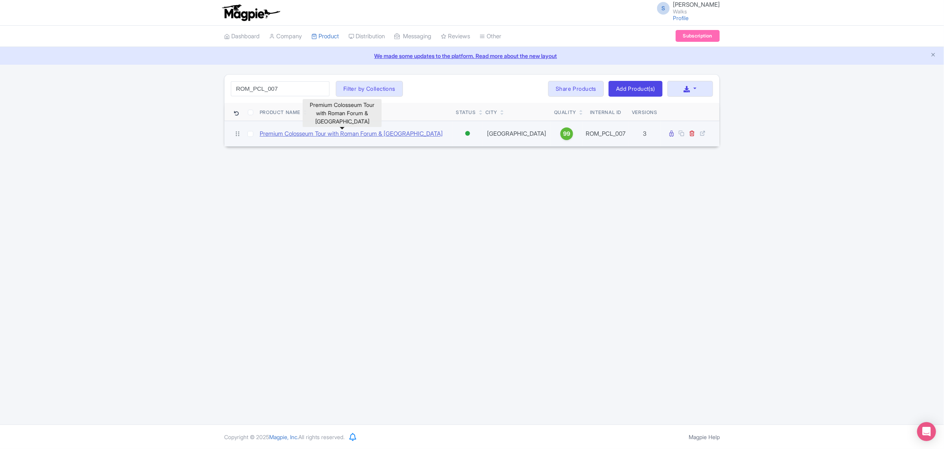
click at [281, 135] on link "Premium Colosseum Tour with Roman Forum & Palatine Hill" at bounding box center [351, 134] width 183 height 9
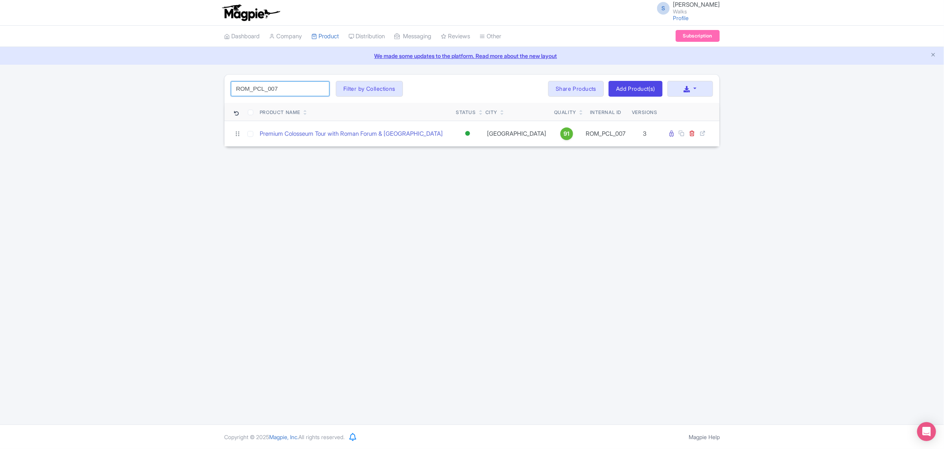
drag, startPoint x: 295, startPoint y: 89, endPoint x: 233, endPoint y: 84, distance: 61.8
click at [233, 84] on input "ROM_PCL_007" at bounding box center [280, 88] width 99 height 15
paste input "RIAD_009"
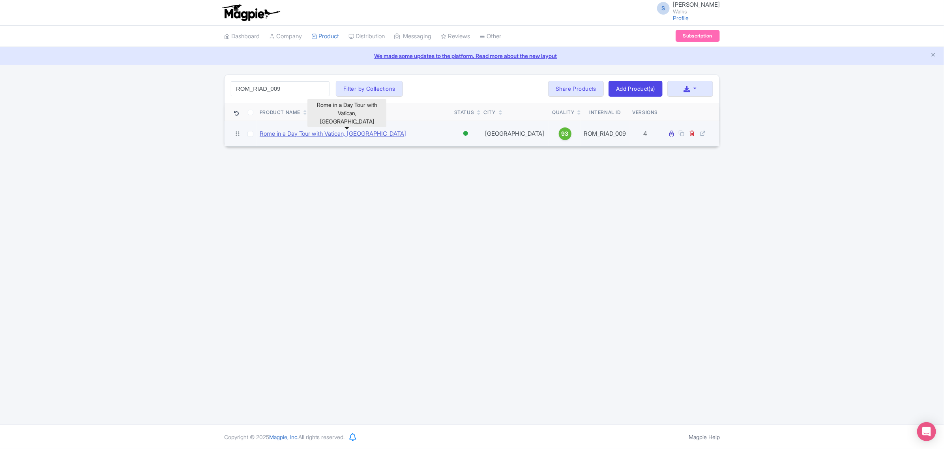
click at [289, 134] on link "Rome in a Day Tour with Vatican, Colosseum & Historic Center" at bounding box center [333, 134] width 146 height 9
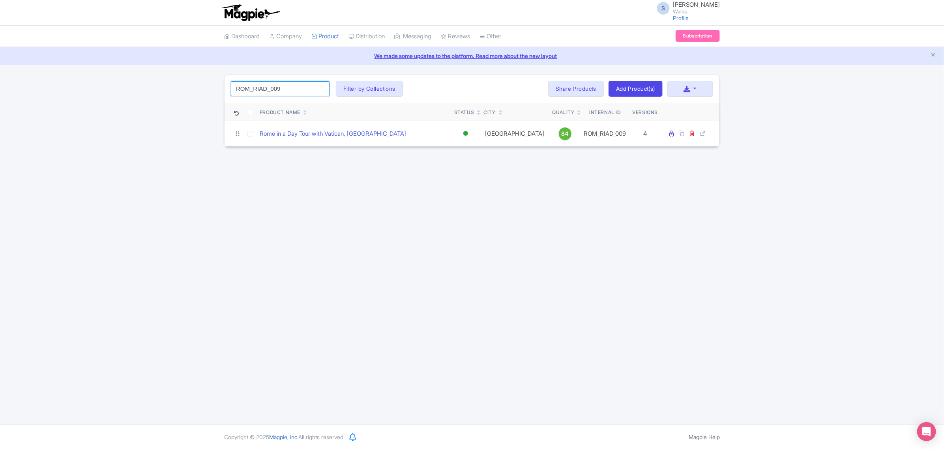
drag, startPoint x: 267, startPoint y: 92, endPoint x: 237, endPoint y: 93, distance: 29.6
click at [237, 93] on input "ROM_RIAD_009" at bounding box center [280, 88] width 99 height 15
paste input "VCP_020"
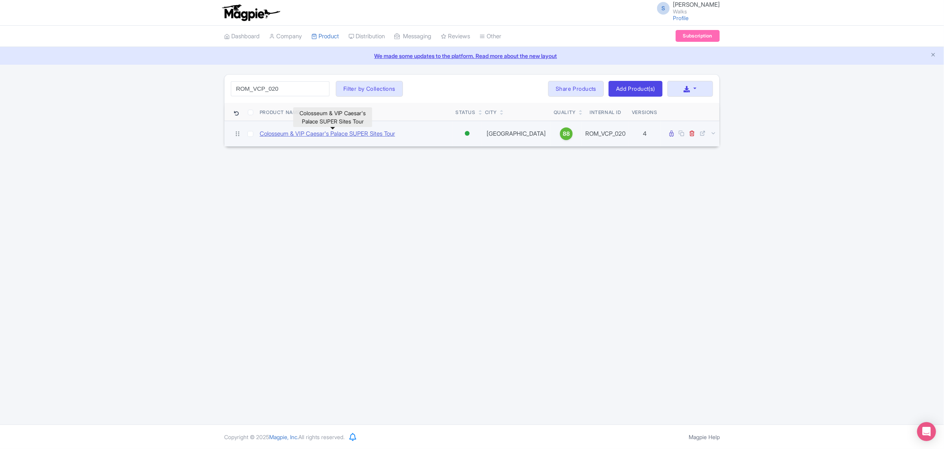
click at [285, 131] on link "Colosseum & VIP Caesar's Palace SUPER Sites Tour" at bounding box center [327, 134] width 135 height 9
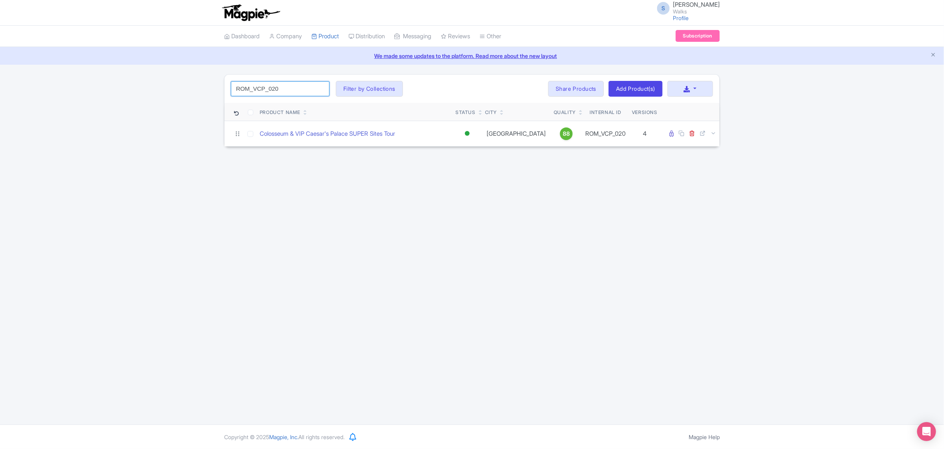
drag, startPoint x: 304, startPoint y: 85, endPoint x: 197, endPoint y: 84, distance: 107.4
click at [197, 84] on div "ROM_VCP_020 Search Filter by Collections Amsterdam Athens Barcelona Bologna Bor…" at bounding box center [472, 110] width 944 height 73
paste input "VAT_SPB_006"
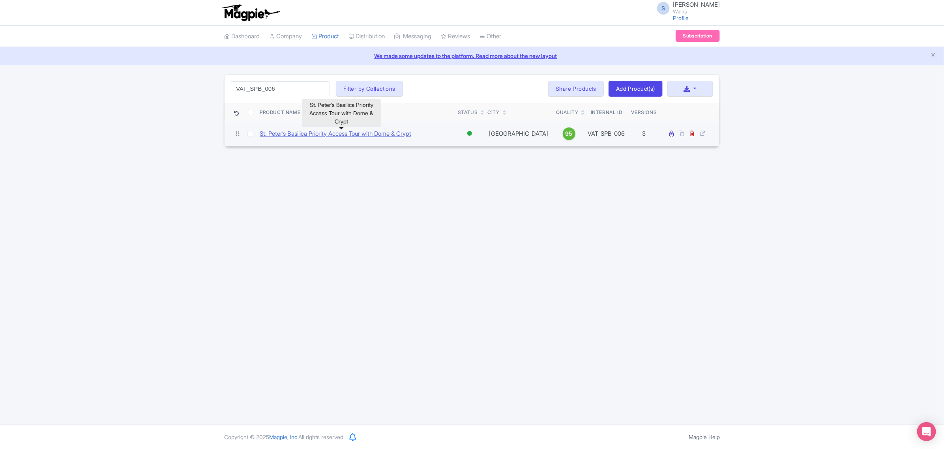
click at [347, 135] on link "St. Peter’s Basilica Priority Access Tour with Dome & Crypt" at bounding box center [336, 134] width 152 height 9
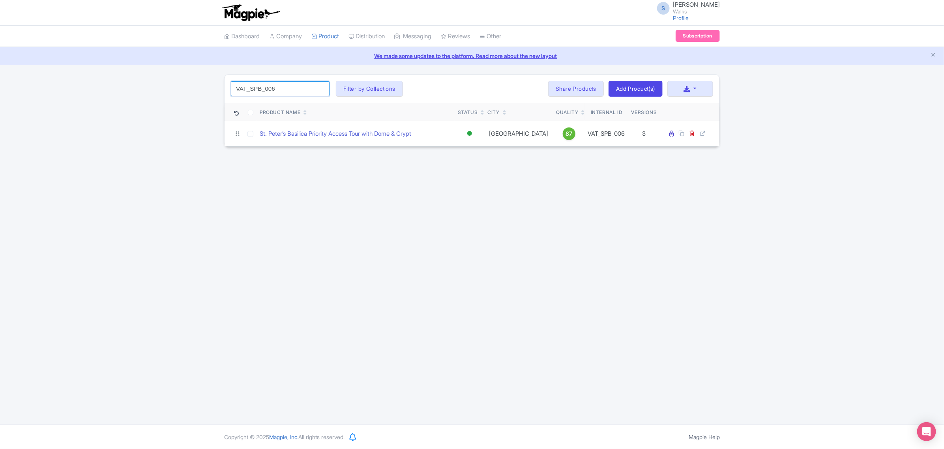
drag, startPoint x: 286, startPoint y: 88, endPoint x: 222, endPoint y: 81, distance: 64.7
click at [222, 81] on div "VAT_SPB_006 Search Filter by Collections Amsterdam Athens Barcelona Bologna Bor…" at bounding box center [472, 110] width 505 height 73
paste input "CVT_001"
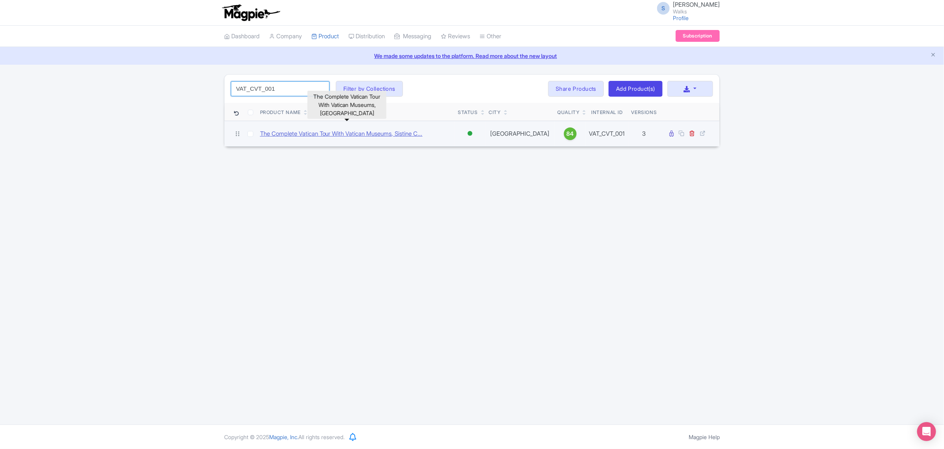
type input "VAT_CVT_001"
click at [343, 134] on link "The Complete Vatican Tour With Vatican Museums, Sistine C..." at bounding box center [341, 134] width 163 height 9
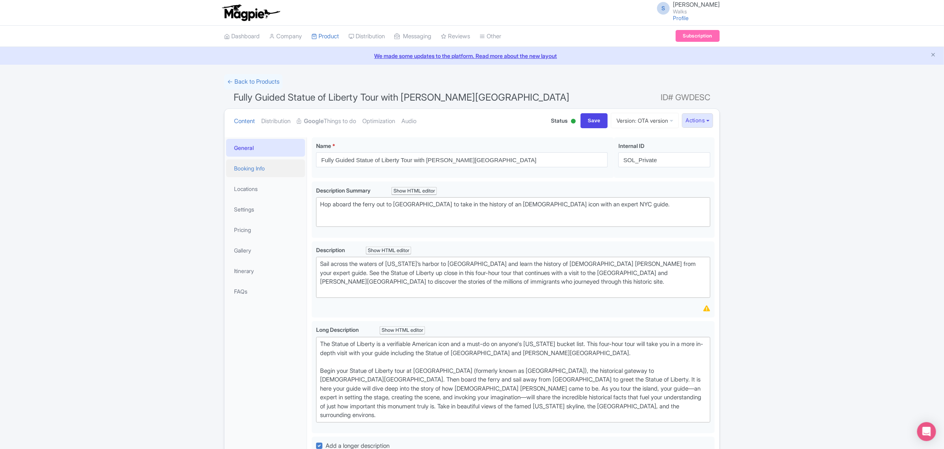
click at [258, 160] on link "Booking Info" at bounding box center [265, 169] width 79 height 18
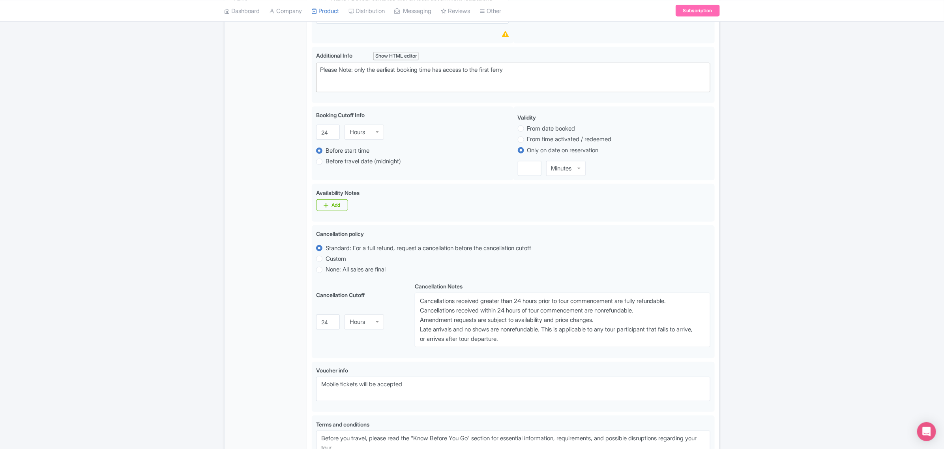
scroll to position [296, 0]
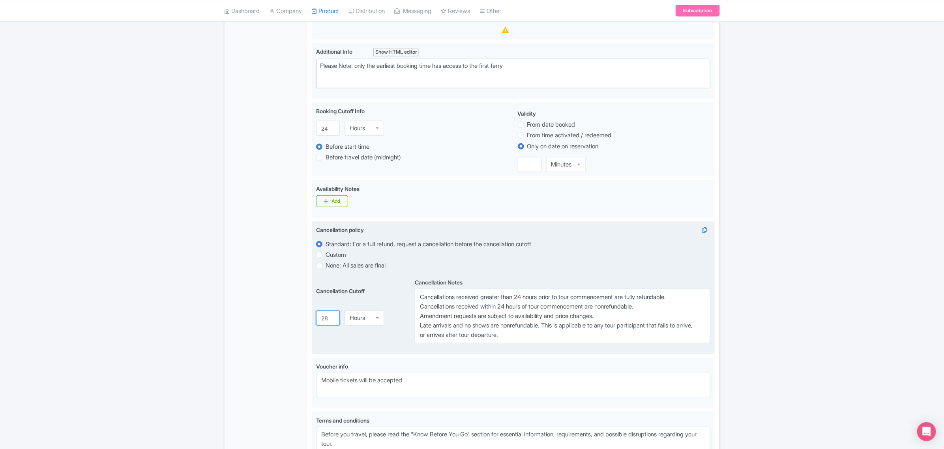
drag, startPoint x: 328, startPoint y: 316, endPoint x: 320, endPoint y: 318, distance: 8.9
click at [319, 318] on input "28" at bounding box center [328, 318] width 24 height 15
type input "2"
type input "7"
click at [372, 319] on div "Hours" at bounding box center [364, 318] width 39 height 15
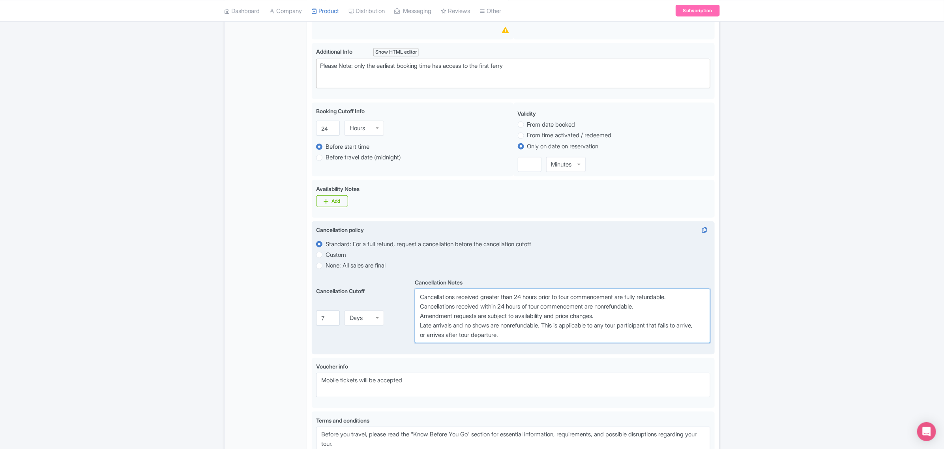
drag, startPoint x: 520, startPoint y: 298, endPoint x: 545, endPoint y: 300, distance: 25.0
click at [545, 300] on textarea "Cancellations received greater than 24 hours prior to tour commencement are ful…" at bounding box center [563, 316] width 296 height 55
paste textarea "7 day"
drag, startPoint x: 503, startPoint y: 307, endPoint x: 528, endPoint y: 306, distance: 24.9
click at [528, 306] on textarea "Cancellations received greater than 24 hours prior to tour commencement are ful…" at bounding box center [563, 316] width 296 height 55
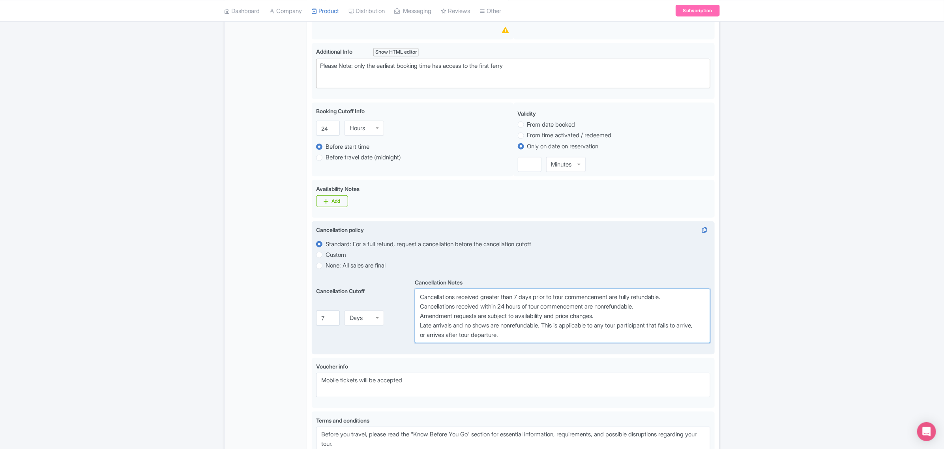
paste textarea "7 day"
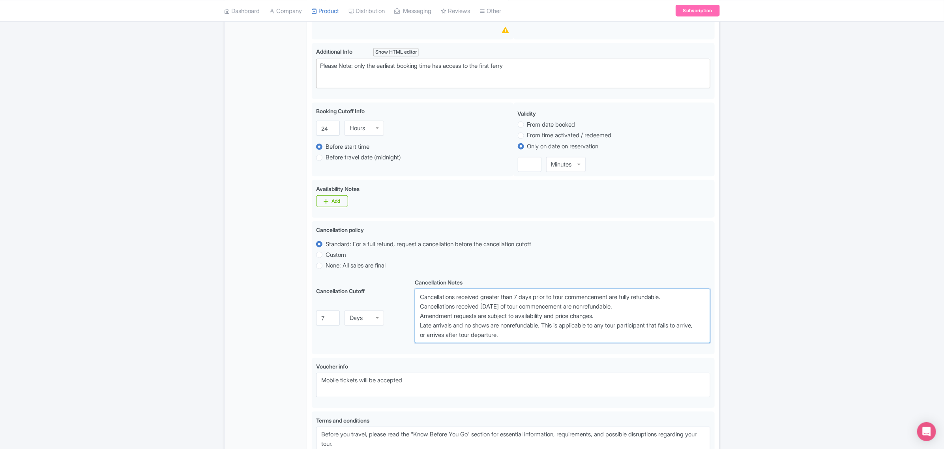
type textarea "Cancellations received greater than 7 days prior to tour commencement are fully…"
click at [735, 281] on div "← Back to Products Fully Guided Statue of Liberty Tour with Ellis Island ID# GW…" at bounding box center [472, 164] width 944 height 772
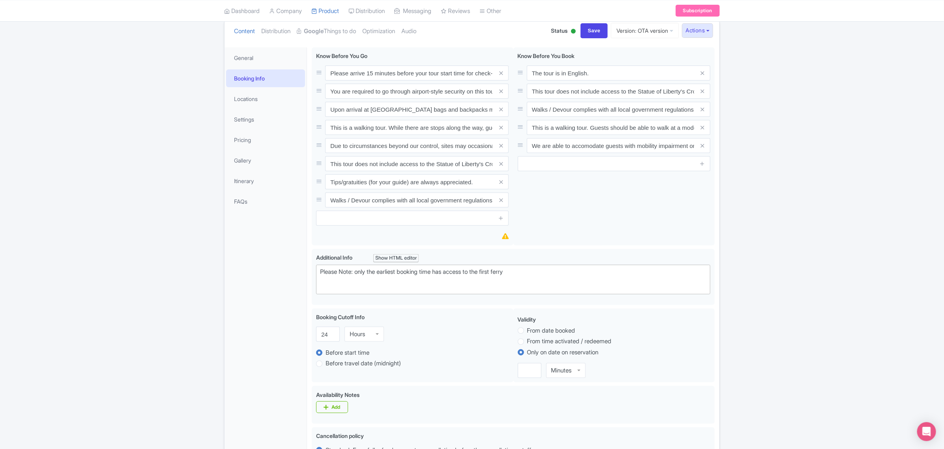
scroll to position [0, 0]
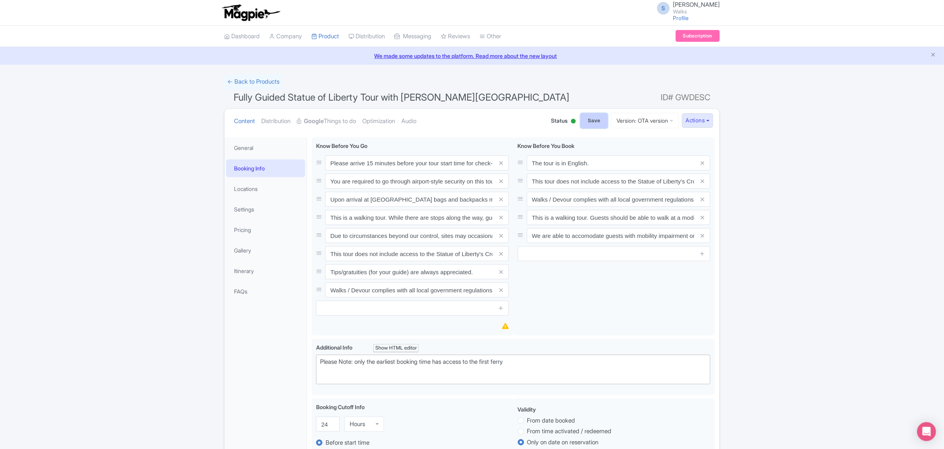
click at [591, 120] on input "Save" at bounding box center [595, 120] width 28 height 15
type input "Saving..."
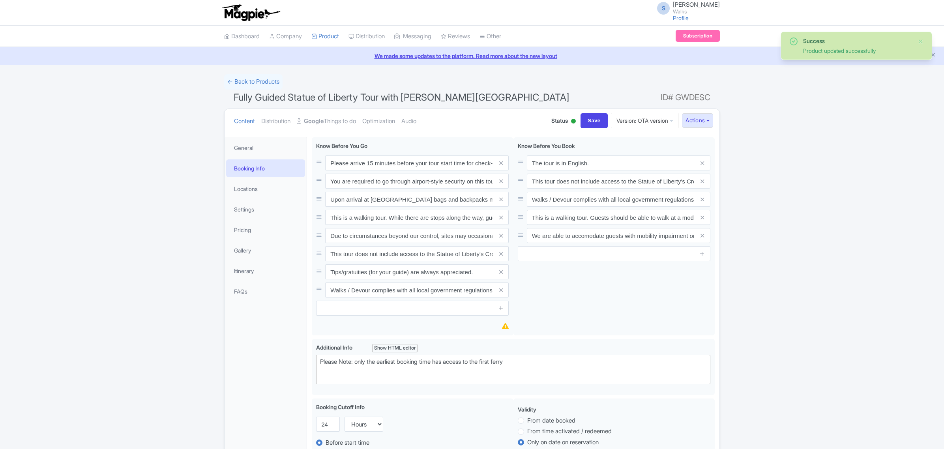
scroll to position [137, 0]
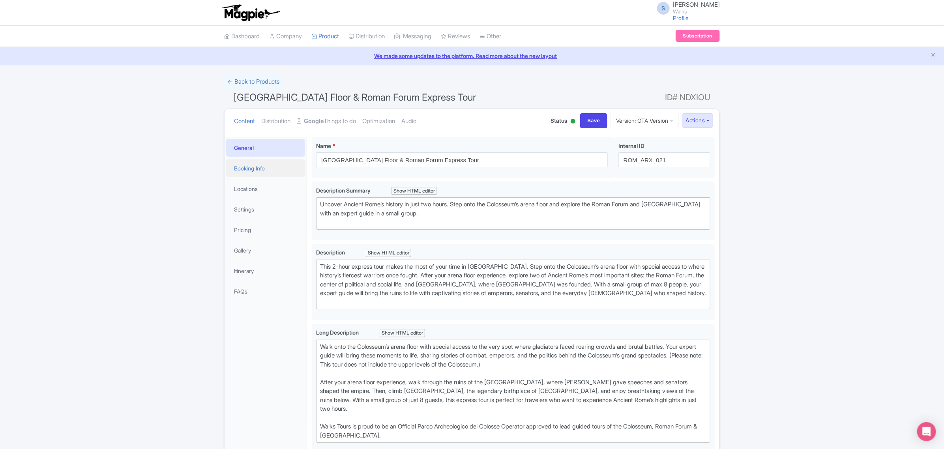
click at [245, 167] on link "Booking Info" at bounding box center [265, 169] width 79 height 18
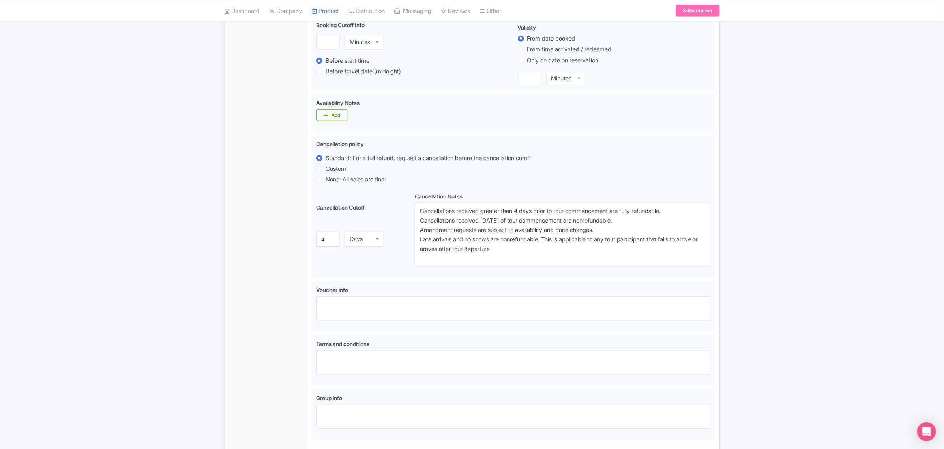
scroll to position [395, 0]
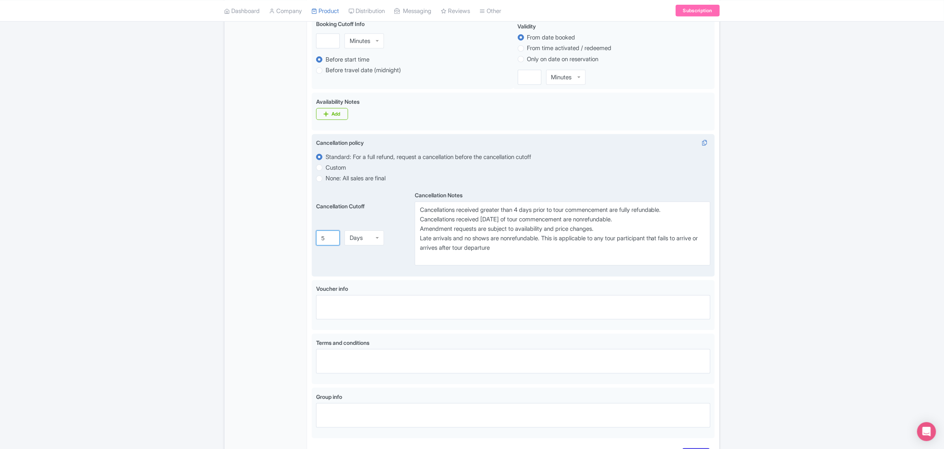
click at [332, 238] on input "5" at bounding box center [328, 238] width 24 height 15
click at [332, 238] on input "6" at bounding box center [328, 238] width 24 height 15
type input "7"
click at [330, 237] on input "7" at bounding box center [328, 238] width 24 height 15
click at [522, 212] on textarea "Cancellations received greater than 4 days prior to tour commencement are fully…" at bounding box center [563, 234] width 296 height 64
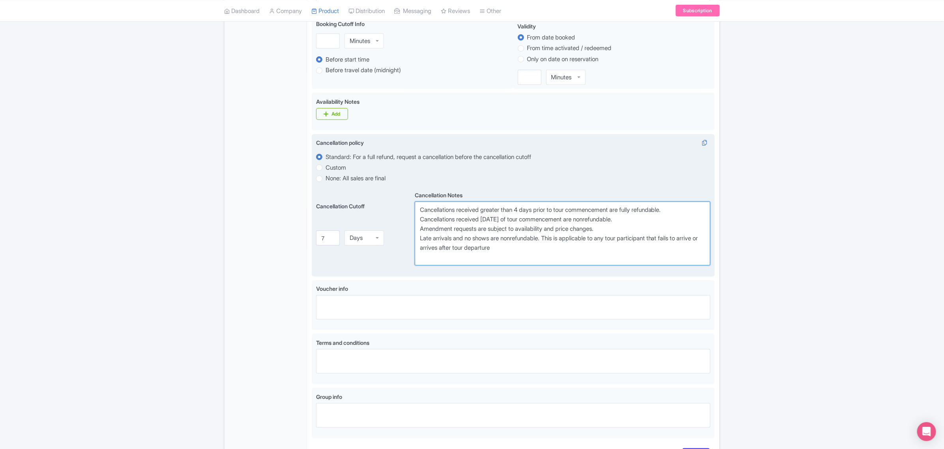
click at [522, 212] on textarea "Cancellations received greater than 4 days prior to tour commencement are fully…" at bounding box center [563, 234] width 296 height 64
click at [504, 220] on textarea "Cancellations received greater than 4 days prior to tour commencement are fully…" at bounding box center [563, 234] width 296 height 64
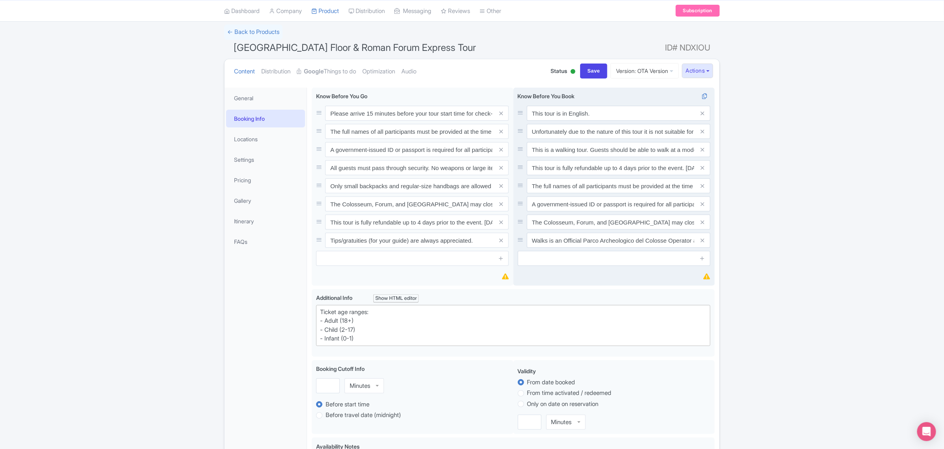
scroll to position [49, 0]
type textarea "Cancellations received greater than 7 days prior to tour commencement are fully…"
click at [580, 73] on input "Save" at bounding box center [594, 71] width 28 height 15
type input "Saving..."
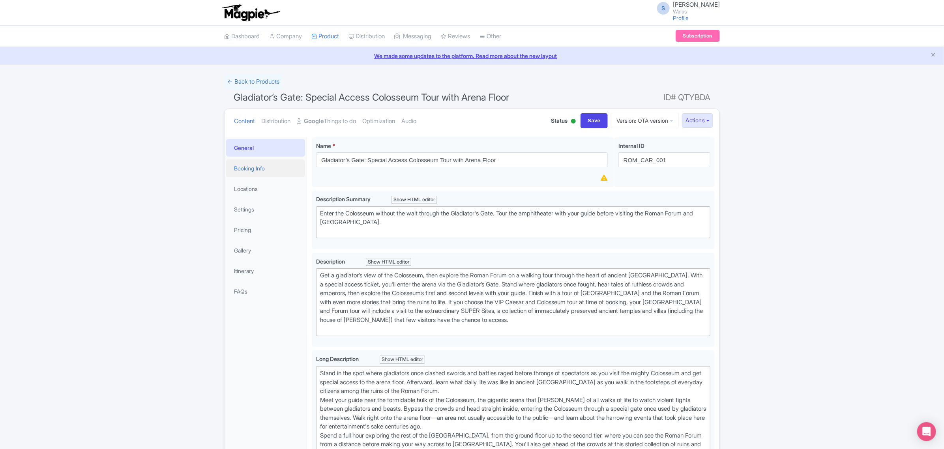
click at [265, 169] on link "Booking Info" at bounding box center [265, 169] width 79 height 18
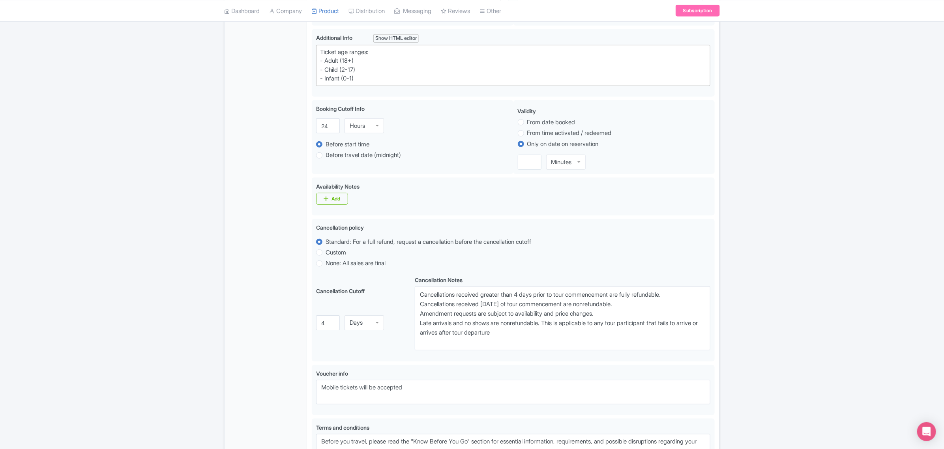
scroll to position [345, 0]
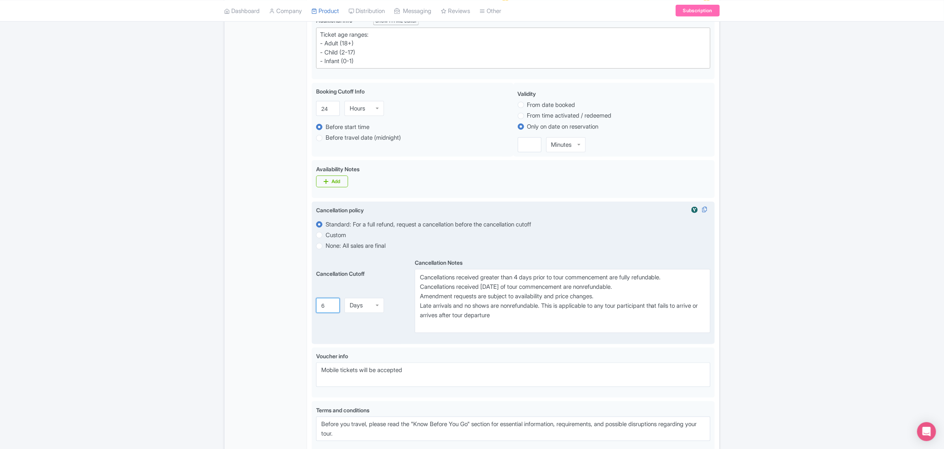
click at [334, 304] on input "6" at bounding box center [328, 305] width 24 height 15
type input "7"
click at [334, 304] on input "7" at bounding box center [328, 305] width 24 height 15
click at [520, 277] on textarea "Cancellations received greater than 4 days prior to tour commencement are fully…" at bounding box center [563, 301] width 296 height 64
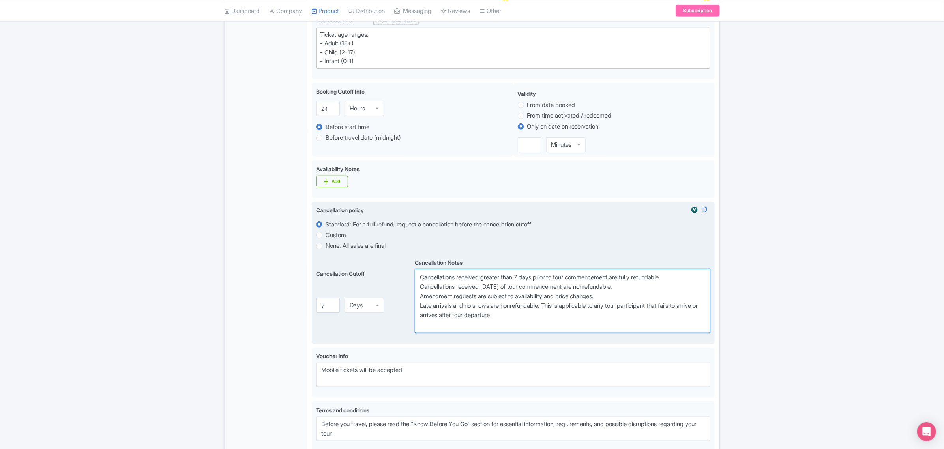
click at [503, 287] on textarea "Cancellations received greater than 4 days prior to tour commencement are fully…" at bounding box center [563, 301] width 296 height 64
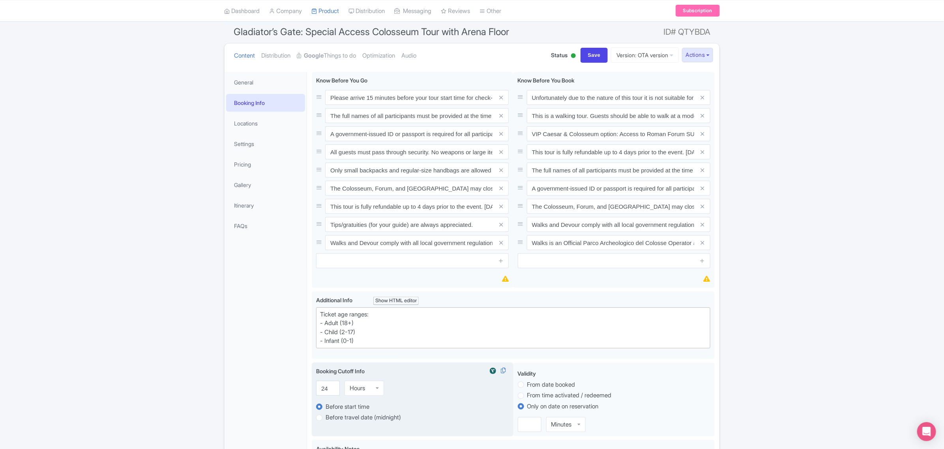
scroll to position [0, 0]
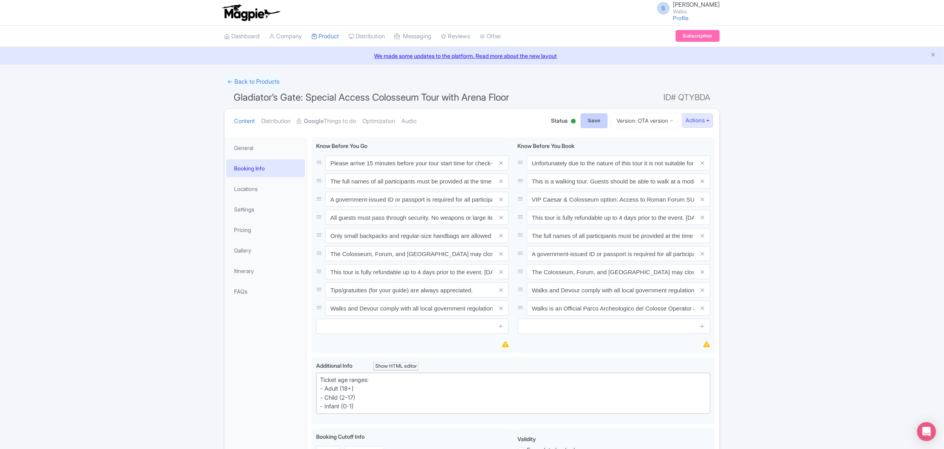
type textarea "Cancellations received greater than 7 days prior to tour commencement are fully…"
click at [589, 117] on input "Save" at bounding box center [595, 120] width 28 height 15
type input "Saving..."
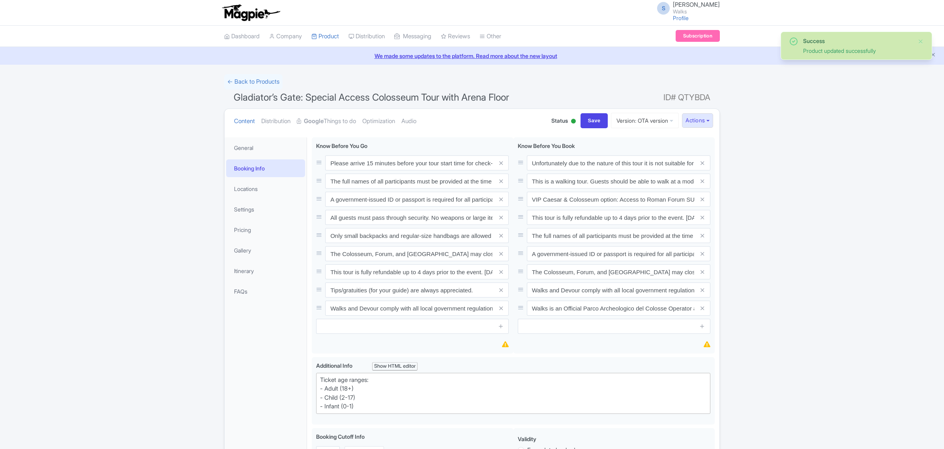
scroll to position [137, 0]
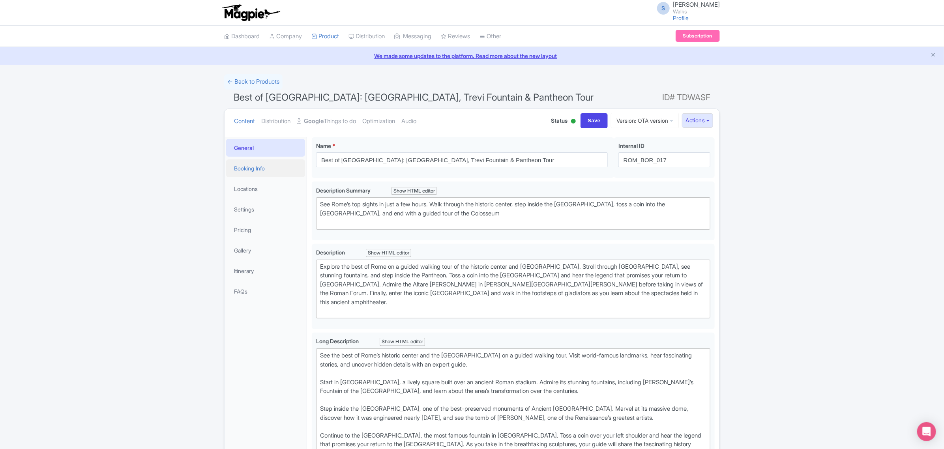
click at [263, 168] on link "Booking Info" at bounding box center [265, 169] width 79 height 18
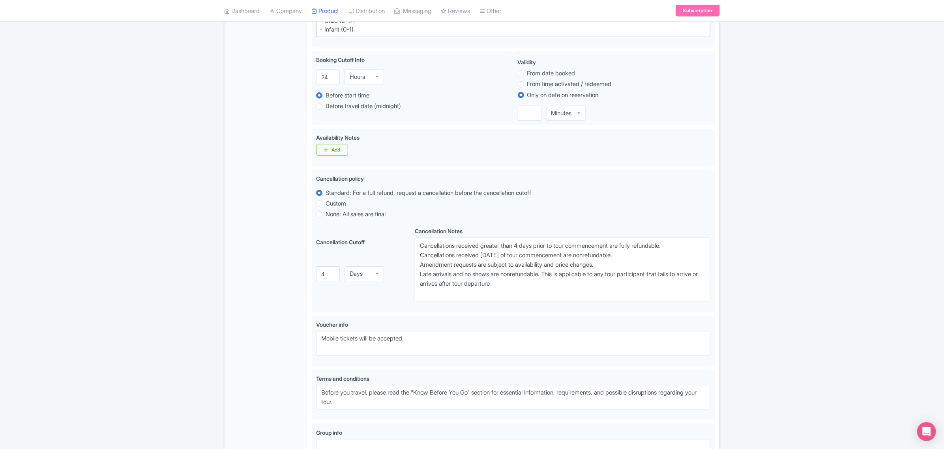
scroll to position [345, 0]
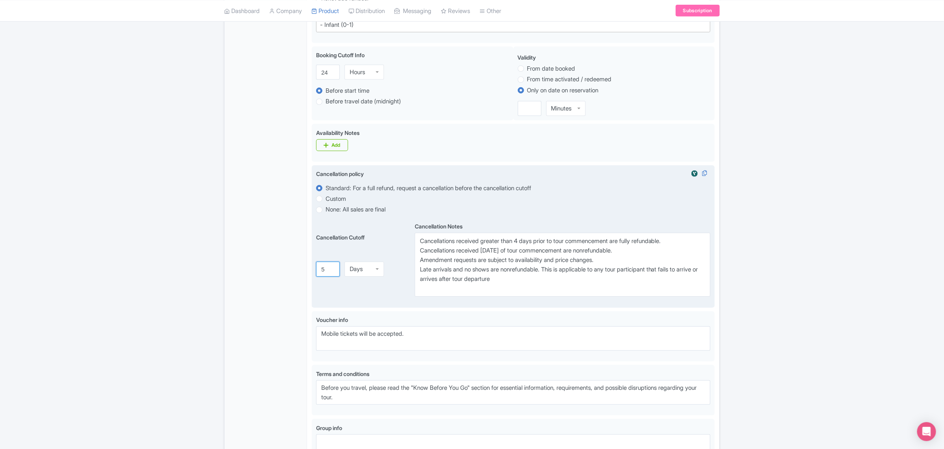
click at [332, 270] on input "5" at bounding box center [328, 269] width 24 height 15
click at [332, 270] on input "6" at bounding box center [328, 269] width 24 height 15
type input "7"
click at [331, 268] on input "7" at bounding box center [328, 269] width 24 height 15
click at [522, 240] on textarea "Cancellations received greater than 4 days prior to tour commencement are fully…" at bounding box center [563, 265] width 296 height 64
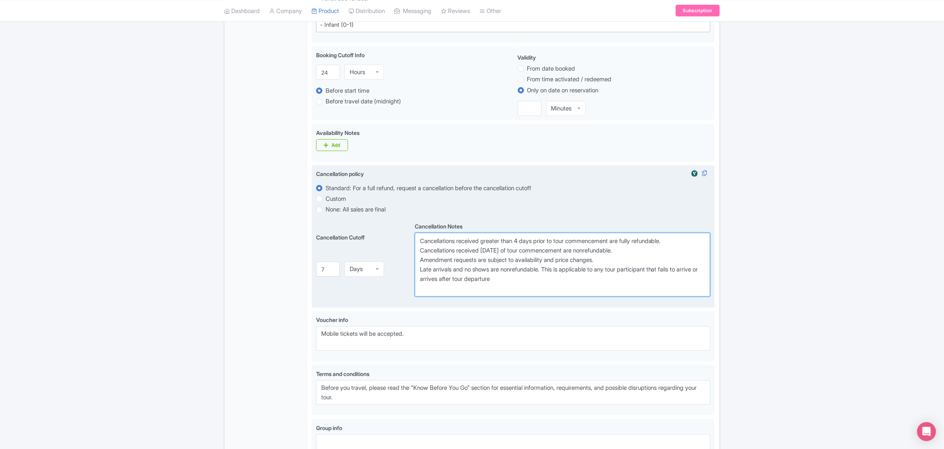
click at [522, 240] on textarea "Cancellations received greater than 4 days prior to tour commencement are fully…" at bounding box center [563, 265] width 296 height 64
click at [505, 253] on textarea "Cancellations received greater than 4 days prior to tour commencement are fully…" at bounding box center [563, 265] width 296 height 64
click at [504, 253] on textarea "Cancellations received greater than 4 days prior to tour commencement are fully…" at bounding box center [563, 265] width 296 height 64
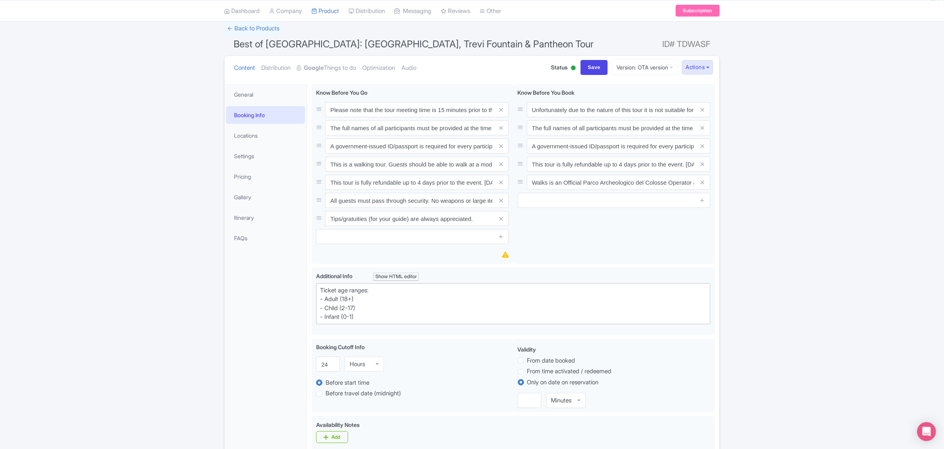
scroll to position [0, 0]
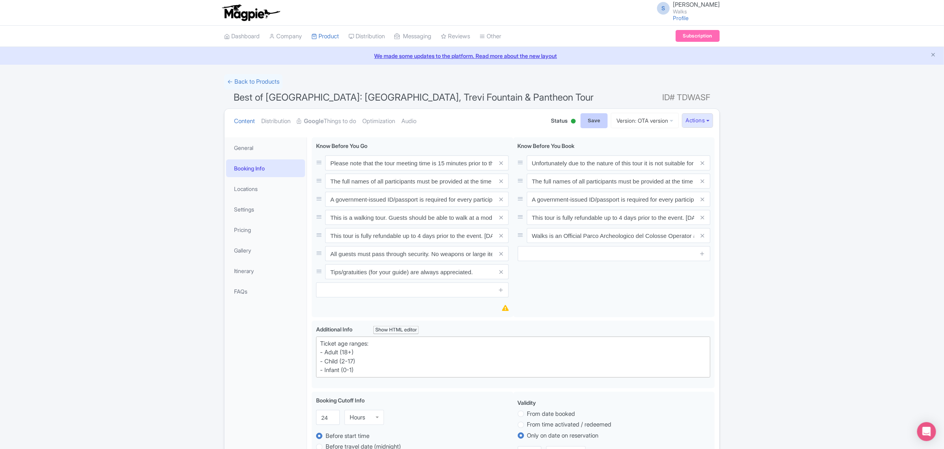
type textarea "Cancellations received greater than 7 days prior to tour commencement are fully…"
click at [586, 123] on input "Save" at bounding box center [595, 120] width 28 height 15
type input "Saving..."
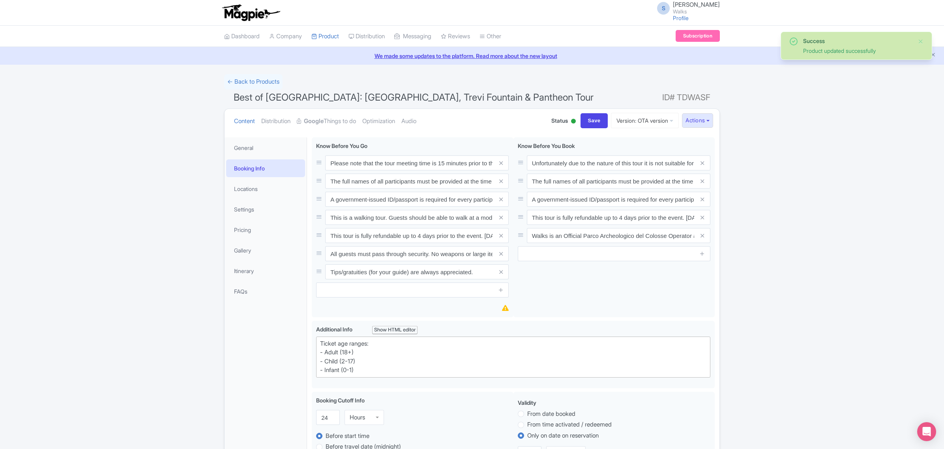
scroll to position [137, 0]
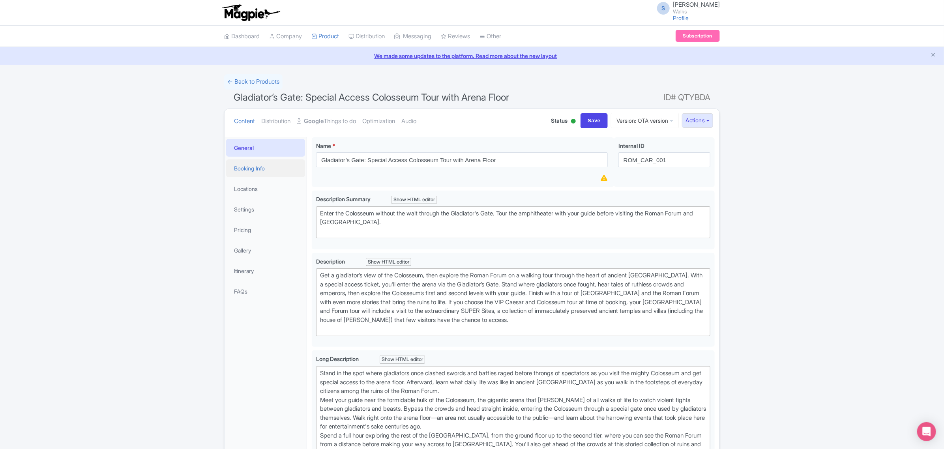
click at [256, 167] on link "Booking Info" at bounding box center [265, 169] width 79 height 18
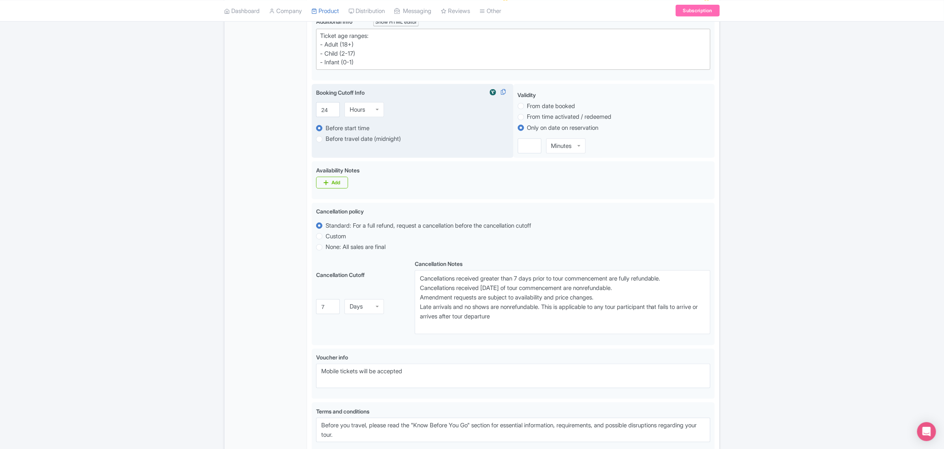
scroll to position [345, 0]
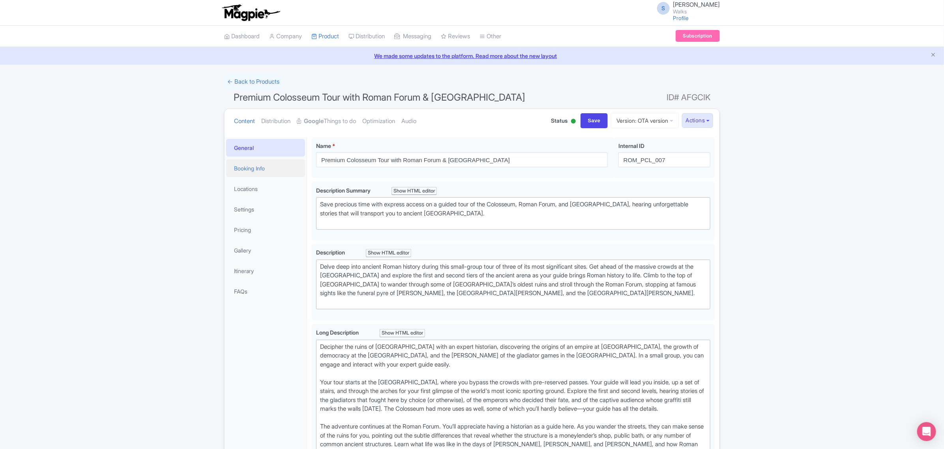
click at [271, 165] on link "Booking Info" at bounding box center [265, 169] width 79 height 18
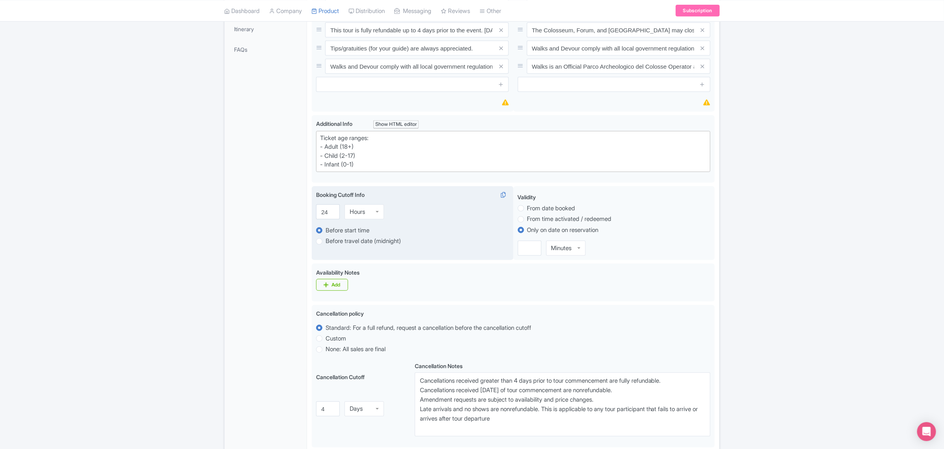
scroll to position [296, 0]
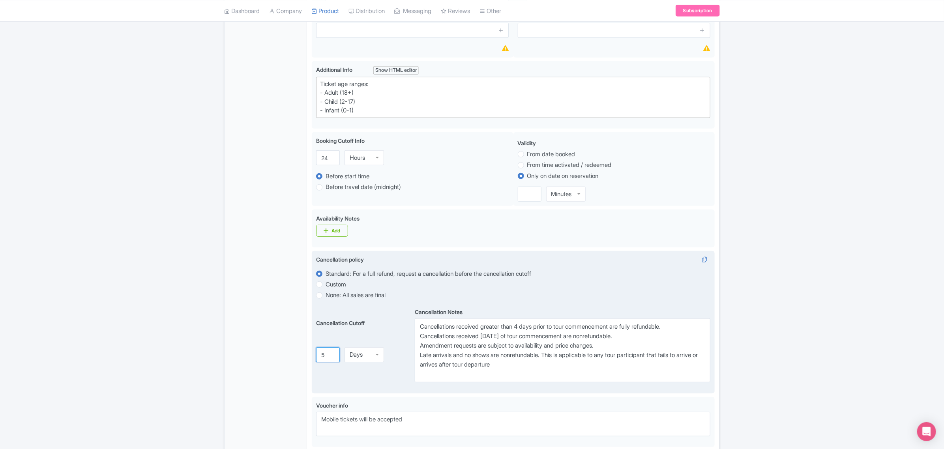
click at [332, 354] on input "5" at bounding box center [328, 355] width 24 height 15
click at [332, 354] on input "6" at bounding box center [328, 355] width 24 height 15
type input "7"
click at [332, 354] on input "7" at bounding box center [328, 355] width 24 height 15
click at [520, 328] on textarea "Cancellations received greater than 4 days prior to tour commencement are fully…" at bounding box center [563, 351] width 296 height 64
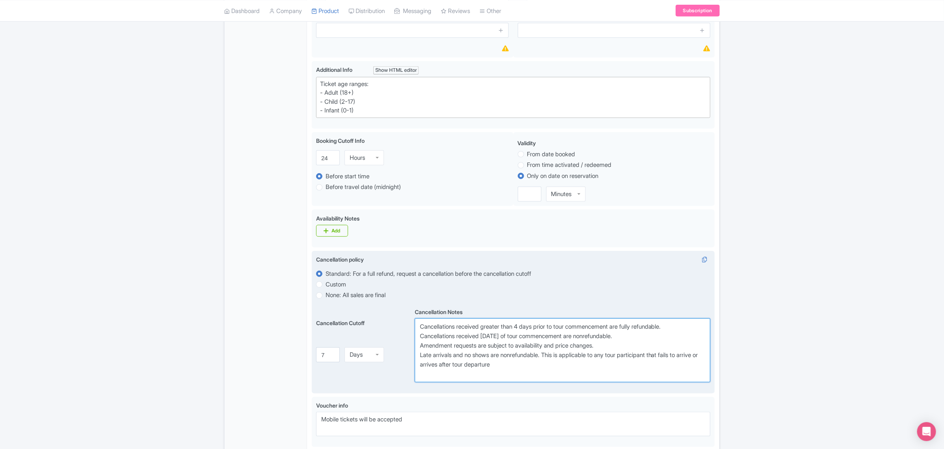
click at [520, 328] on textarea "Cancellations received greater than 4 days prior to tour commencement are fully…" at bounding box center [563, 351] width 296 height 64
click at [503, 338] on textarea "Cancellations received greater than 4 days prior to tour commencement are fully…" at bounding box center [563, 351] width 296 height 64
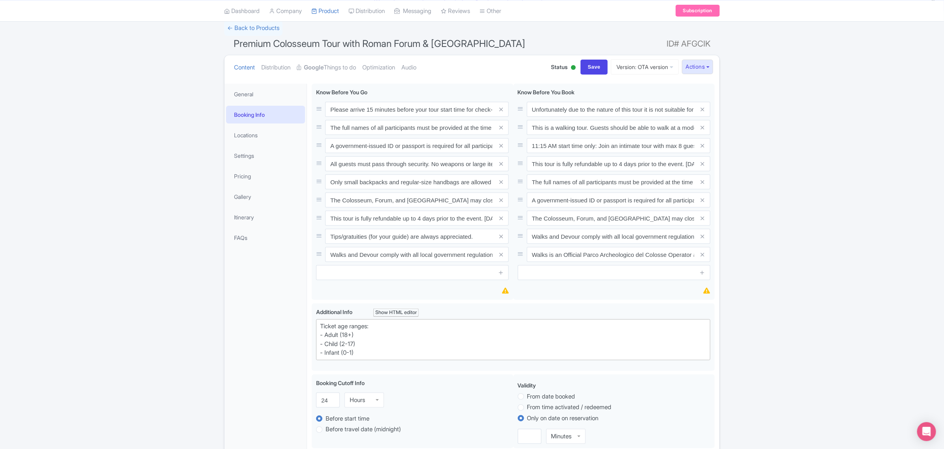
scroll to position [0, 0]
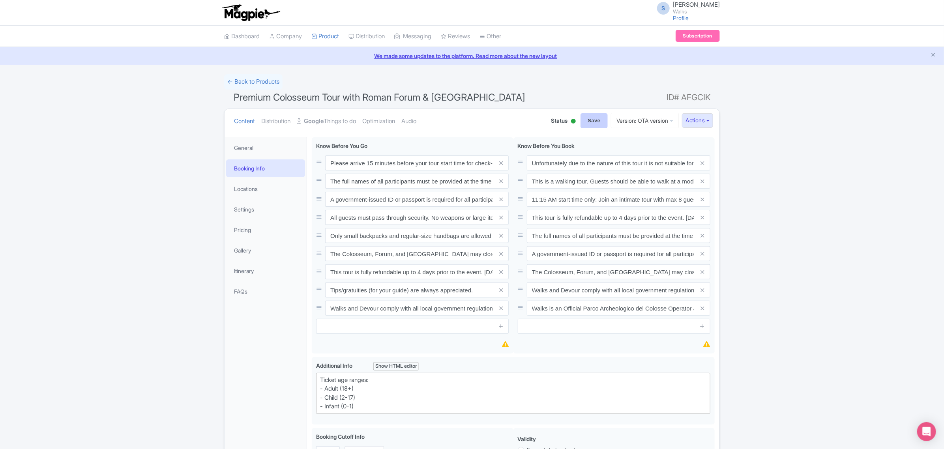
type textarea "Cancellations received greater than 7 days prior to tour commencement are fully…"
click at [582, 119] on input "Save" at bounding box center [595, 120] width 28 height 15
type input "Saving..."
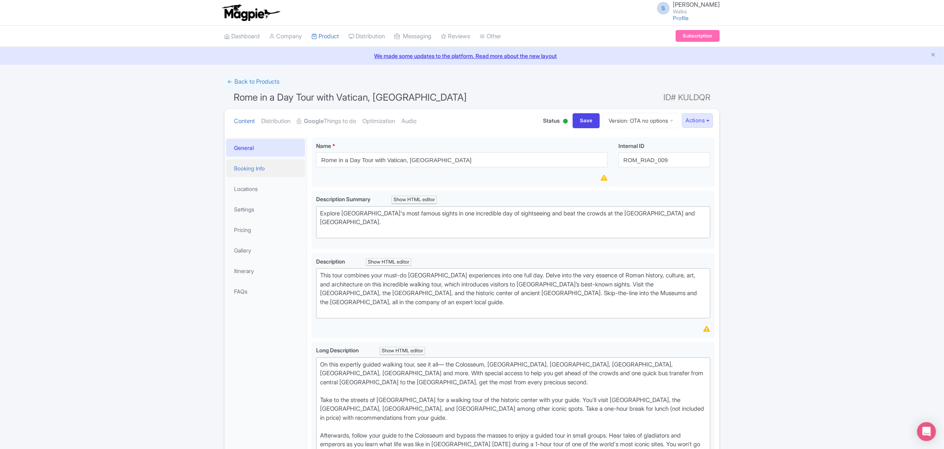
click at [262, 161] on link "Booking Info" at bounding box center [265, 169] width 79 height 18
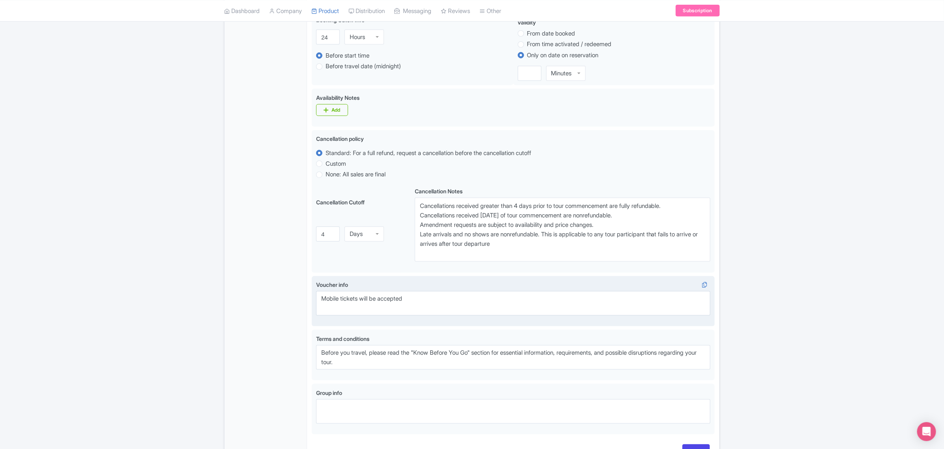
scroll to position [444, 0]
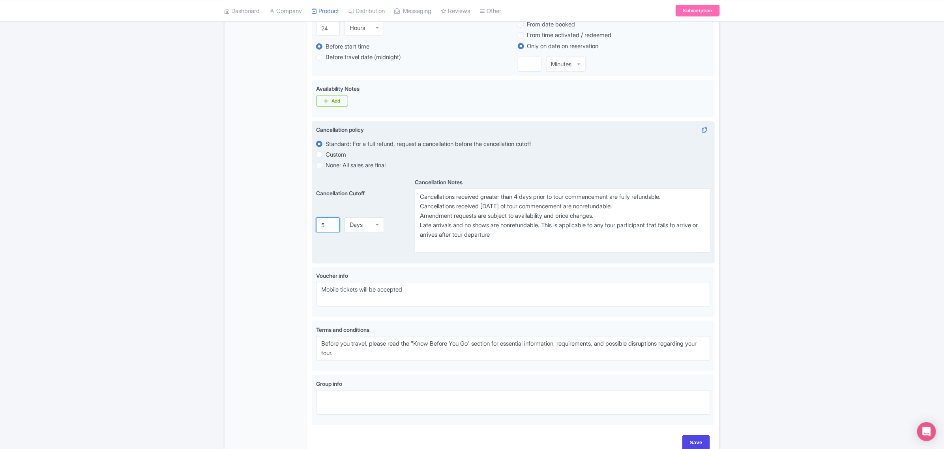
click at [333, 224] on input "5" at bounding box center [328, 225] width 24 height 15
click at [333, 224] on input "6" at bounding box center [328, 225] width 24 height 15
type input "7"
click at [333, 224] on input "7" at bounding box center [328, 225] width 24 height 15
click at [520, 199] on textarea "Cancellations received greater than 4 days prior to tour commencement are fully…" at bounding box center [563, 221] width 296 height 64
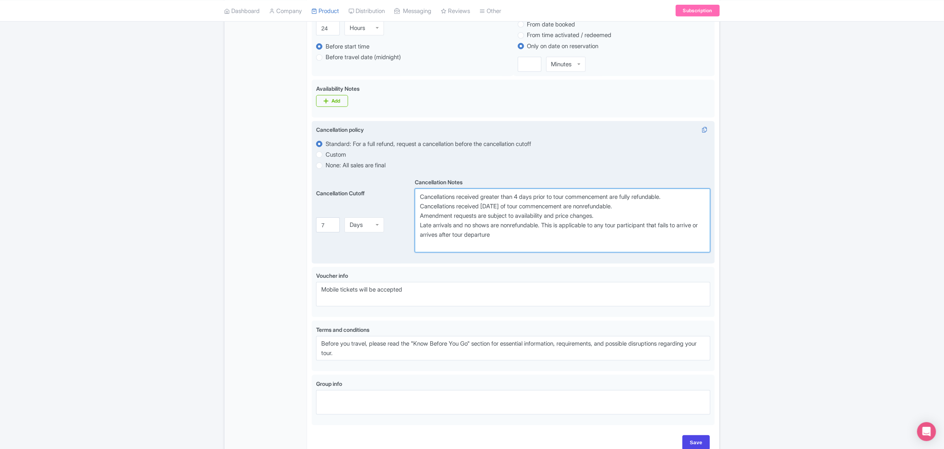
click at [520, 199] on textarea "Cancellations received greater than 4 days prior to tour commencement are fully…" at bounding box center [563, 221] width 296 height 64
click at [504, 210] on textarea "Cancellations received greater than 4 days prior to tour commencement are fully…" at bounding box center [563, 221] width 296 height 64
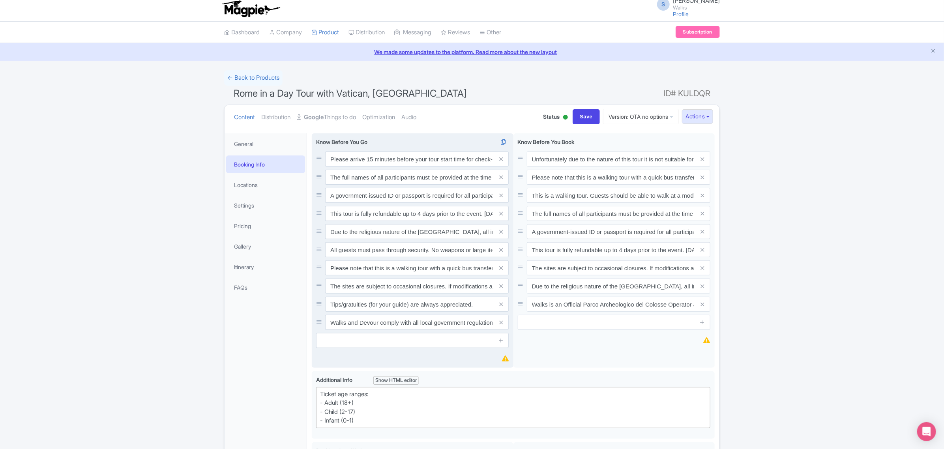
scroll to position [0, 0]
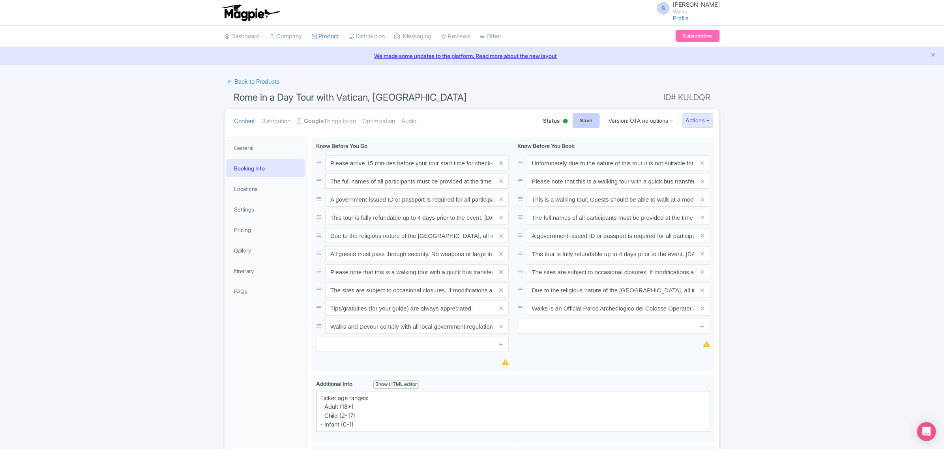
type textarea "Cancellations received greater than 7 days prior to tour commencement are fully…"
click at [581, 123] on input "Save" at bounding box center [587, 120] width 28 height 15
type input "Saving..."
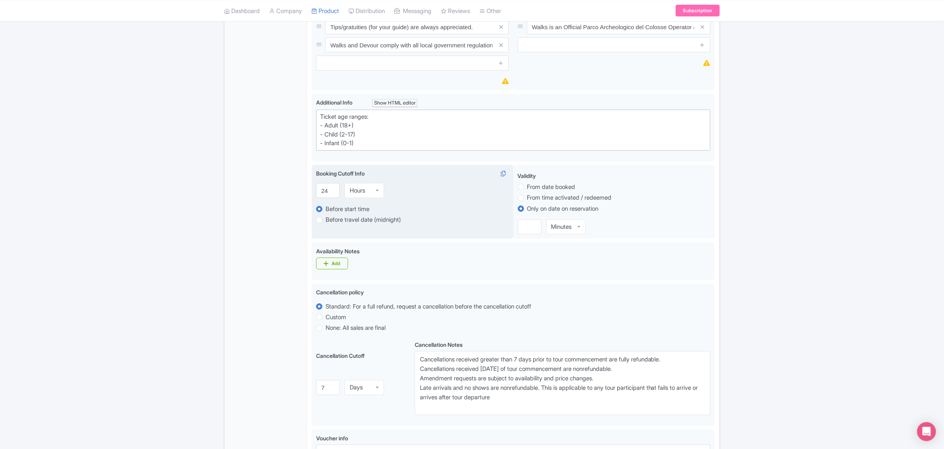
scroll to position [296, 0]
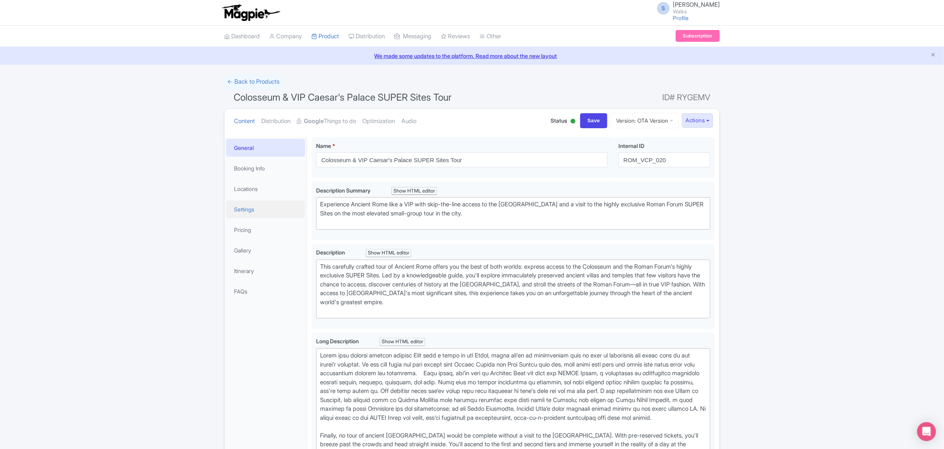
click at [247, 207] on link "Settings" at bounding box center [265, 210] width 79 height 18
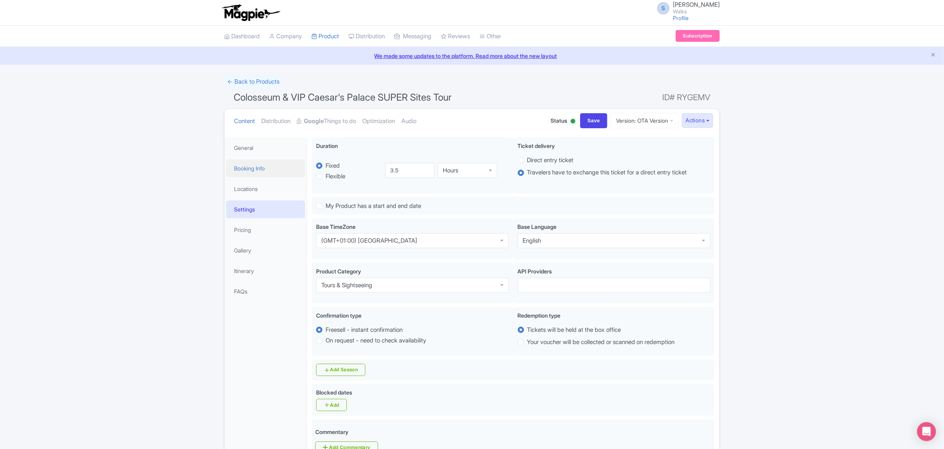
click at [245, 171] on link "Booking Info" at bounding box center [265, 169] width 79 height 18
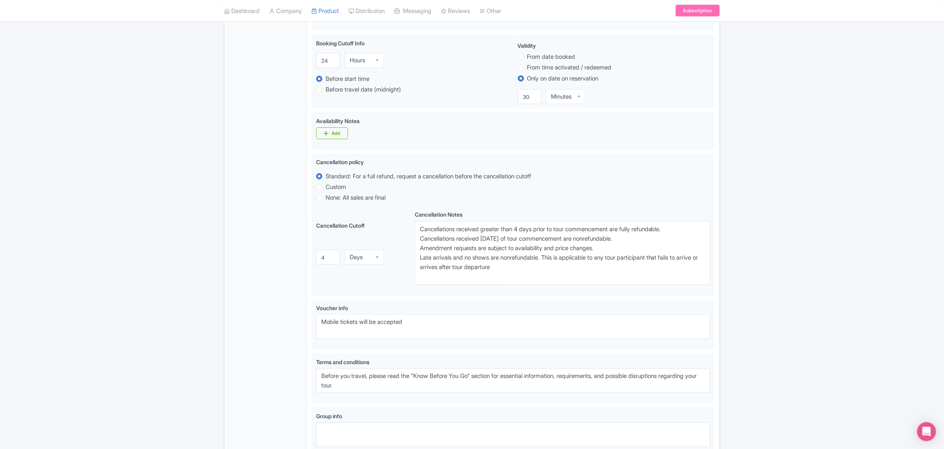
scroll to position [395, 0]
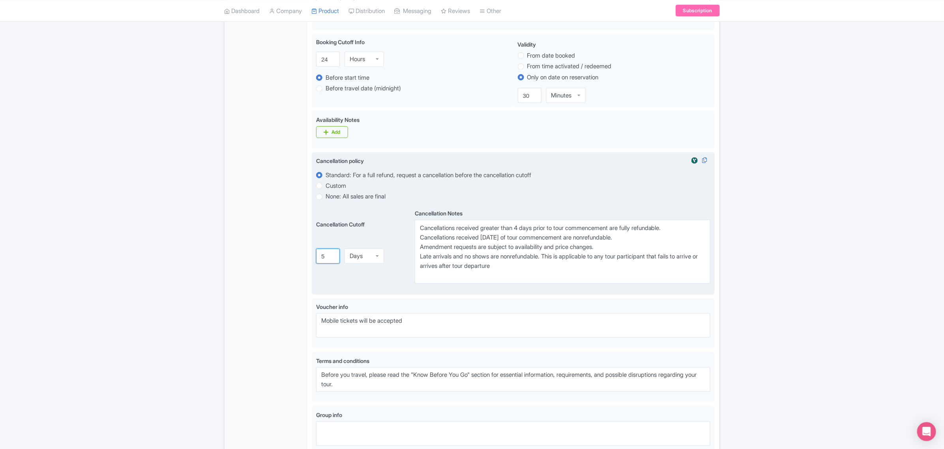
click at [332, 255] on input "5" at bounding box center [328, 256] width 24 height 15
click at [332, 255] on input "6" at bounding box center [328, 256] width 24 height 15
type input "7"
click at [332, 255] on input "7" at bounding box center [328, 256] width 24 height 15
click at [522, 229] on textarea "Cancellations received greater than 4 days prior to tour commencement are fully…" at bounding box center [563, 252] width 296 height 64
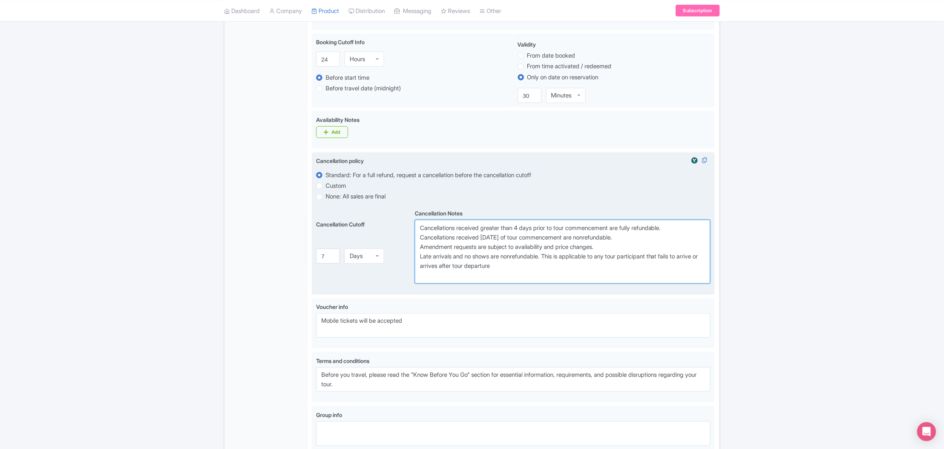
click at [522, 229] on textarea "Cancellations received greater than 4 days prior to tour commencement are fully…" at bounding box center [563, 252] width 296 height 64
click at [506, 238] on textarea "Cancellations received greater than 4 days prior to tour commencement are fully…" at bounding box center [563, 252] width 296 height 64
click at [503, 238] on textarea "Cancellations received greater than 4 days prior to tour commencement are fully…" at bounding box center [563, 252] width 296 height 64
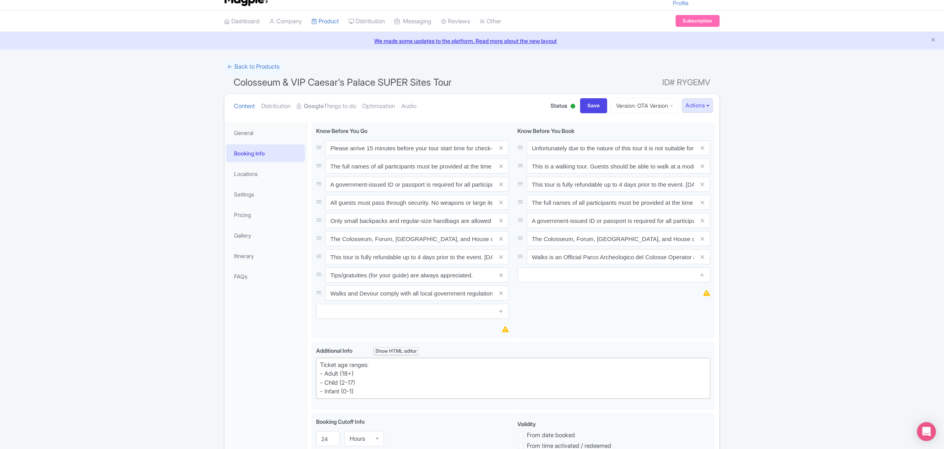
scroll to position [0, 0]
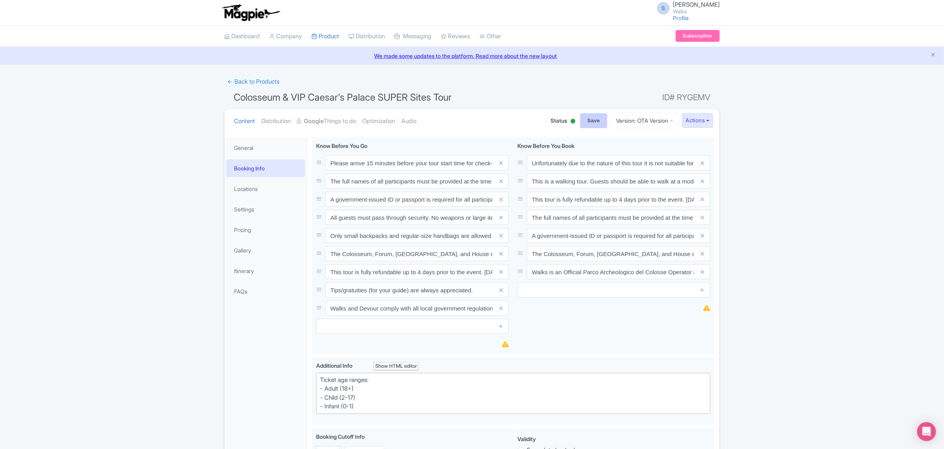
type textarea "Cancellations received greater than 7 days prior to tour commencement are fully…"
click at [586, 126] on input "Save" at bounding box center [594, 120] width 28 height 15
type input "Saving..."
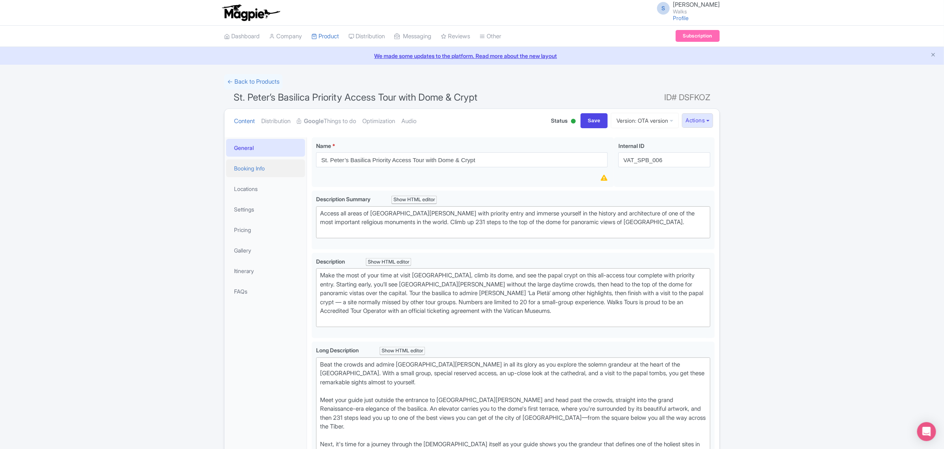
click at [240, 171] on link "Booking Info" at bounding box center [265, 169] width 79 height 18
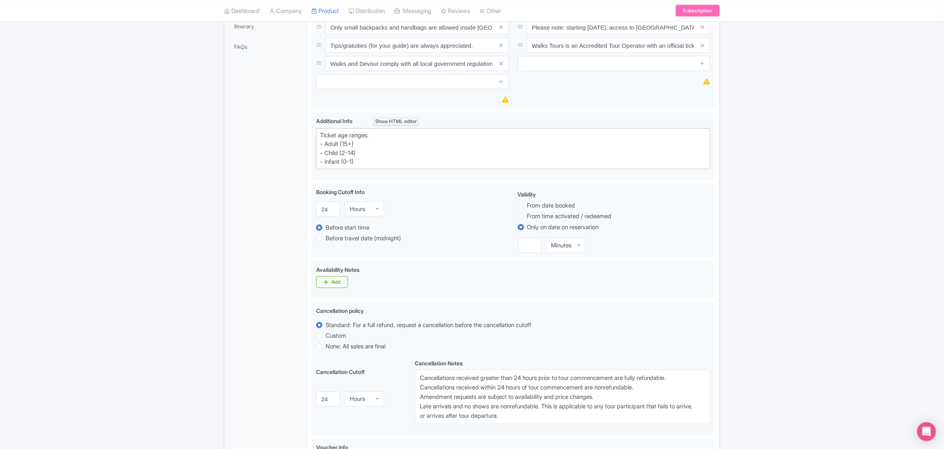
scroll to position [345, 0]
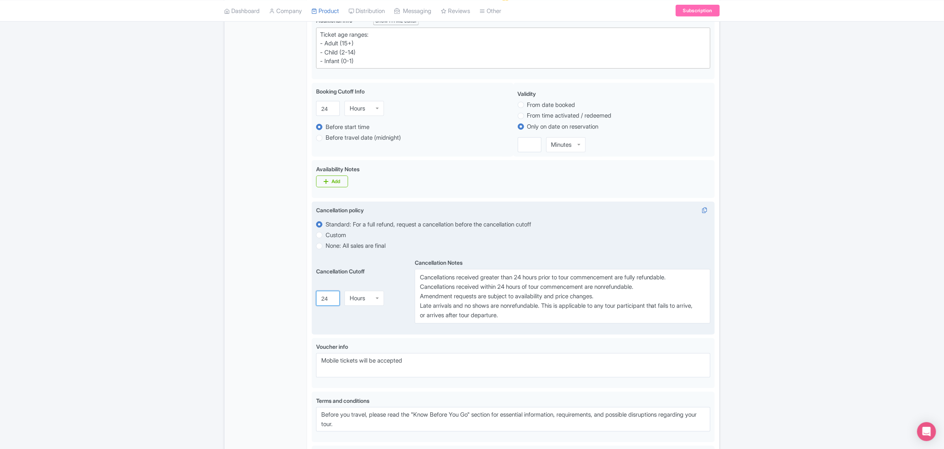
click at [324, 299] on input "24" at bounding box center [328, 298] width 24 height 15
type input "7"
click at [358, 303] on div "Hours" at bounding box center [364, 295] width 39 height 15
drag, startPoint x: 520, startPoint y: 280, endPoint x: 545, endPoint y: 281, distance: 24.9
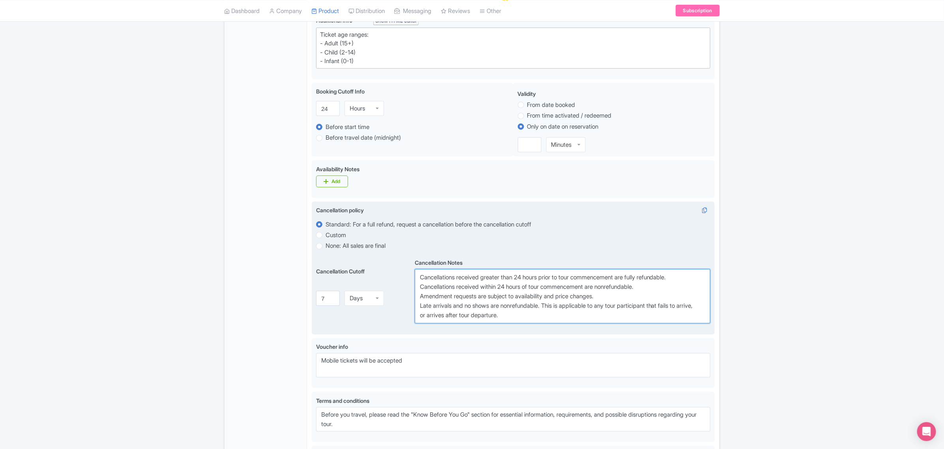
click at [545, 281] on textarea "Cancellations received greater than 24 hours prior to tour commencement are ful…" at bounding box center [563, 296] width 296 height 55
paste textarea "7 day"
drag, startPoint x: 504, startPoint y: 290, endPoint x: 528, endPoint y: 289, distance: 24.5
click at [528, 289] on textarea "Cancellations received greater than 24 hours prior to tour commencement are ful…" at bounding box center [563, 296] width 296 height 55
paste textarea "7 day"
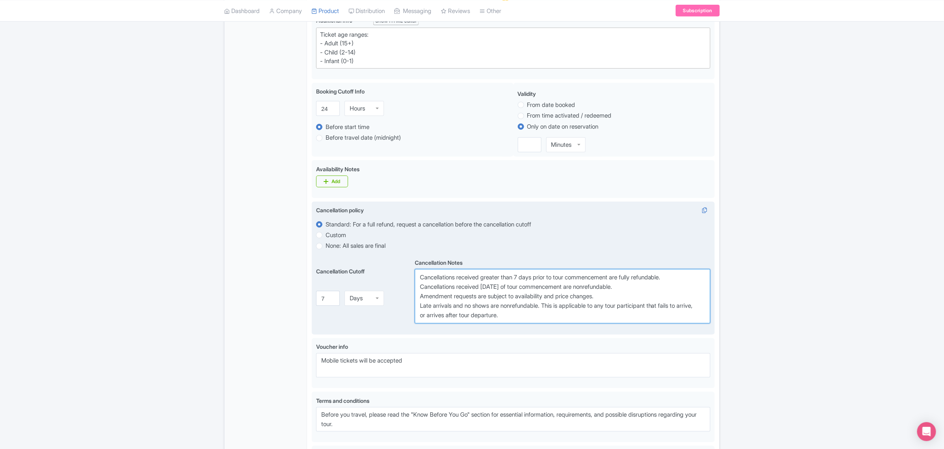
type textarea "Cancellations received greater than 7 days prior to tour commencement are fully…"
click at [569, 253] on div "Cancellation policy i Standard: For a full refund, request a cancellation befor…" at bounding box center [513, 265] width 394 height 118
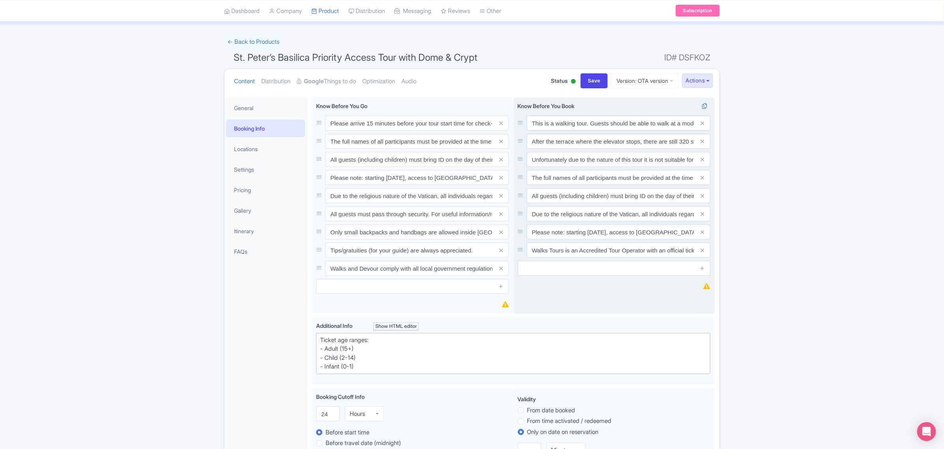
scroll to position [0, 0]
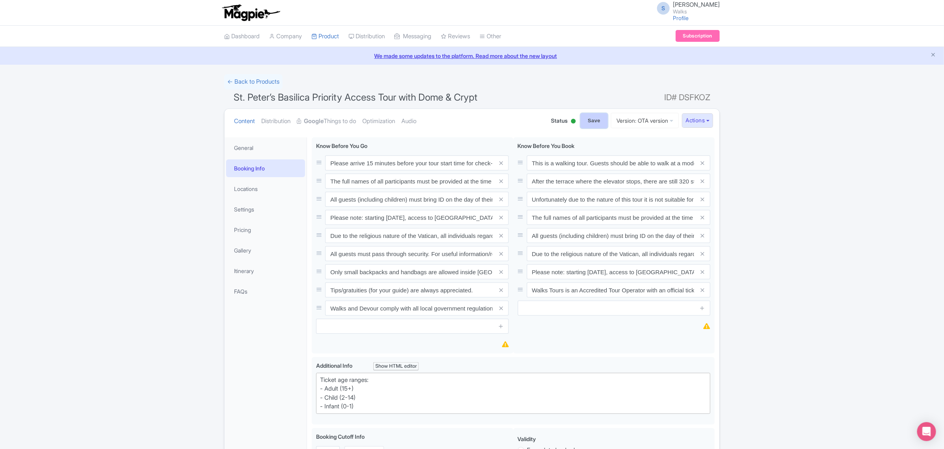
click at [585, 124] on input "Save" at bounding box center [595, 120] width 28 height 15
type input "Saving..."
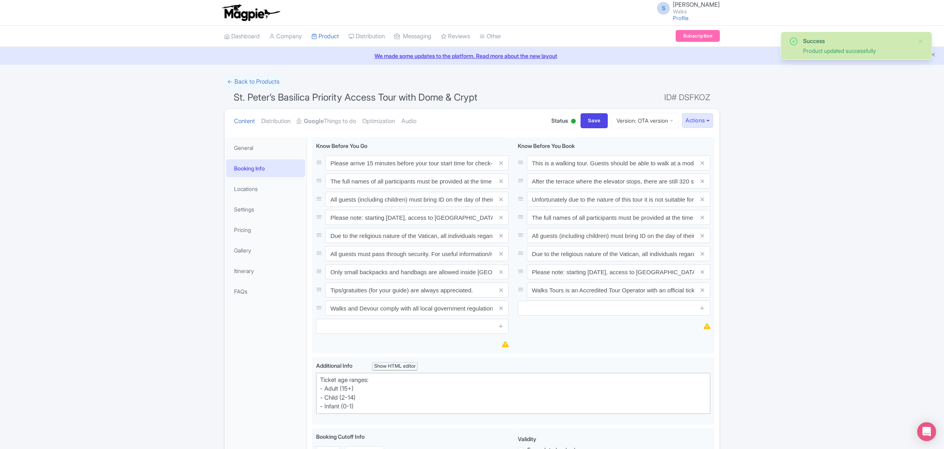
scroll to position [137, 0]
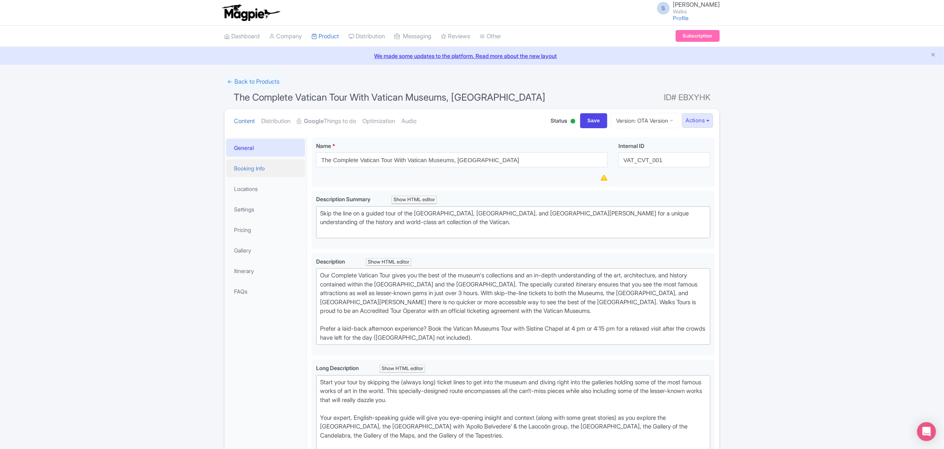
click at [251, 168] on link "Booking Info" at bounding box center [265, 169] width 79 height 18
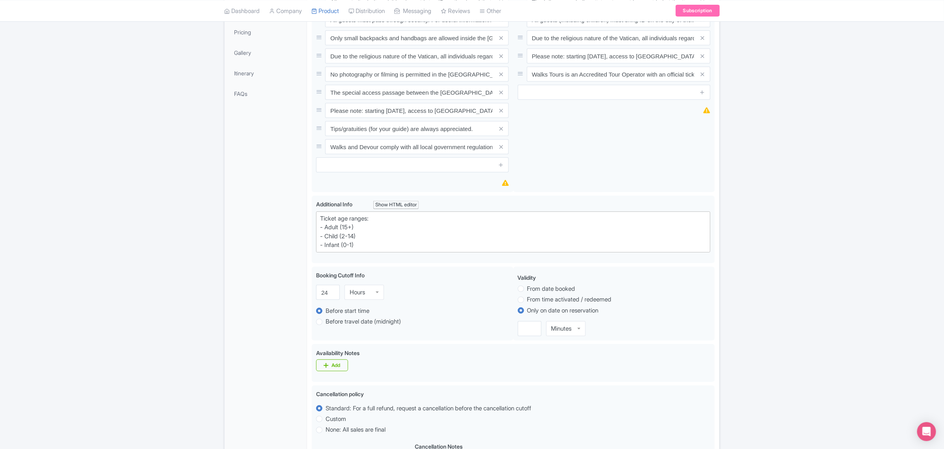
scroll to position [296, 0]
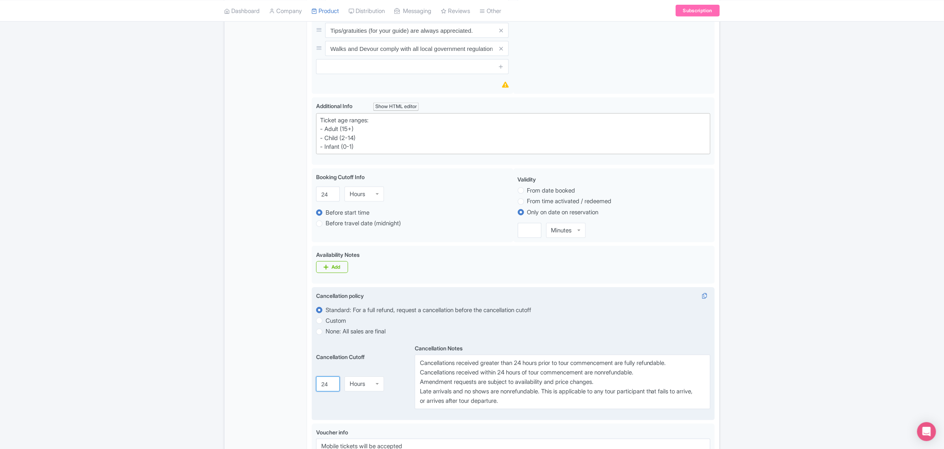
click at [327, 385] on input "24" at bounding box center [328, 384] width 24 height 15
click at [324, 384] on input "24" at bounding box center [328, 384] width 24 height 15
type input "7"
click at [358, 387] on div "Hours" at bounding box center [364, 381] width 39 height 15
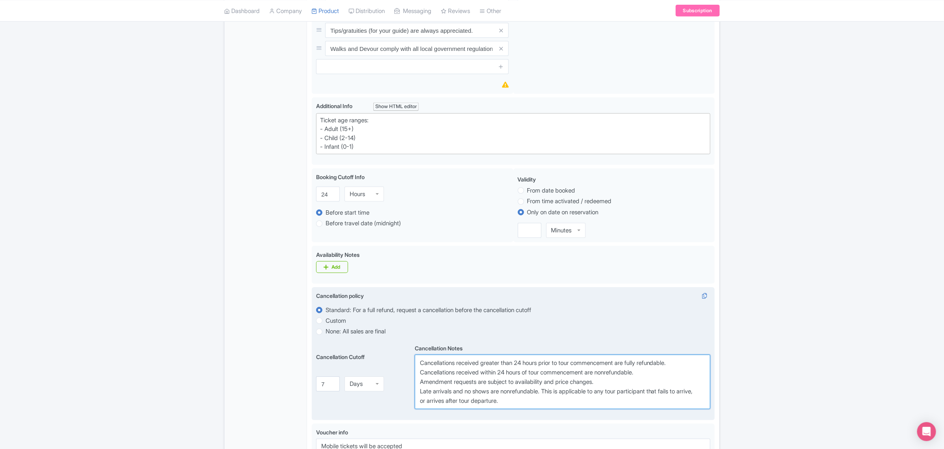
drag, startPoint x: 521, startPoint y: 366, endPoint x: 545, endPoint y: 364, distance: 23.8
click at [545, 364] on textarea "Cancellations received greater than 24 hours prior to tour commencement are ful…" at bounding box center [563, 382] width 296 height 55
paste textarea "7 day"
drag, startPoint x: 503, startPoint y: 376, endPoint x: 528, endPoint y: 375, distance: 25.3
click at [528, 375] on textarea "Cancellations received greater than 24 hours prior to tour commencement are ful…" at bounding box center [563, 382] width 296 height 55
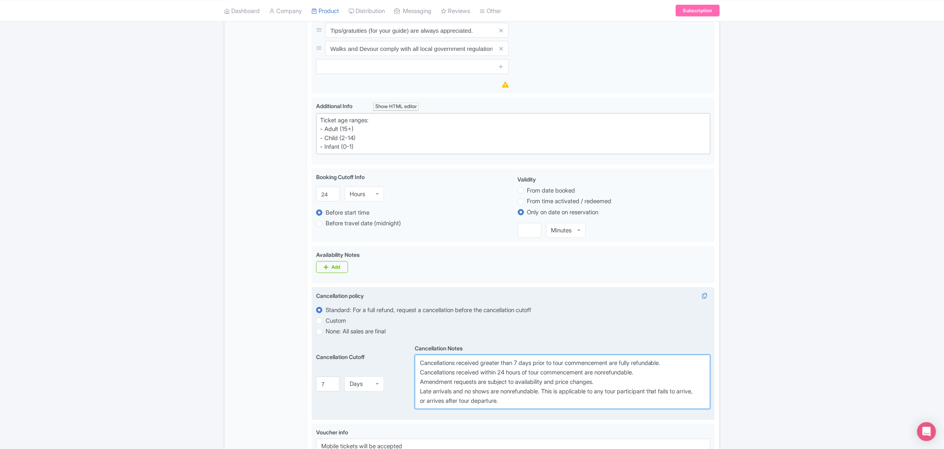
paste textarea "7 day"
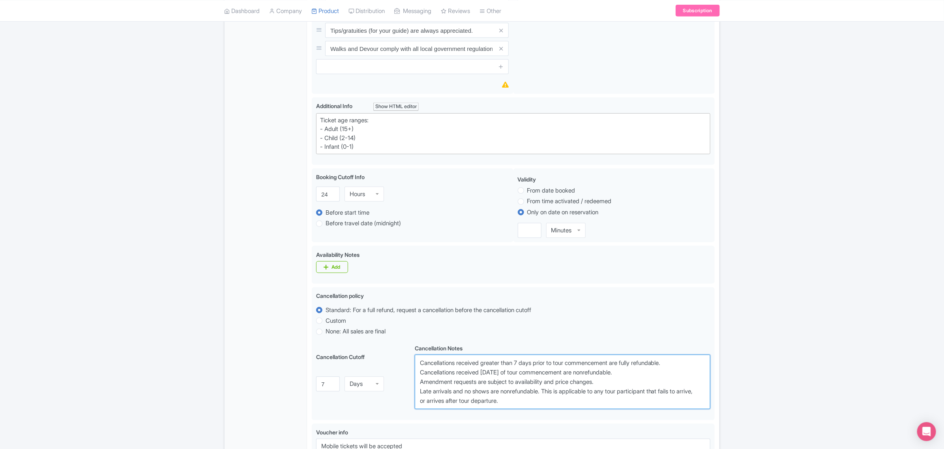
type textarea "Cancellations received greater than 7 days prior to tour commencement are fully…"
click at [725, 347] on div "← Back to Products The Complete Vatican Tour With Vatican Museums, Sistine Chap…" at bounding box center [472, 196] width 944 height 837
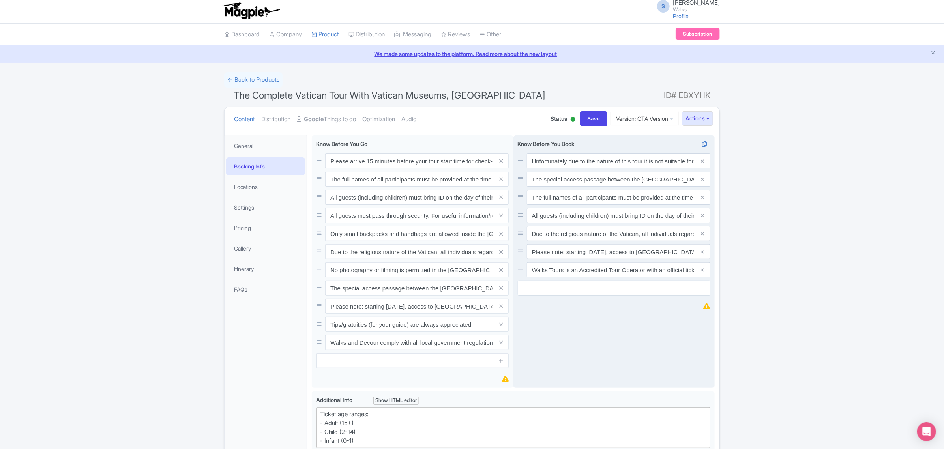
scroll to position [0, 0]
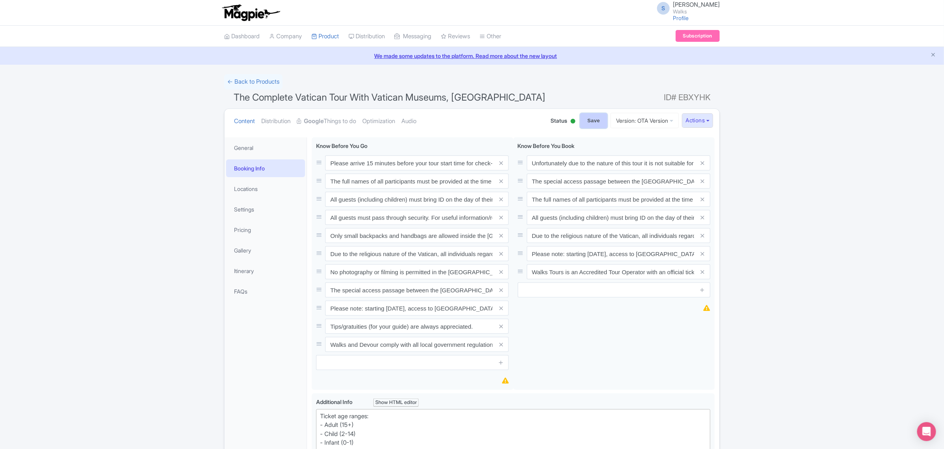
click at [588, 123] on input "Save" at bounding box center [594, 120] width 28 height 15
type input "Saving..."
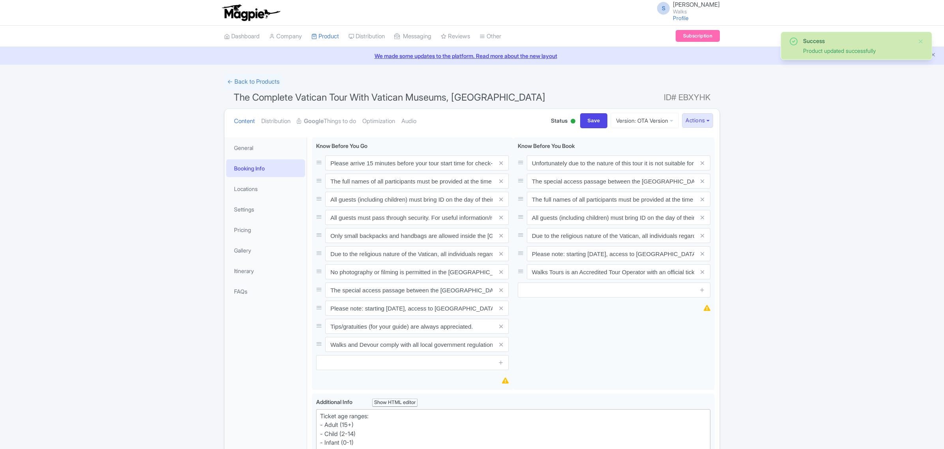
scroll to position [137, 0]
